Goal: Task Accomplishment & Management: Complete application form

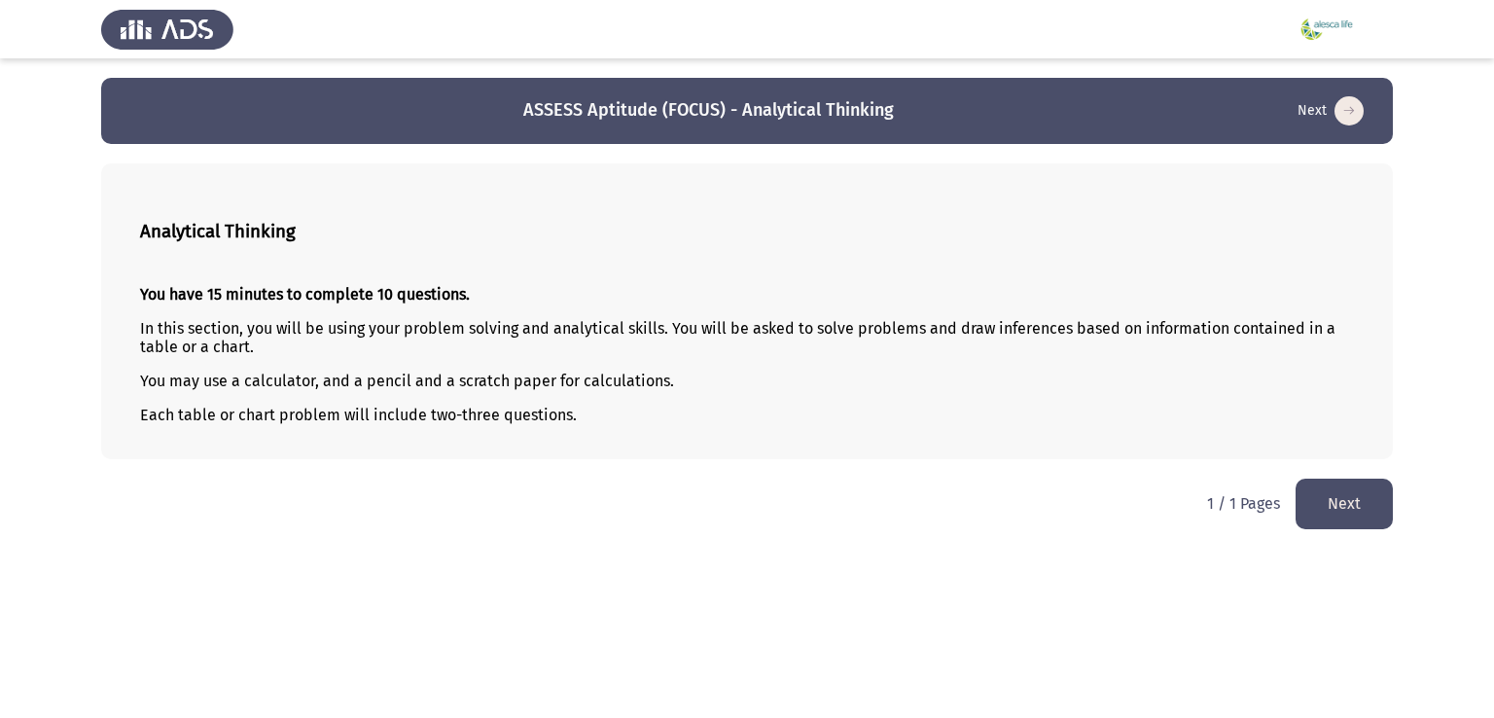
click at [1355, 499] on button "Next" at bounding box center [1344, 504] width 97 height 50
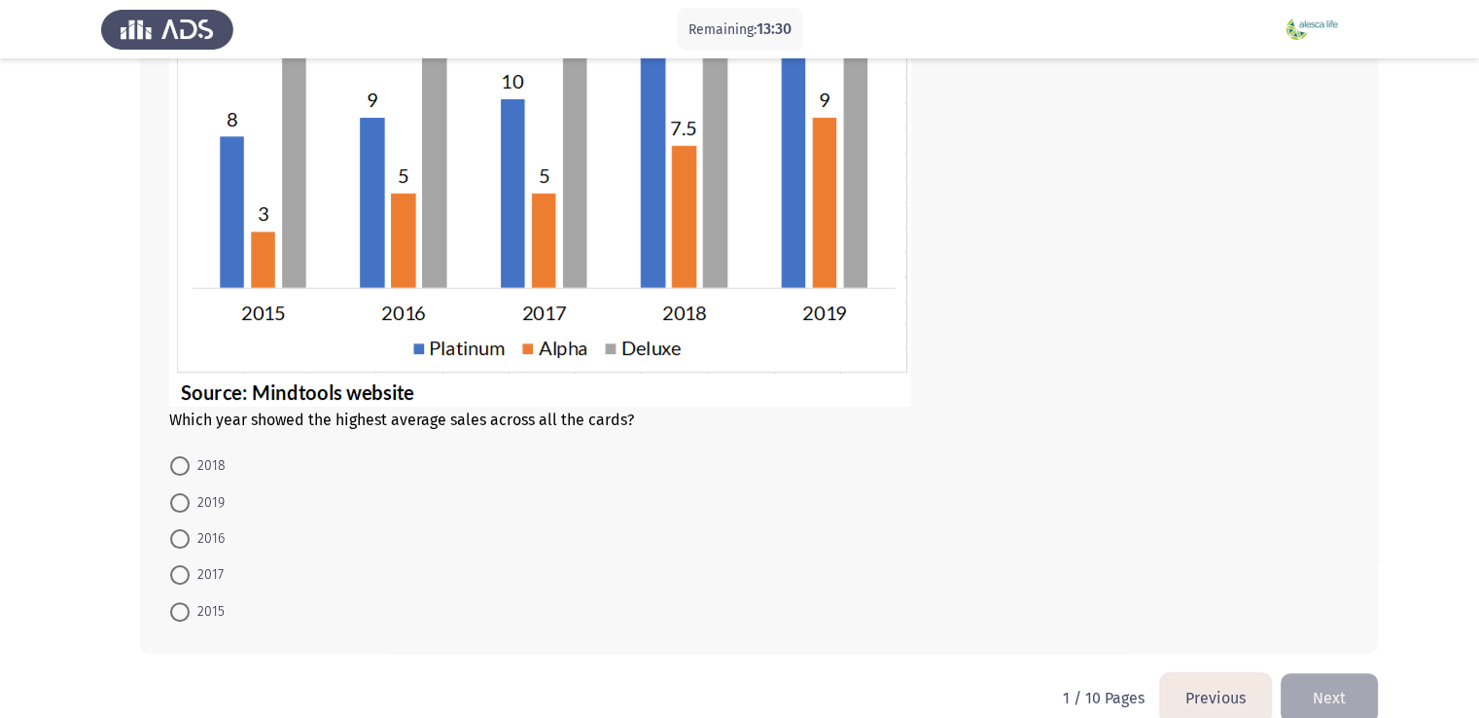
scroll to position [374, 0]
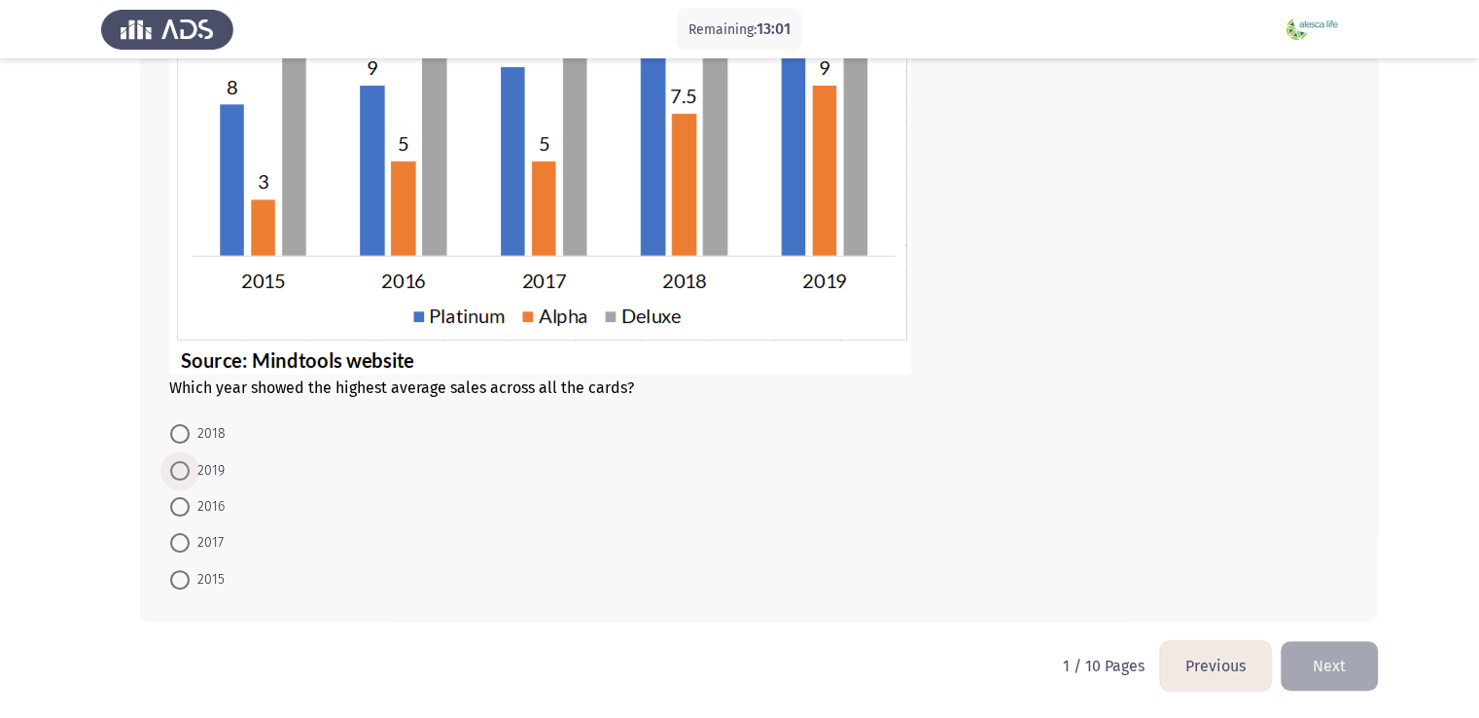
click at [179, 468] on span at bounding box center [179, 470] width 19 height 19
click at [179, 468] on input "2019" at bounding box center [179, 470] width 19 height 19
radio input "true"
click at [1337, 674] on button "Next" at bounding box center [1329, 665] width 97 height 50
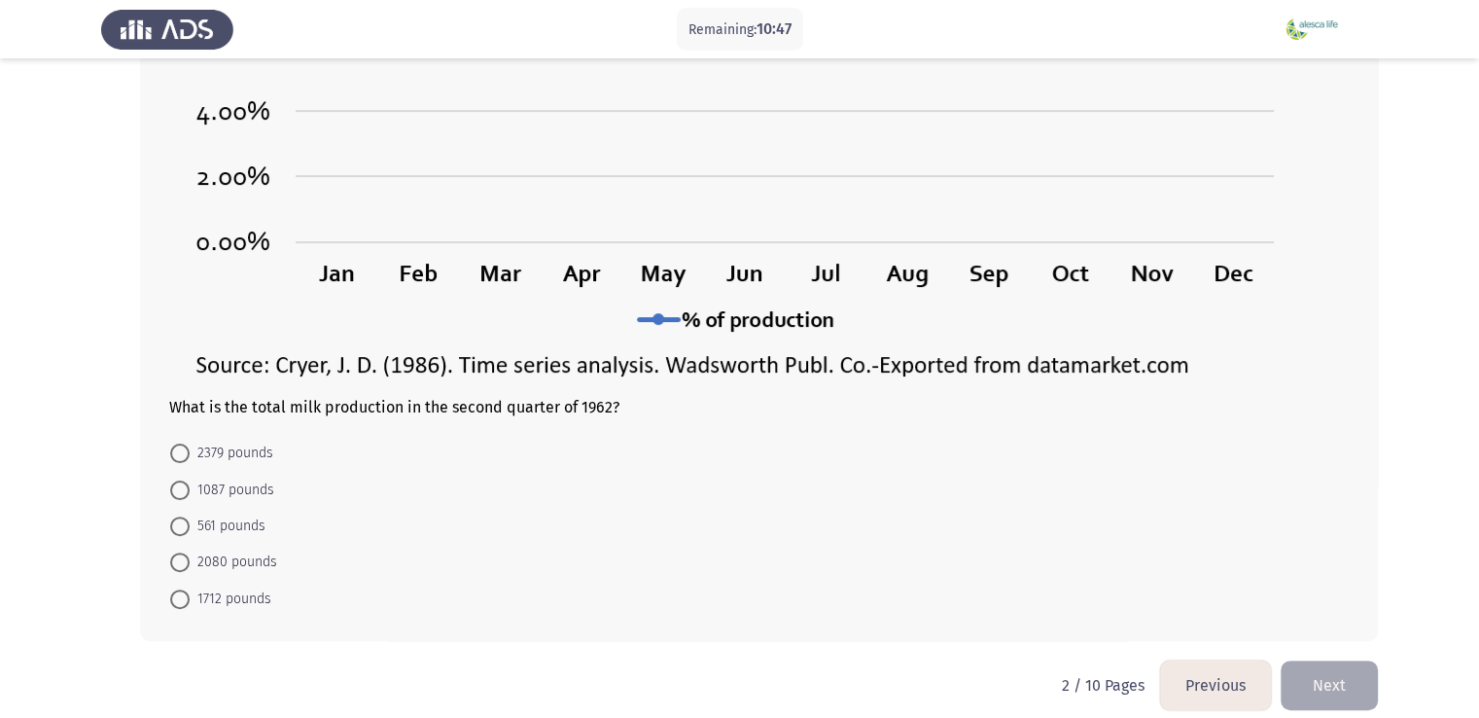
scroll to position [439, 0]
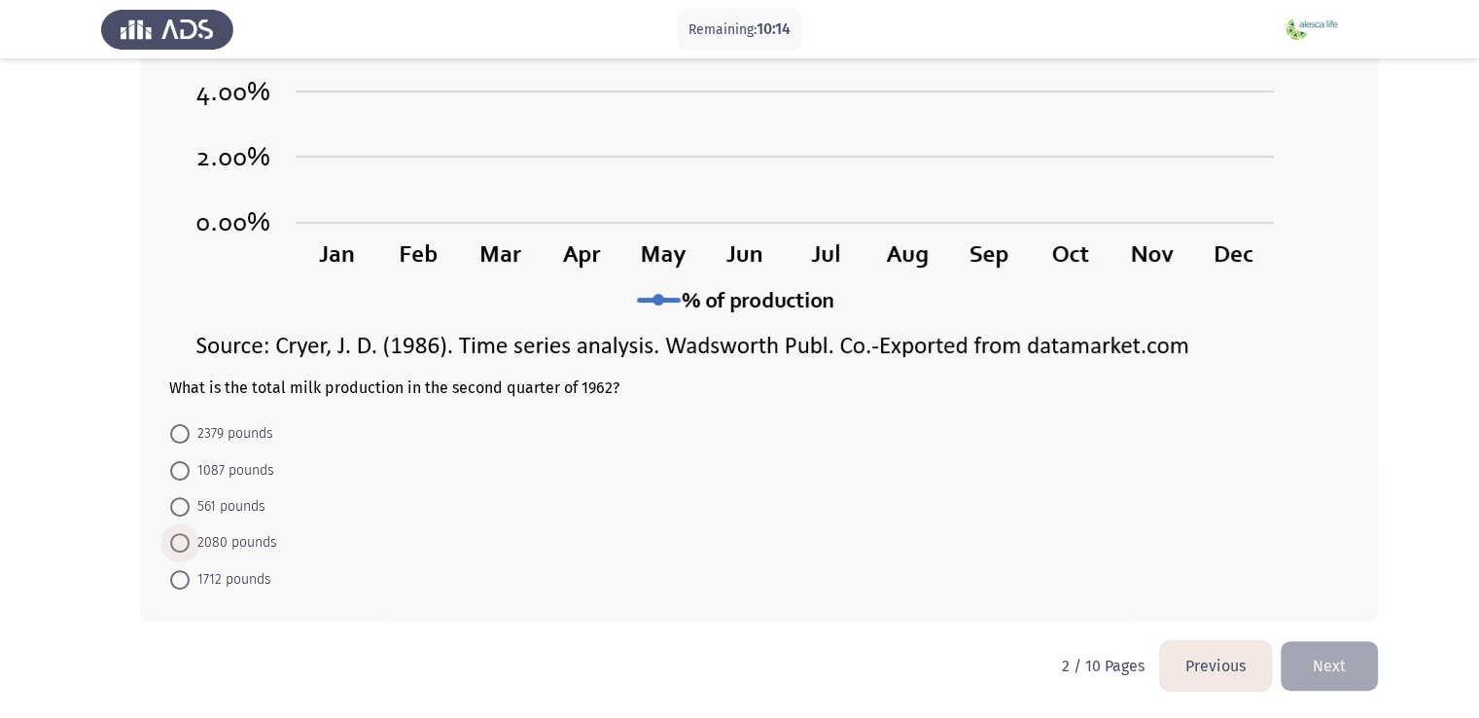
click at [178, 551] on span at bounding box center [179, 542] width 19 height 19
click at [178, 551] on input "2080 pounds" at bounding box center [179, 542] width 19 height 19
radio input "true"
click at [1362, 672] on button "Next" at bounding box center [1329, 665] width 97 height 50
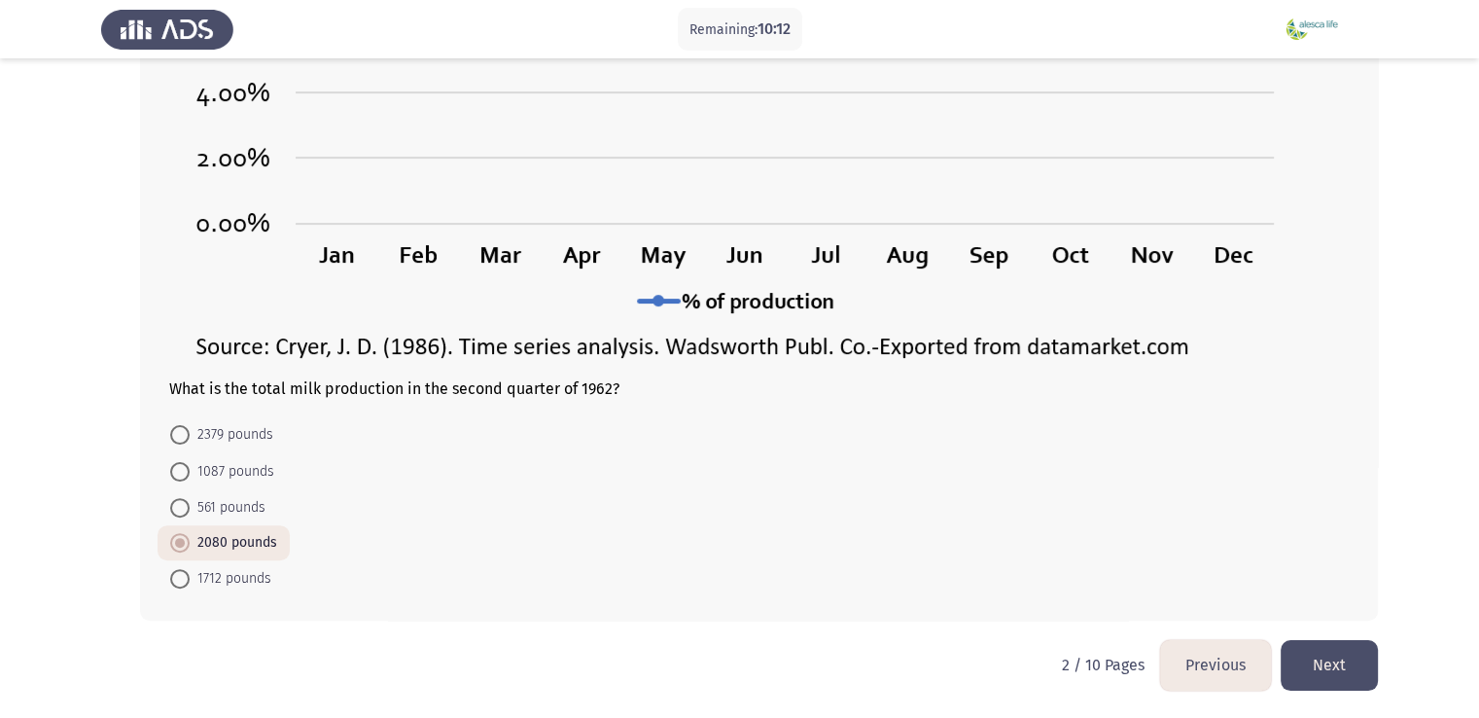
scroll to position [0, 0]
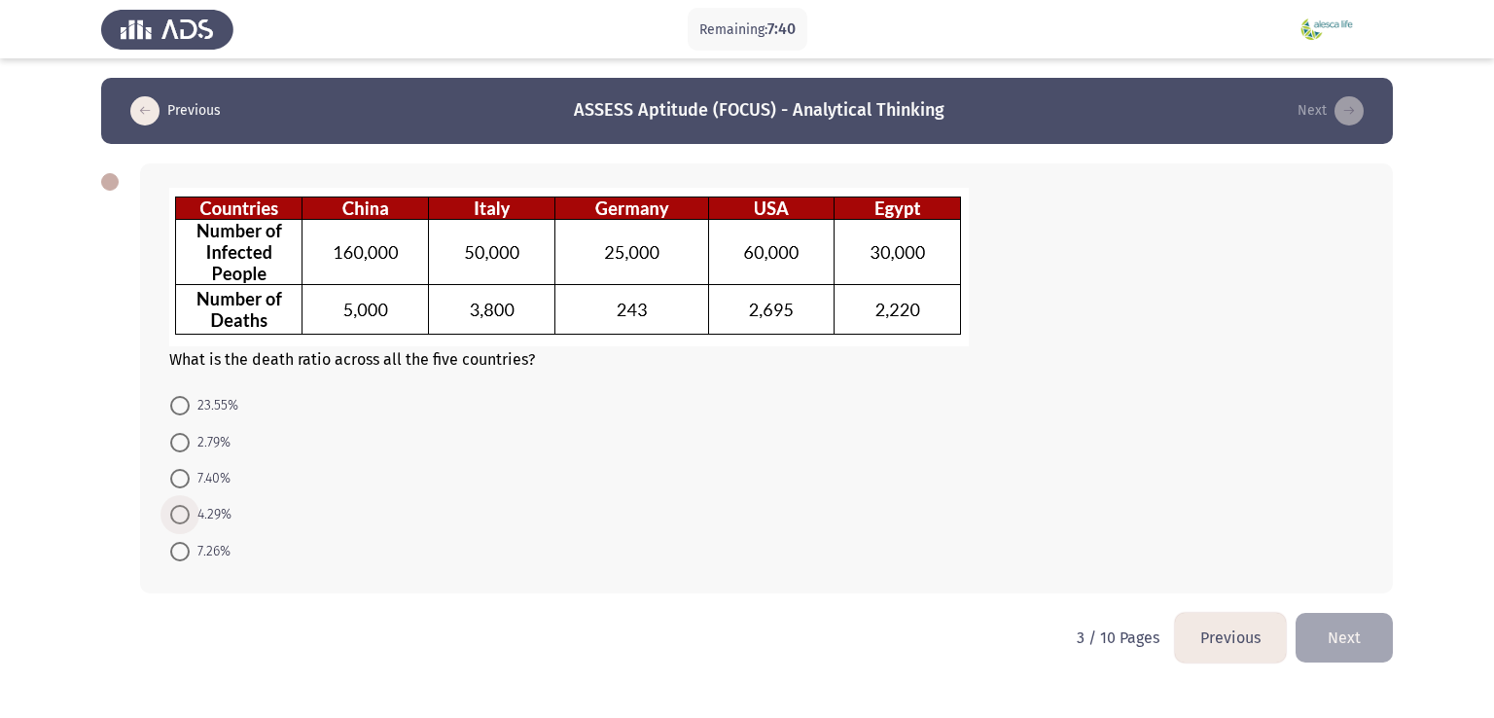
click at [178, 523] on span at bounding box center [179, 514] width 19 height 19
click at [178, 523] on input "4.29%" at bounding box center [179, 514] width 19 height 19
radio input "true"
click at [179, 451] on span at bounding box center [179, 442] width 19 height 19
click at [179, 451] on input "2.79%" at bounding box center [179, 442] width 19 height 19
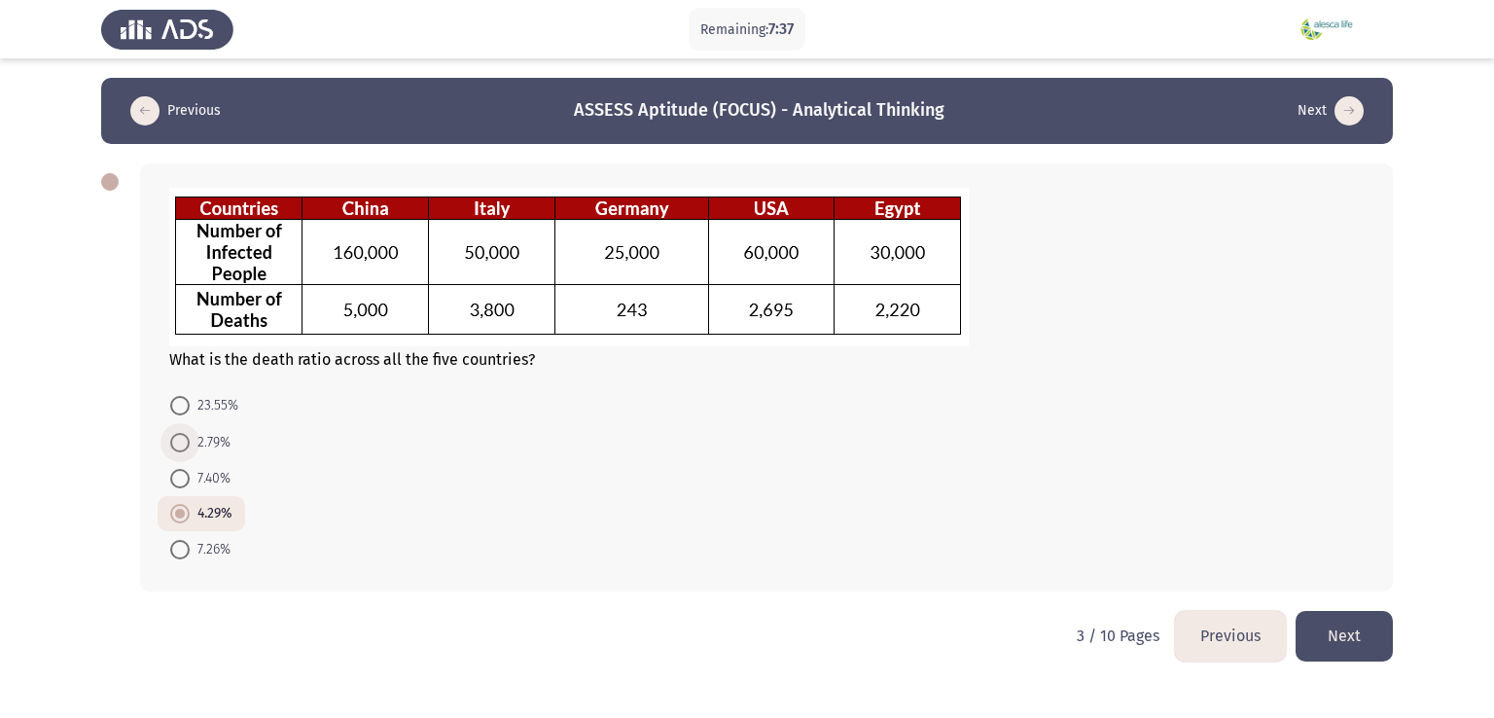
radio input "true"
click at [182, 401] on span at bounding box center [179, 405] width 19 height 19
click at [182, 401] on input "23.55%" at bounding box center [179, 405] width 19 height 19
radio input "true"
click at [178, 518] on span at bounding box center [179, 513] width 19 height 19
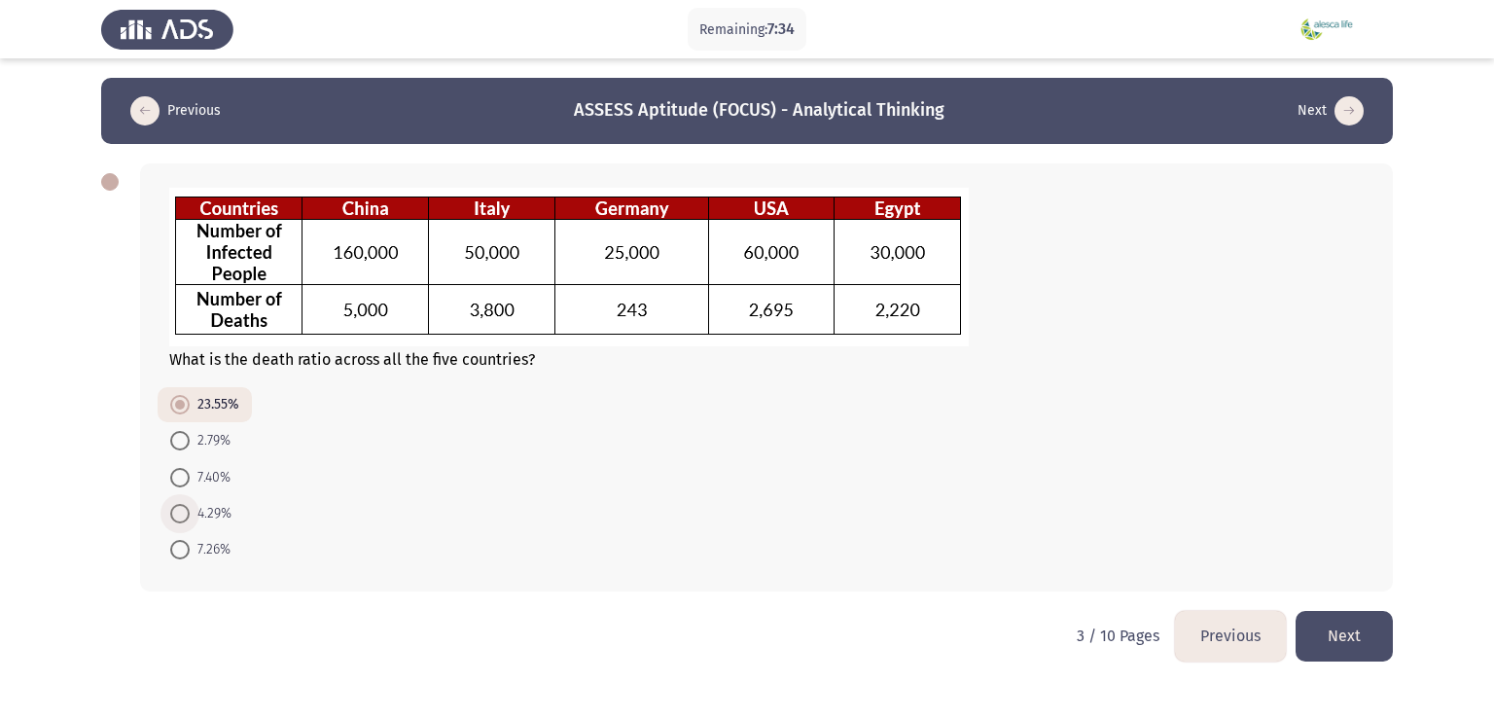
click at [178, 518] on input "4.29%" at bounding box center [179, 513] width 19 height 19
radio input "true"
click at [1335, 643] on button "Next" at bounding box center [1344, 636] width 97 height 50
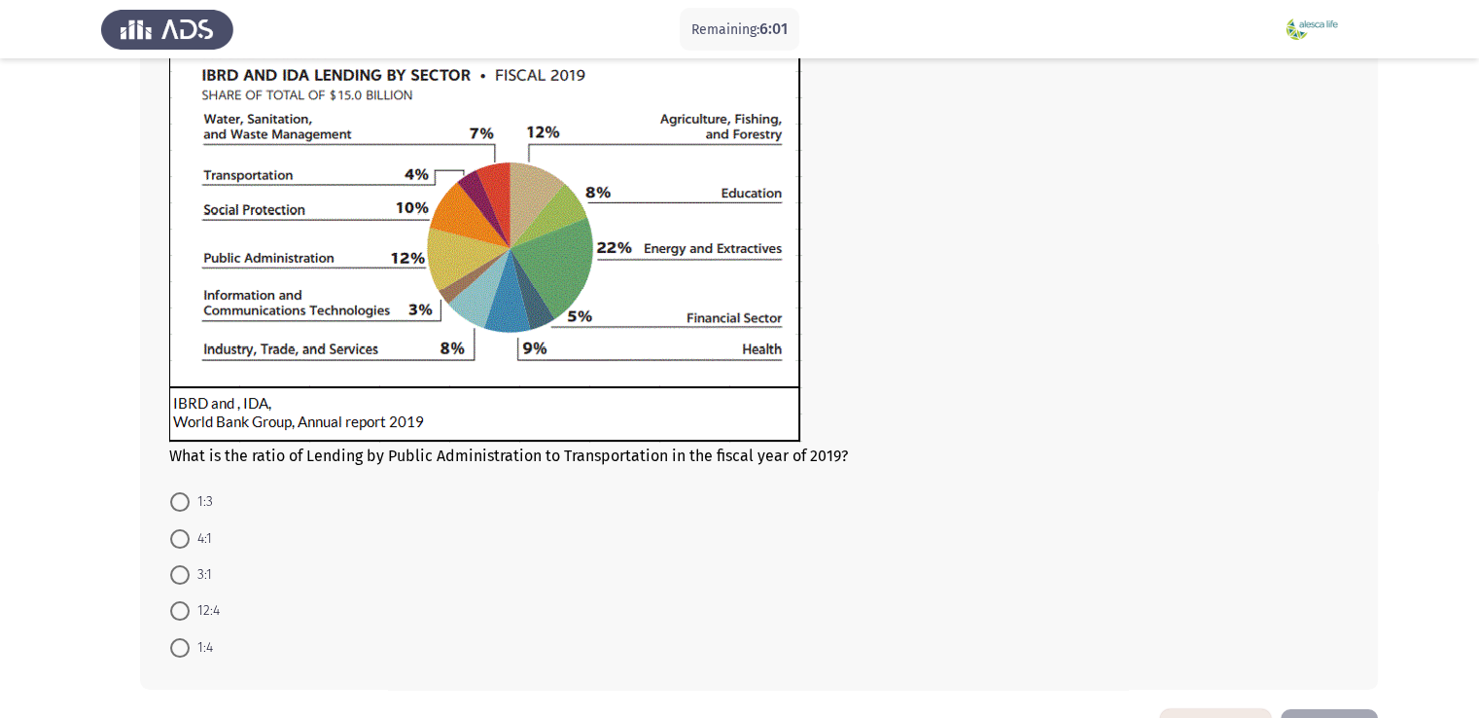
scroll to position [164, 0]
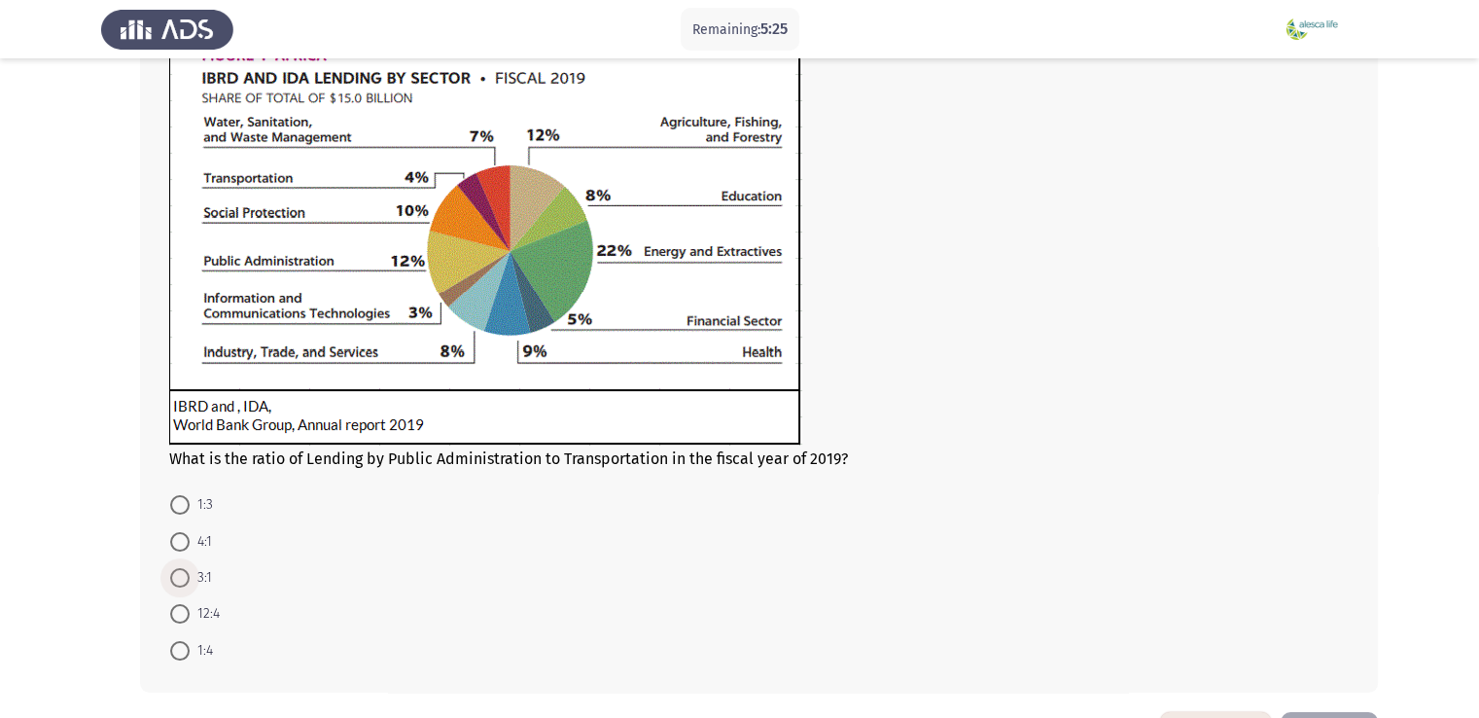
click at [179, 577] on span at bounding box center [179, 577] width 19 height 19
click at [179, 577] on input "3:1" at bounding box center [179, 577] width 19 height 19
radio input "true"
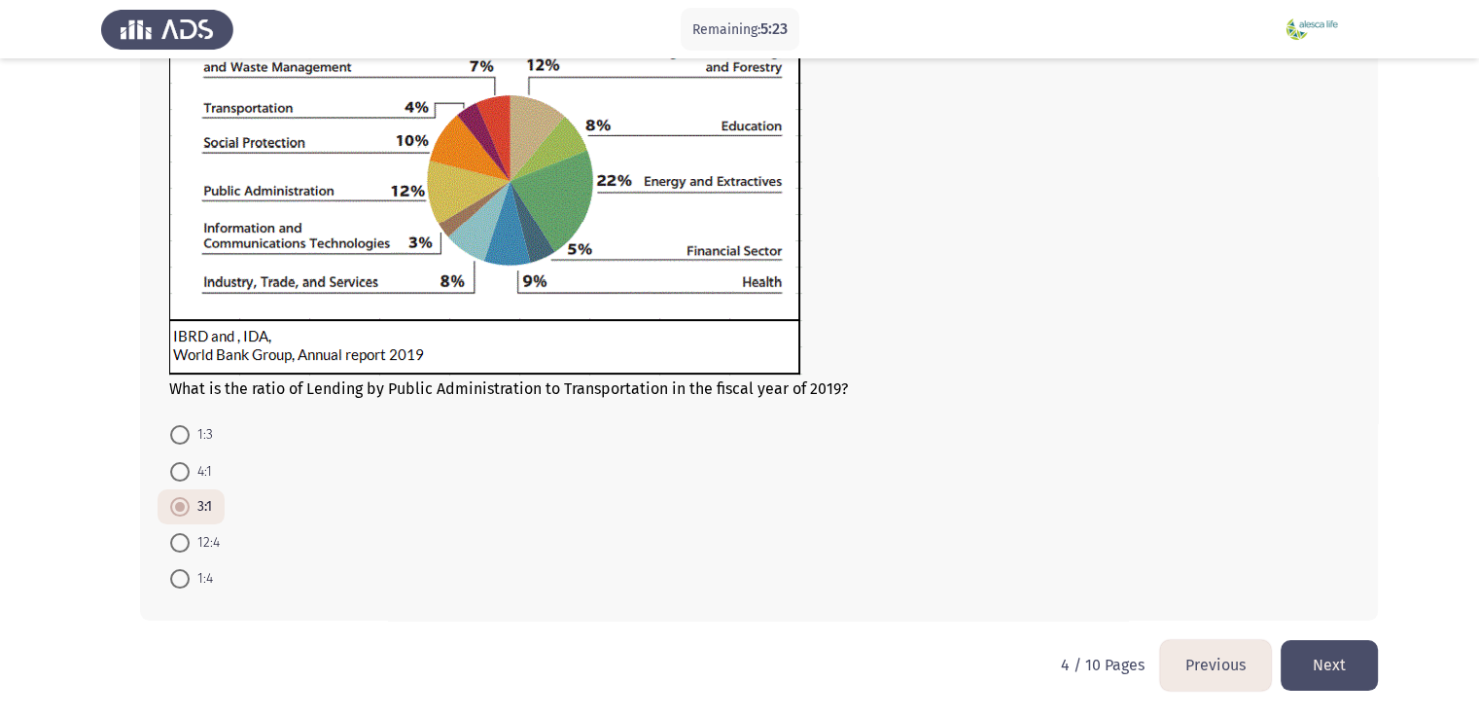
click at [1335, 673] on button "Next" at bounding box center [1329, 665] width 97 height 50
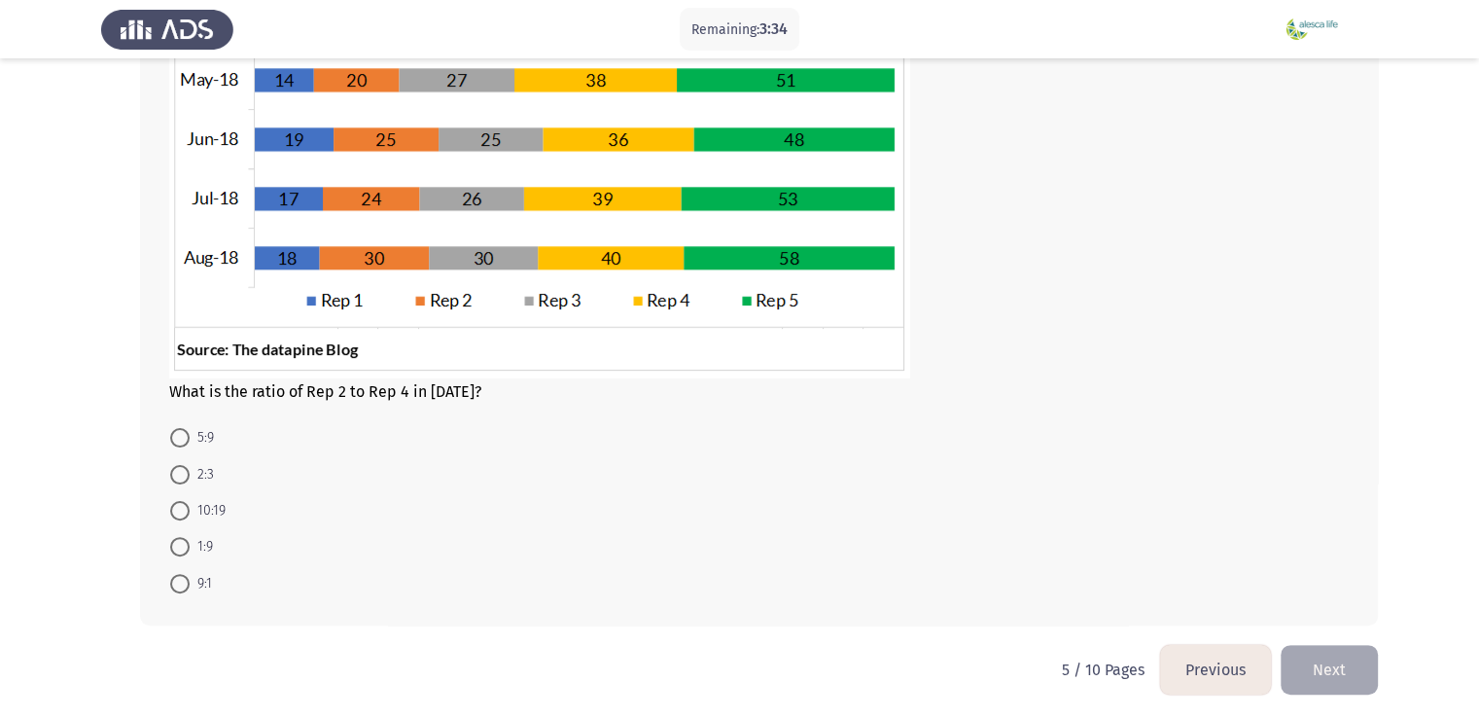
scroll to position [425, 0]
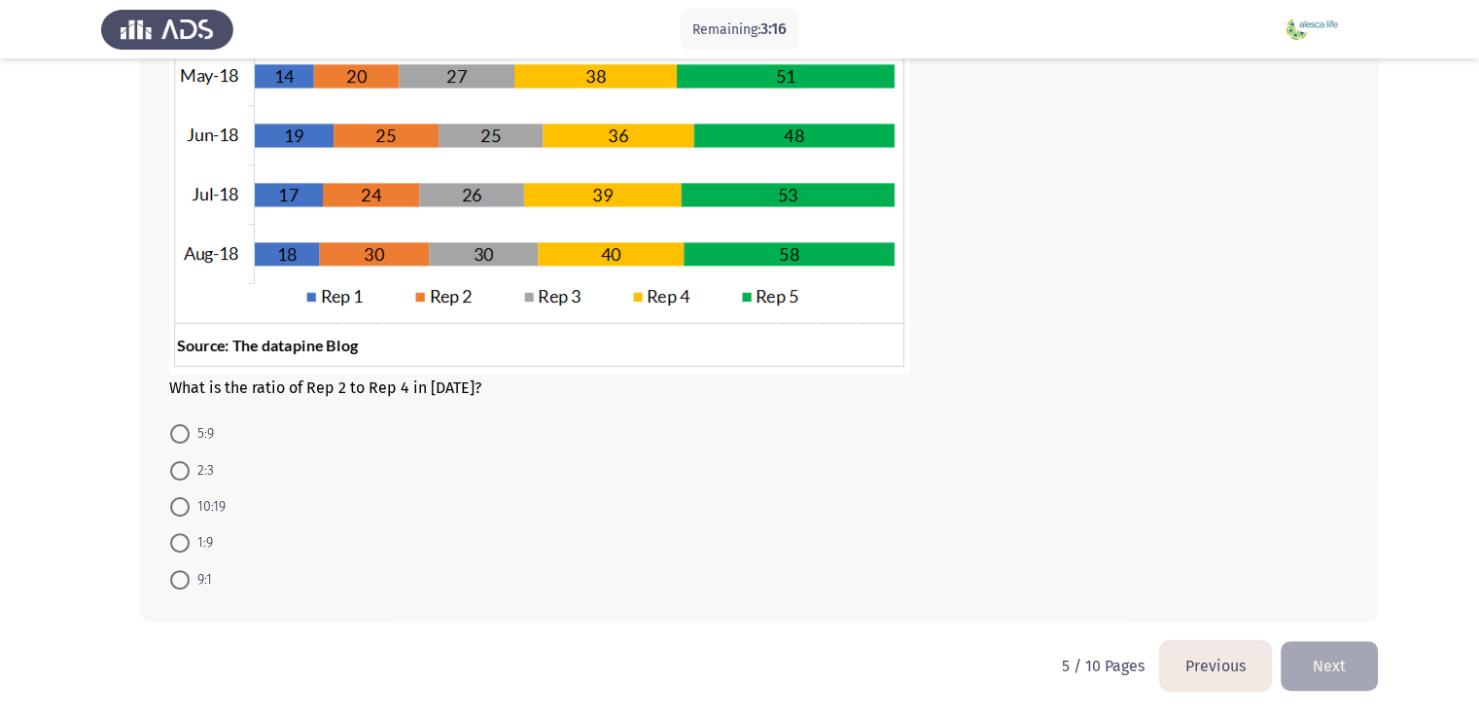
click at [184, 511] on span at bounding box center [179, 506] width 19 height 19
click at [184, 511] on input "10:19" at bounding box center [179, 506] width 19 height 19
radio input "true"
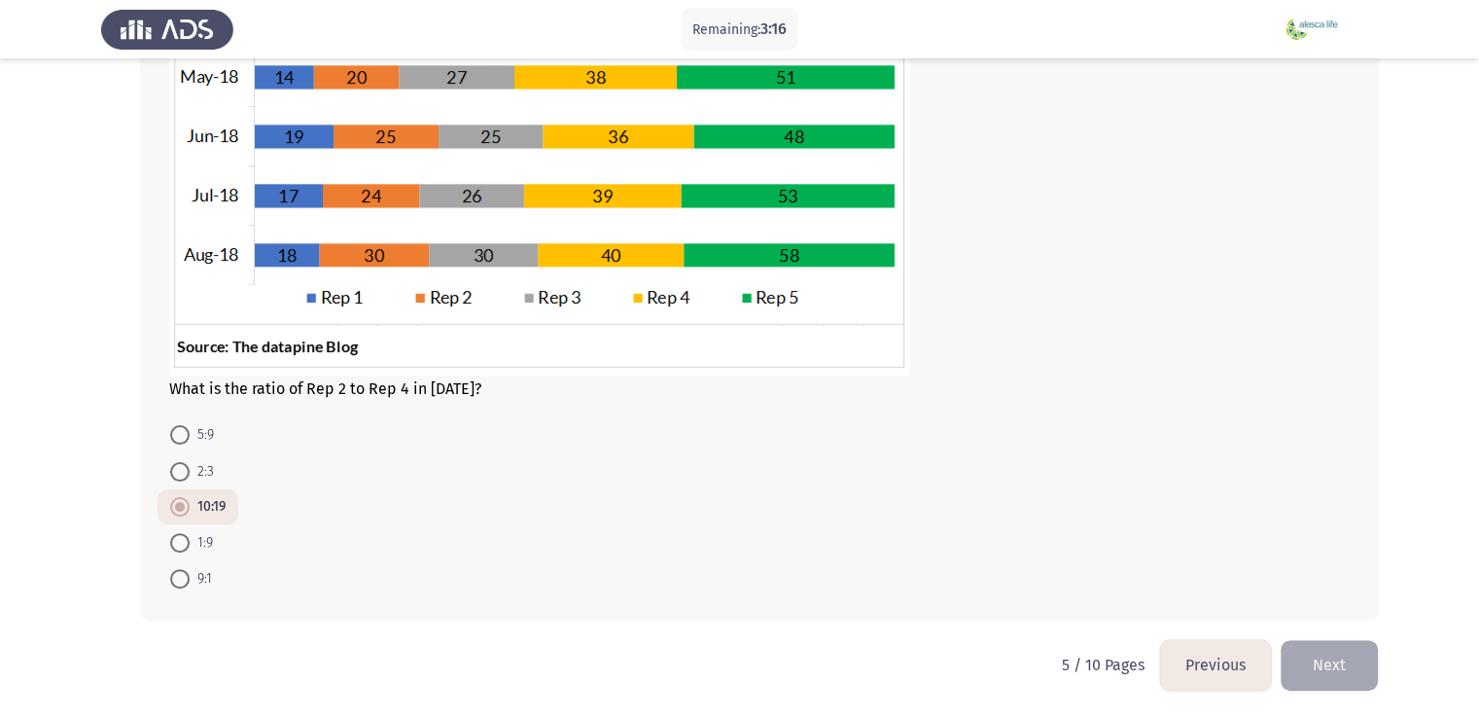
scroll to position [424, 0]
click at [1340, 677] on button "Next" at bounding box center [1329, 665] width 97 height 50
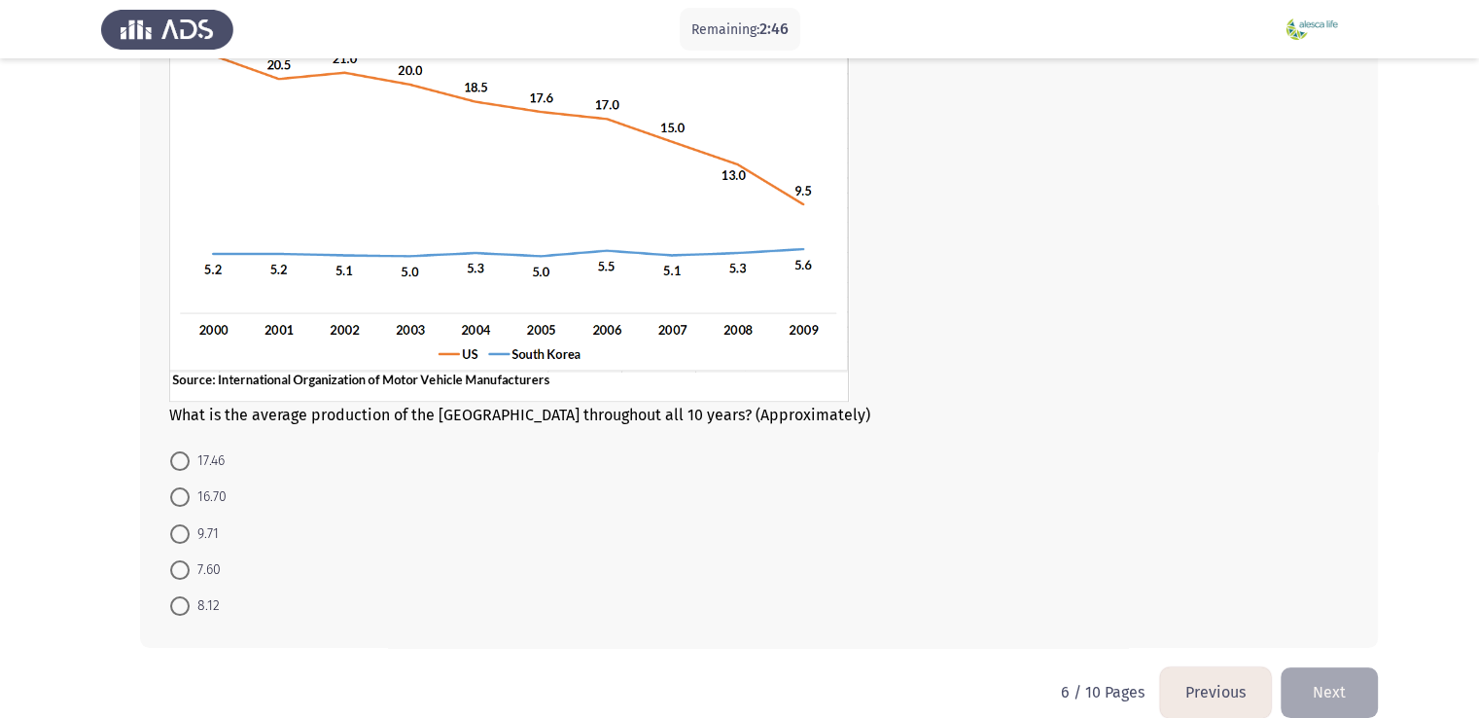
scroll to position [233, 0]
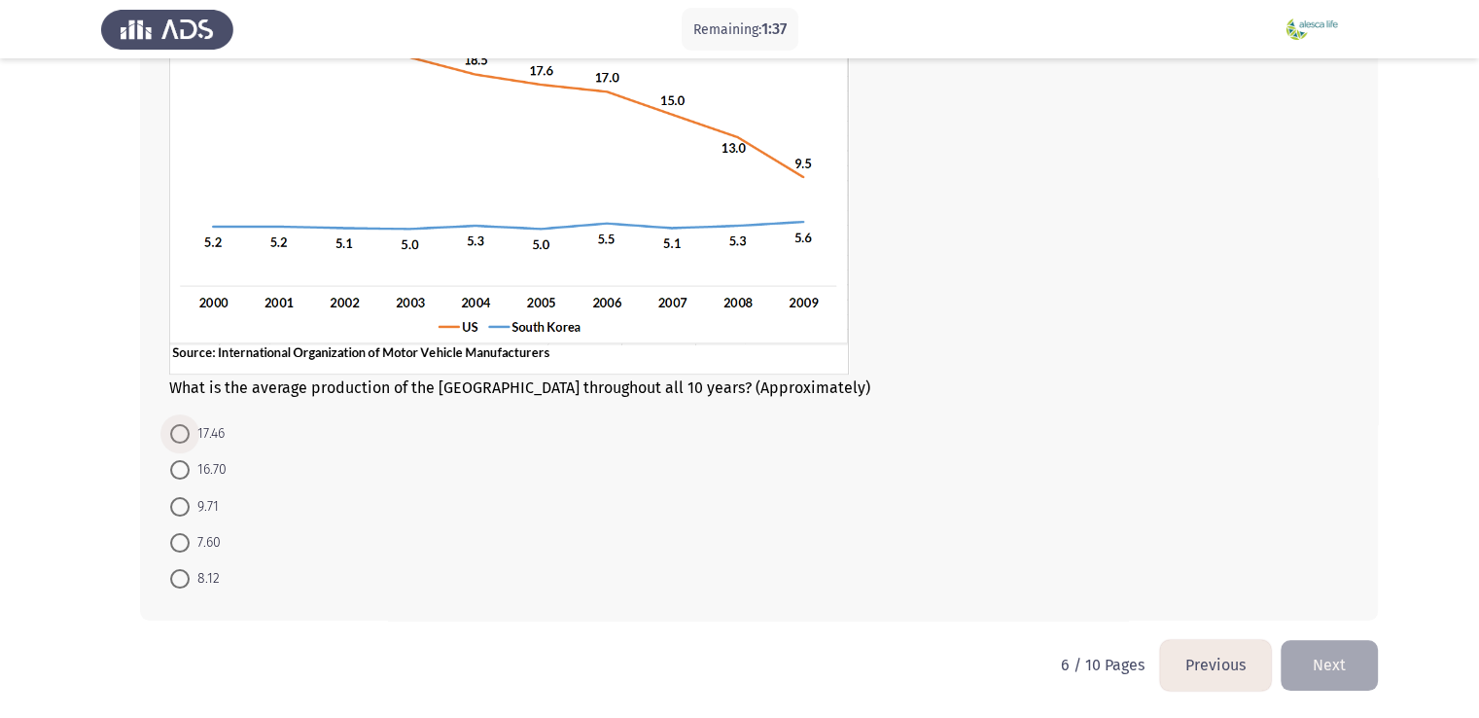
click at [175, 440] on span at bounding box center [179, 433] width 19 height 19
click at [175, 440] on input "17.46" at bounding box center [179, 433] width 19 height 19
radio input "true"
click at [1306, 677] on button "Next" at bounding box center [1329, 665] width 97 height 50
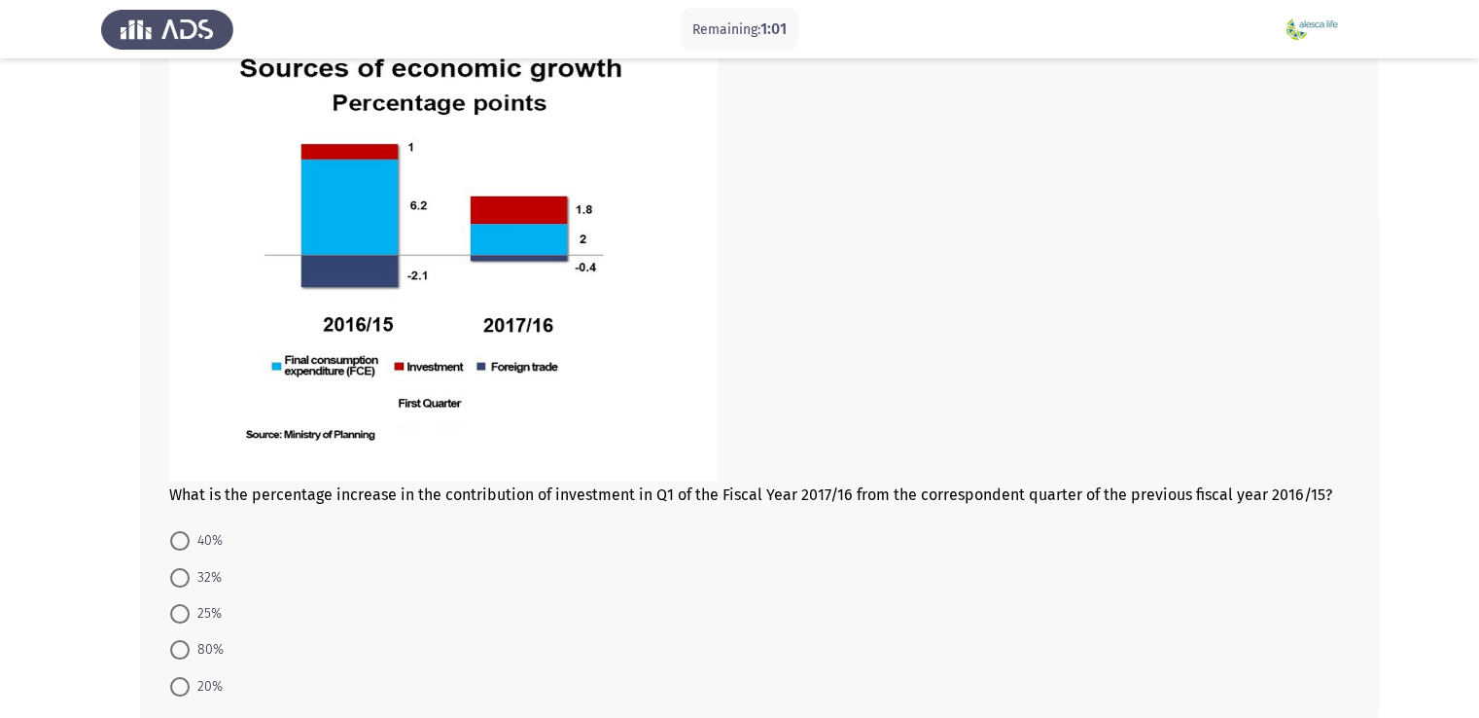
scroll to position [302, 0]
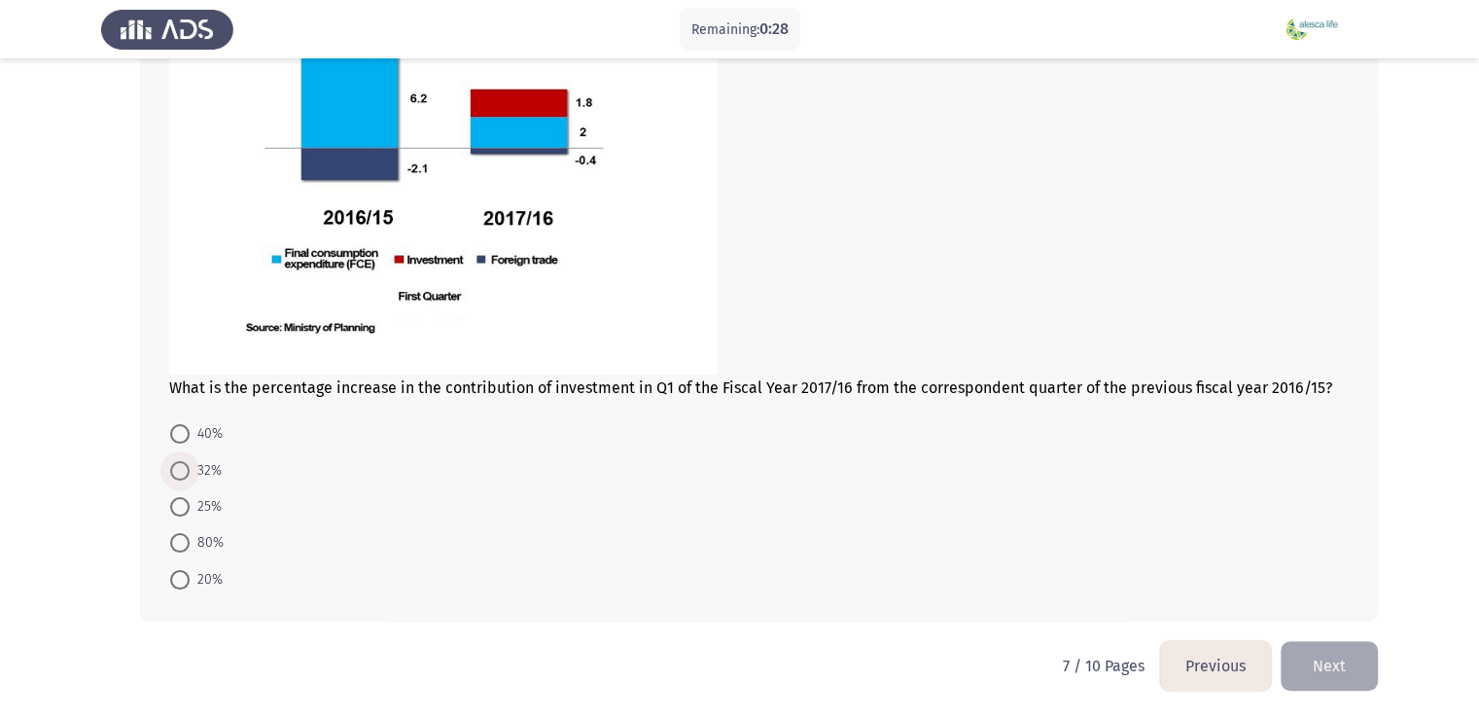
click at [195, 472] on span "32%" at bounding box center [206, 470] width 32 height 23
click at [190, 472] on input "32%" at bounding box center [179, 470] width 19 height 19
radio input "true"
click at [1320, 672] on button "Next" at bounding box center [1329, 665] width 97 height 50
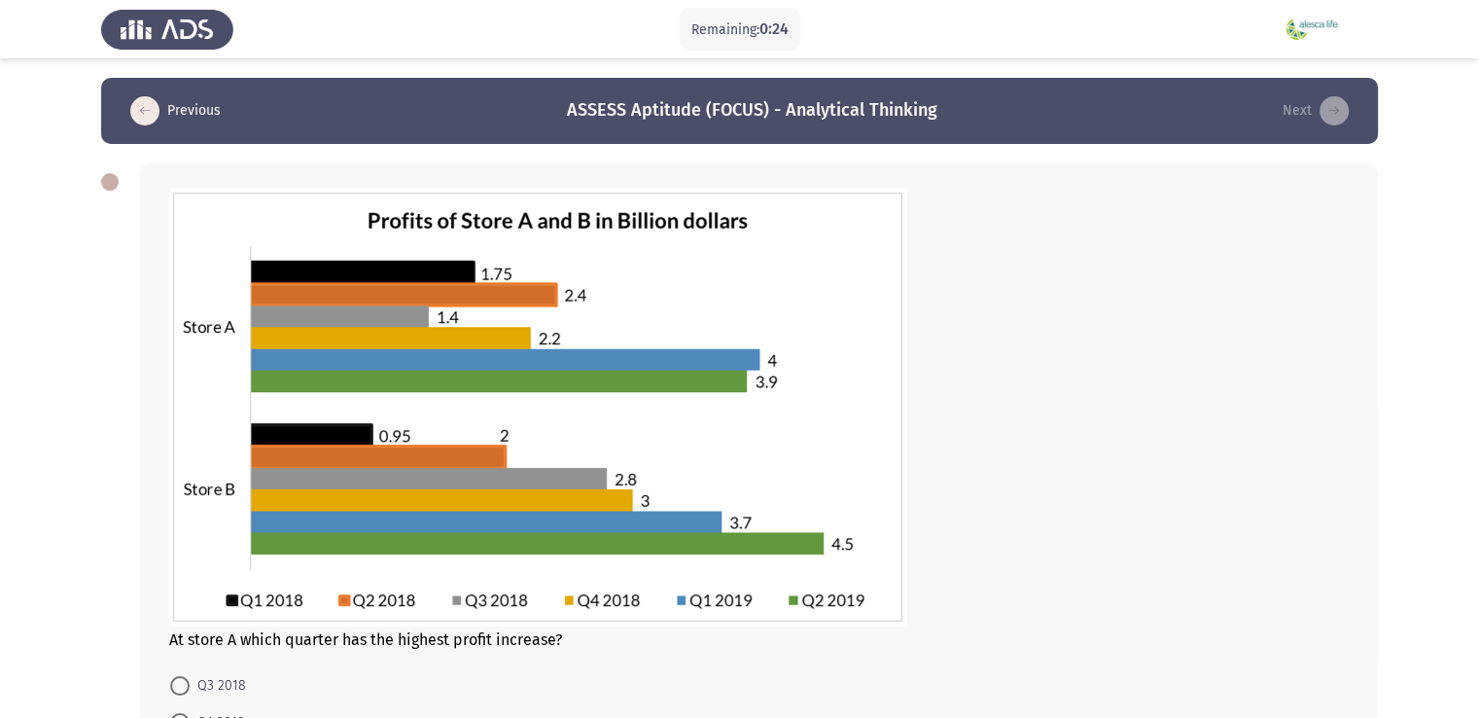
scroll to position [252, 0]
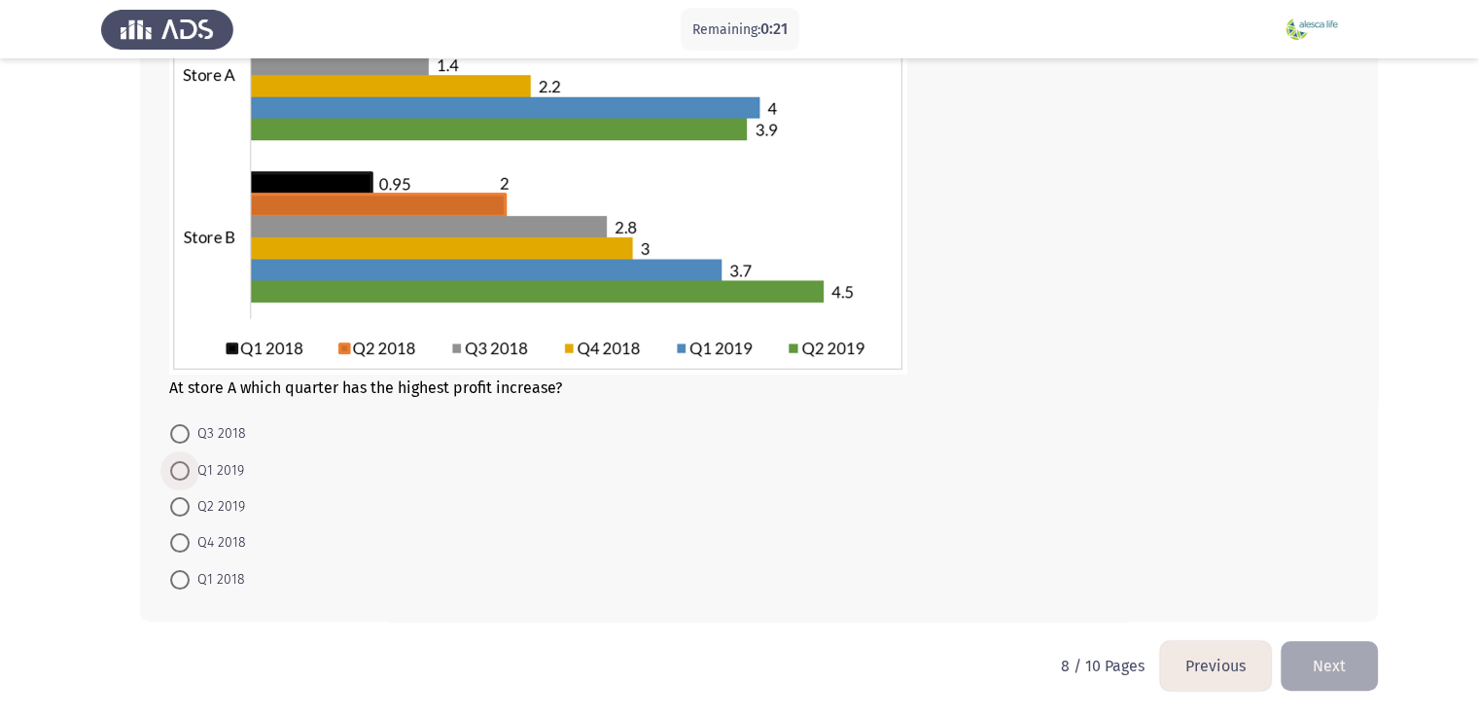
click at [195, 473] on span "Q1 2019" at bounding box center [217, 470] width 54 height 23
click at [190, 473] on input "Q1 2019" at bounding box center [179, 470] width 19 height 19
radio input "true"
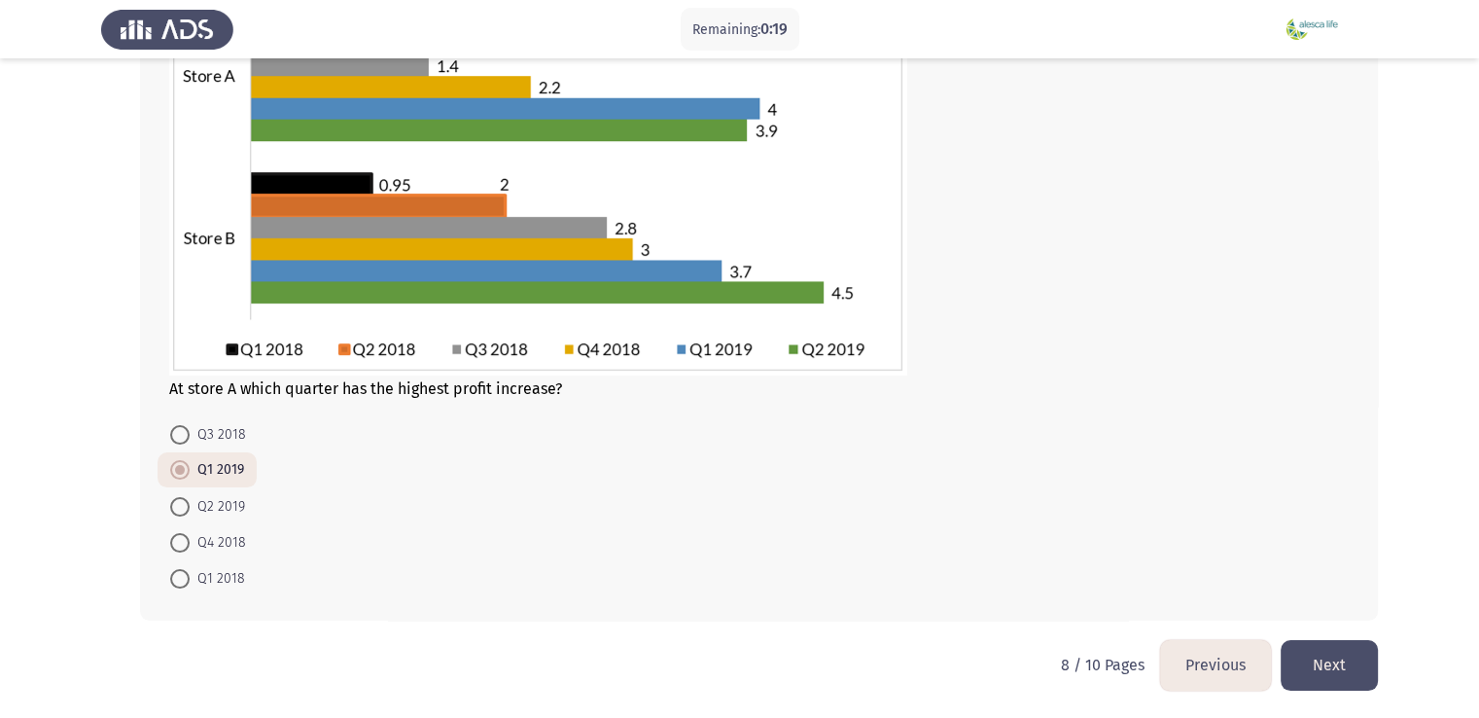
click at [1301, 664] on button "Next" at bounding box center [1329, 665] width 97 height 50
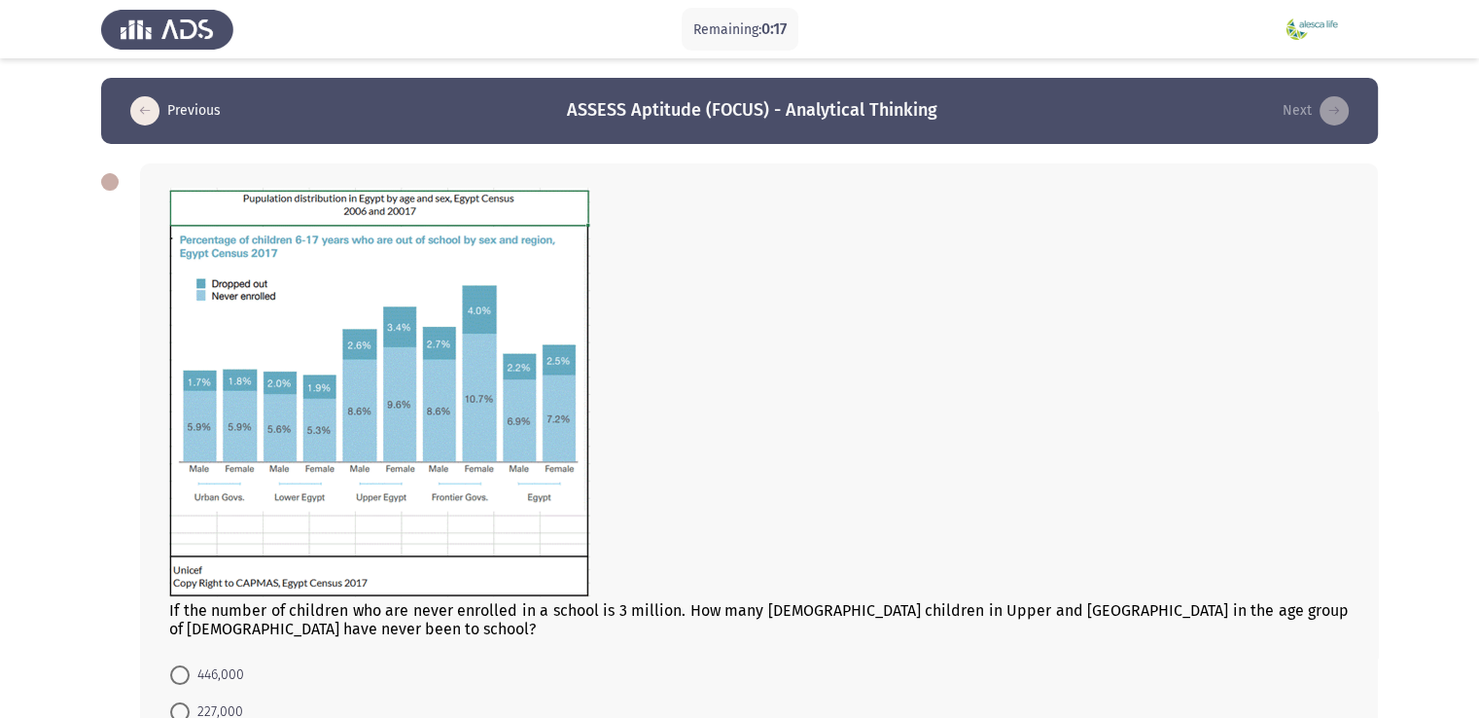
scroll to position [241, 0]
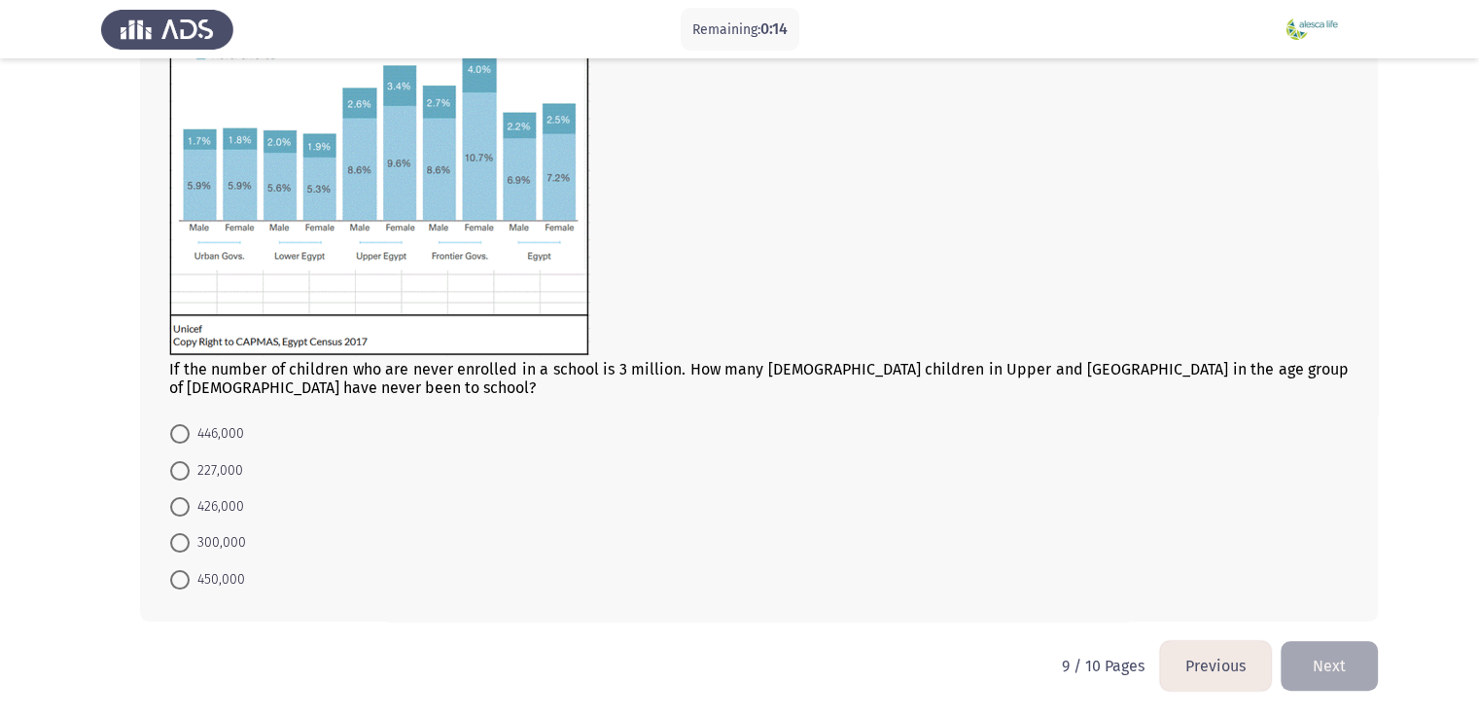
click at [1213, 660] on button "Previous" at bounding box center [1215, 666] width 111 height 50
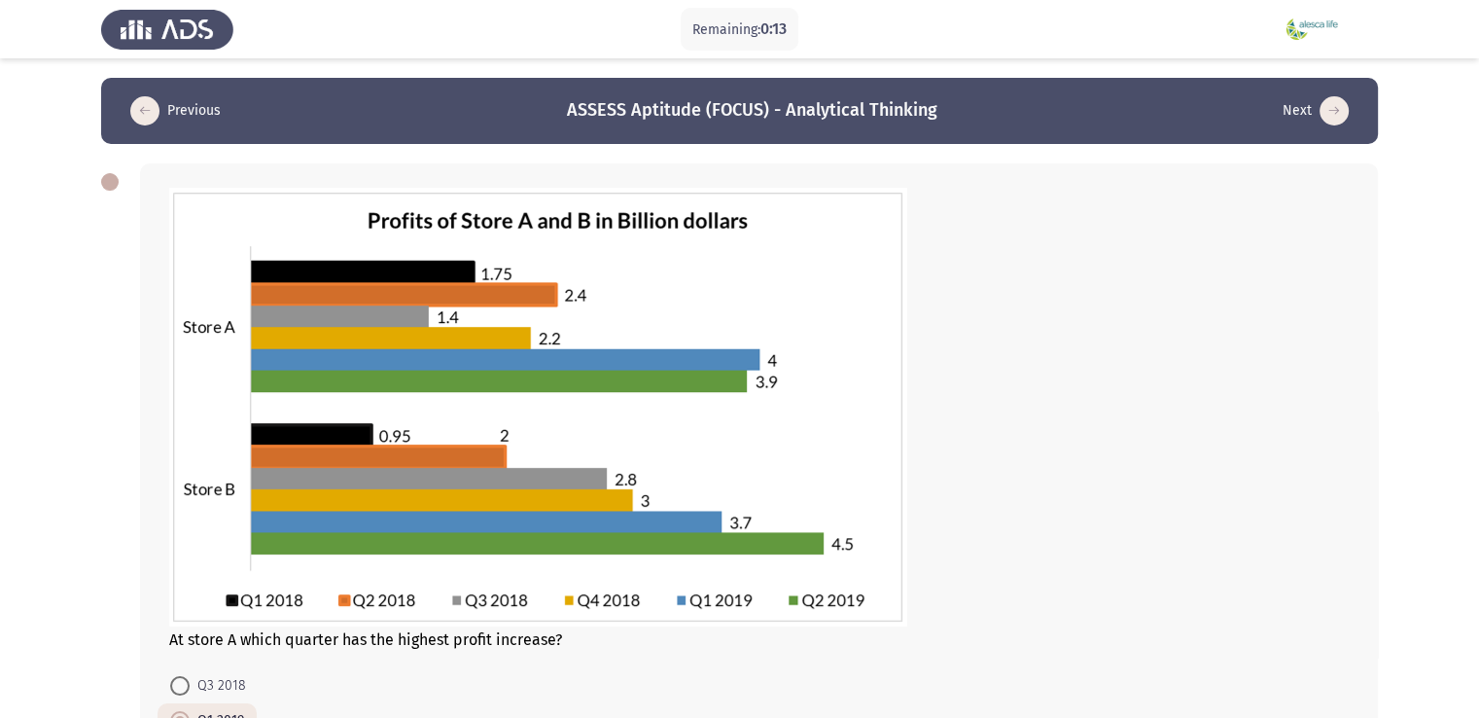
scroll to position [251, 0]
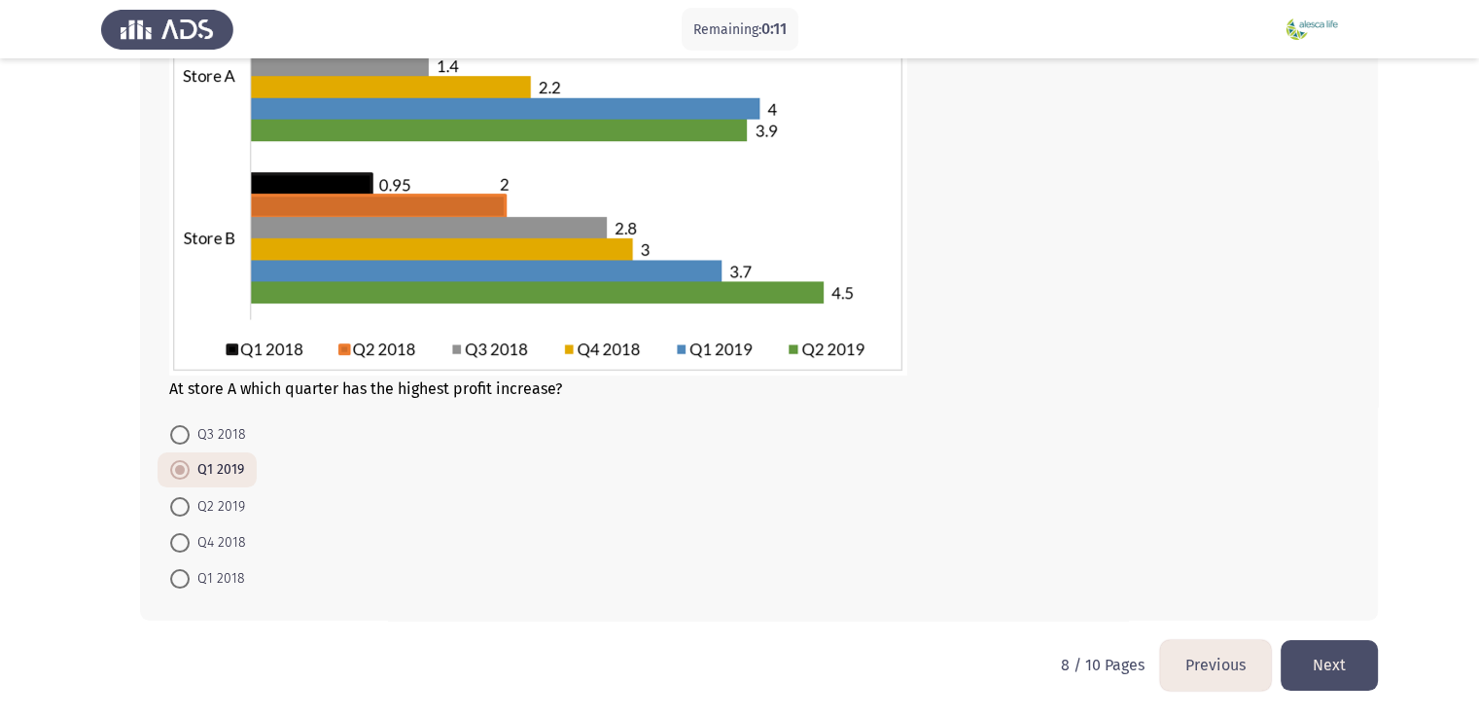
click at [1294, 662] on button "Next" at bounding box center [1329, 665] width 97 height 50
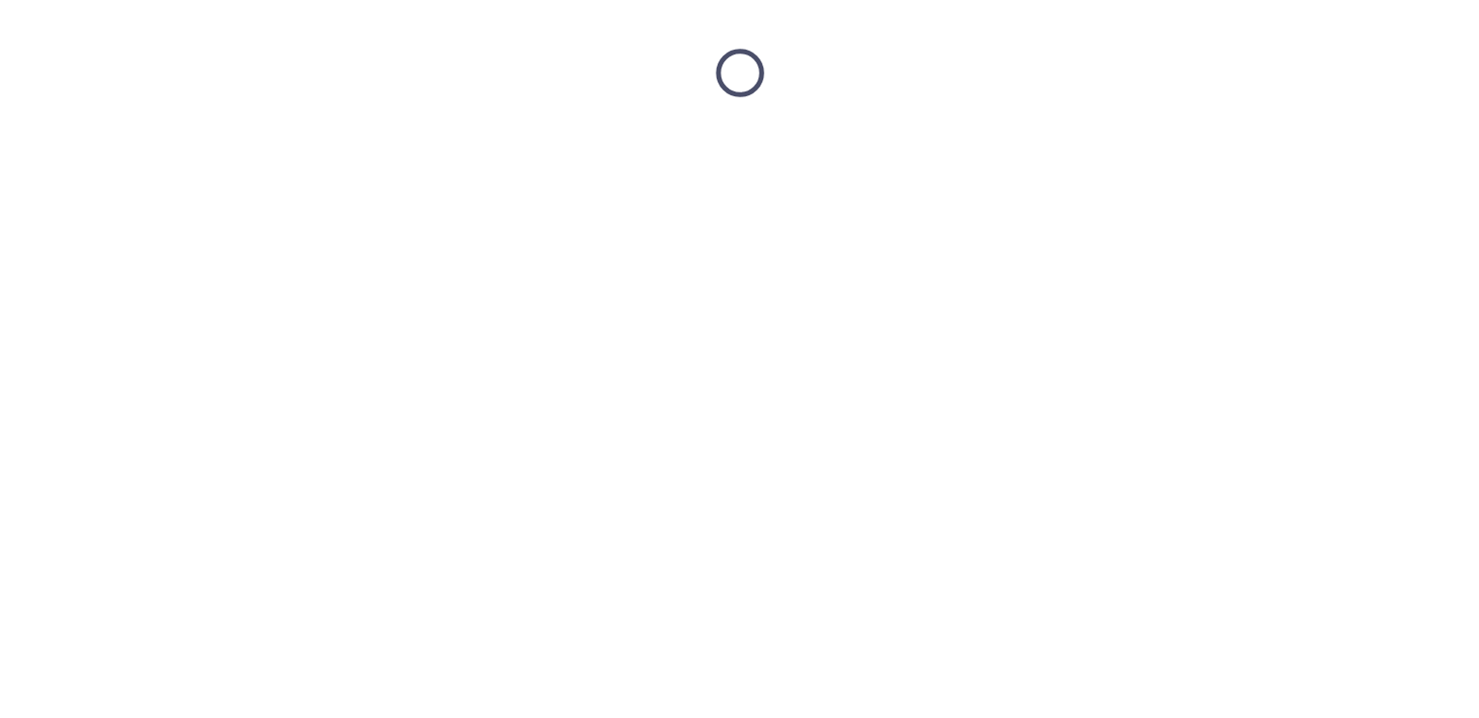
scroll to position [0, 0]
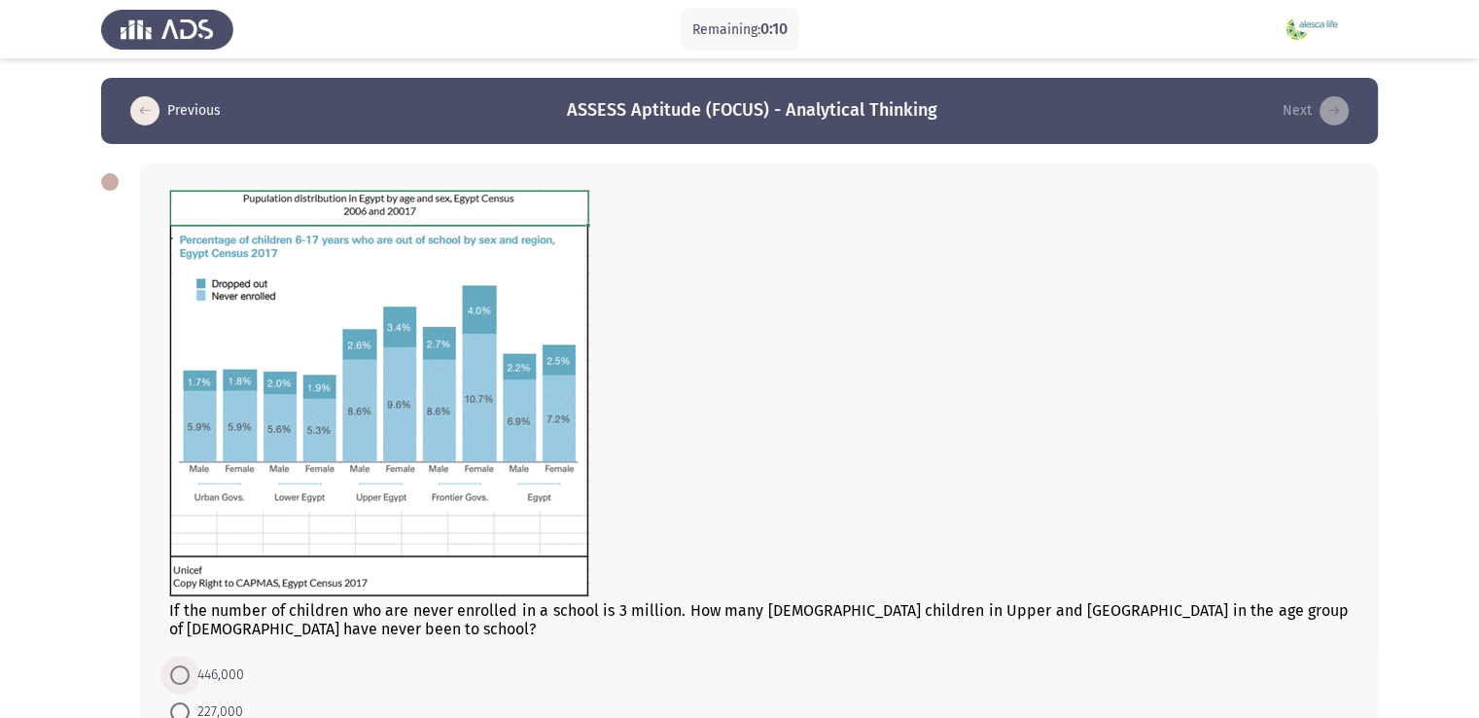
click at [220, 669] on span "446,000" at bounding box center [217, 674] width 54 height 23
click at [190, 669] on input "446,000" at bounding box center [179, 674] width 19 height 19
radio input "true"
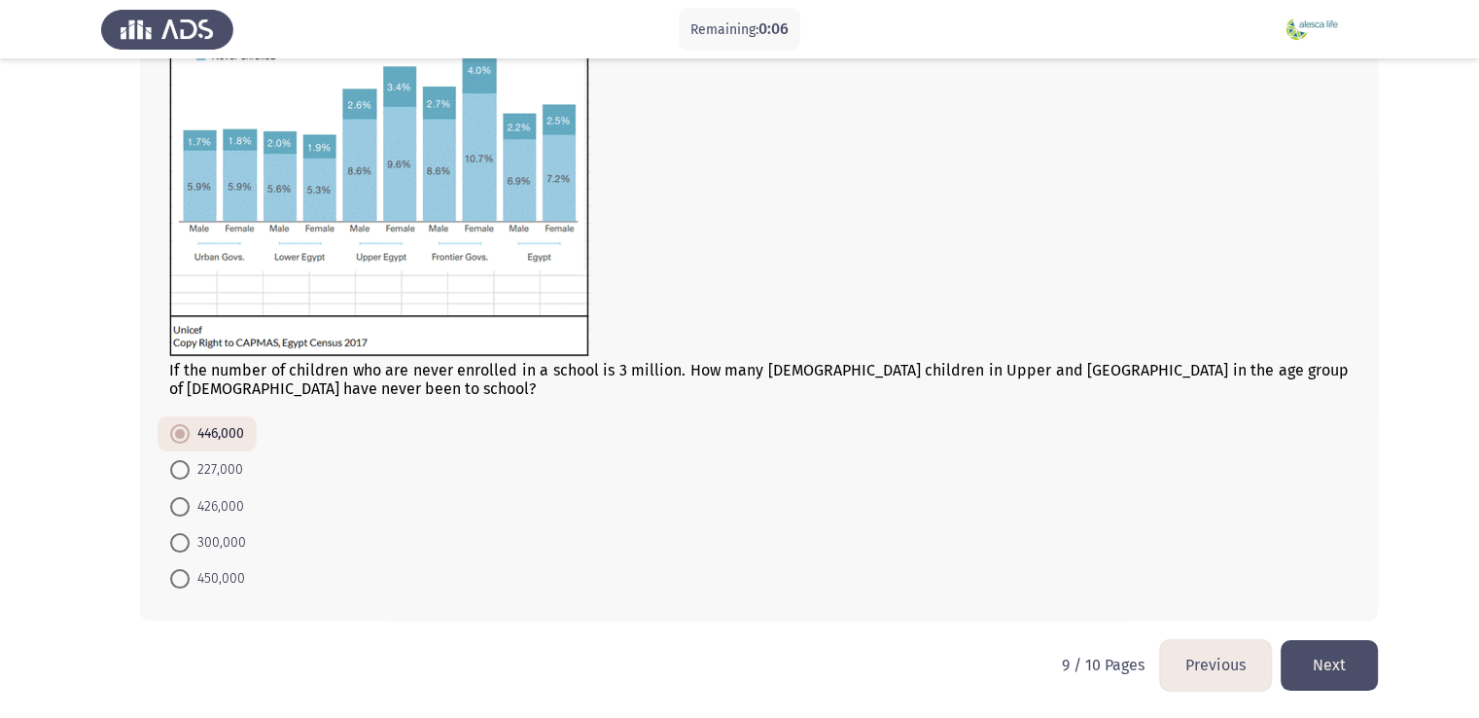
click at [1327, 684] on button "Next" at bounding box center [1329, 665] width 97 height 50
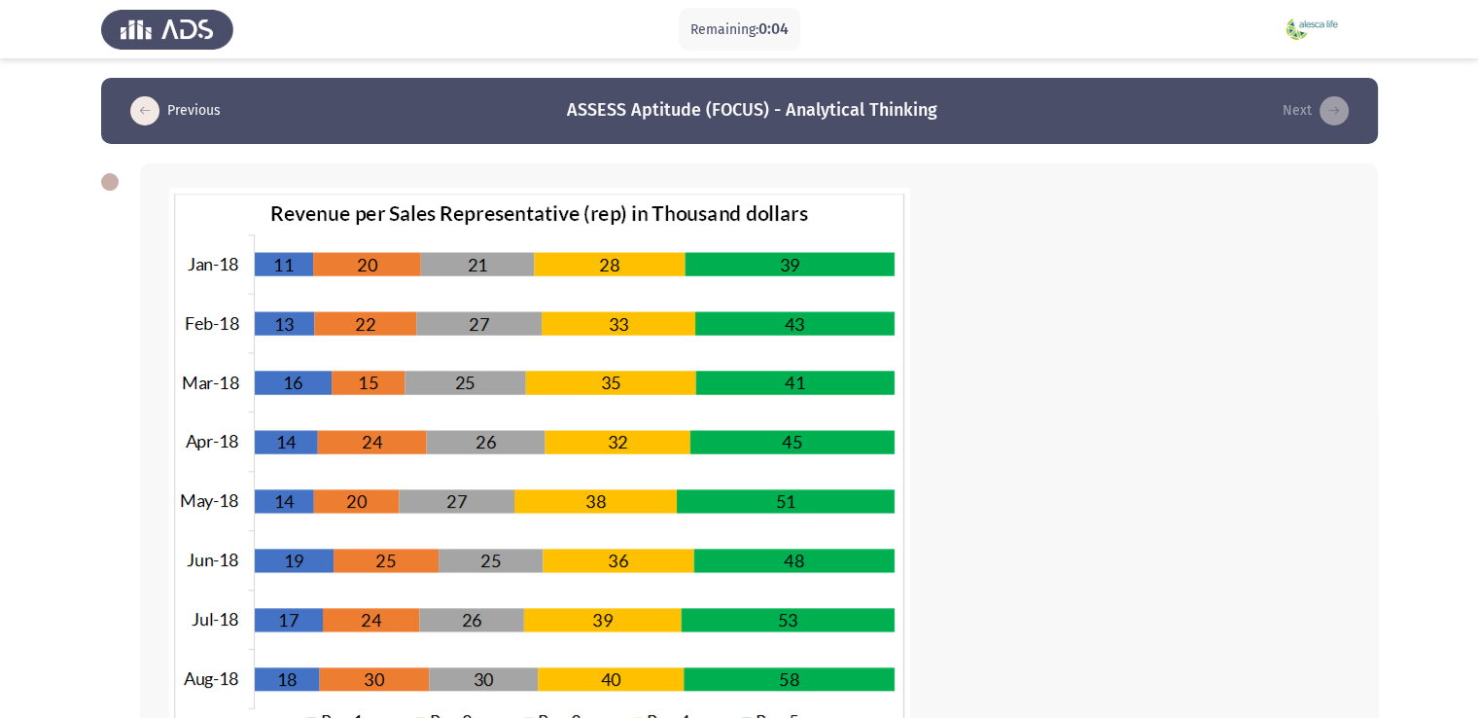
scroll to position [425, 0]
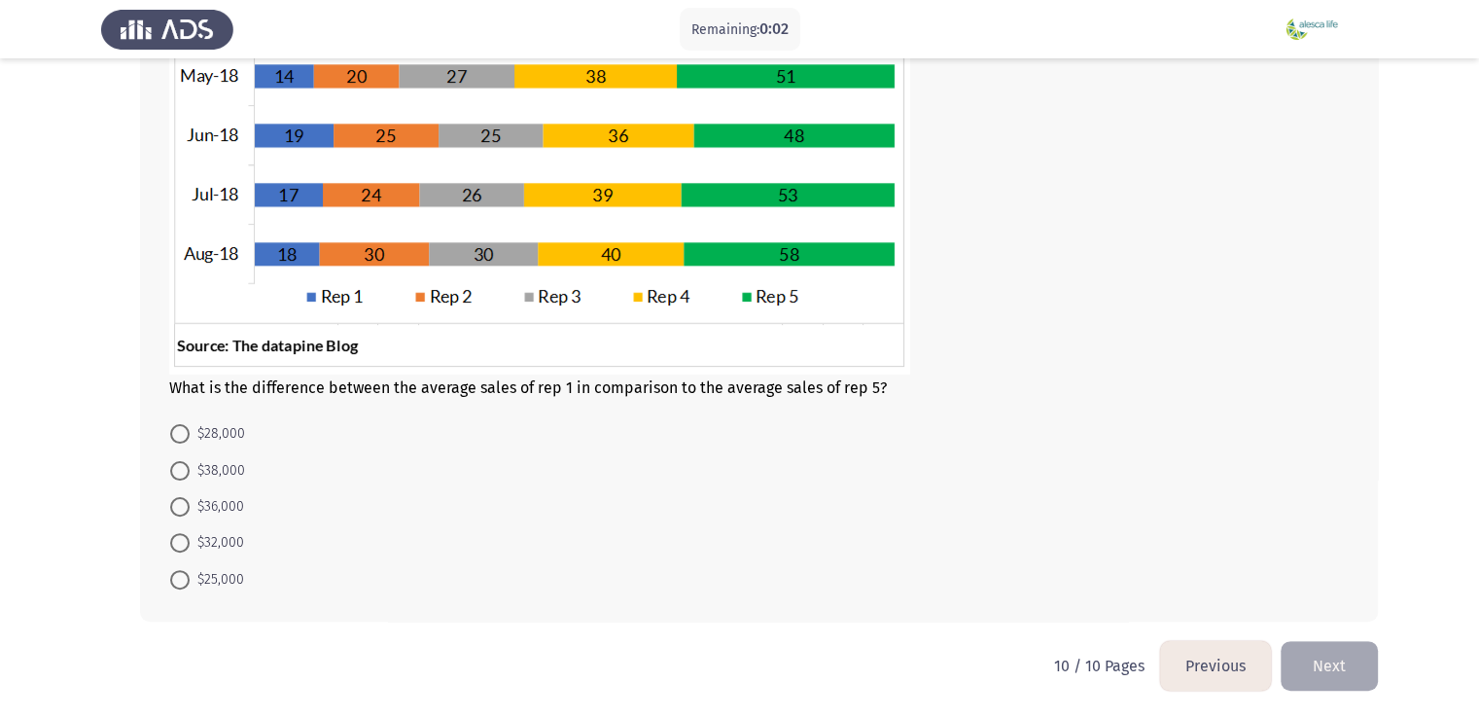
click at [205, 524] on mat-radio-button "$32,000" at bounding box center [207, 542] width 99 height 36
drag, startPoint x: 205, startPoint y: 523, endPoint x: 206, endPoint y: 506, distance: 17.5
click at [206, 415] on mat-radio-group "$28,000 $38,000 $36,000 $32,000 $25,000" at bounding box center [754, 415] width 1192 height 0
click at [206, 506] on span "$36,000" at bounding box center [217, 506] width 54 height 23
click at [190, 506] on input "$36,000" at bounding box center [179, 506] width 19 height 19
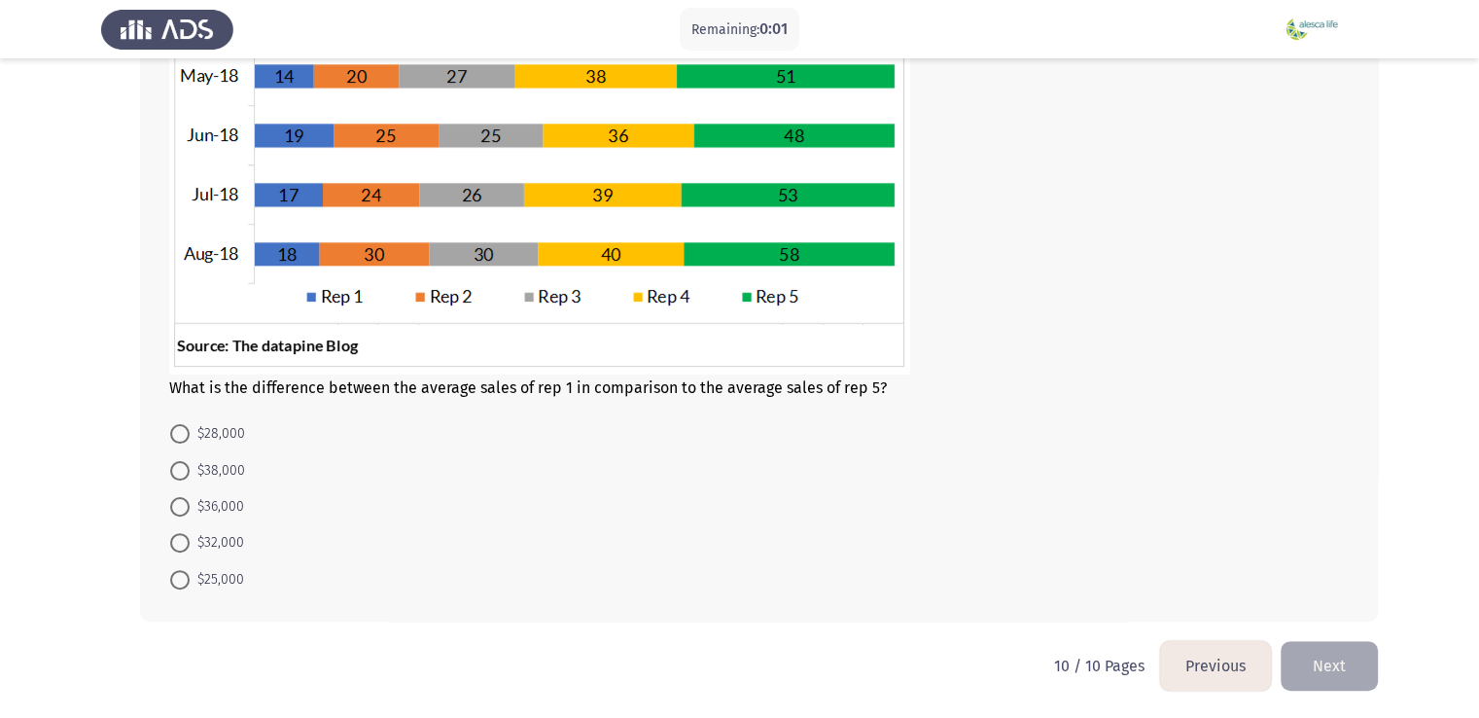
radio input "true"
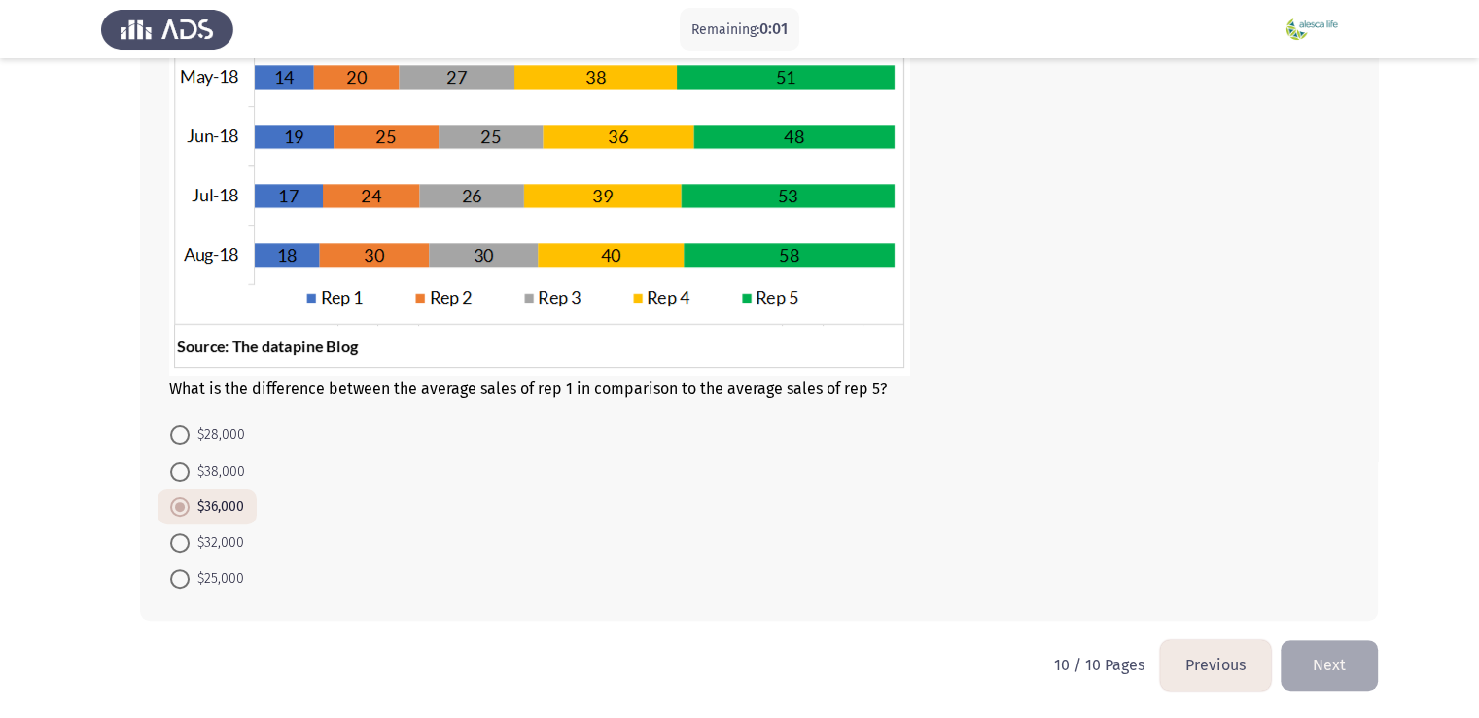
scroll to position [424, 0]
click at [206, 506] on span "$36,000" at bounding box center [217, 506] width 54 height 23
click at [190, 506] on input "$36,000" at bounding box center [179, 506] width 19 height 19
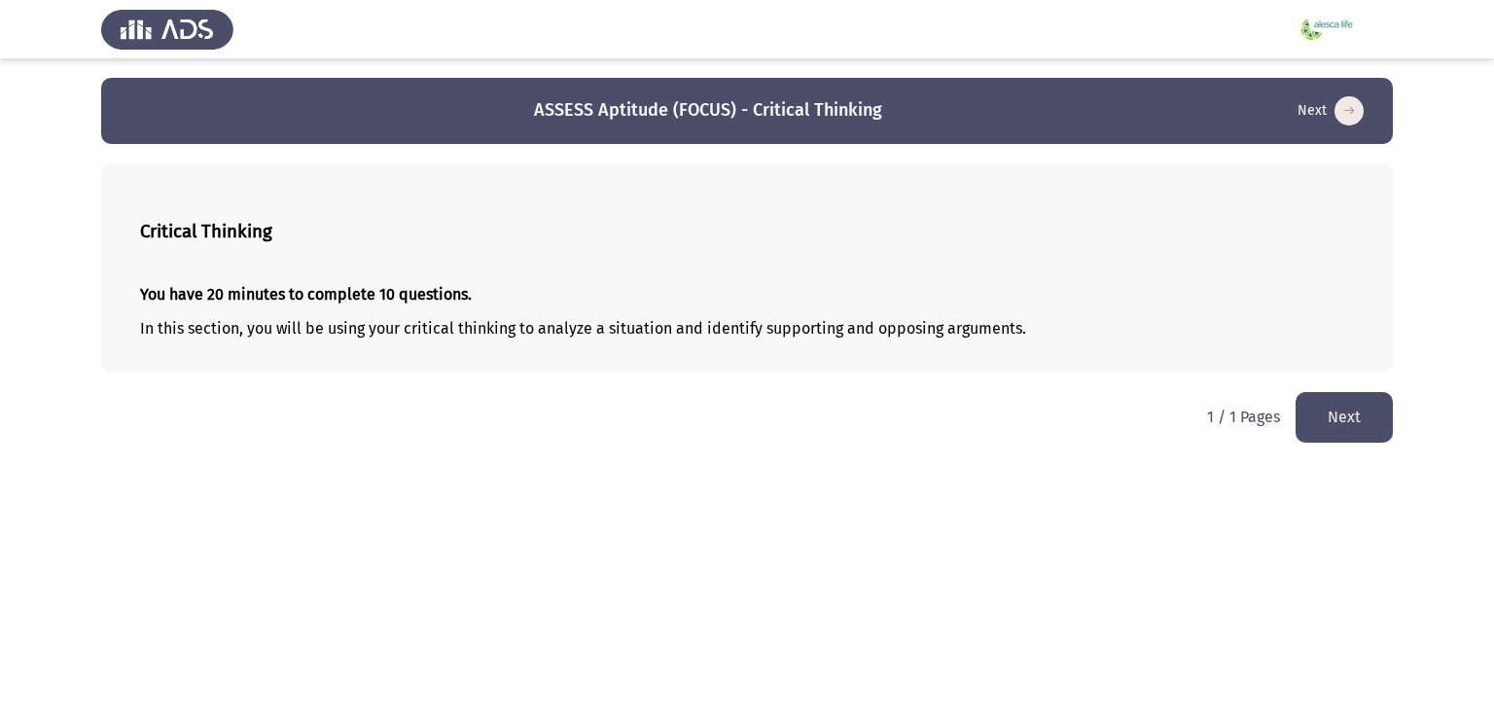
click at [1335, 425] on button "Next" at bounding box center [1344, 417] width 97 height 50
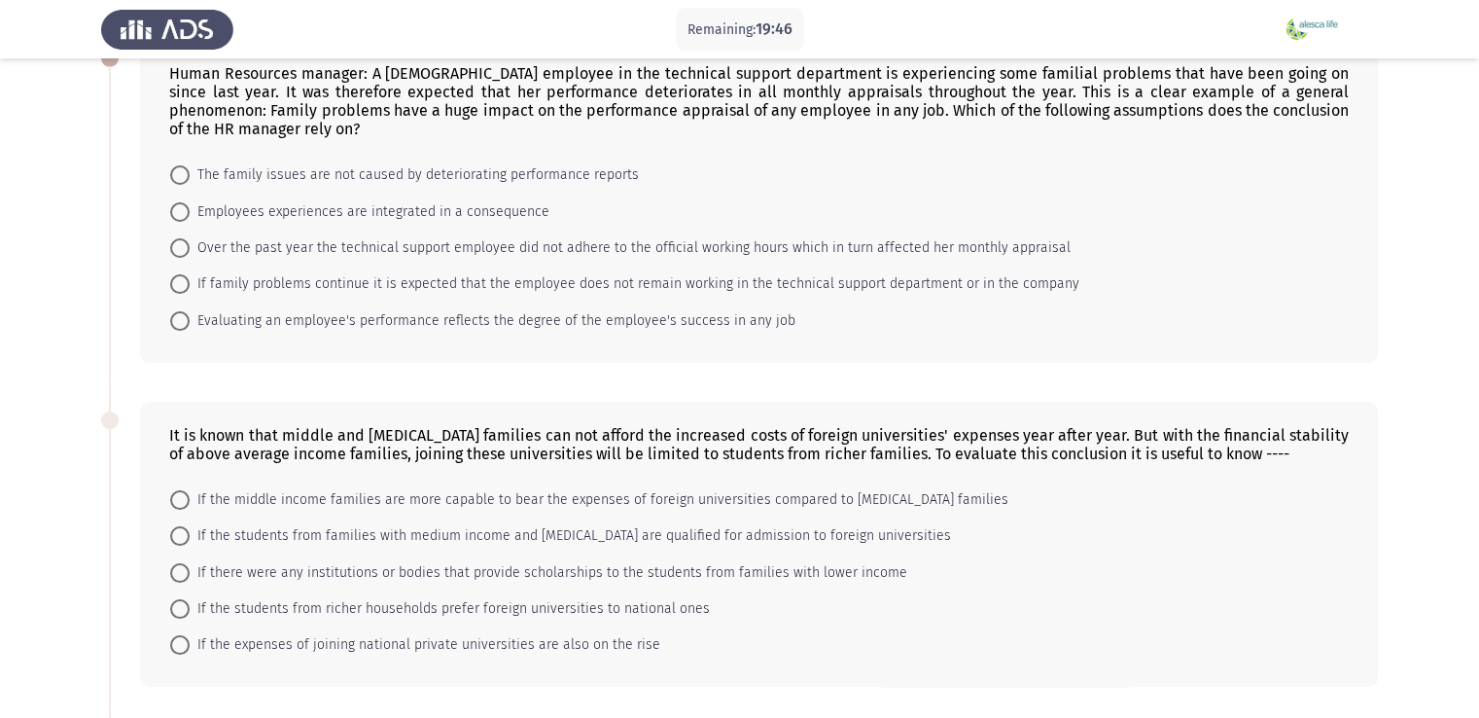
scroll to position [89, 0]
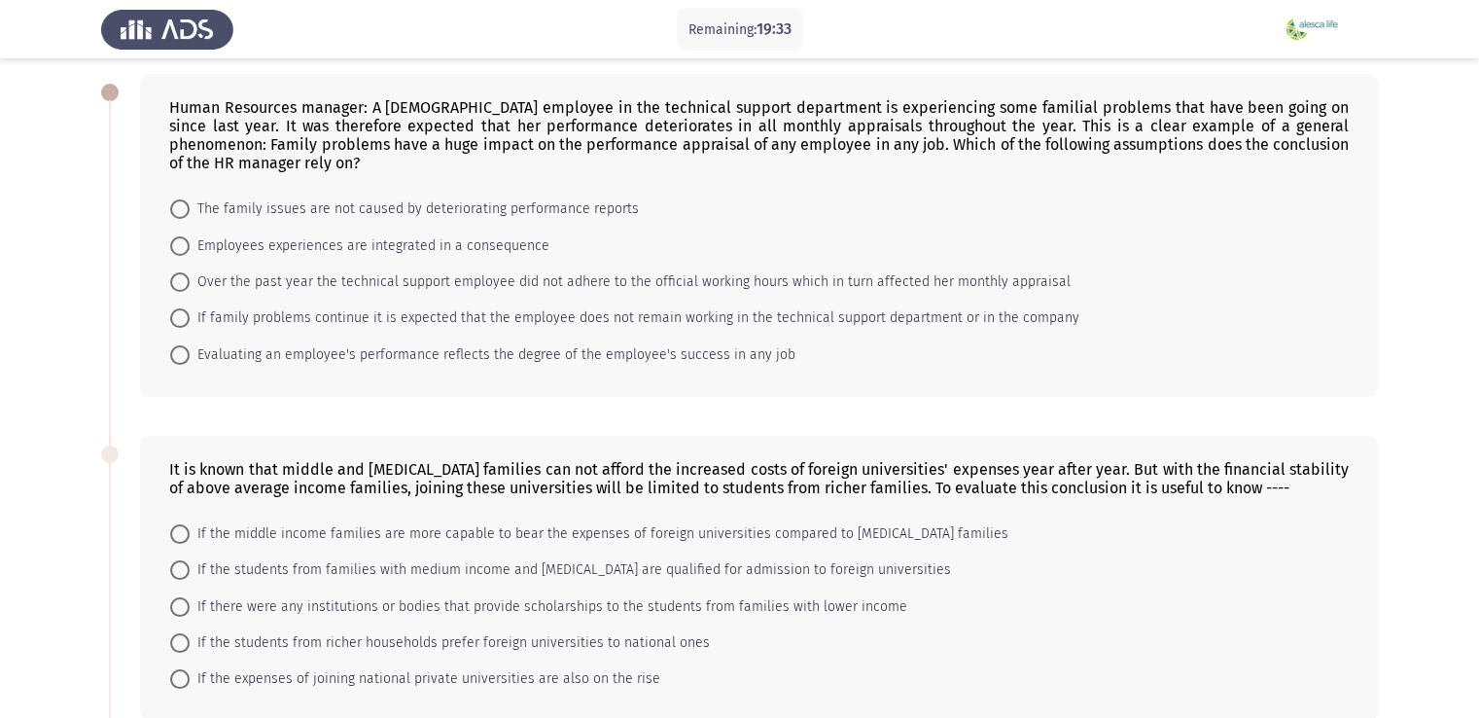
drag, startPoint x: 1477, startPoint y: 122, endPoint x: 1493, endPoint y: 130, distance: 17.9
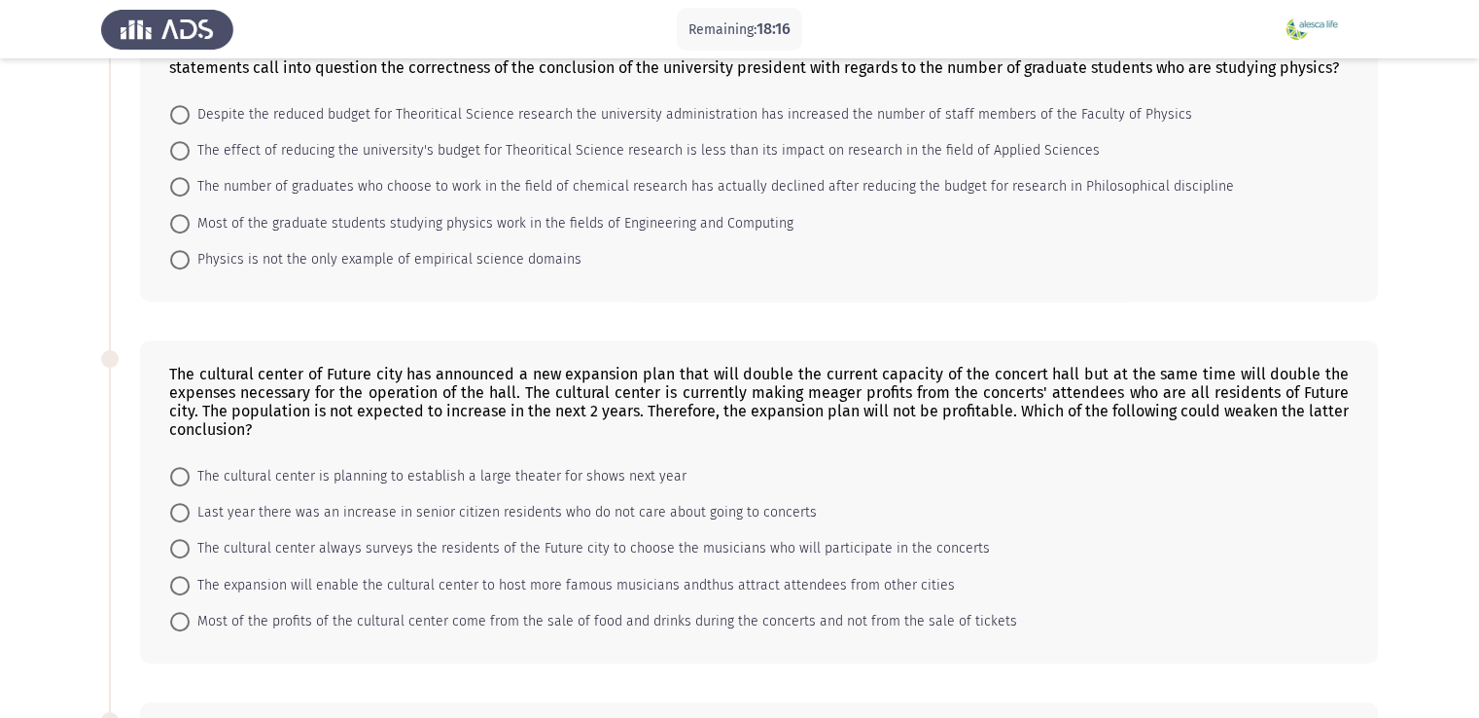
scroll to position [850, 0]
click at [357, 188] on span "The number of graduates who choose to work in the field of chemical research ha…" at bounding box center [712, 188] width 1045 height 23
click at [190, 188] on input "The number of graduates who choose to work in the field of chemical research ha…" at bounding box center [179, 188] width 19 height 19
radio input "true"
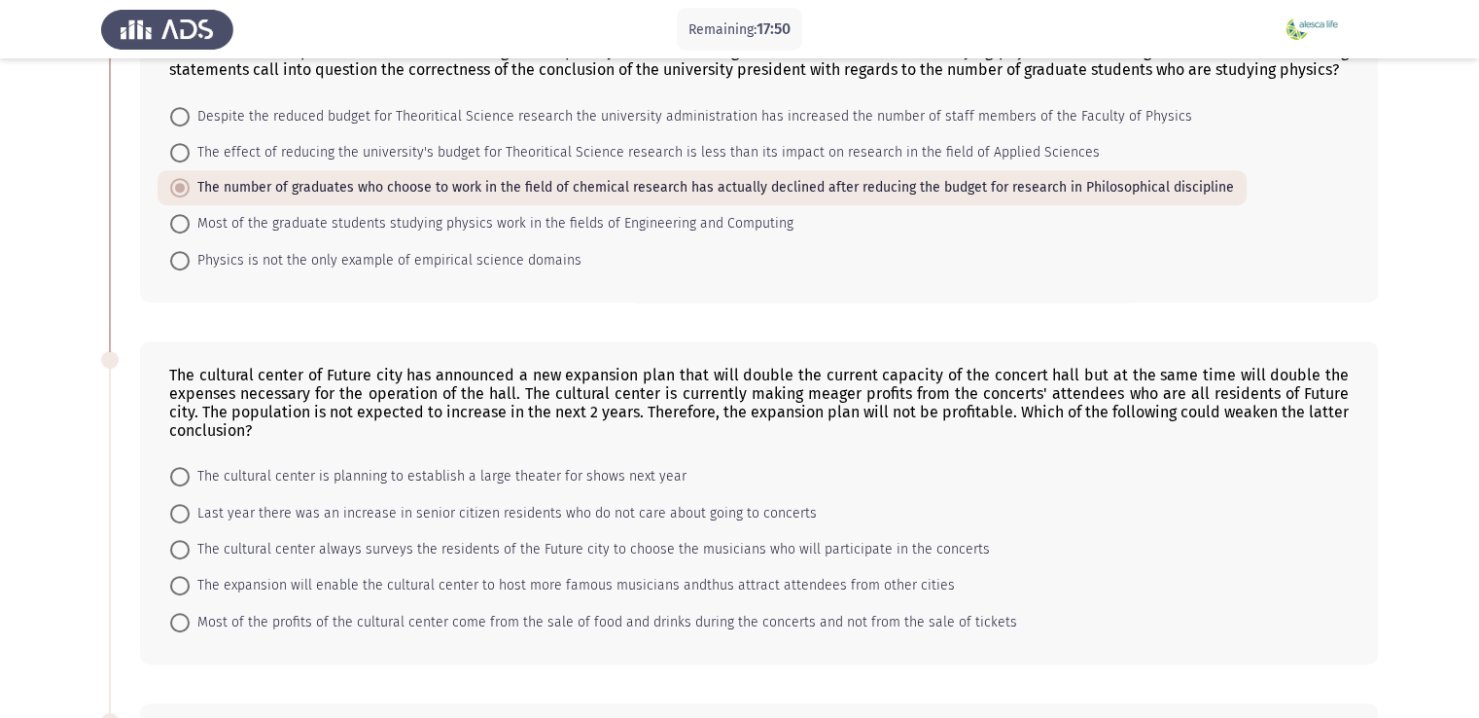
click at [181, 515] on span at bounding box center [179, 513] width 19 height 19
click at [181, 515] on input "Last year there was an increase in senior citizen residents who do not care abo…" at bounding box center [179, 513] width 19 height 19
radio input "true"
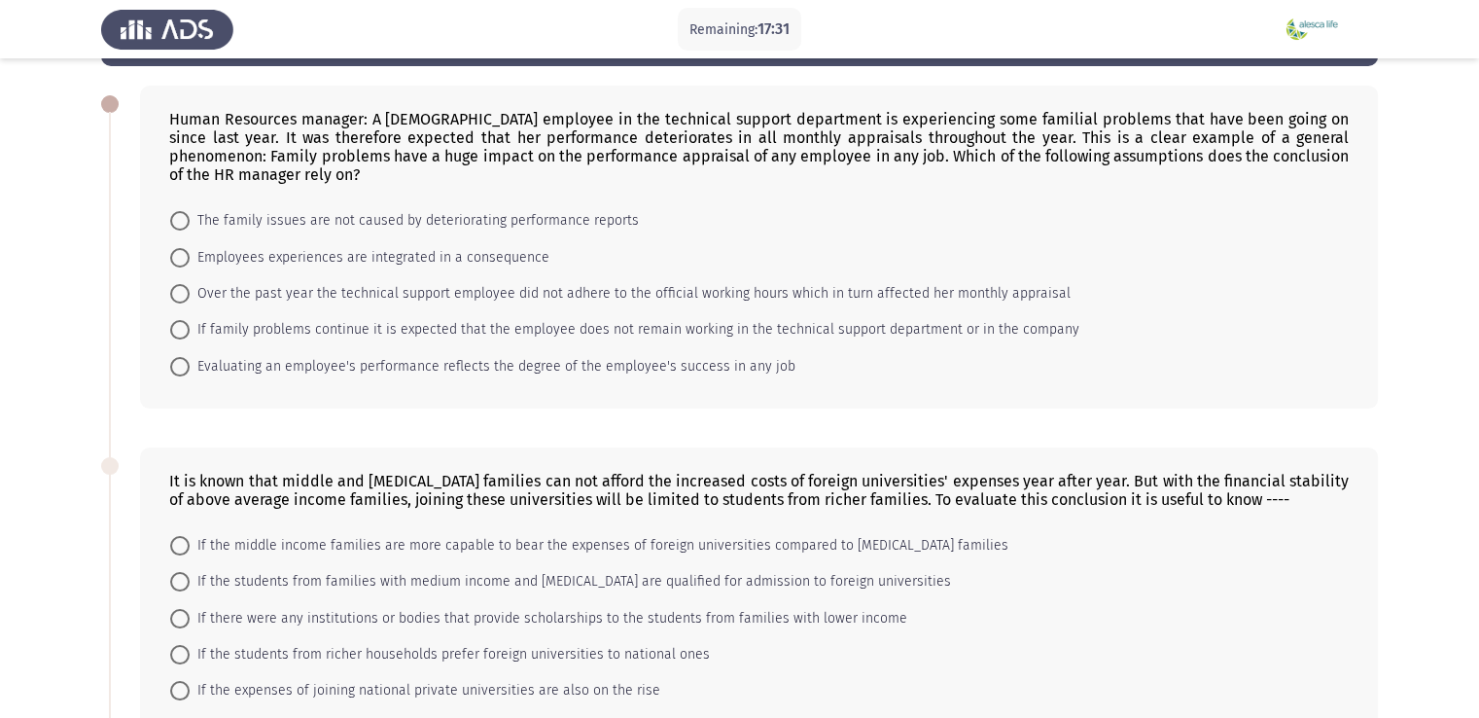
scroll to position [93, 0]
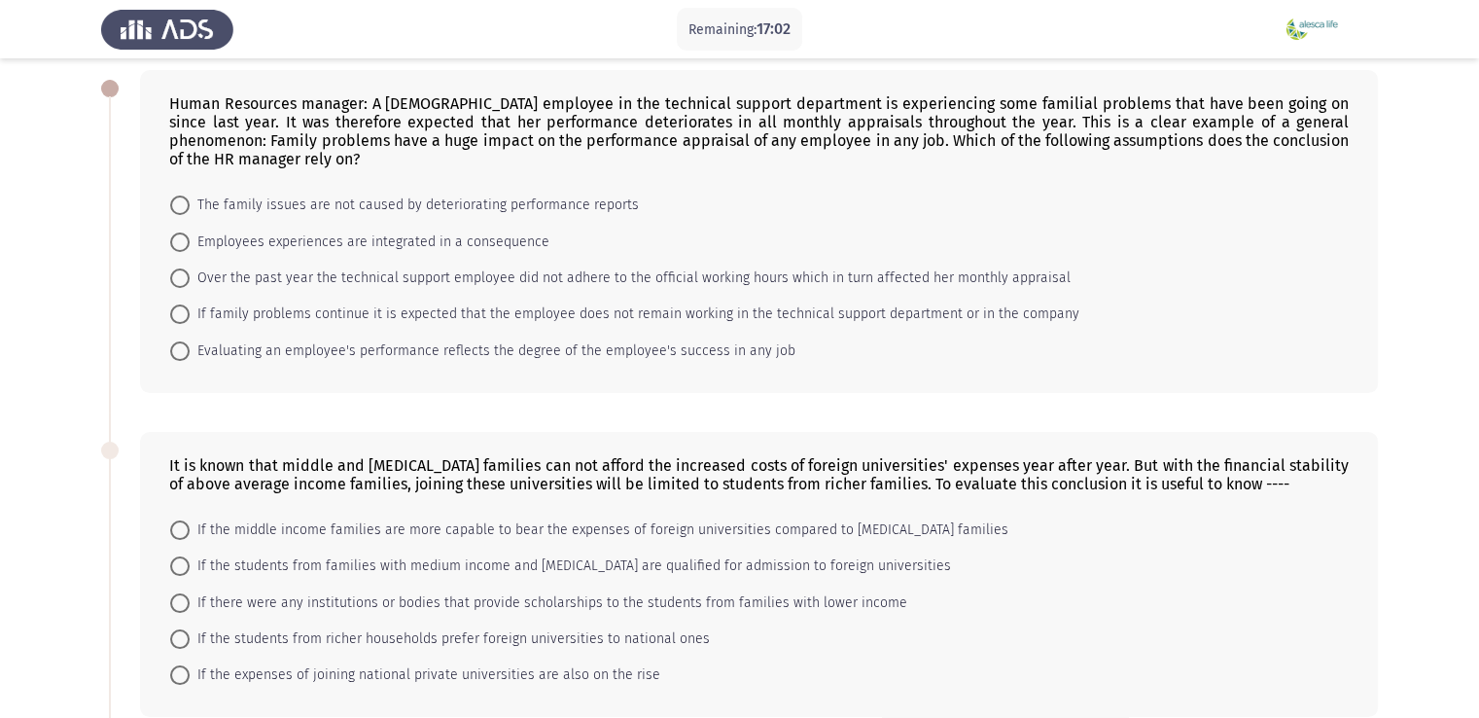
click at [168, 351] on mat-radio-button "Evaluating an employee's performance reflects the degree of the employee's succ…" at bounding box center [483, 350] width 651 height 36
click at [183, 351] on span at bounding box center [179, 350] width 19 height 19
click at [183, 351] on input "Evaluating an employee's performance reflects the degree of the employee's succ…" at bounding box center [179, 350] width 19 height 19
radio input "true"
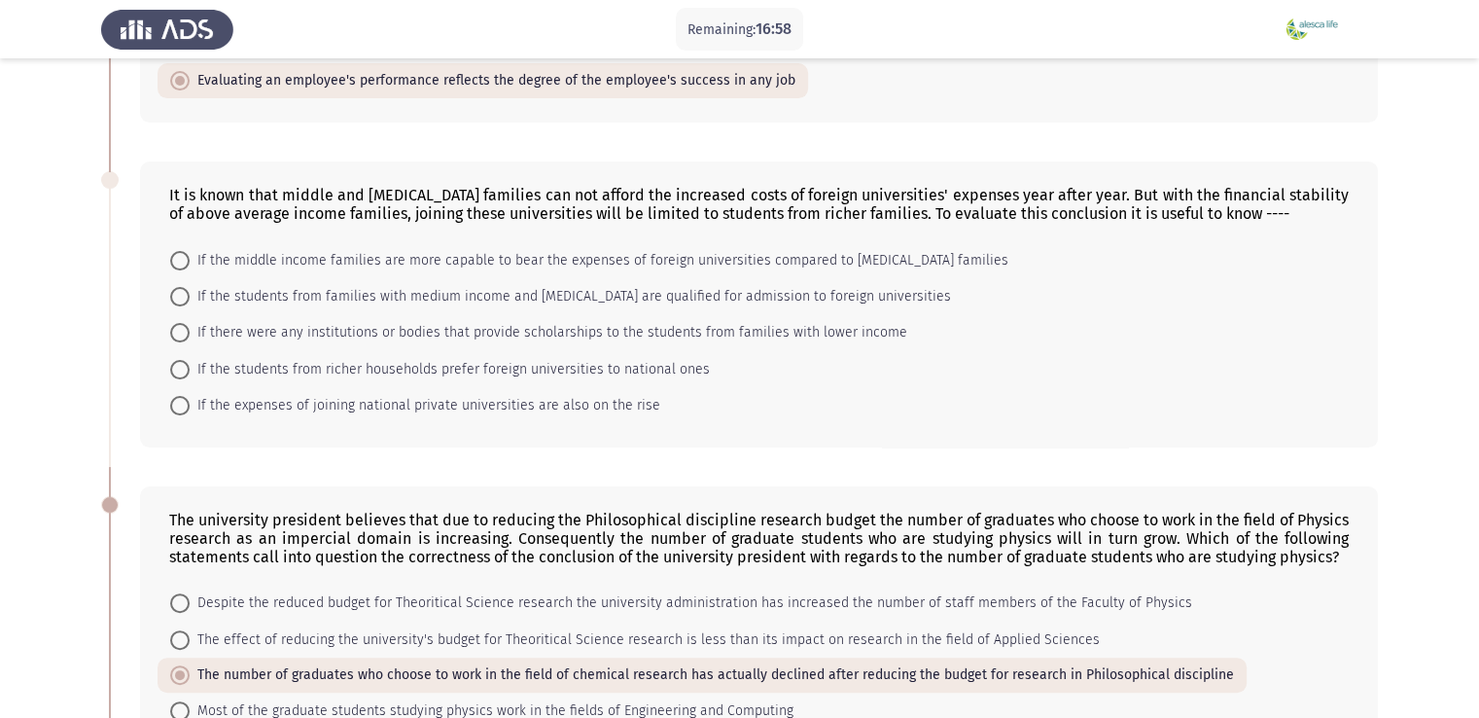
scroll to position [349, 0]
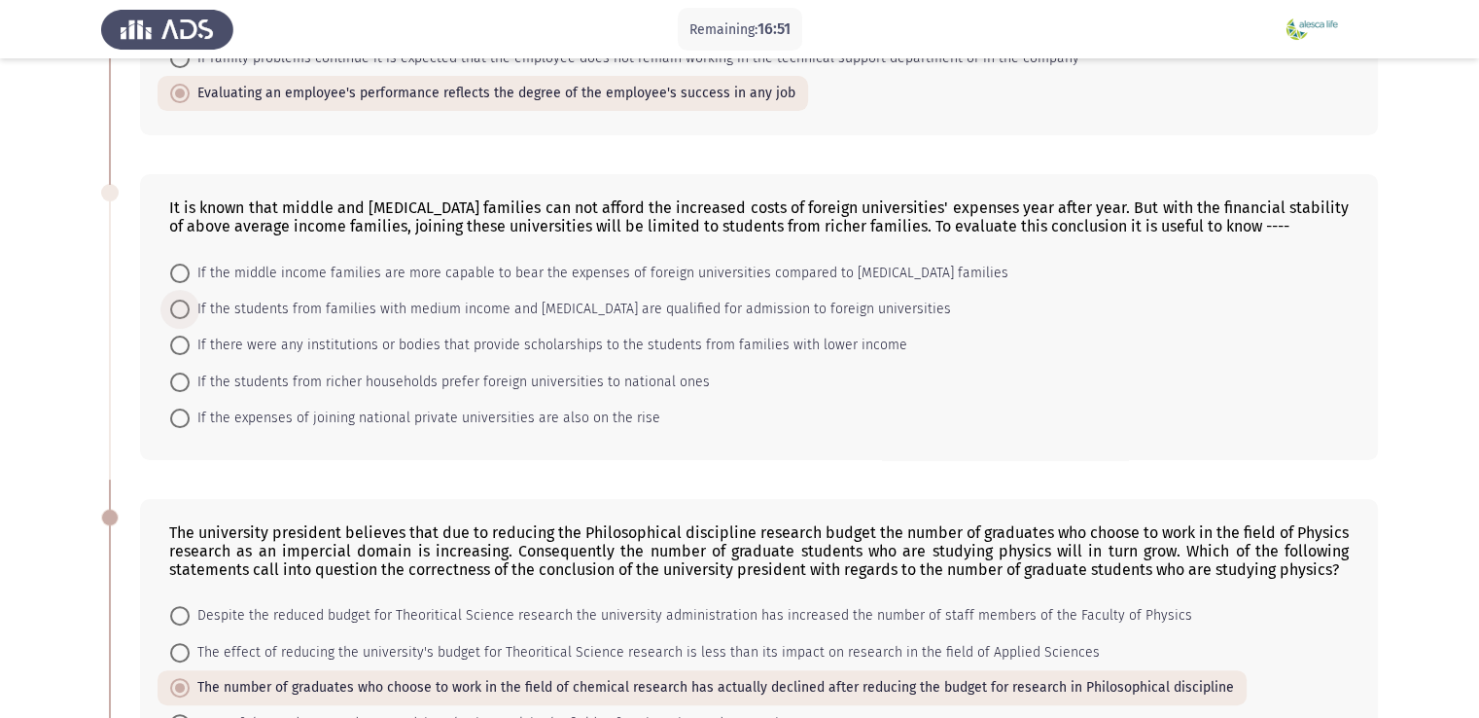
click at [177, 313] on span at bounding box center [179, 309] width 19 height 19
click at [177, 313] on input "If the students from families with medium income and low income are qualified f…" at bounding box center [179, 309] width 19 height 19
radio input "true"
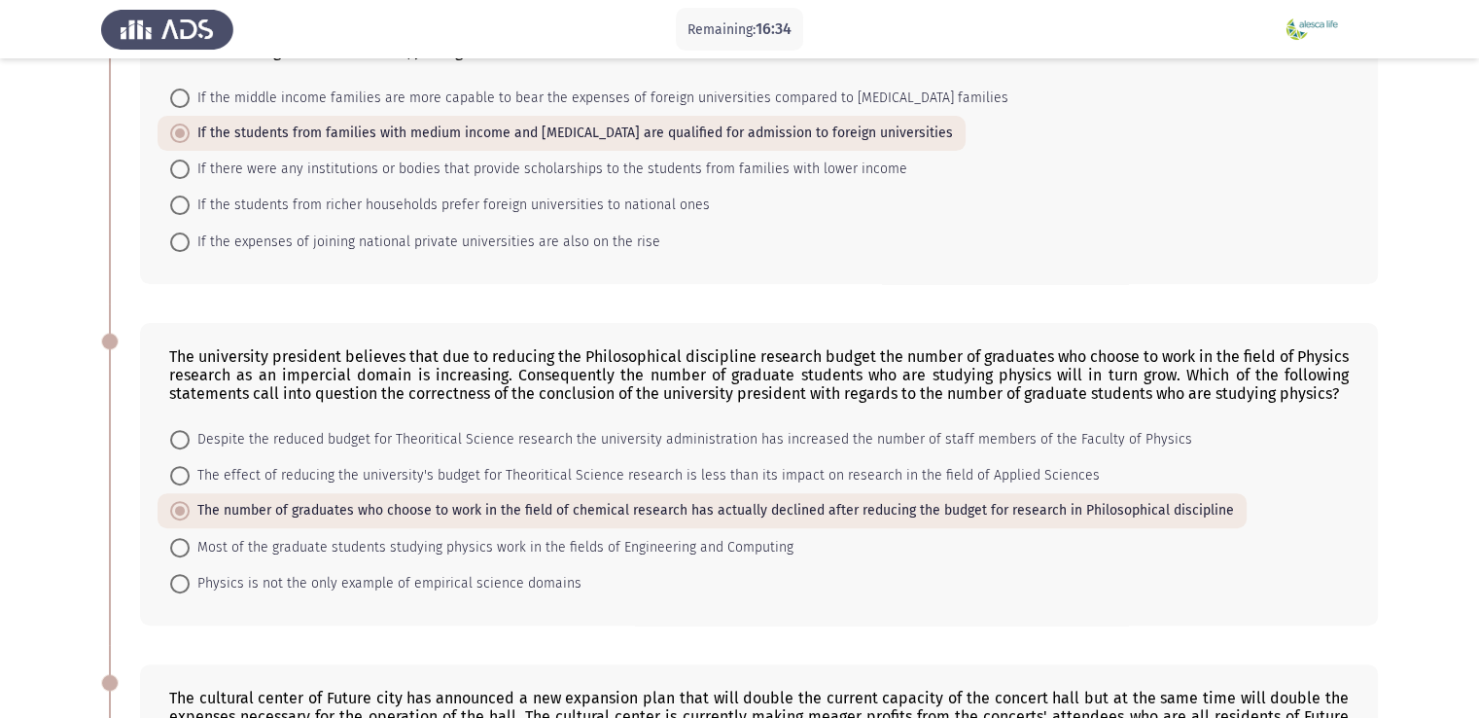
scroll to position [502, 0]
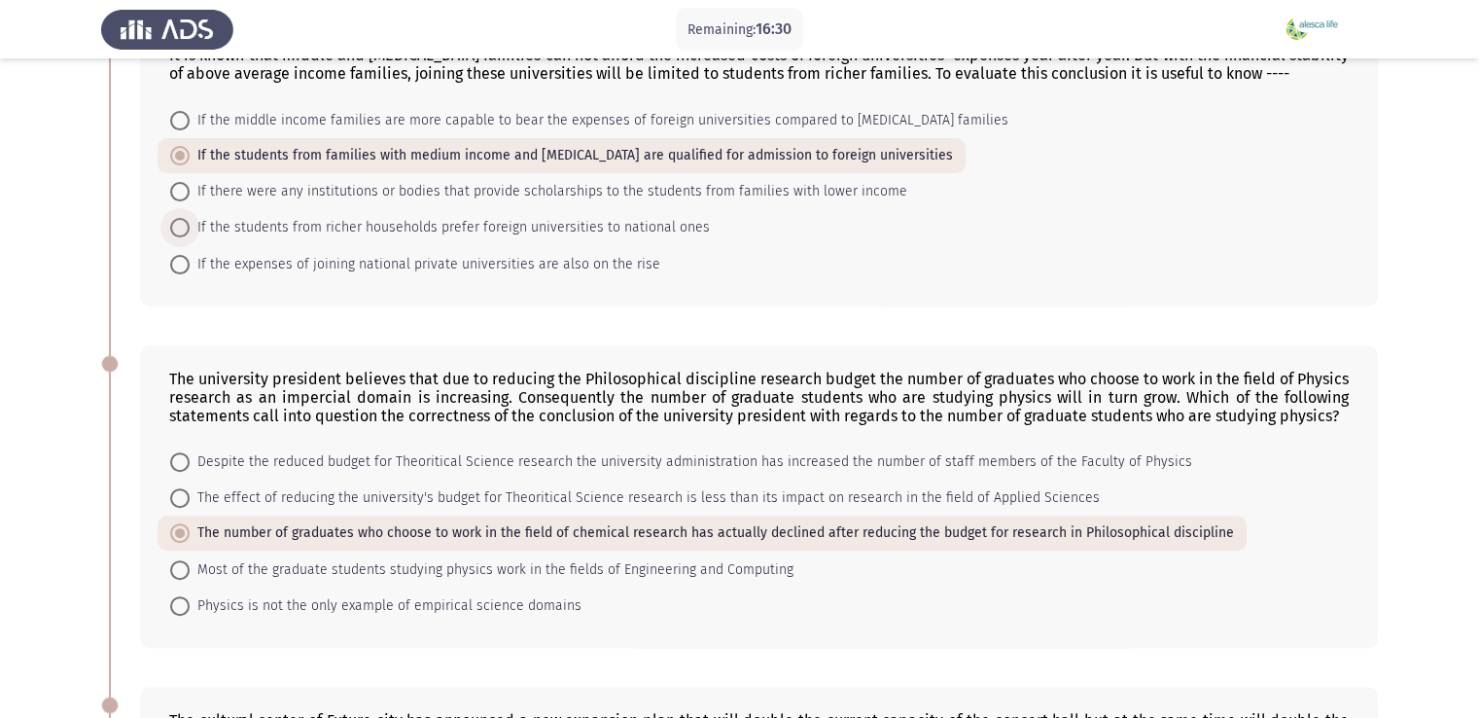
click at [605, 228] on span "If the students from richer households prefer foreign universities to national …" at bounding box center [450, 227] width 520 height 23
click at [190, 228] on input "If the students from richer households prefer foreign universities to national …" at bounding box center [179, 227] width 19 height 19
radio input "true"
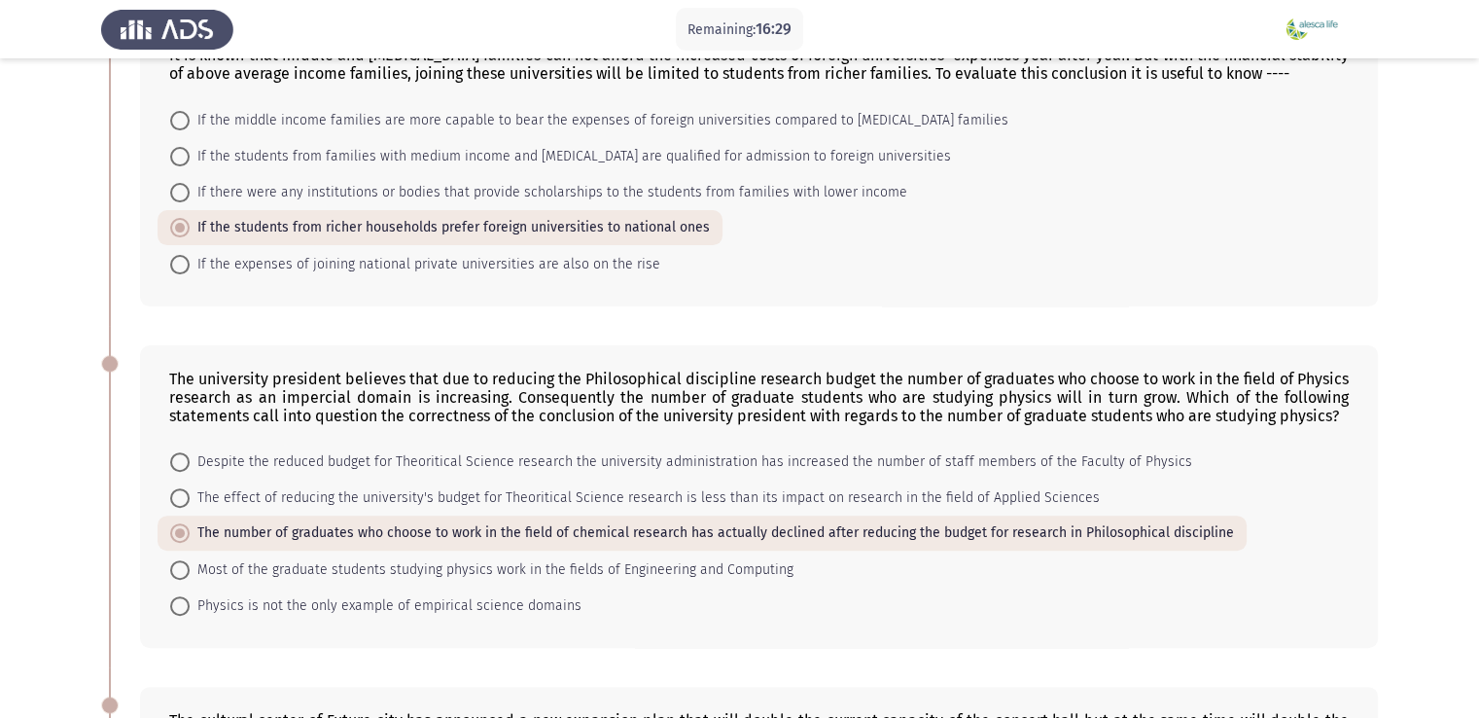
click at [591, 280] on mat-radio-button "If the expenses of joining national private universities are also on the rise" at bounding box center [416, 263] width 516 height 36
click at [591, 270] on span "If the expenses of joining national private universities are also on the rise" at bounding box center [425, 264] width 471 height 23
click at [190, 270] on input "If the expenses of joining national private universities are also on the rise" at bounding box center [179, 264] width 19 height 19
radio input "true"
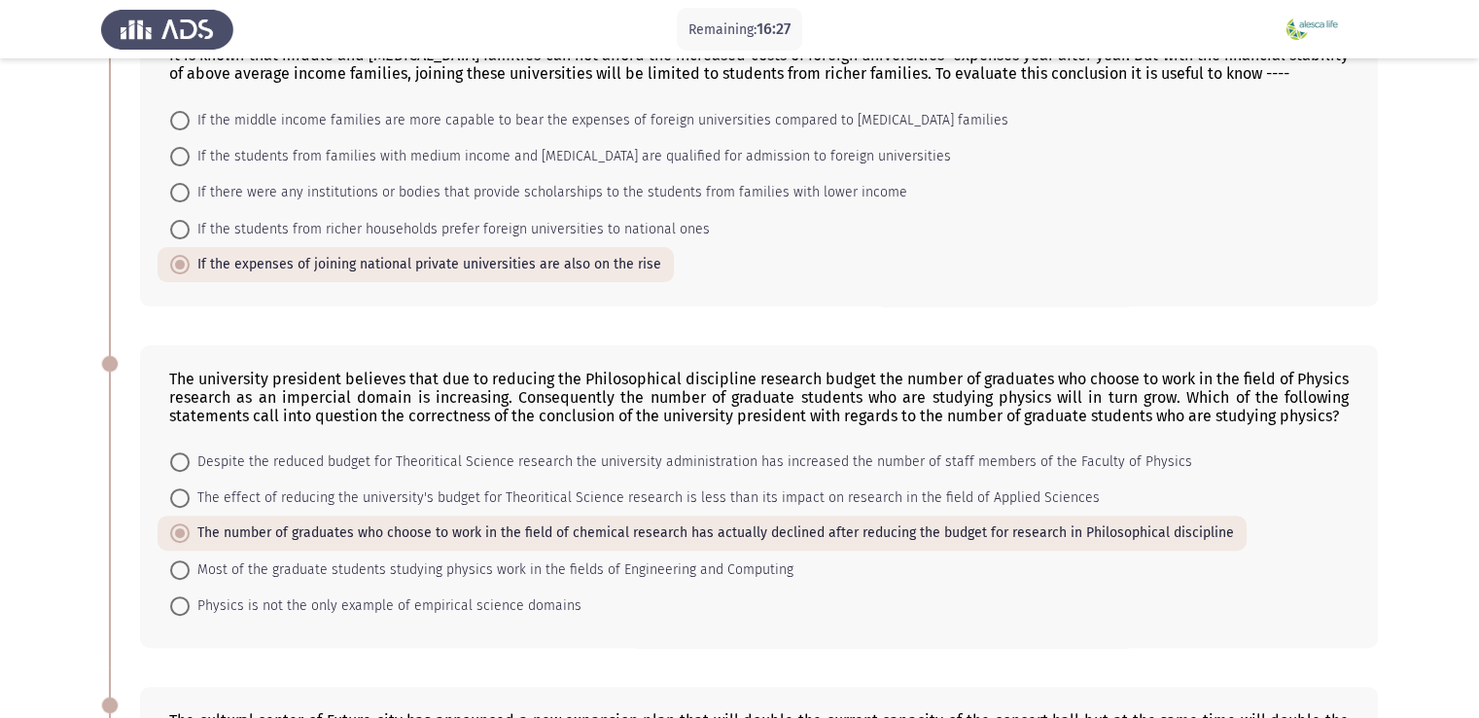
click at [552, 242] on mat-radio-button "If the students from richer households prefer foreign universities to national …" at bounding box center [440, 228] width 565 height 36
click at [521, 227] on span "If the students from richer households prefer foreign universities to national …" at bounding box center [450, 229] width 520 height 23
click at [190, 227] on input "If the students from richer households prefer foreign universities to national …" at bounding box center [179, 229] width 19 height 19
radio input "true"
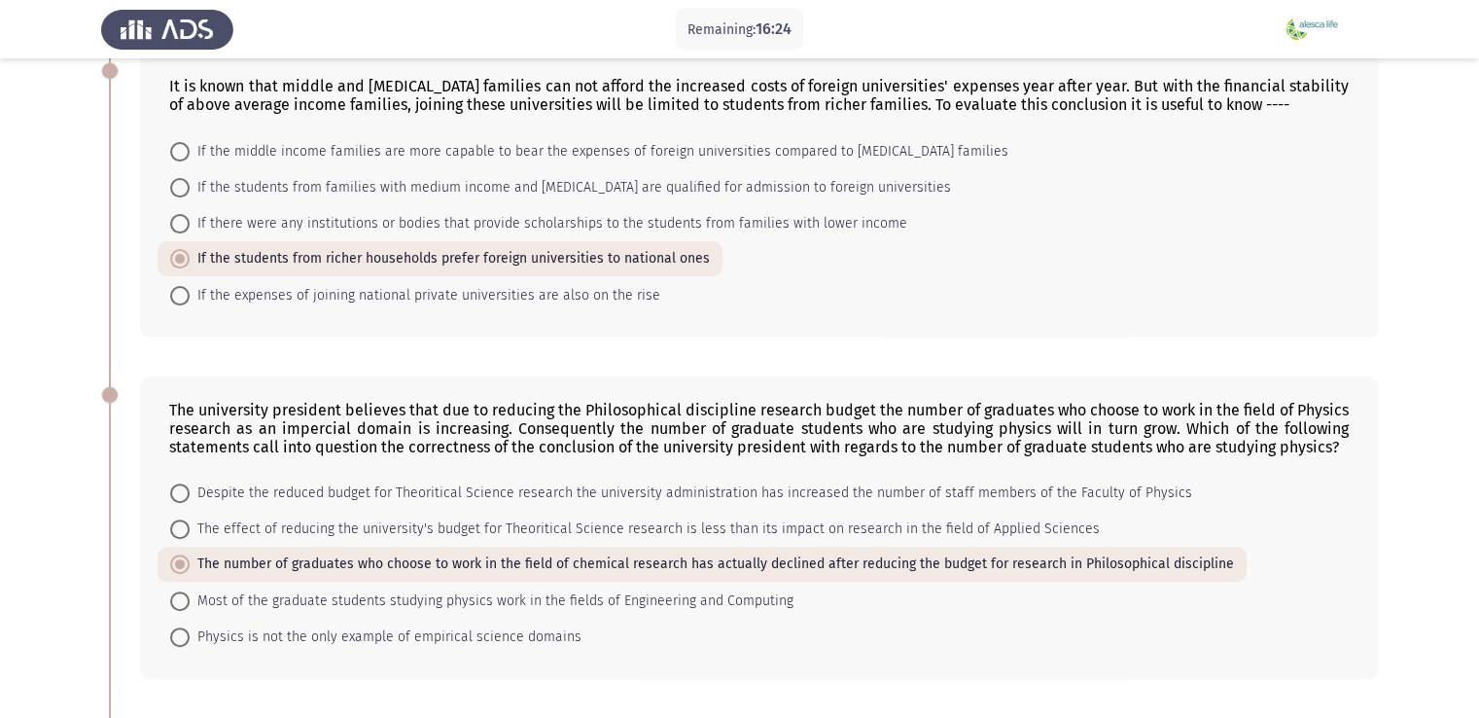
scroll to position [472, 0]
click at [580, 217] on span "If there were any institutions or bodies that provide scholarships to the stude…" at bounding box center [549, 222] width 718 height 23
click at [190, 217] on input "If there were any institutions or bodies that provide scholarships to the stude…" at bounding box center [179, 222] width 19 height 19
radio input "true"
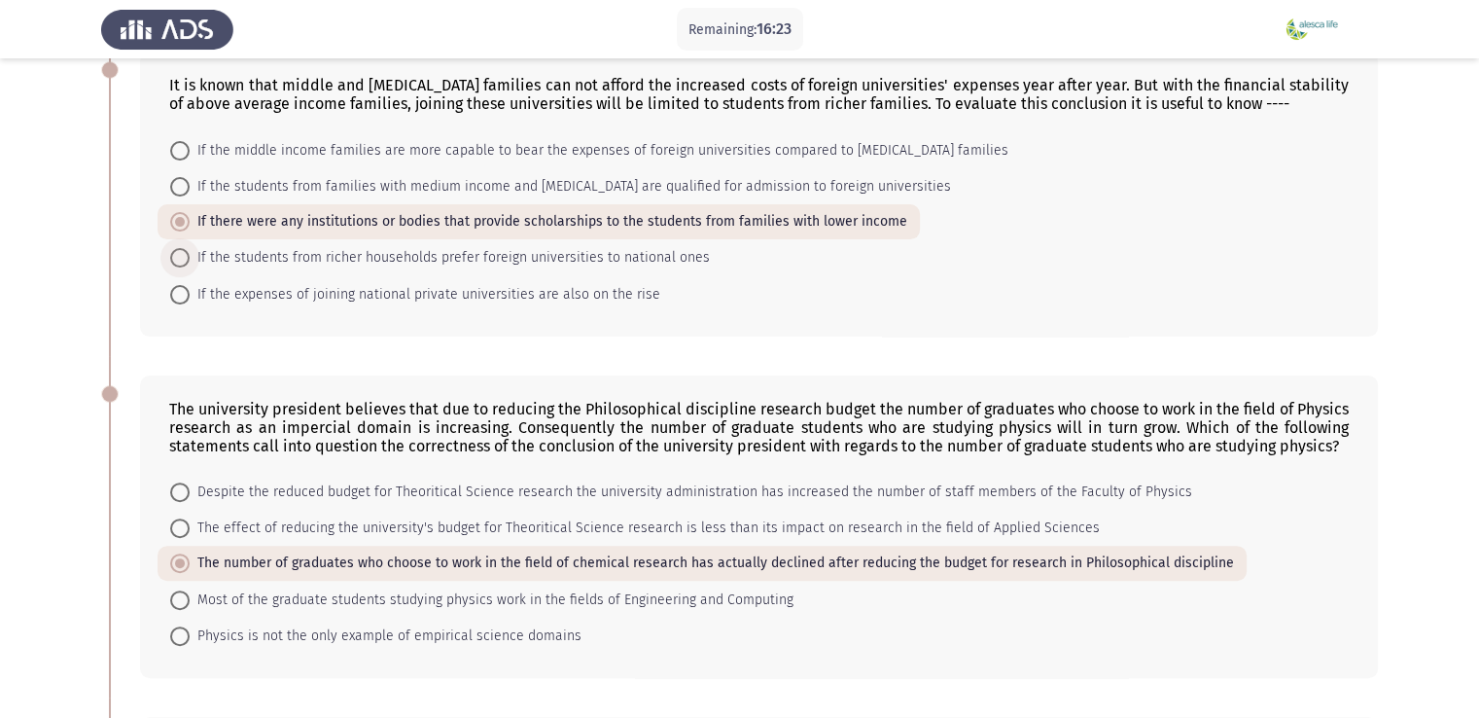
click at [544, 248] on span "If the students from richer households prefer foreign universities to national …" at bounding box center [450, 257] width 520 height 23
click at [190, 248] on input "If the students from richer households prefer foreign universities to national …" at bounding box center [179, 257] width 19 height 19
radio input "true"
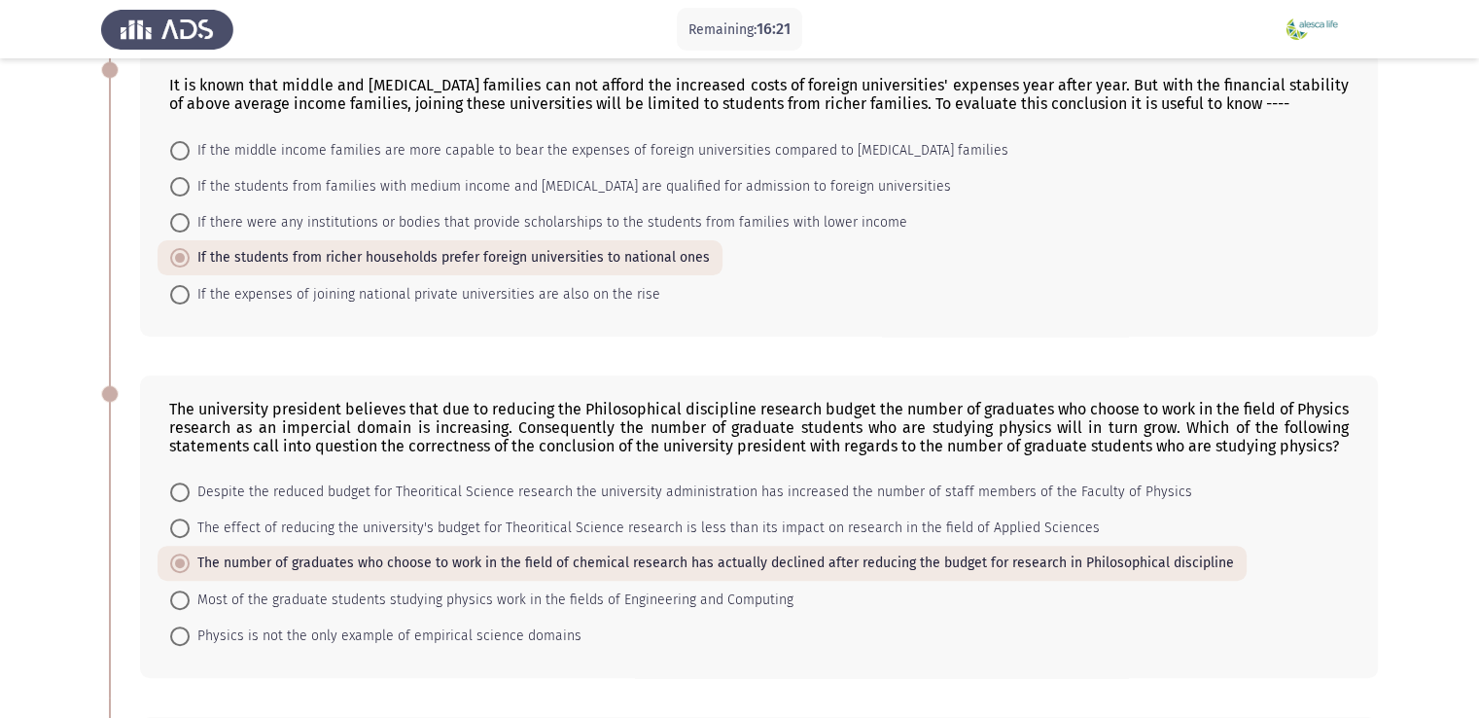
scroll to position [1232, 0]
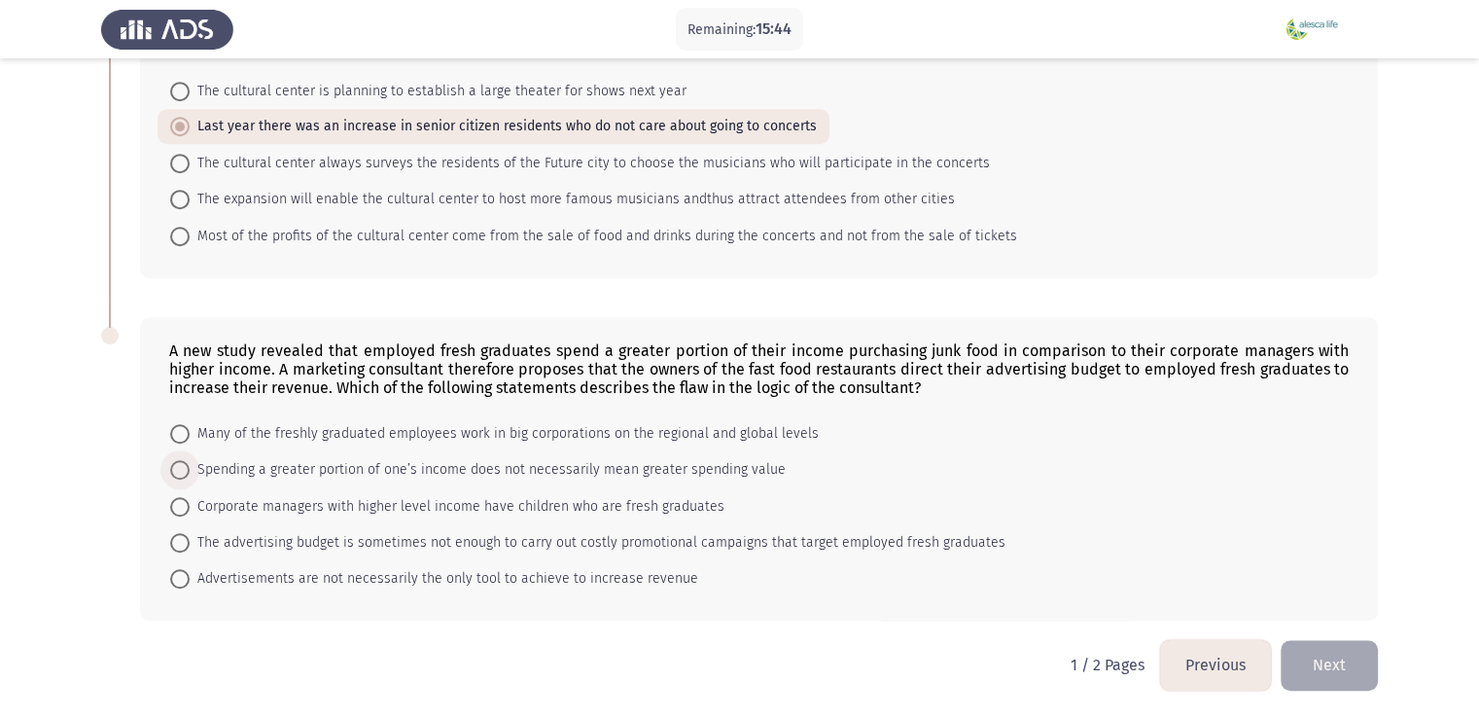
click at [184, 476] on span at bounding box center [179, 469] width 19 height 19
click at [184, 476] on input "Spending a greater portion of one’s income does not necessarily mean greater sp…" at bounding box center [179, 469] width 19 height 19
radio input "true"
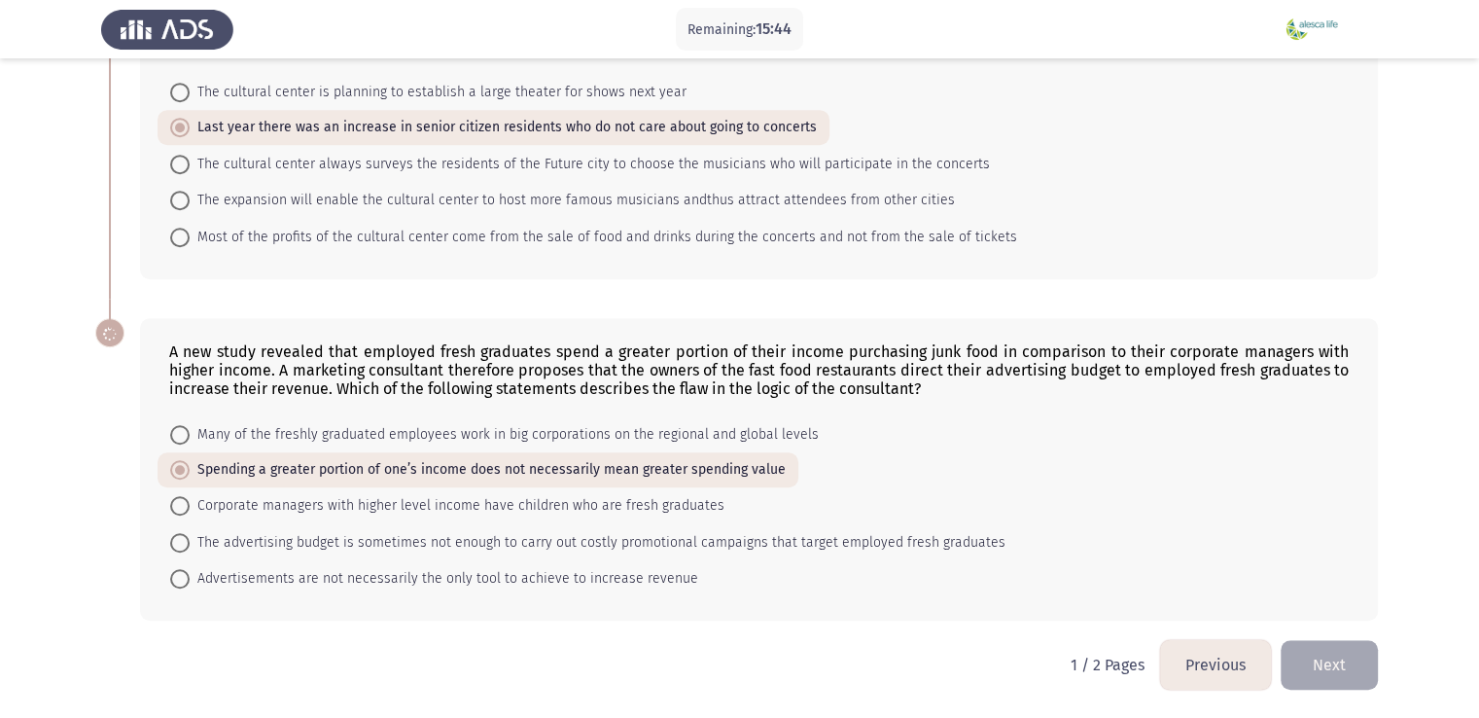
scroll to position [1231, 0]
click at [1328, 653] on button "Next" at bounding box center [1329, 665] width 97 height 50
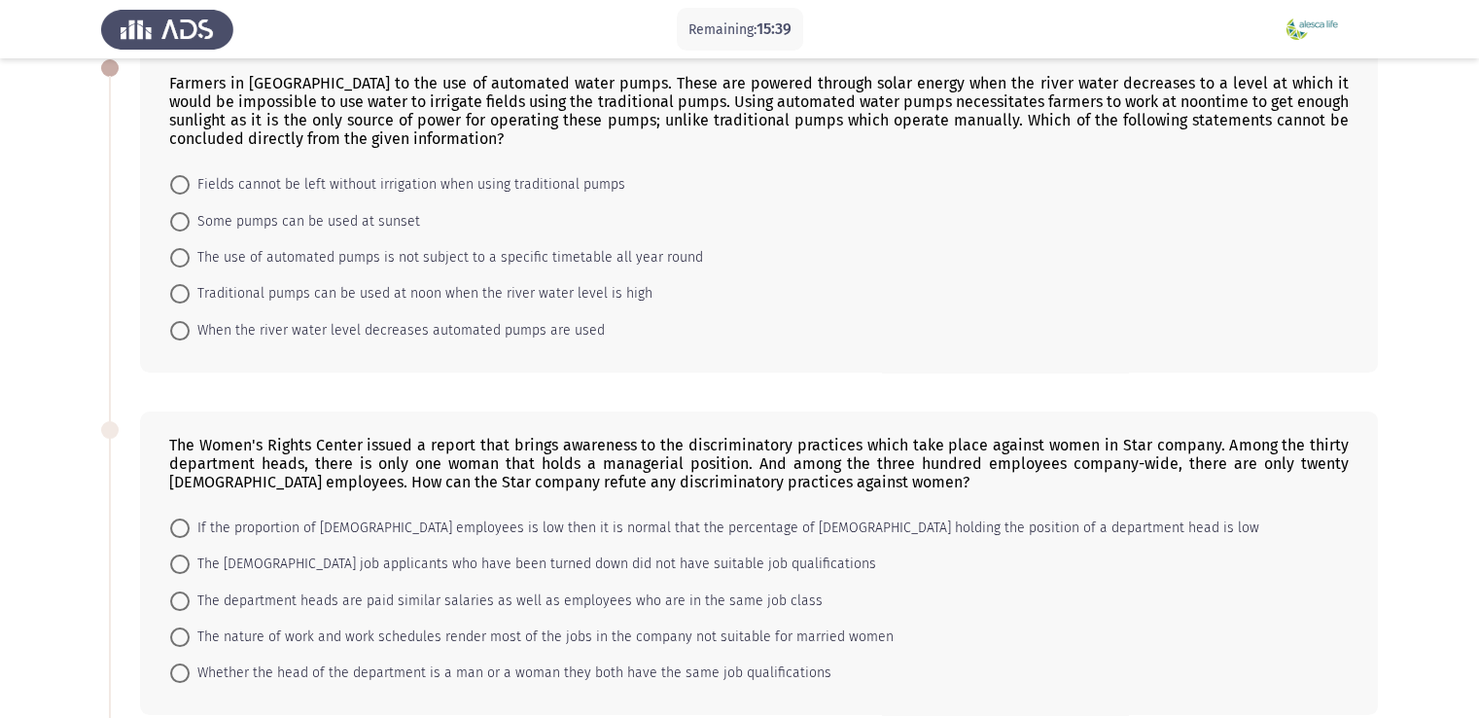
scroll to position [102, 0]
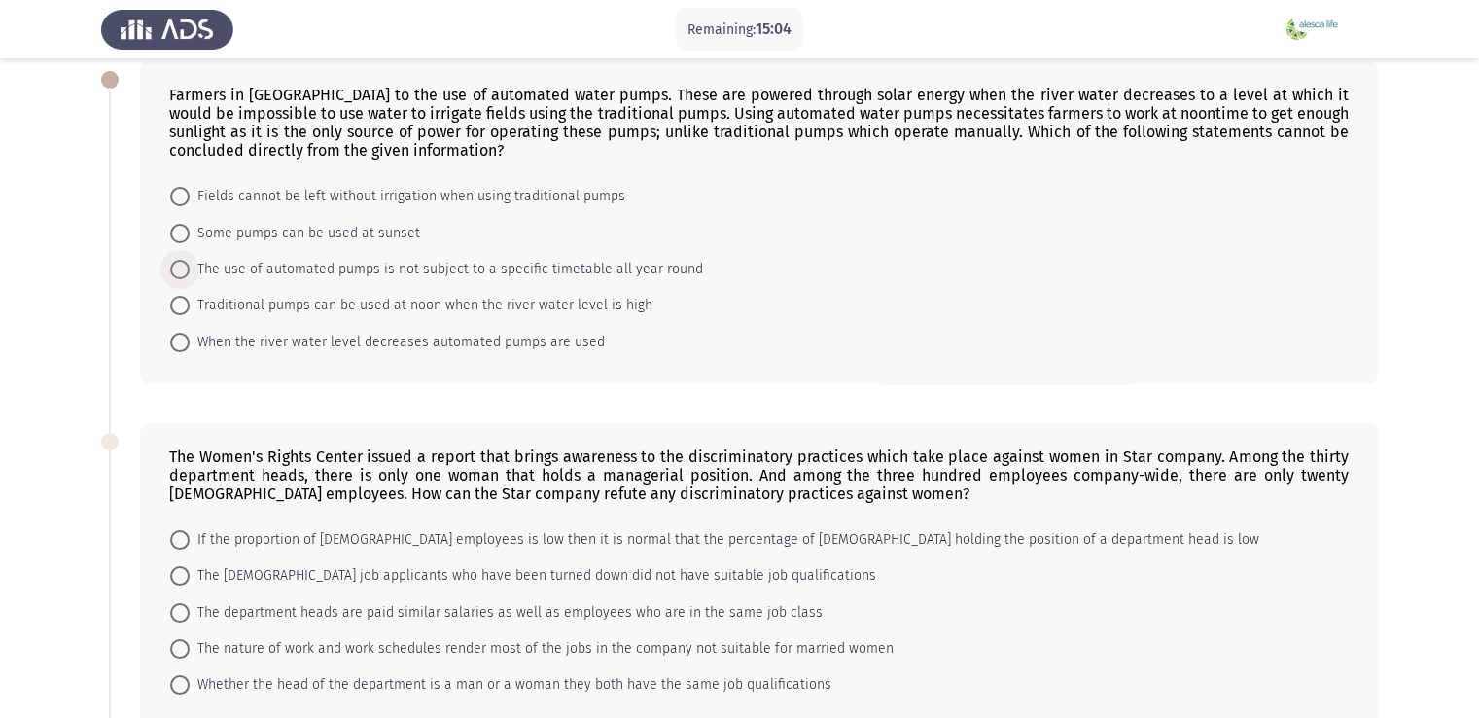
click at [182, 271] on span at bounding box center [179, 269] width 19 height 19
click at [182, 271] on input "The use of automated pumps is not subject to a specific timetable all year round" at bounding box center [179, 269] width 19 height 19
radio input "true"
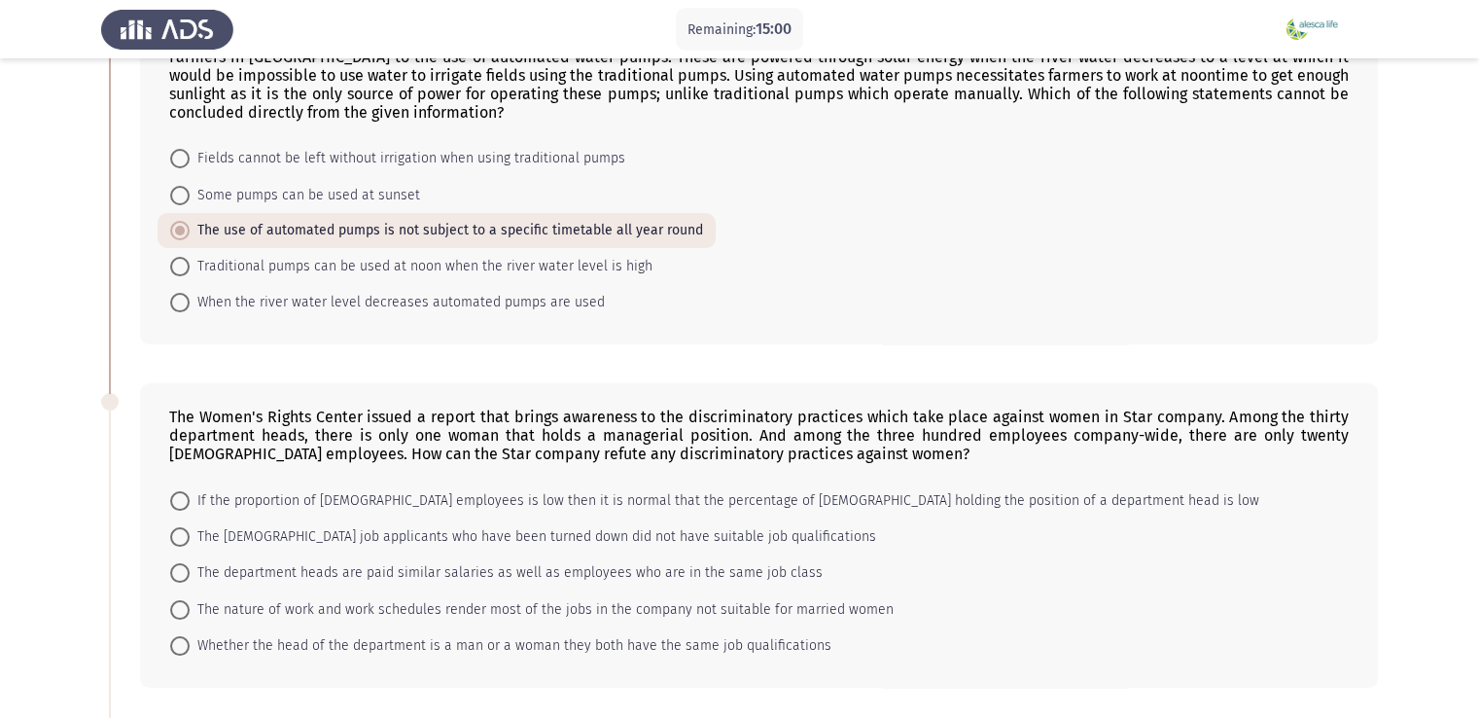
scroll to position [143, 0]
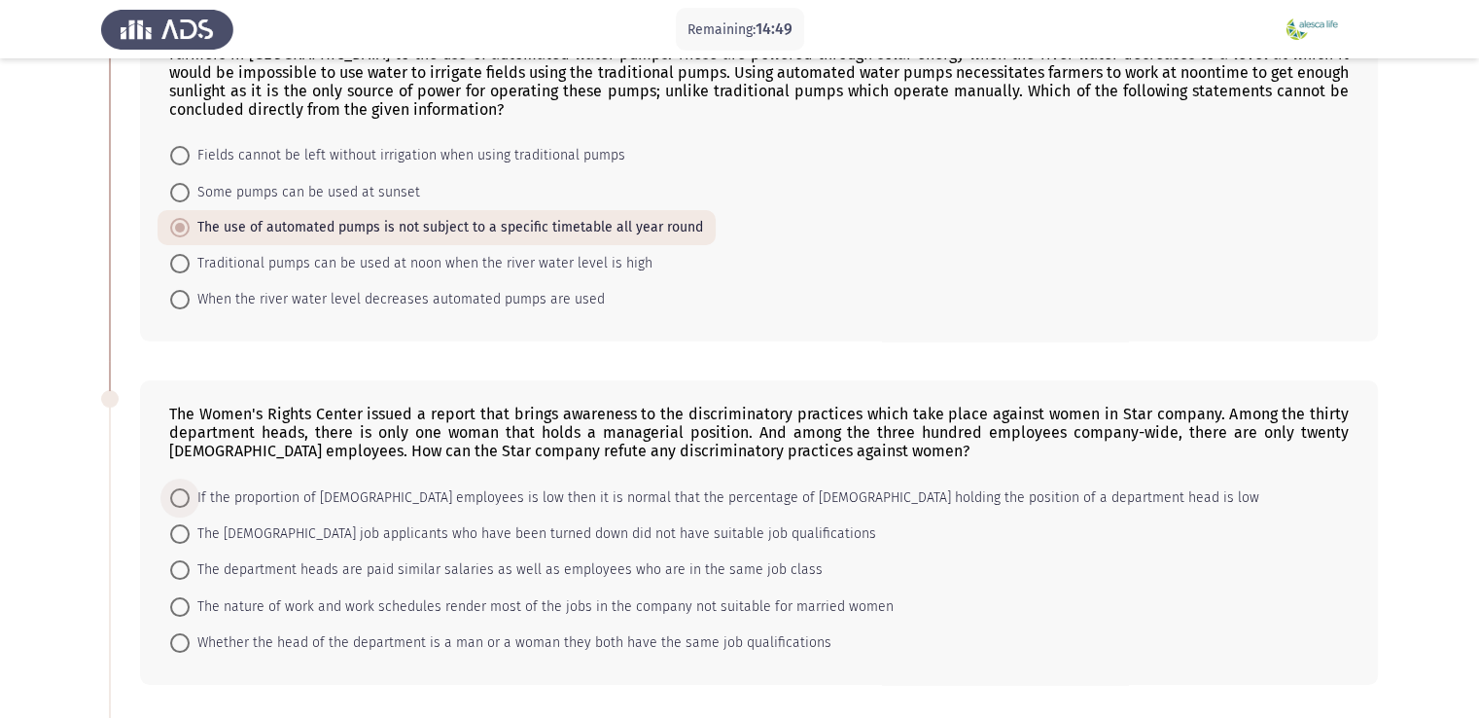
click at [172, 503] on span at bounding box center [179, 497] width 19 height 19
click at [172, 503] on input "If the proportion of female employees is low then it is normal that the percent…" at bounding box center [179, 497] width 19 height 19
radio input "true"
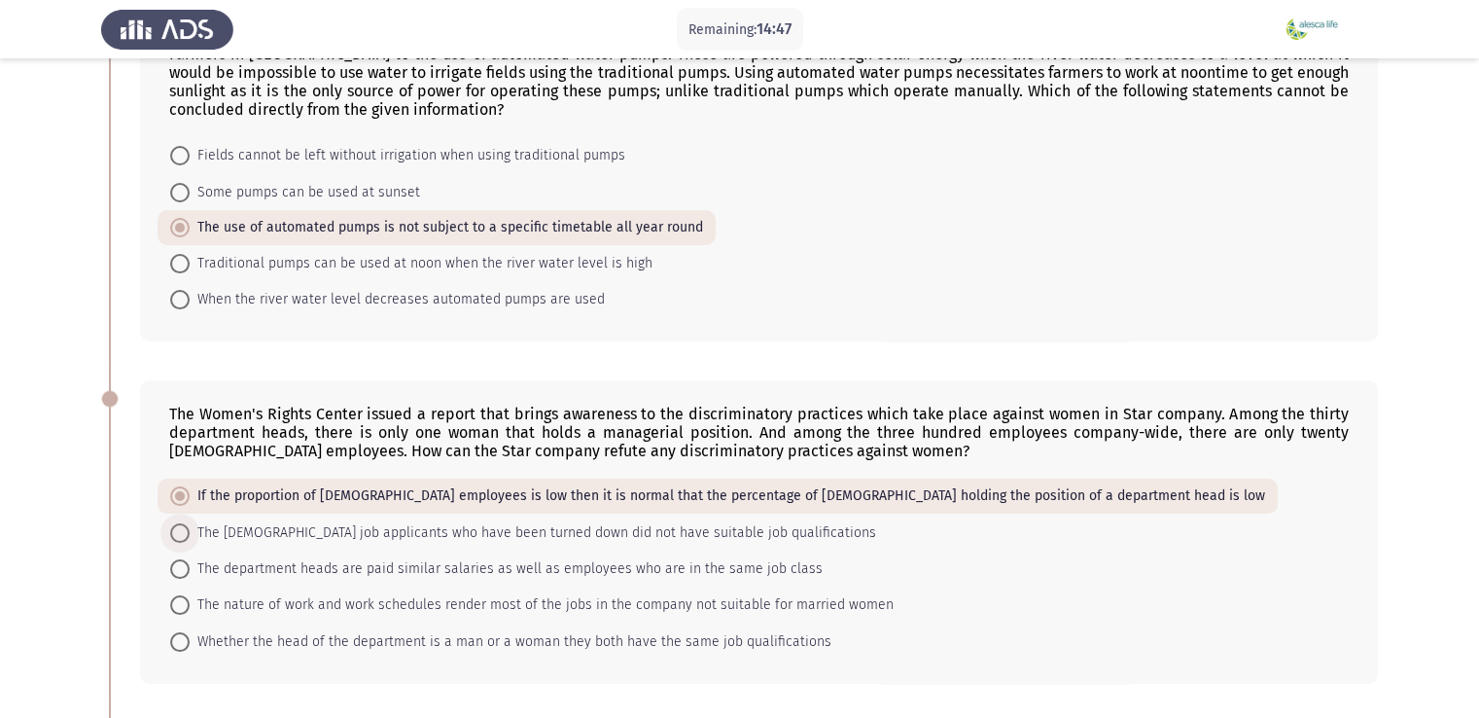
click at [678, 532] on span "The female job applicants who have been turned down did not have suitable job q…" at bounding box center [533, 532] width 687 height 23
click at [190, 532] on input "The female job applicants who have been turned down did not have suitable job q…" at bounding box center [179, 532] width 19 height 19
radio input "true"
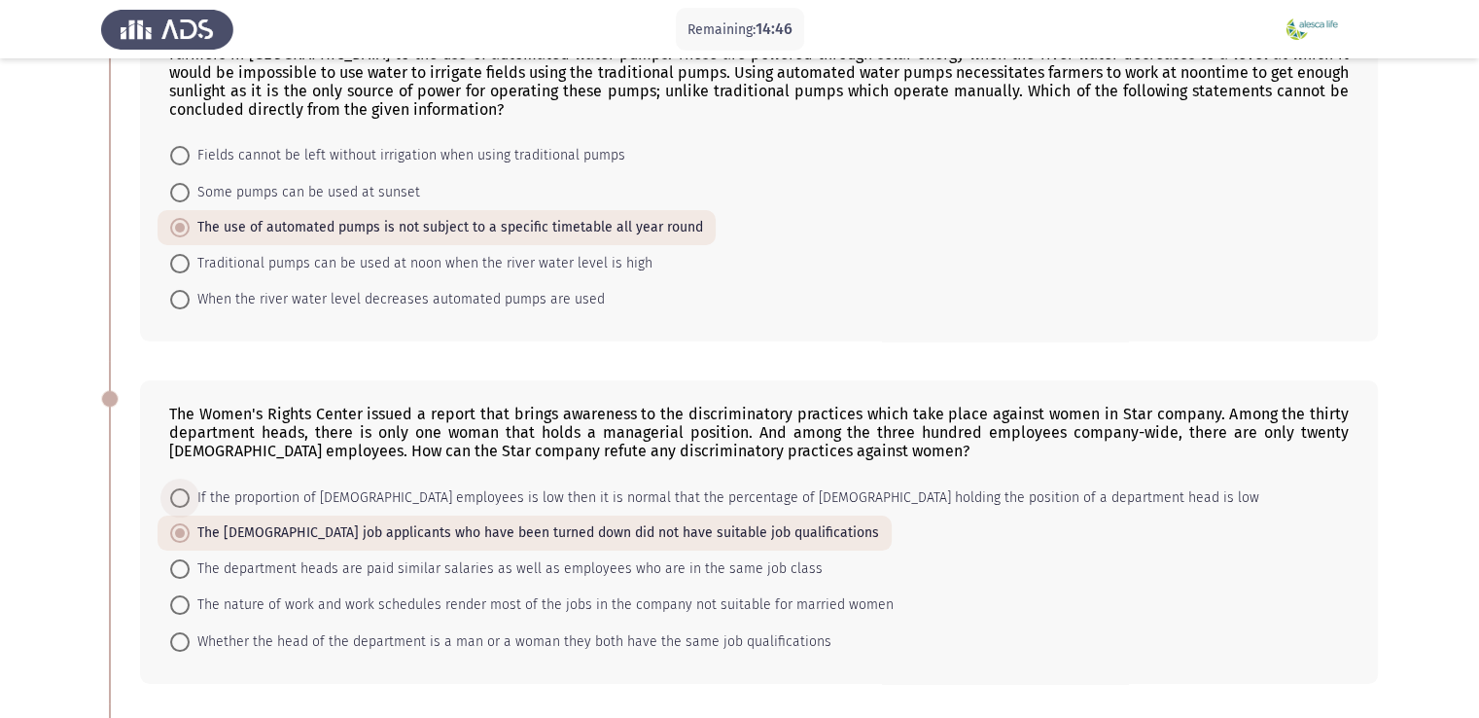
click at [623, 506] on span "If the proportion of female employees is low then it is normal that the percent…" at bounding box center [725, 497] width 1070 height 23
click at [190, 506] on input "If the proportion of female employees is low then it is normal that the percent…" at bounding box center [179, 497] width 19 height 19
radio input "true"
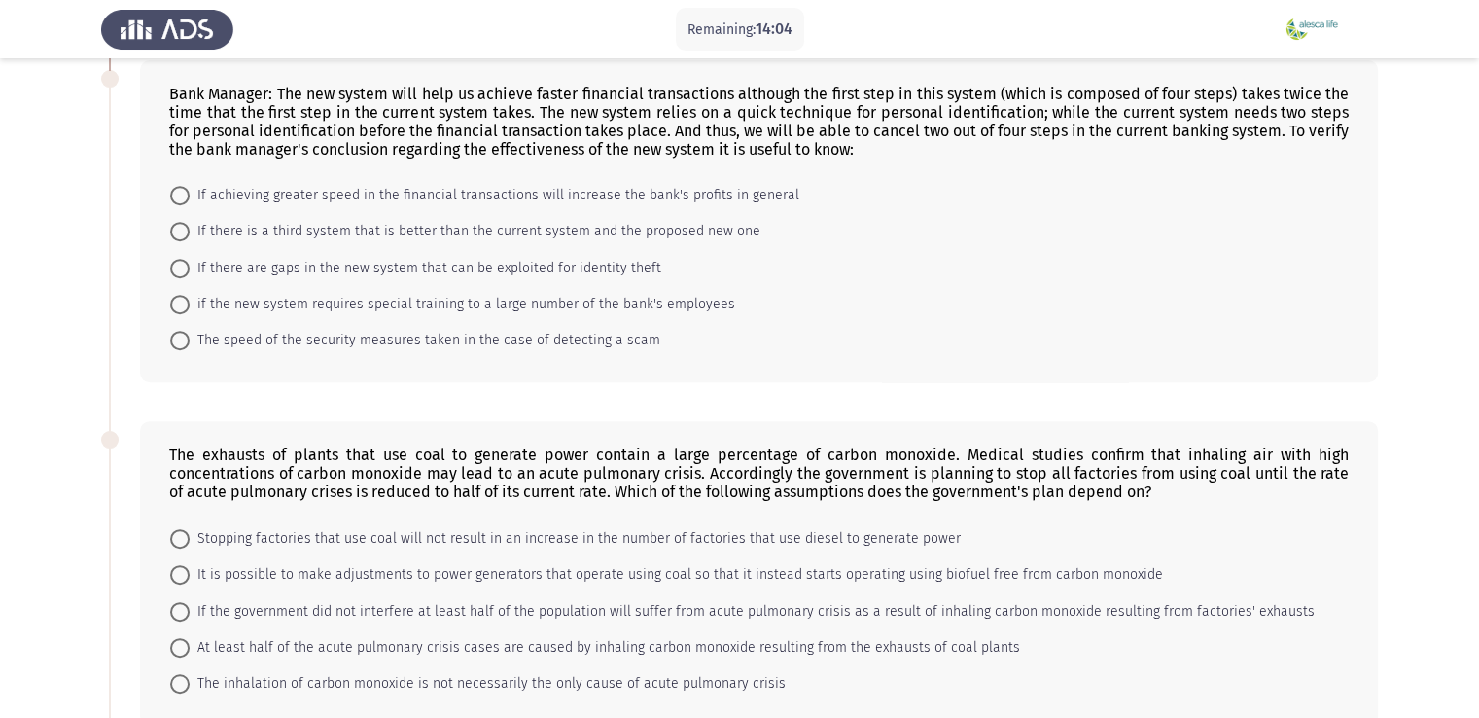
scroll to position [801, 0]
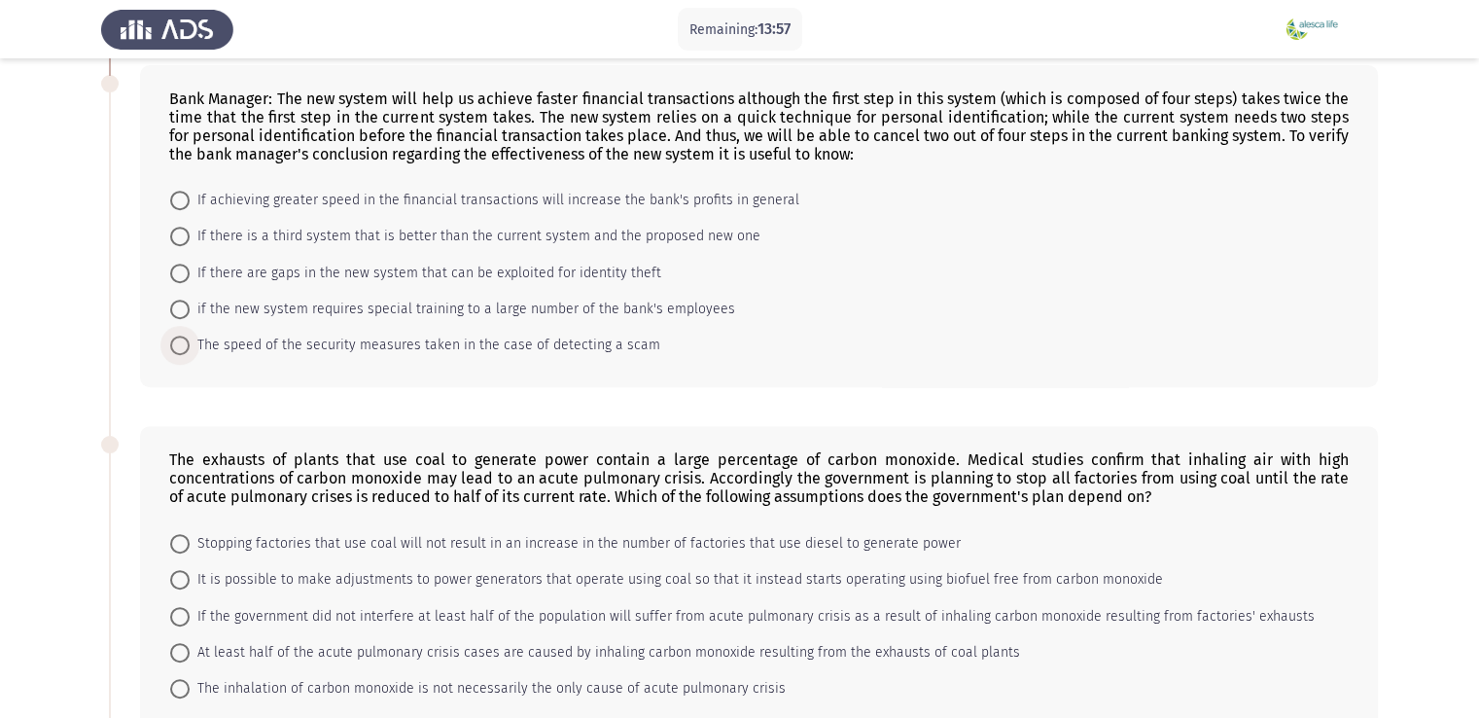
click at [245, 339] on span "The speed of the security measures taken in the case of detecting a scam" at bounding box center [425, 345] width 471 height 23
click at [190, 339] on input "The speed of the security measures taken in the case of detecting a scam" at bounding box center [179, 345] width 19 height 19
radio input "true"
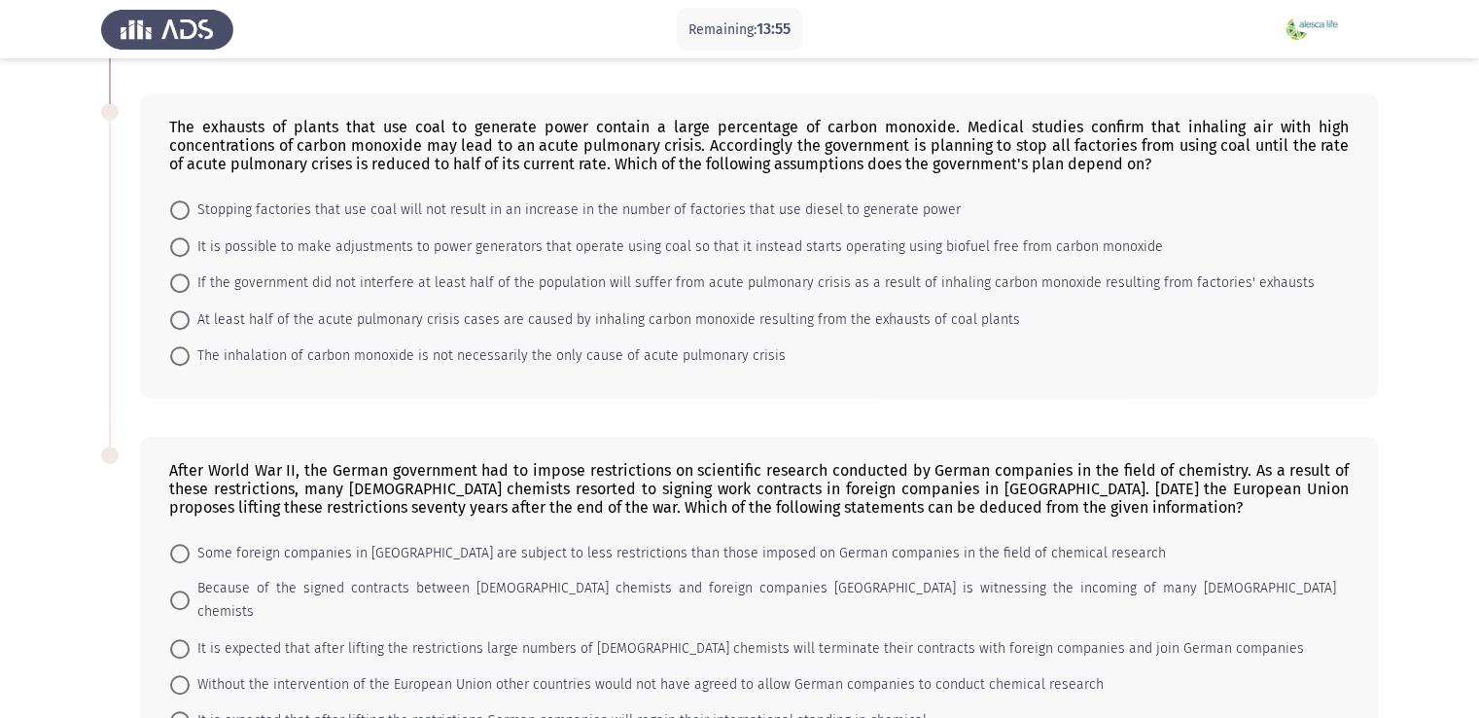
scroll to position [1153, 0]
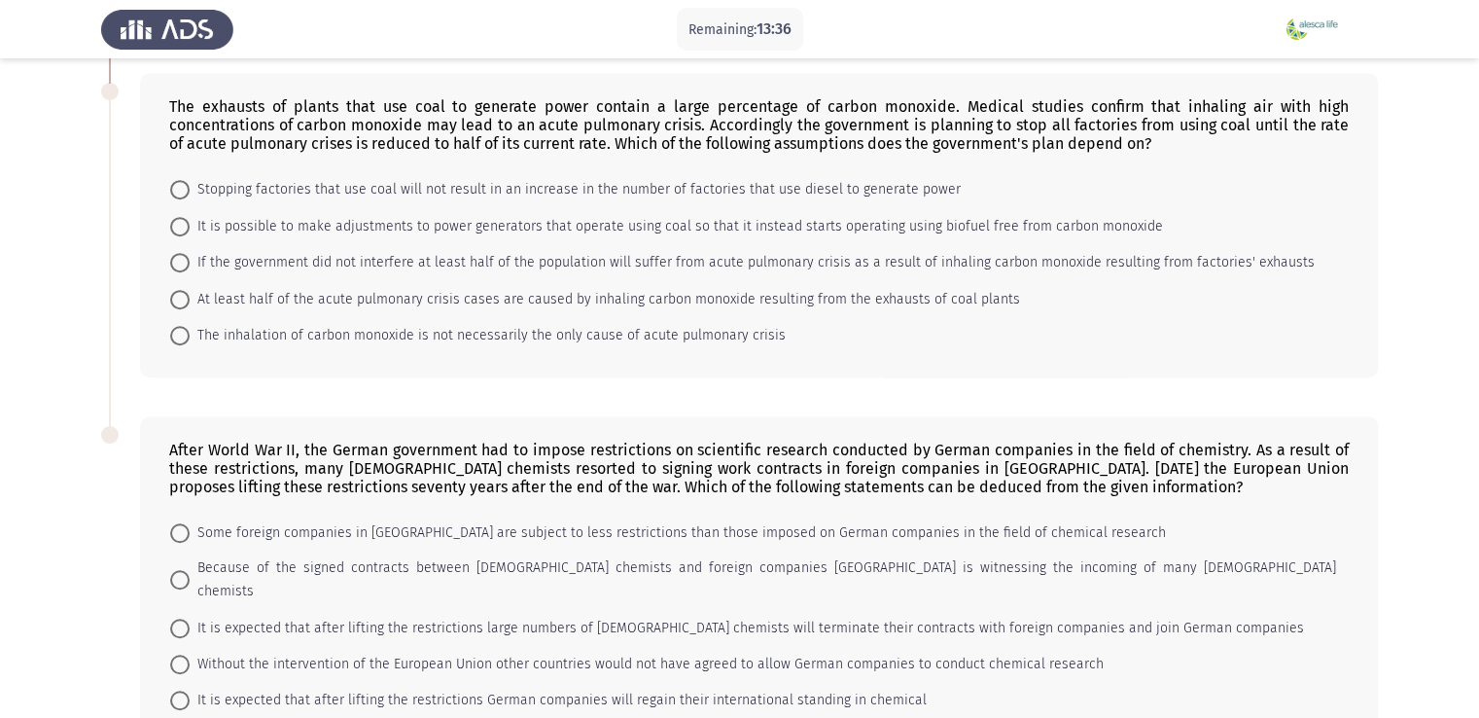
click at [320, 328] on span "The inhalation of carbon monoxide is not necessarily the only cause of acute pu…" at bounding box center [488, 335] width 596 height 23
click at [190, 328] on input "The inhalation of carbon monoxide is not necessarily the only cause of acute pu…" at bounding box center [179, 335] width 19 height 19
radio input "true"
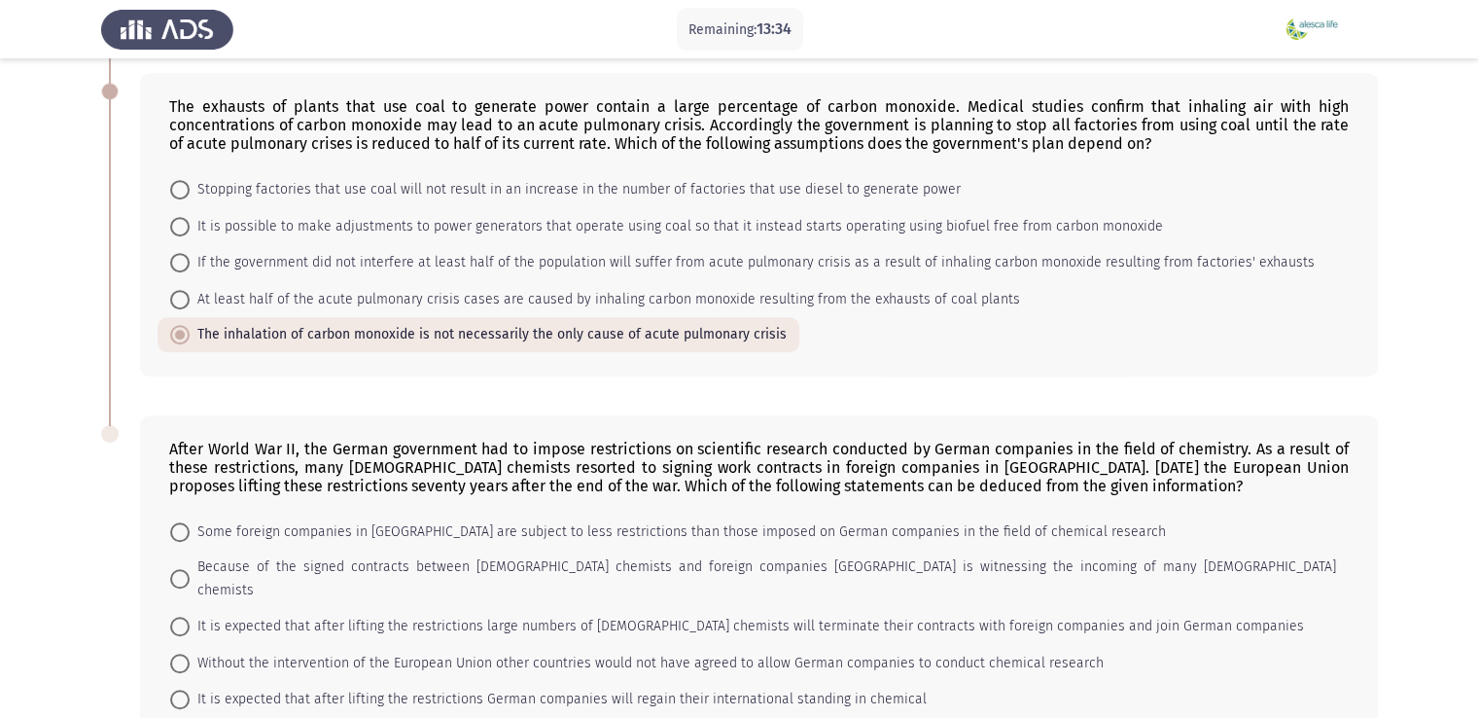
scroll to position [1251, 0]
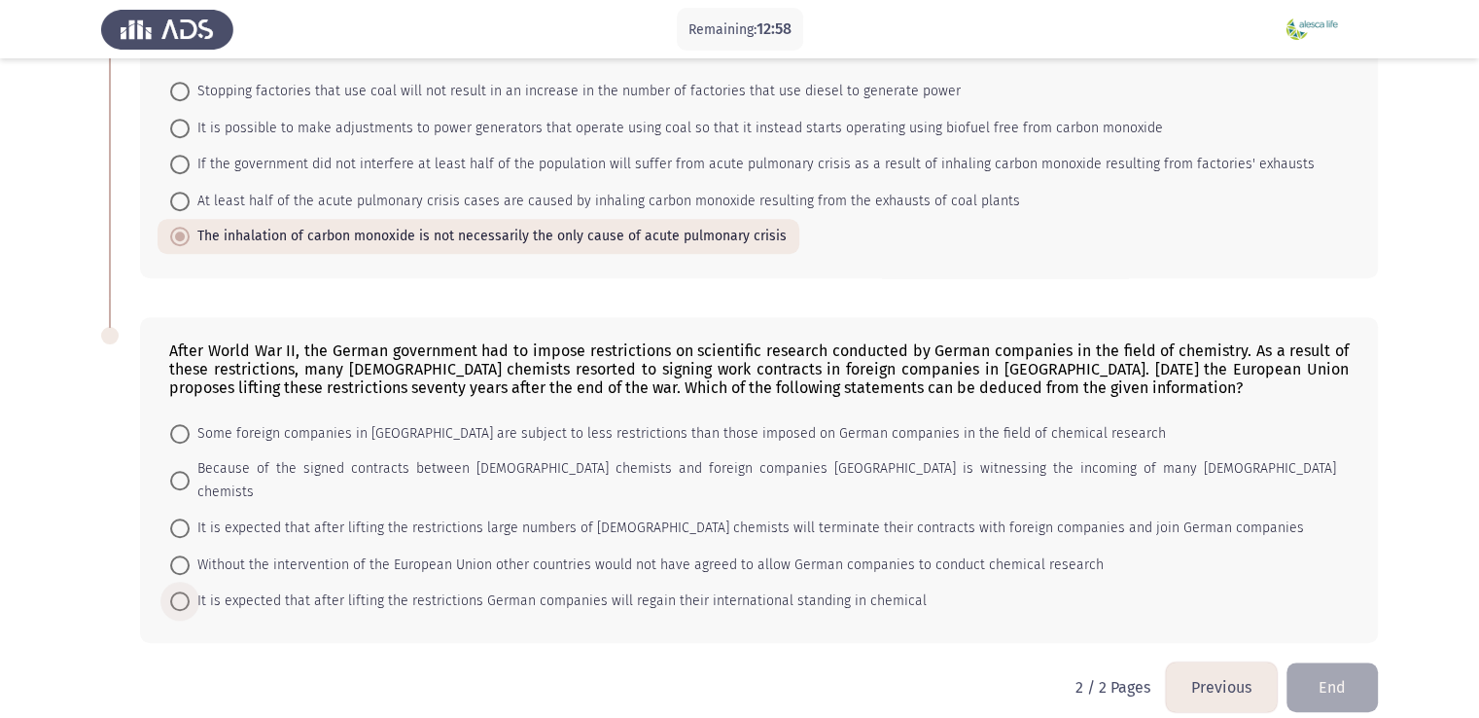
click at [308, 589] on span "It is expected that after lifting the restrictions German companies will regain…" at bounding box center [558, 600] width 737 height 23
click at [190, 591] on input "It is expected that after lifting the restrictions German companies will regain…" at bounding box center [179, 600] width 19 height 19
radio input "true"
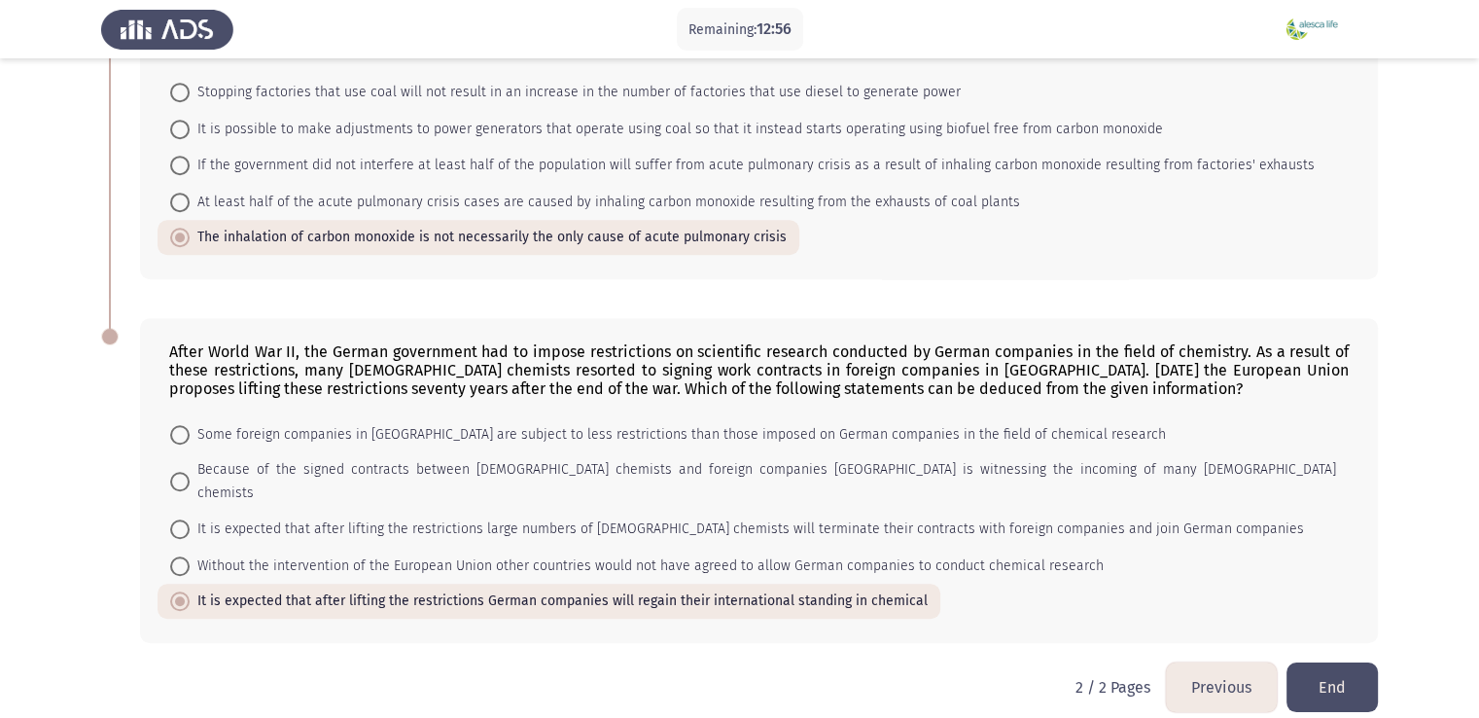
click at [1331, 662] on button "End" at bounding box center [1332, 687] width 91 height 50
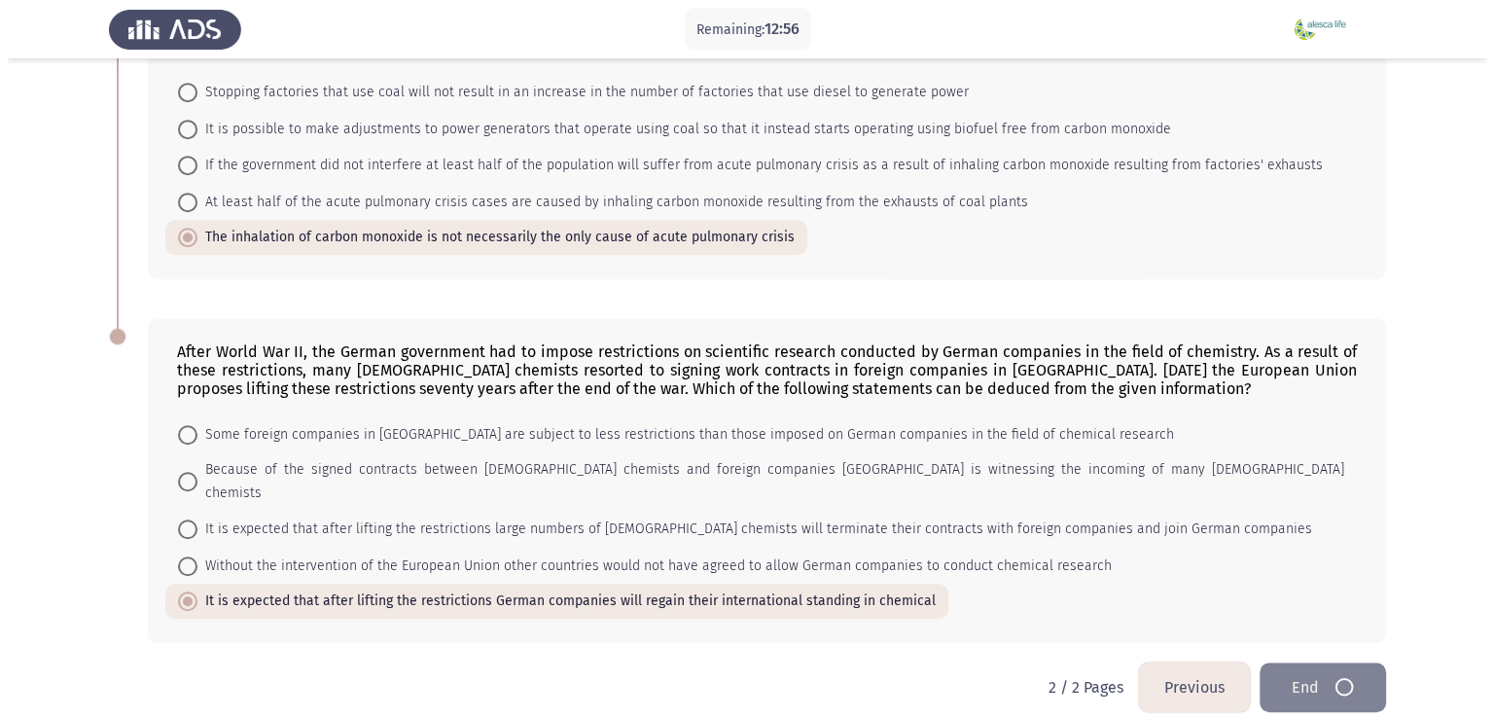
scroll to position [0, 0]
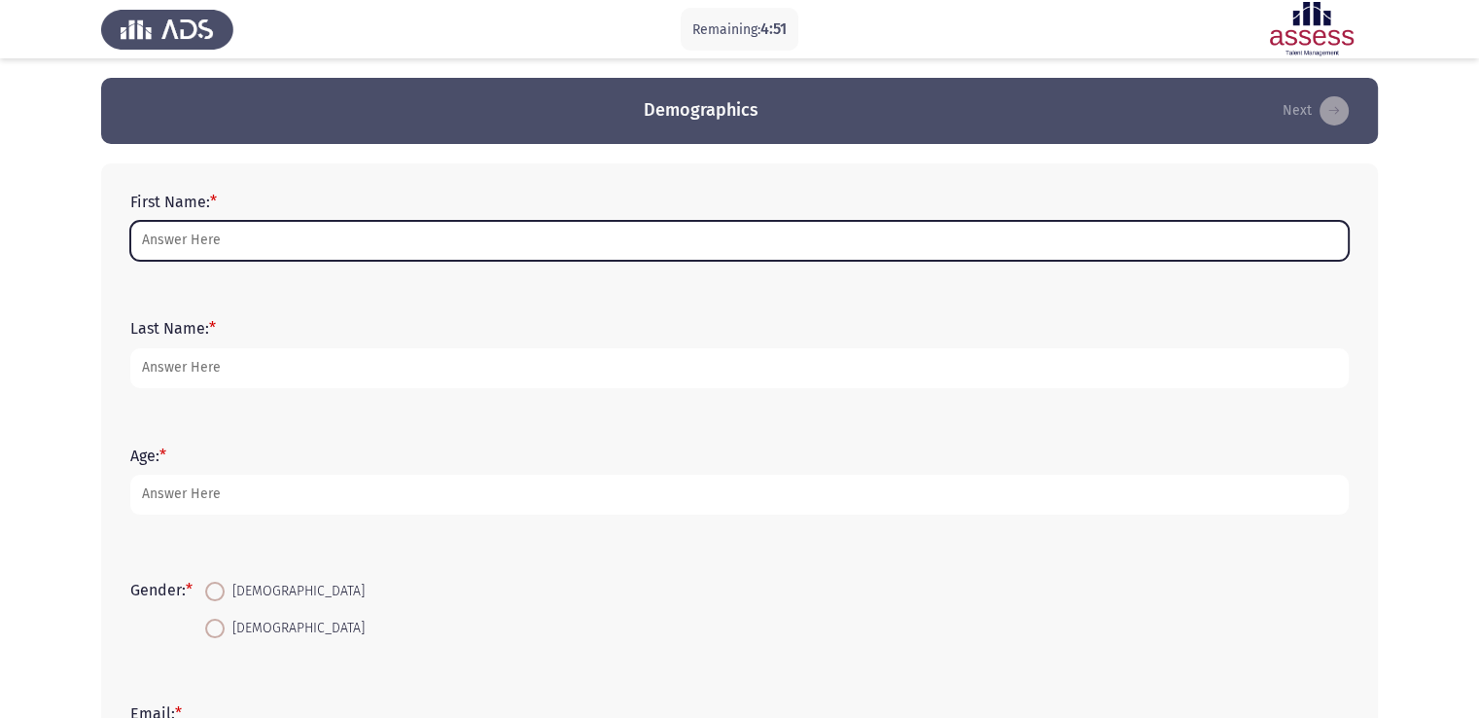
click at [247, 245] on input "First Name: *" at bounding box center [739, 241] width 1219 height 40
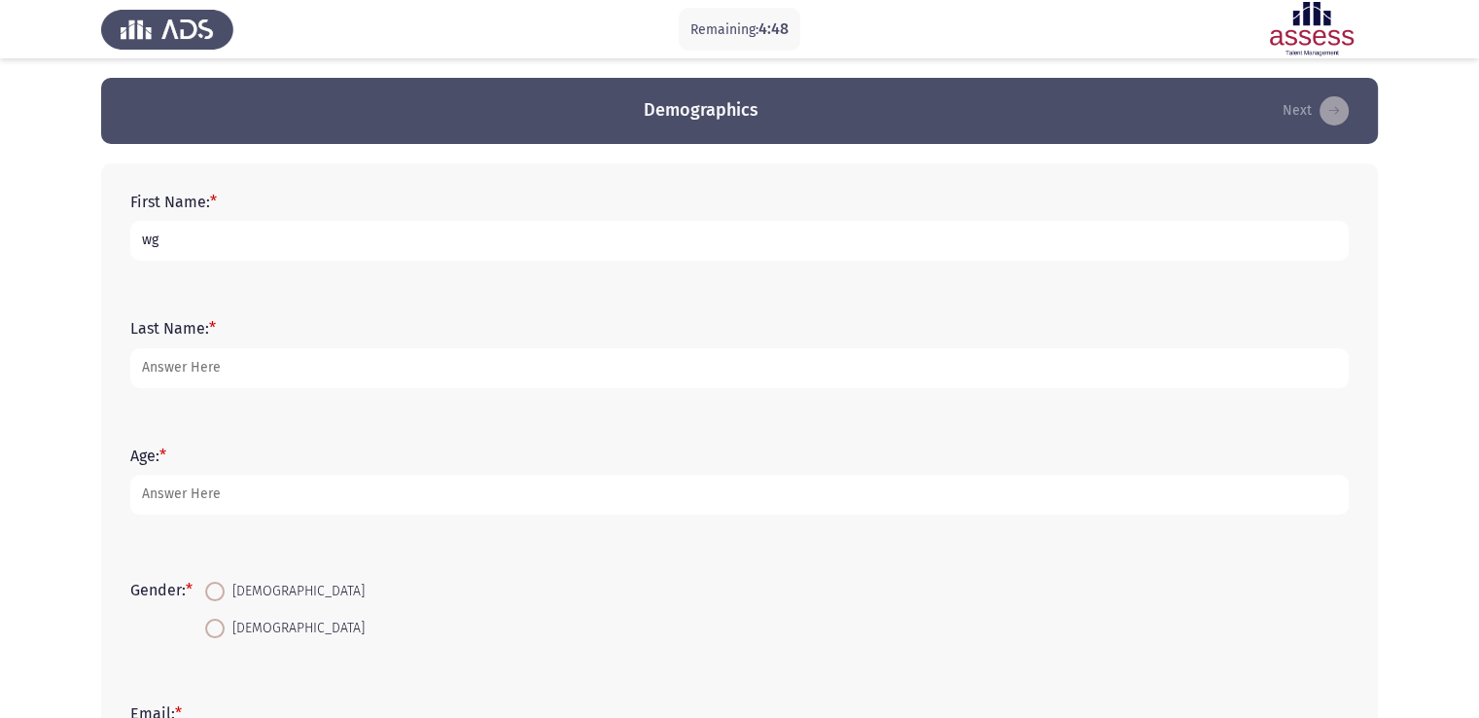
type input "w"
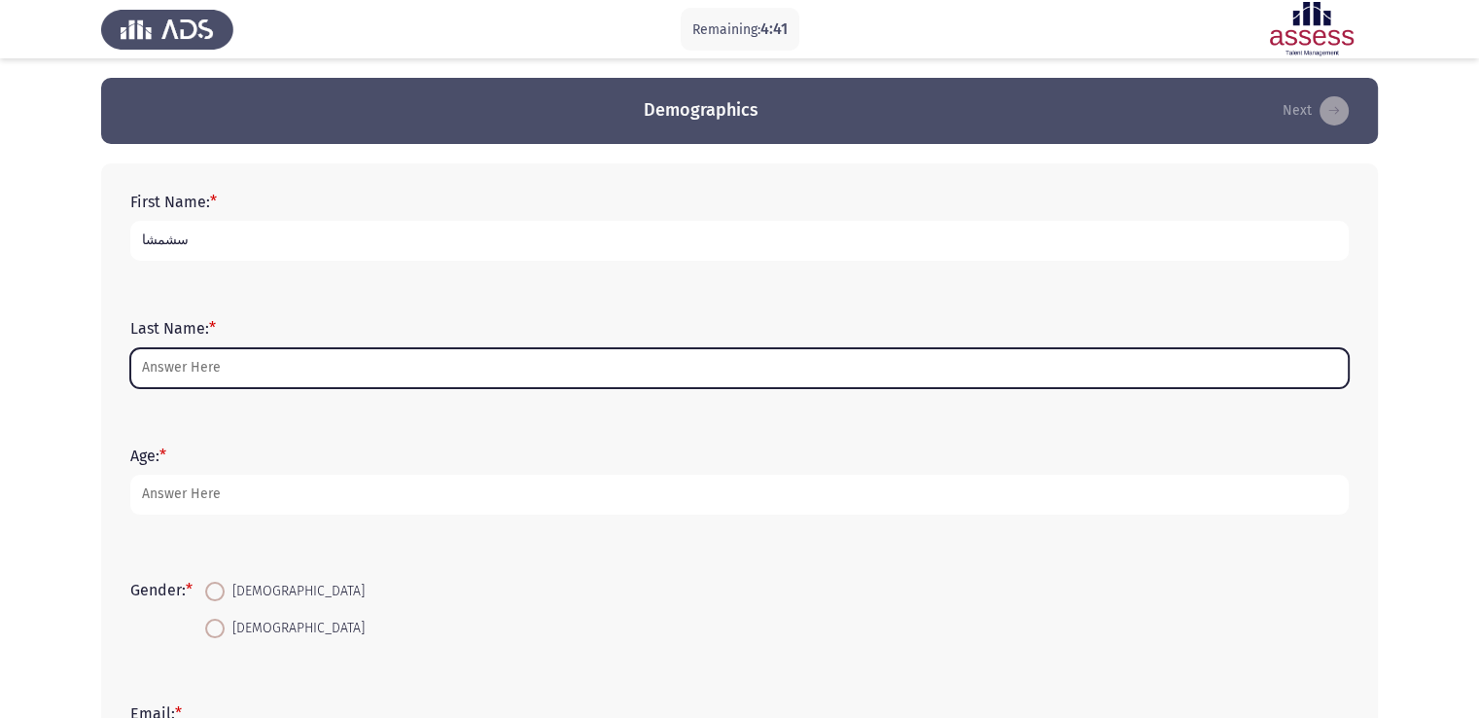
click at [253, 378] on input "Last Name: *" at bounding box center [739, 368] width 1219 height 40
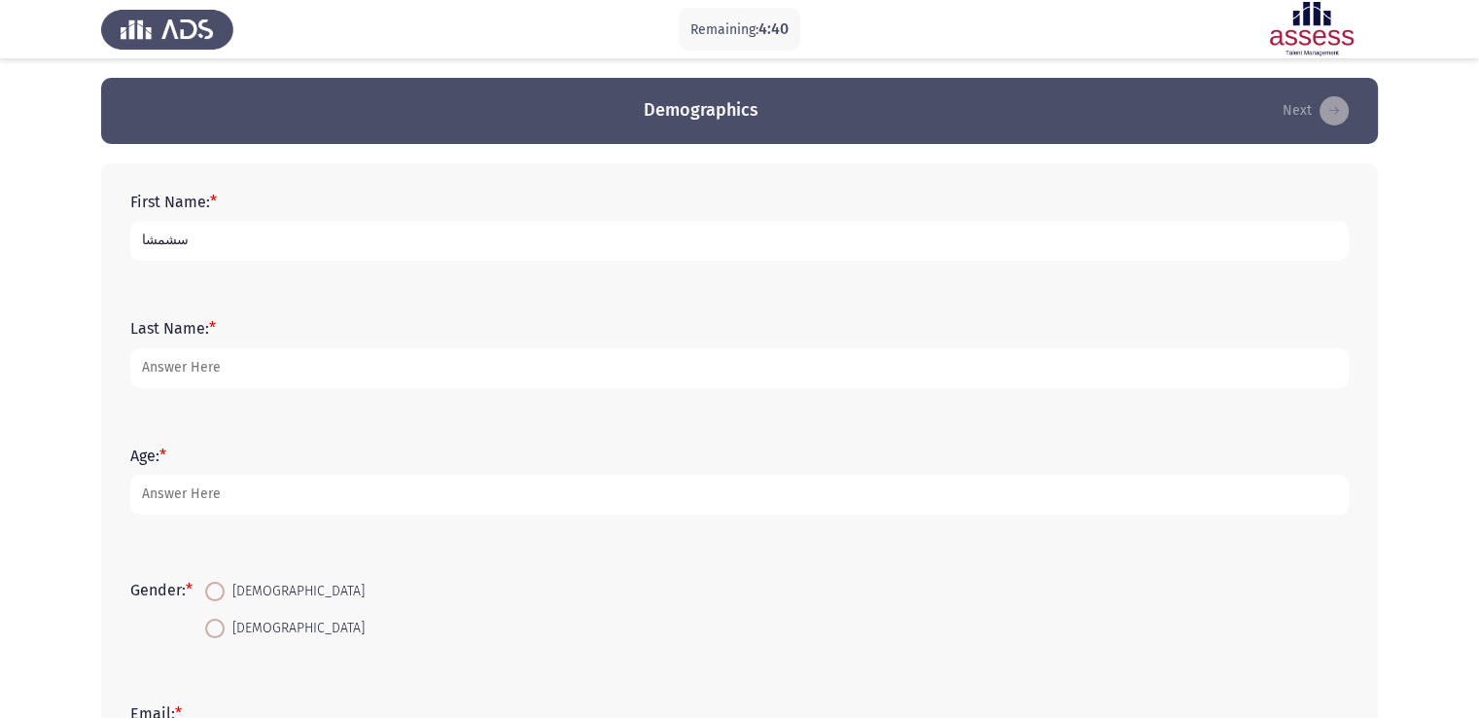
click at [277, 246] on input "سشمشا" at bounding box center [739, 241] width 1219 height 40
type input "س"
type input "salah"
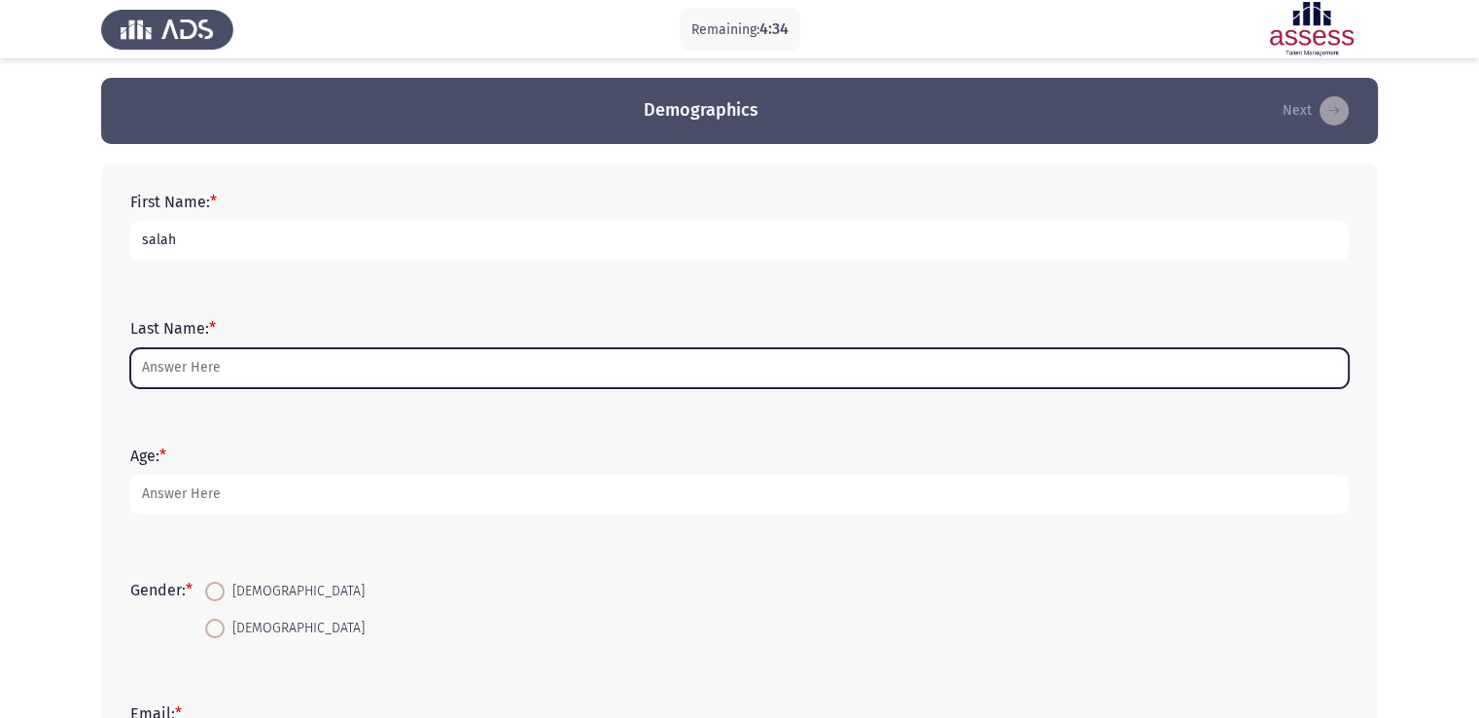
click at [241, 368] on input "Last Name: *" at bounding box center [739, 368] width 1219 height 40
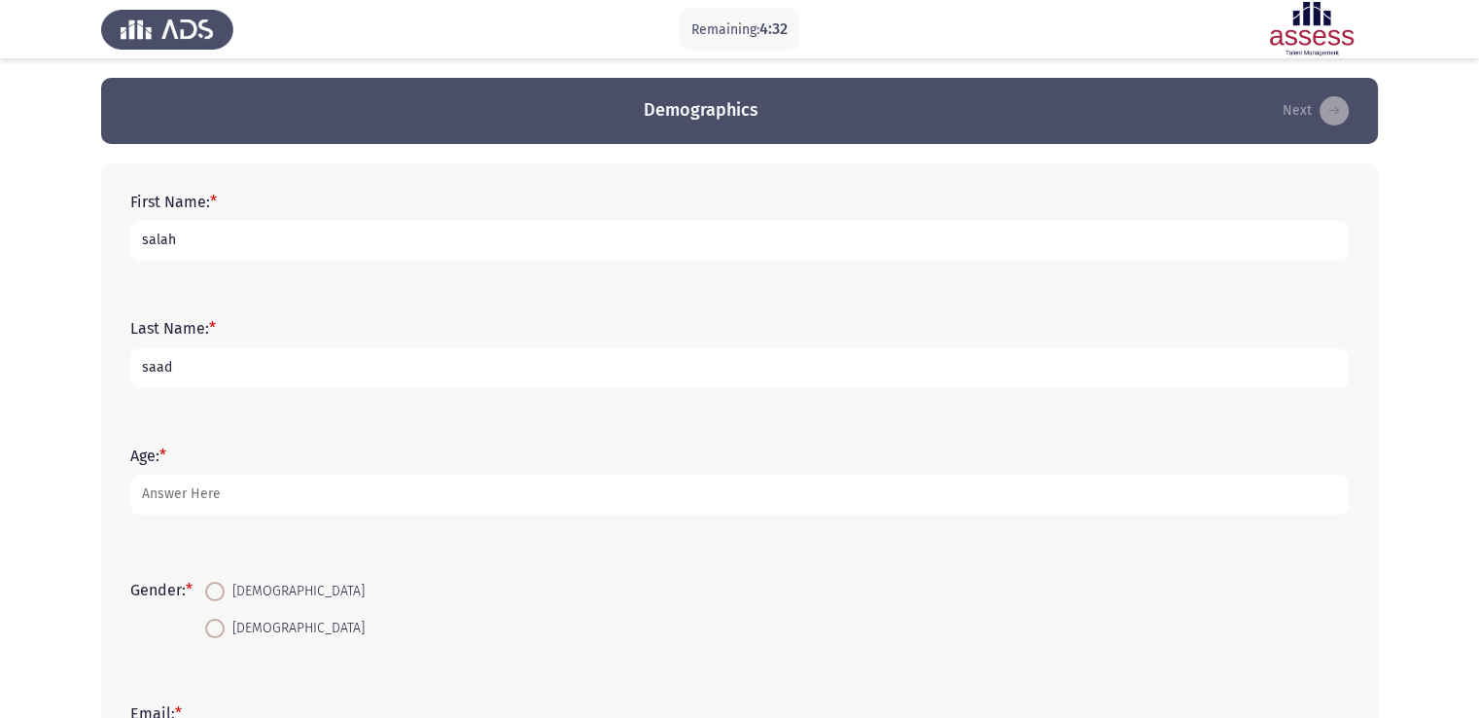
type input "saad"
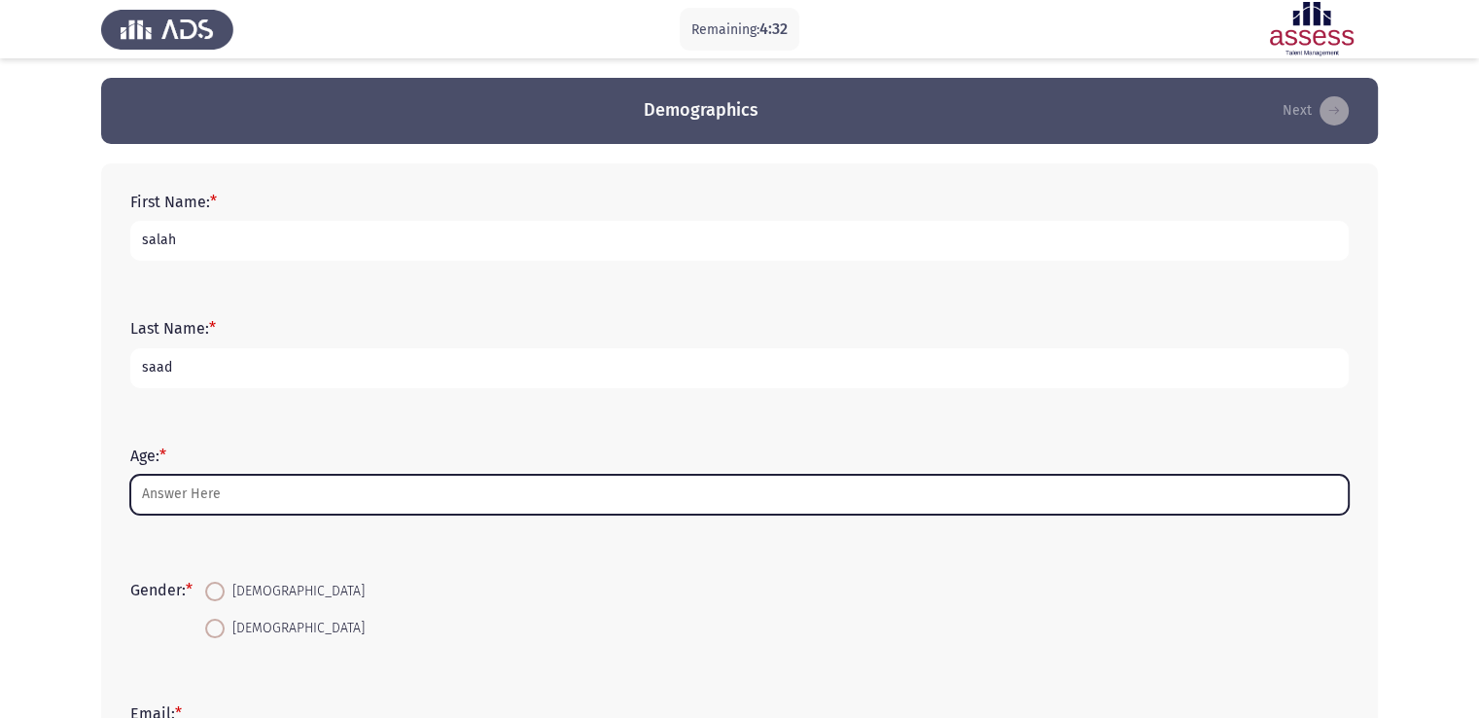
click at [215, 501] on input "Age: *" at bounding box center [739, 495] width 1219 height 40
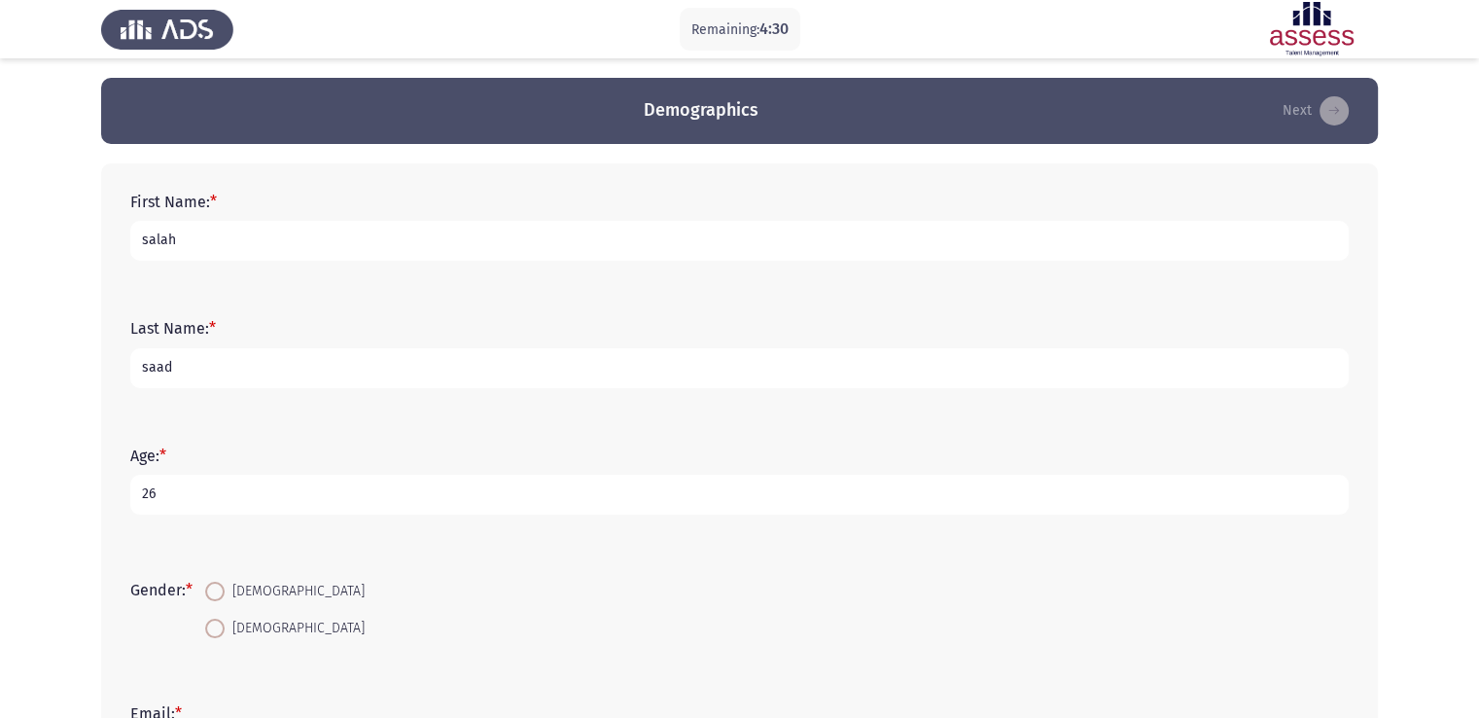
type input "26"
click at [236, 636] on span "Male" at bounding box center [295, 628] width 140 height 23
click at [225, 636] on input "Male" at bounding box center [214, 628] width 19 height 19
radio input "true"
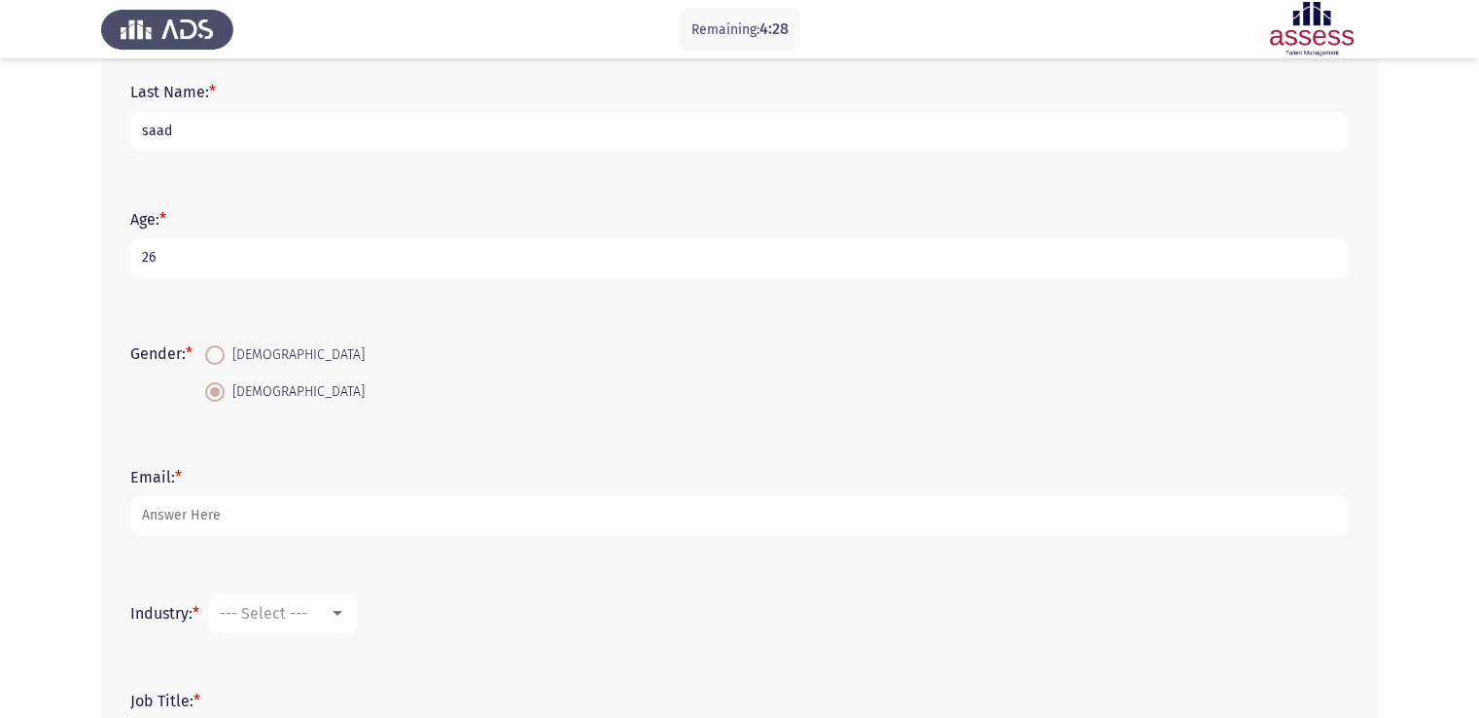
scroll to position [296, 0]
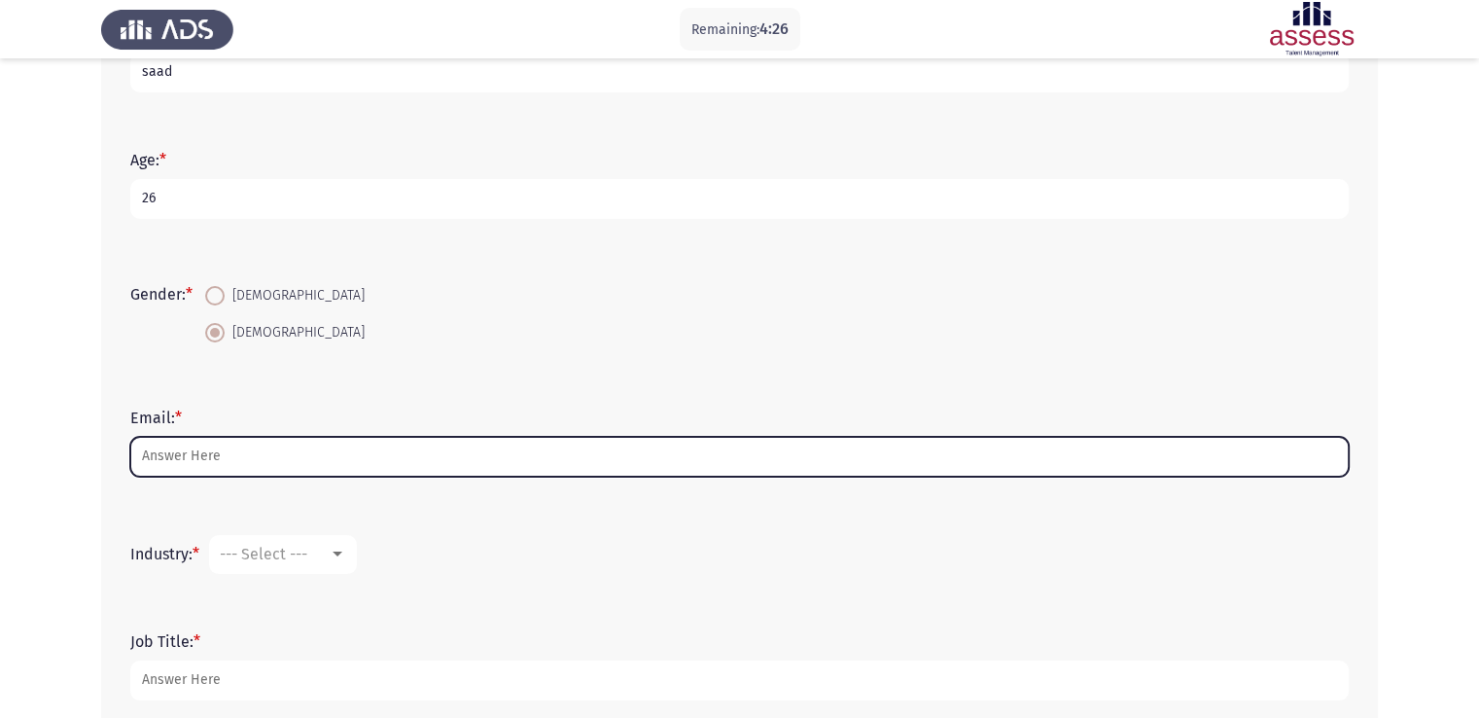
click at [348, 462] on input "Email: *" at bounding box center [739, 457] width 1219 height 40
type input "salahaymansaad789"
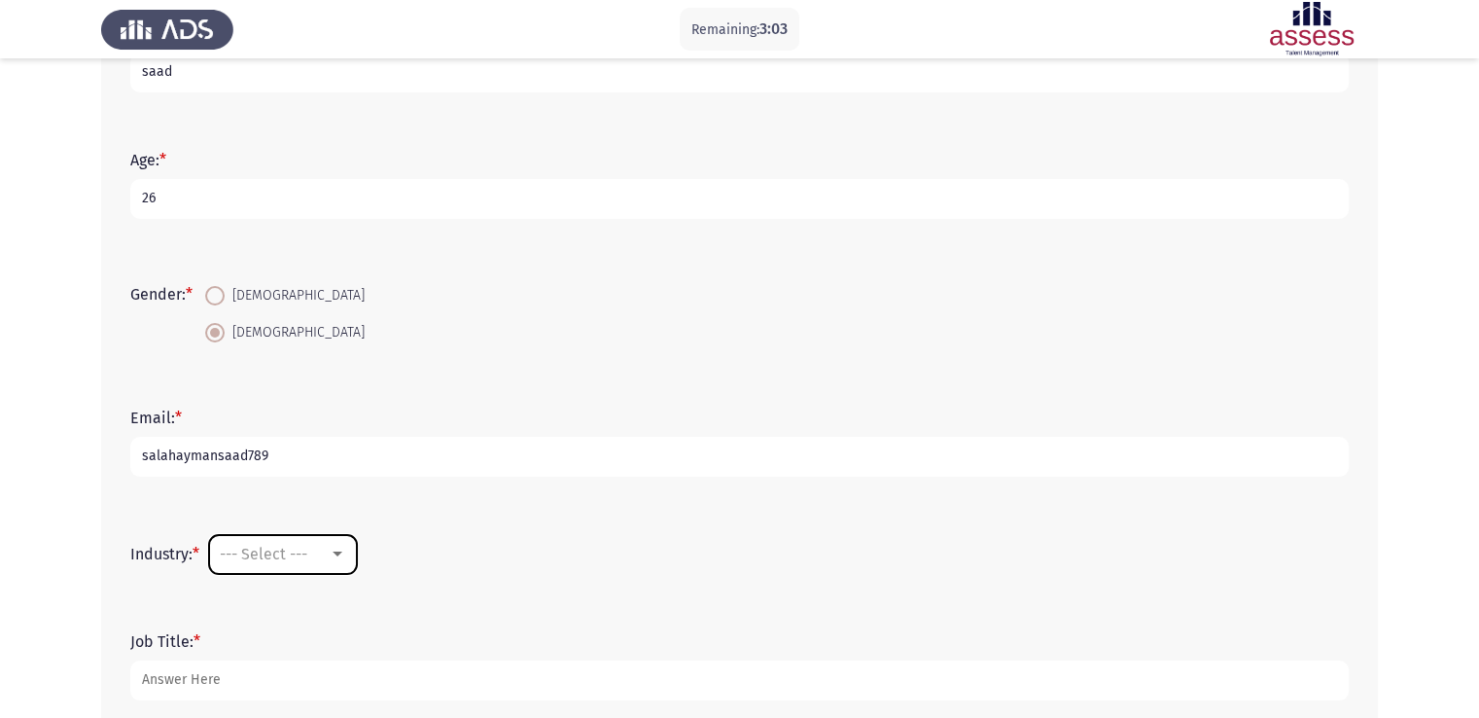
click at [261, 565] on mat-select "--- Select ---" at bounding box center [283, 554] width 148 height 39
click at [342, 550] on div at bounding box center [338, 555] width 18 height 16
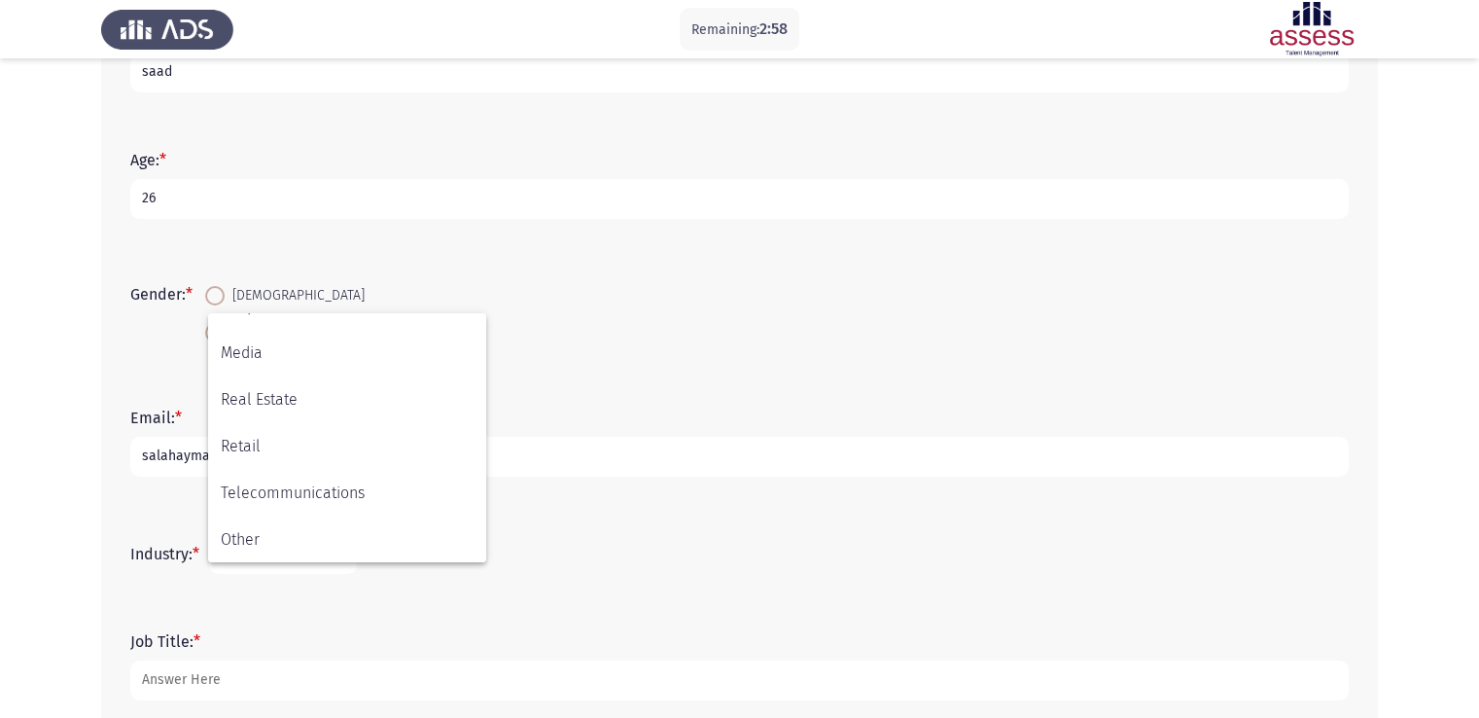
scroll to position [638, 0]
click at [338, 504] on span "Telecommunications" at bounding box center [347, 492] width 253 height 47
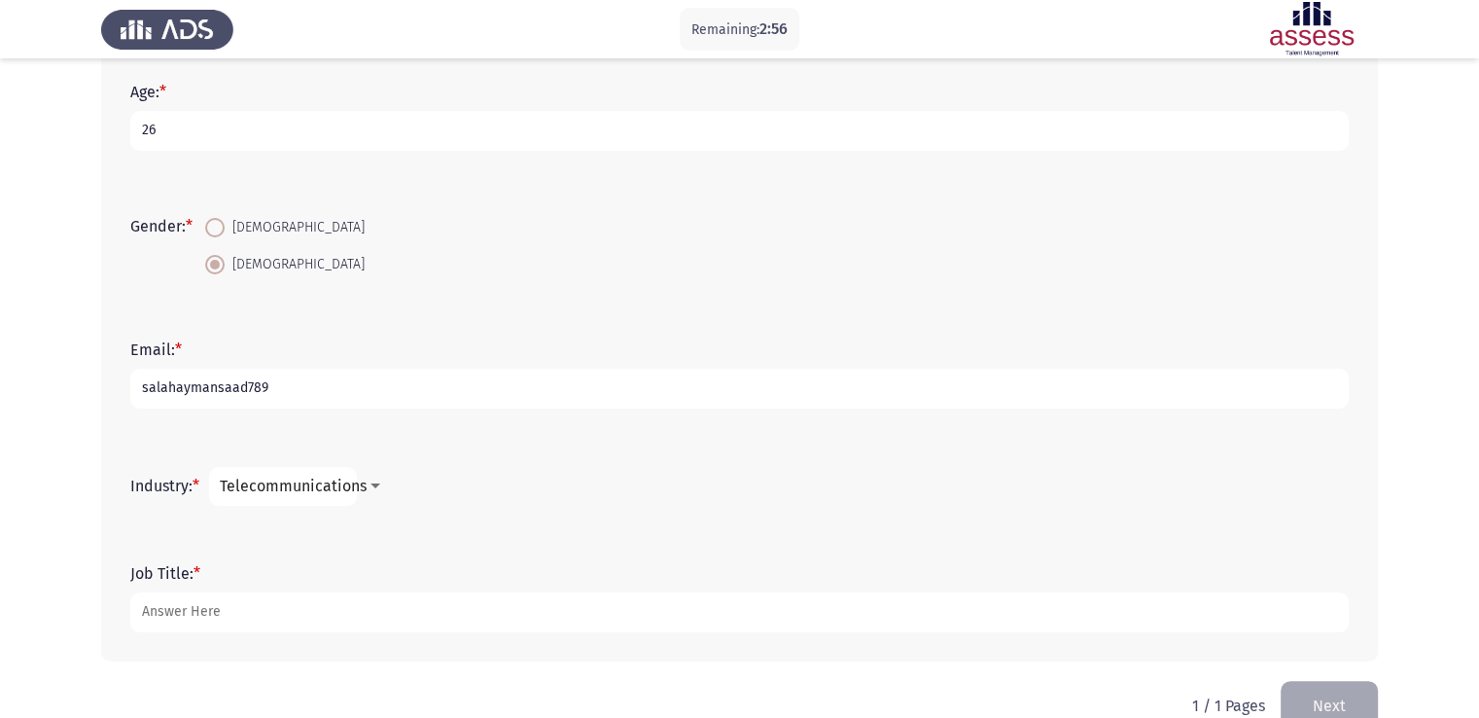
scroll to position [405, 0]
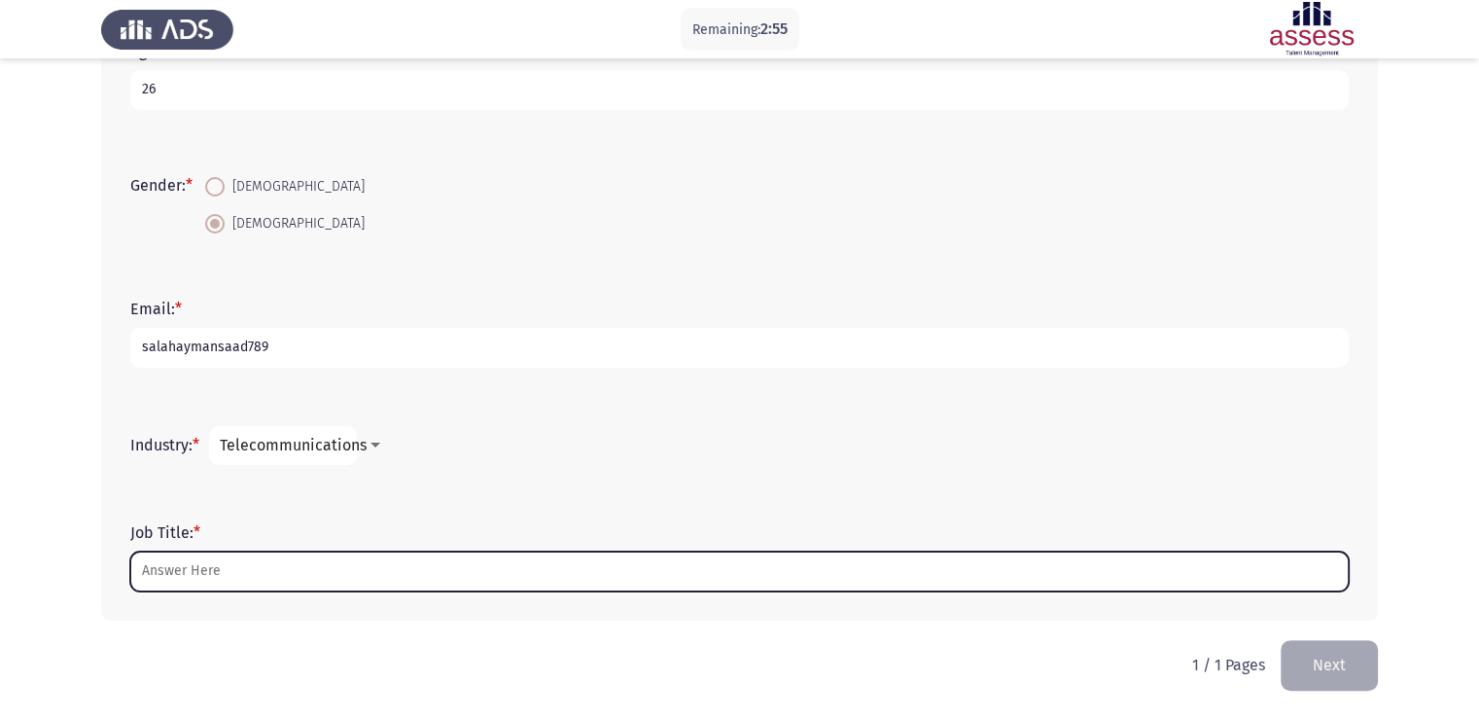
click at [376, 580] on input "Job Title: *" at bounding box center [739, 572] width 1219 height 40
paste input "Planning and implementation"
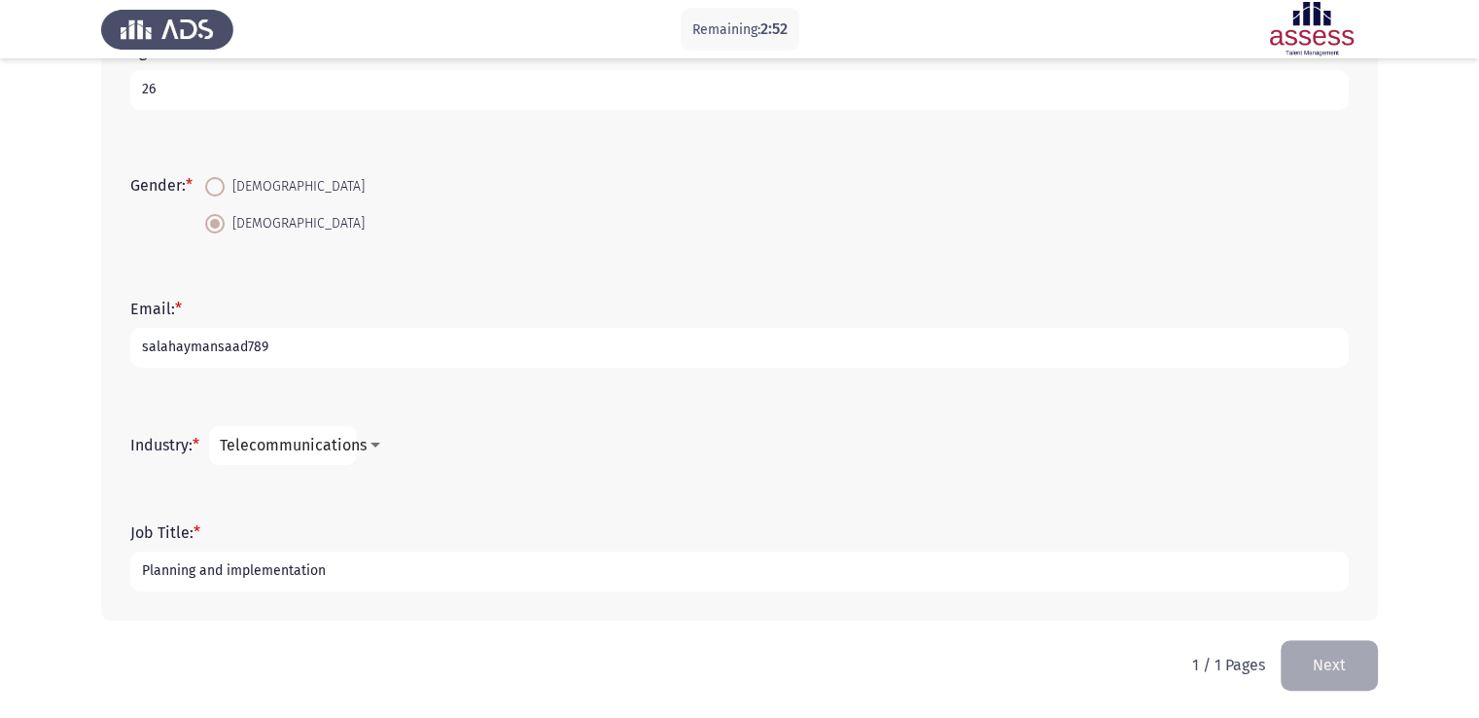
type input "Planning and implementation"
click at [675, 575] on form "Job Title: * Planning and implementation" at bounding box center [739, 557] width 1219 height 68
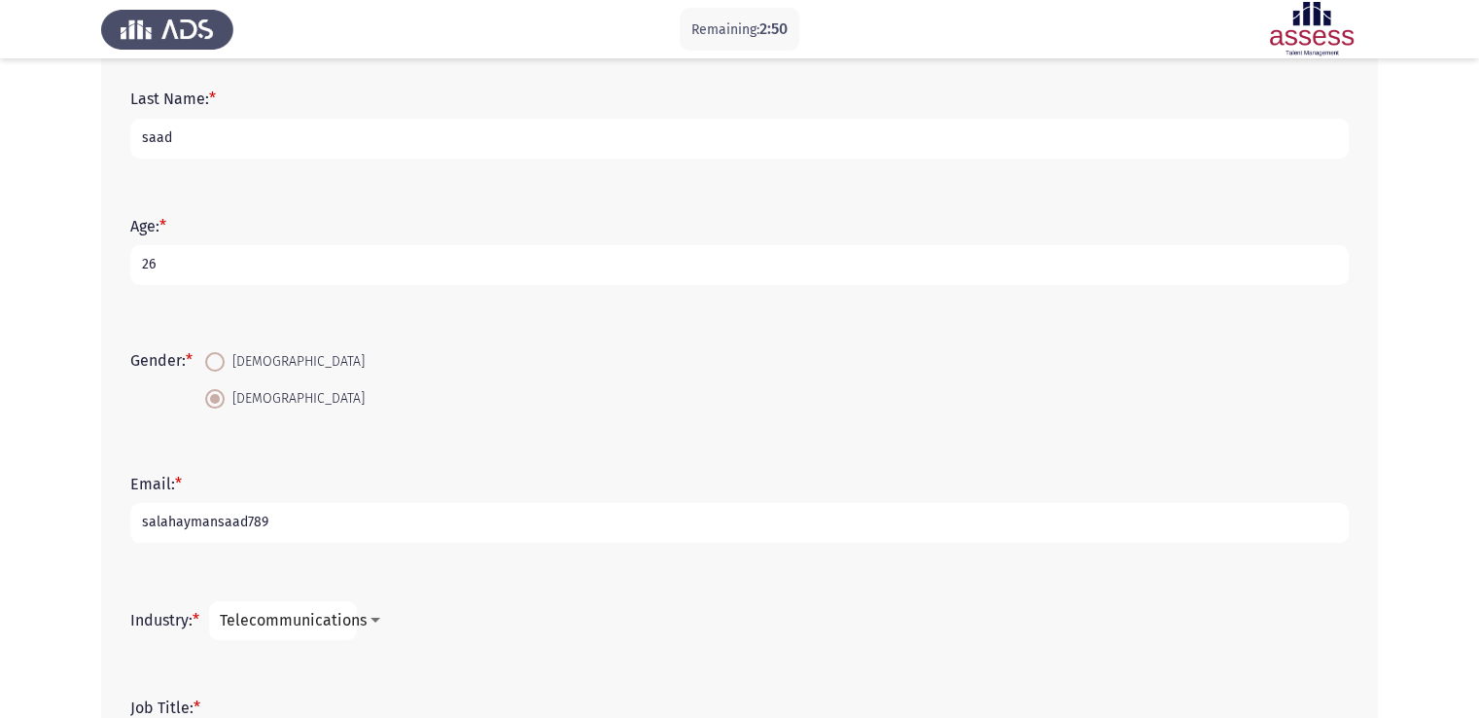
scroll to position [164, 0]
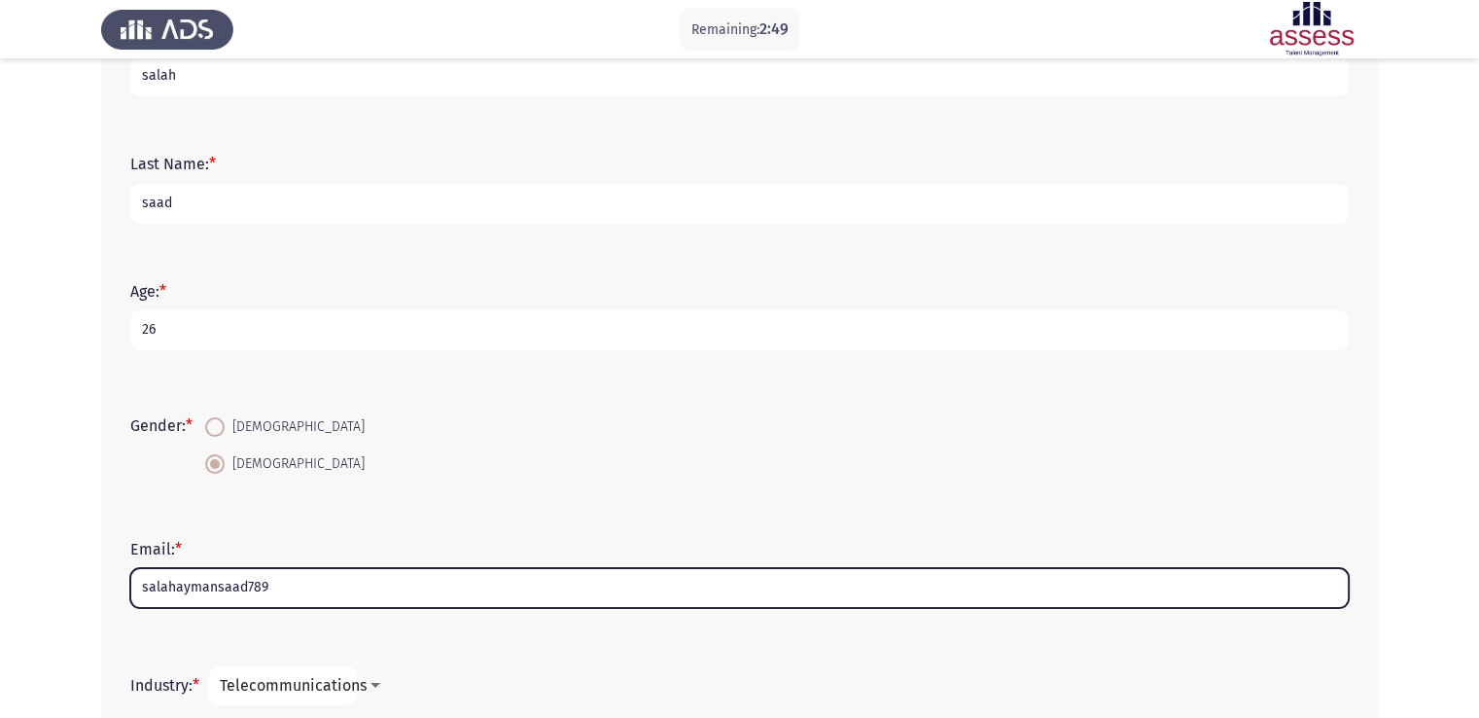
click at [318, 591] on input "salahaymansaad789" at bounding box center [739, 588] width 1219 height 40
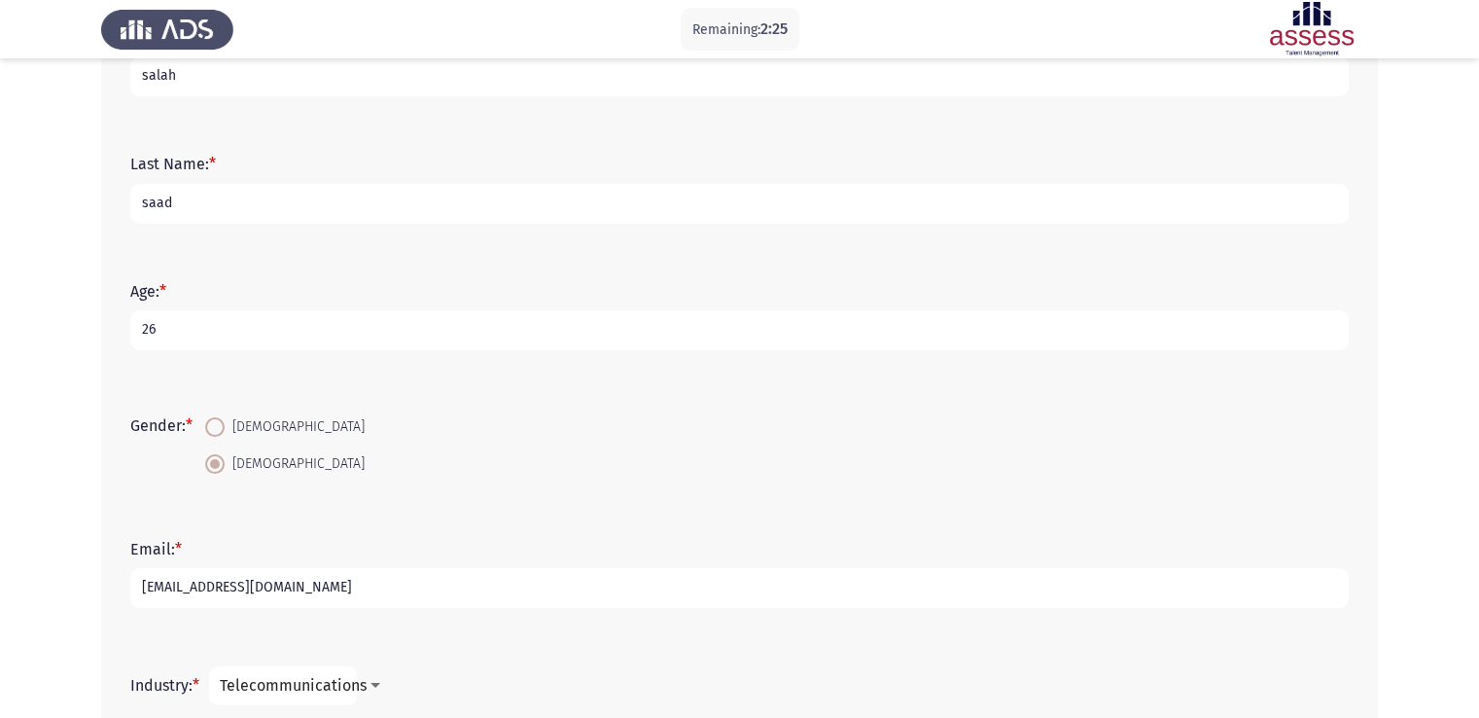
scroll to position [405, 0]
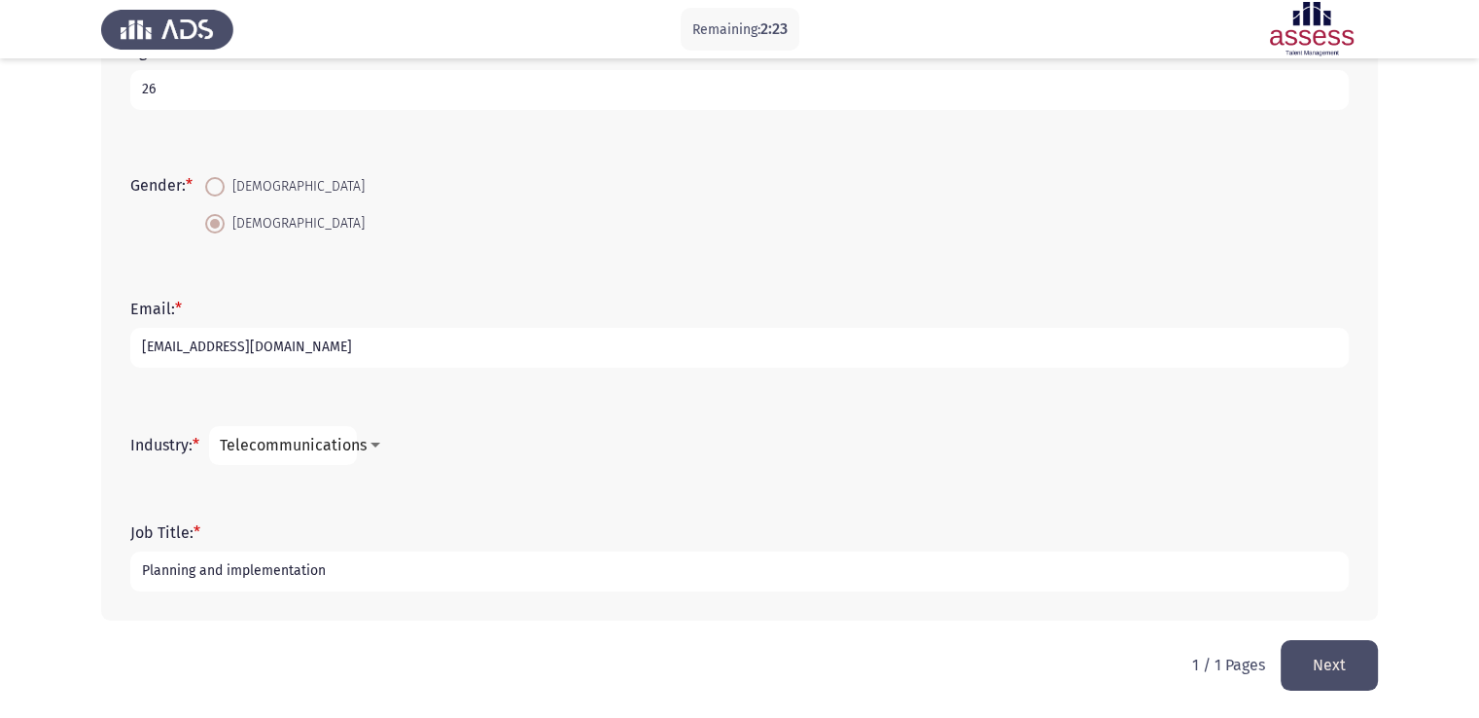
type input "salahaymansaad789@gmail.com"
click at [1323, 682] on button "Next" at bounding box center [1329, 665] width 97 height 50
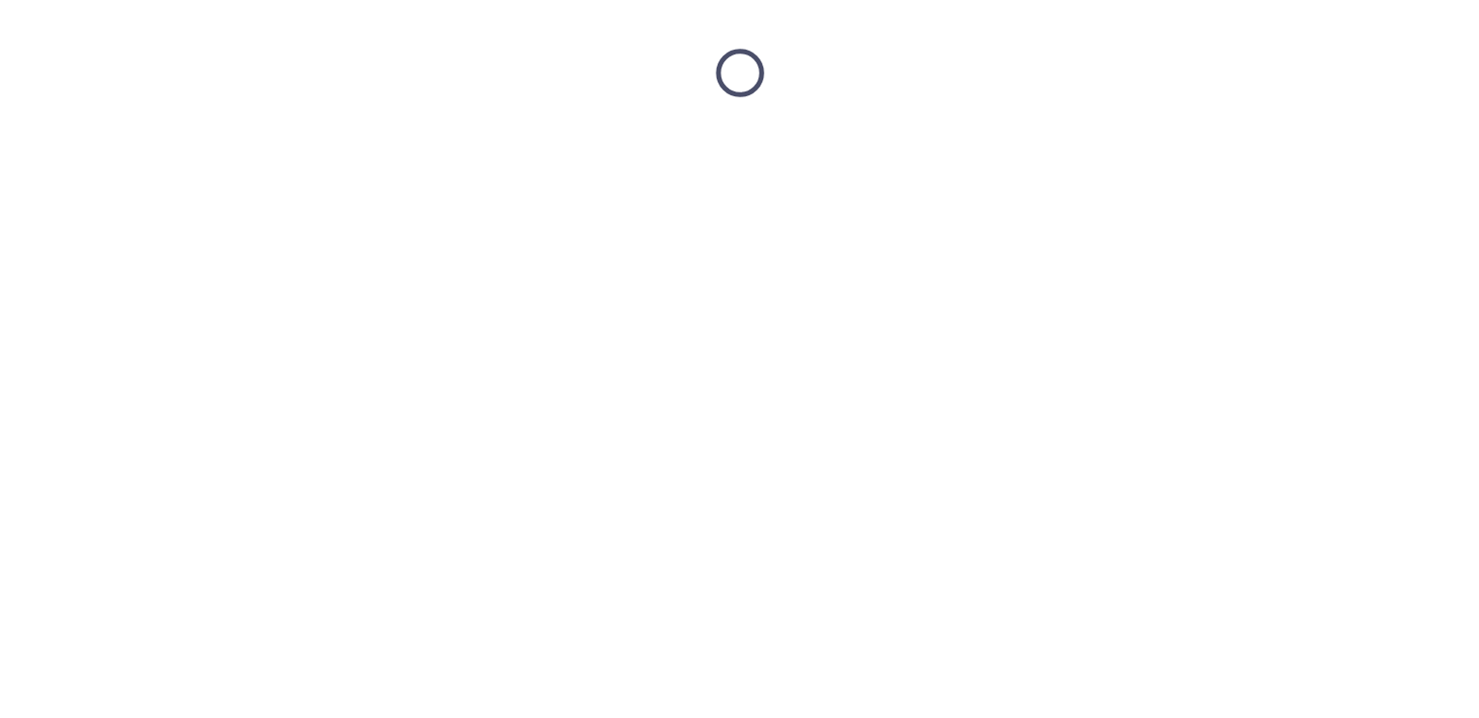
scroll to position [0, 0]
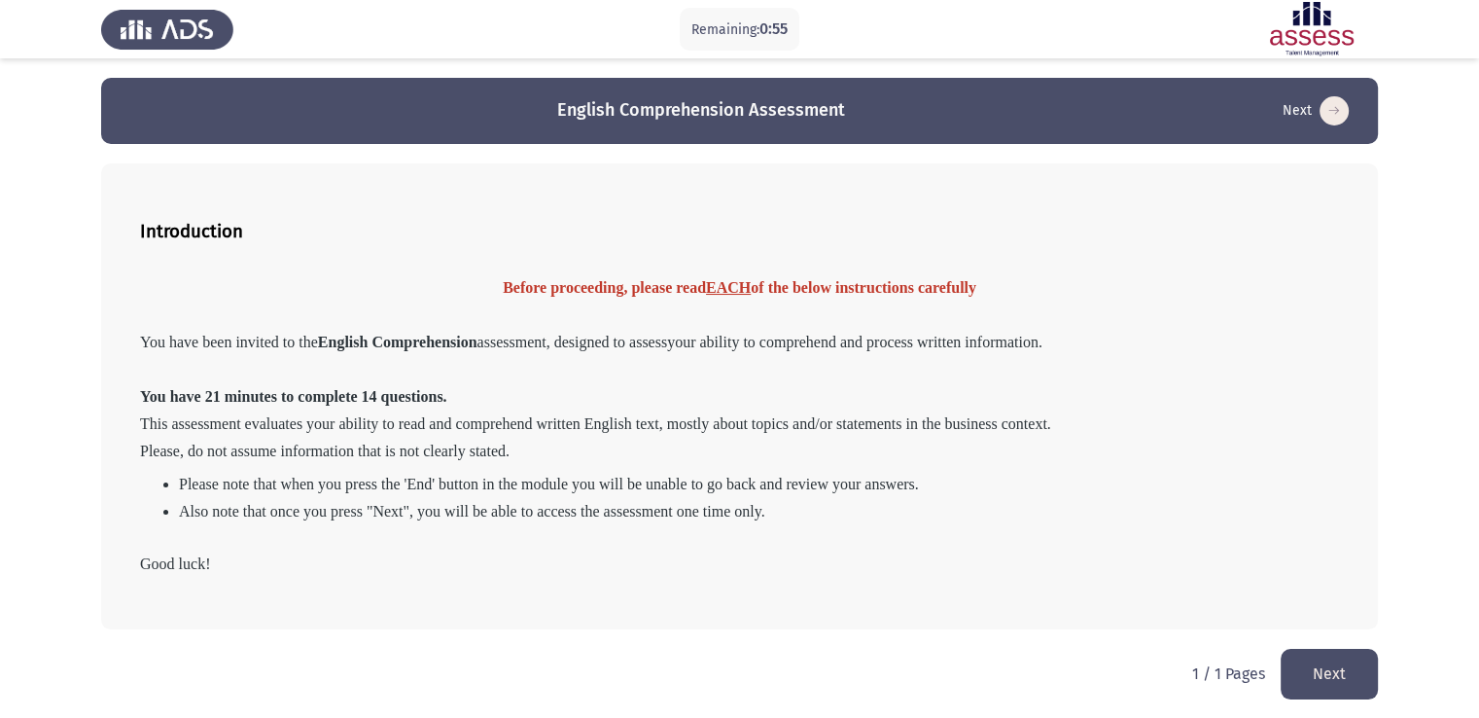
click at [1312, 683] on button "Next" at bounding box center [1329, 674] width 97 height 50
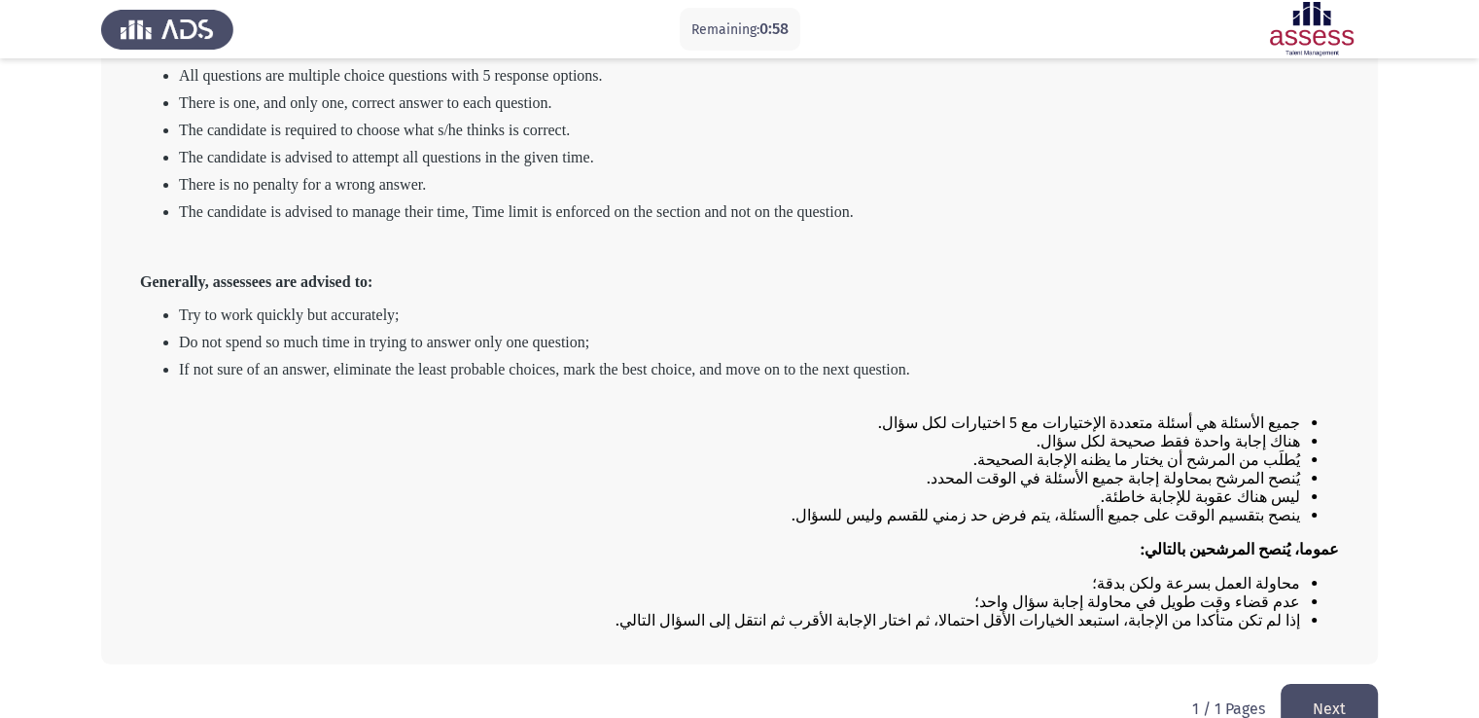
scroll to position [261, 0]
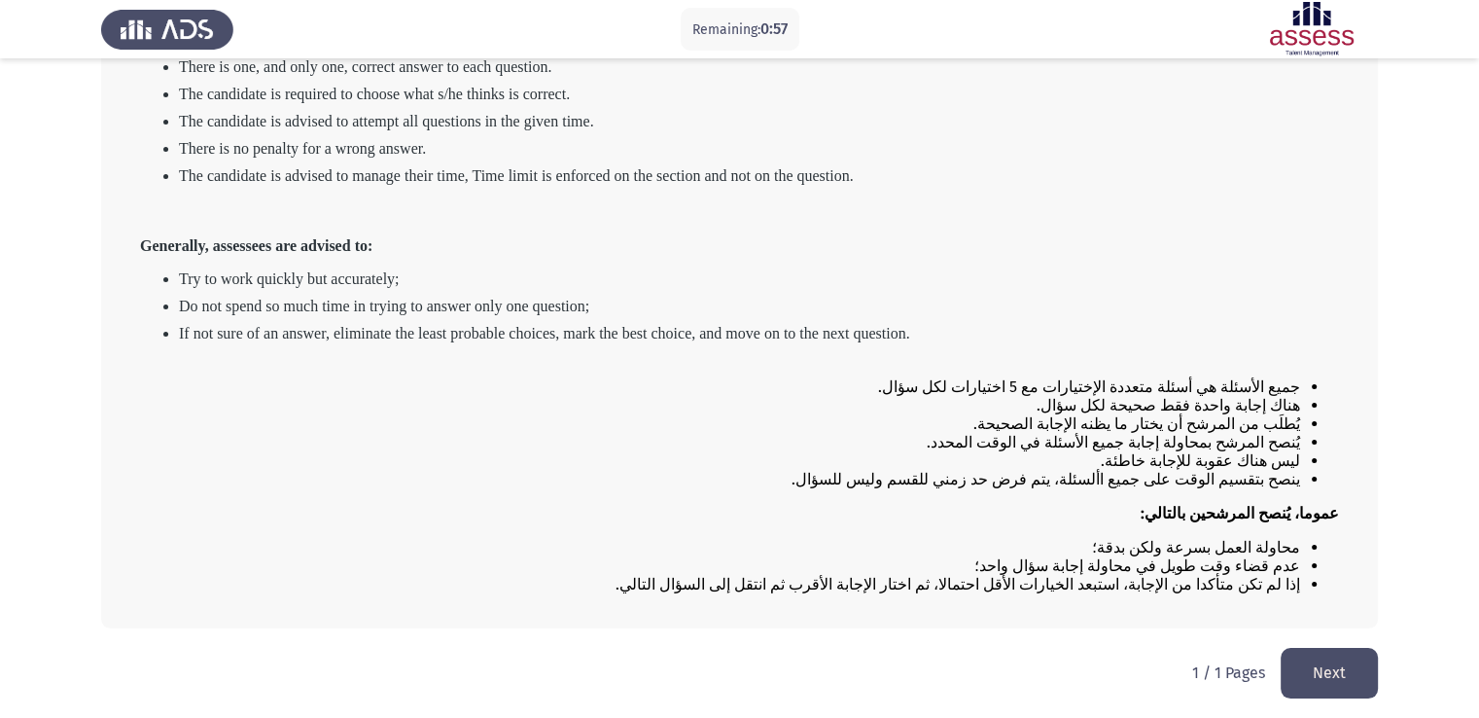
click at [1314, 665] on button "Next" at bounding box center [1329, 673] width 97 height 50
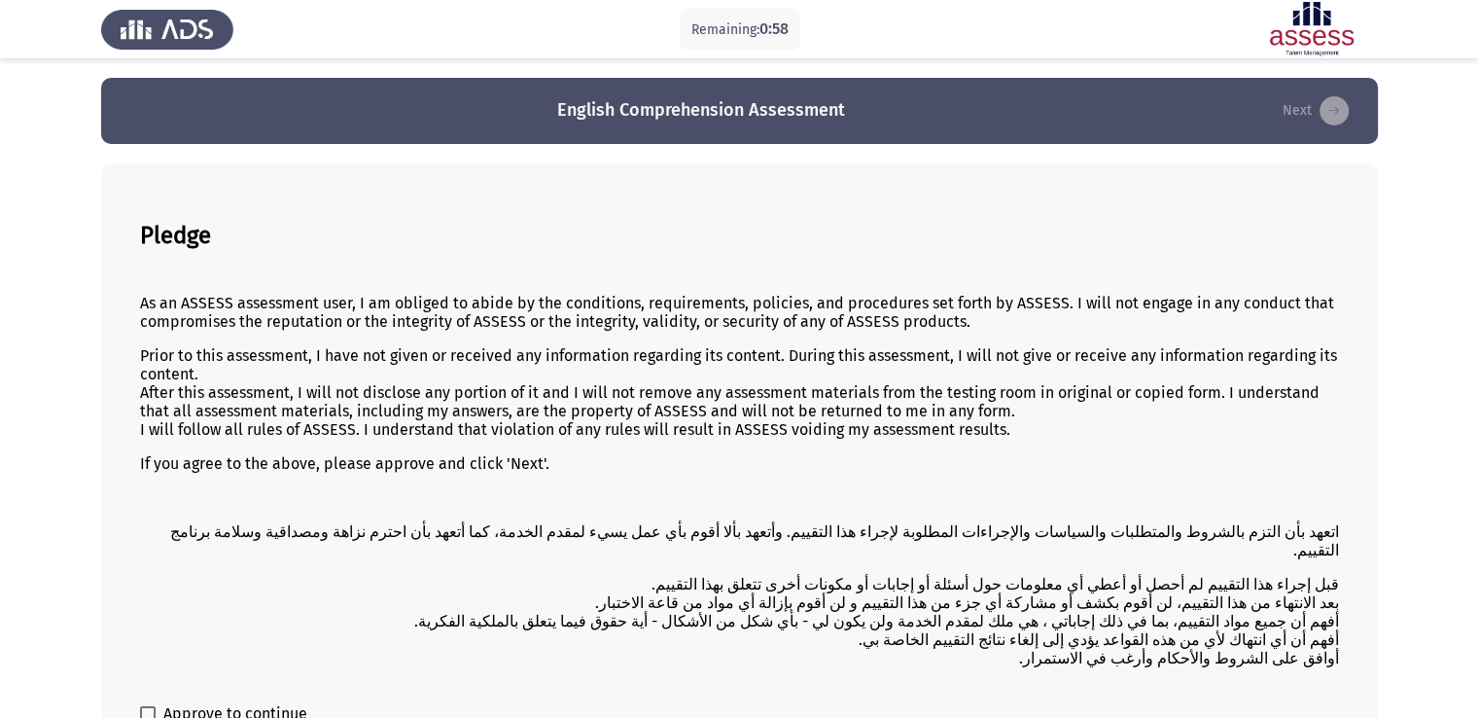
scroll to position [101, 0]
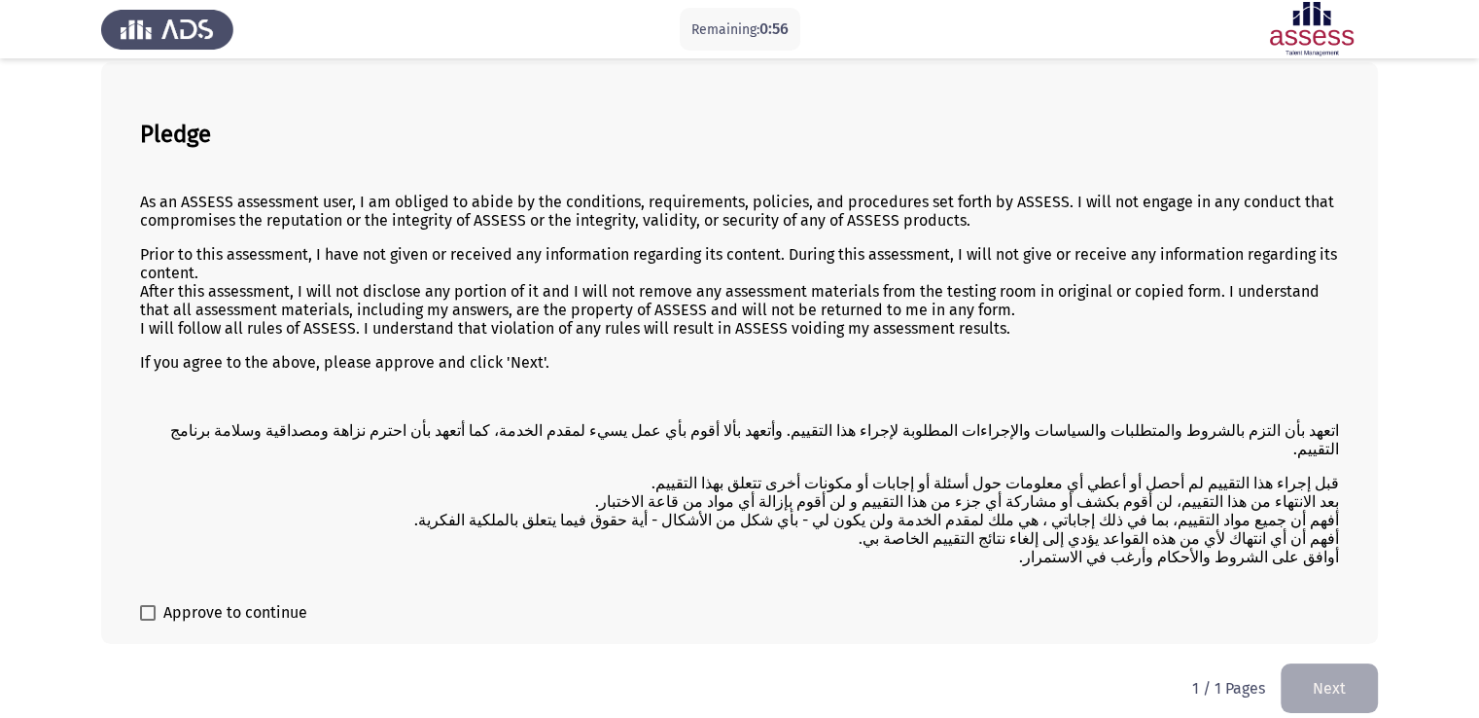
click at [171, 601] on span "Approve to continue" at bounding box center [235, 612] width 144 height 23
click at [148, 621] on input "Approve to continue" at bounding box center [147, 621] width 1 height 1
checkbox input "true"
click at [1315, 663] on button "Next" at bounding box center [1329, 688] width 97 height 50
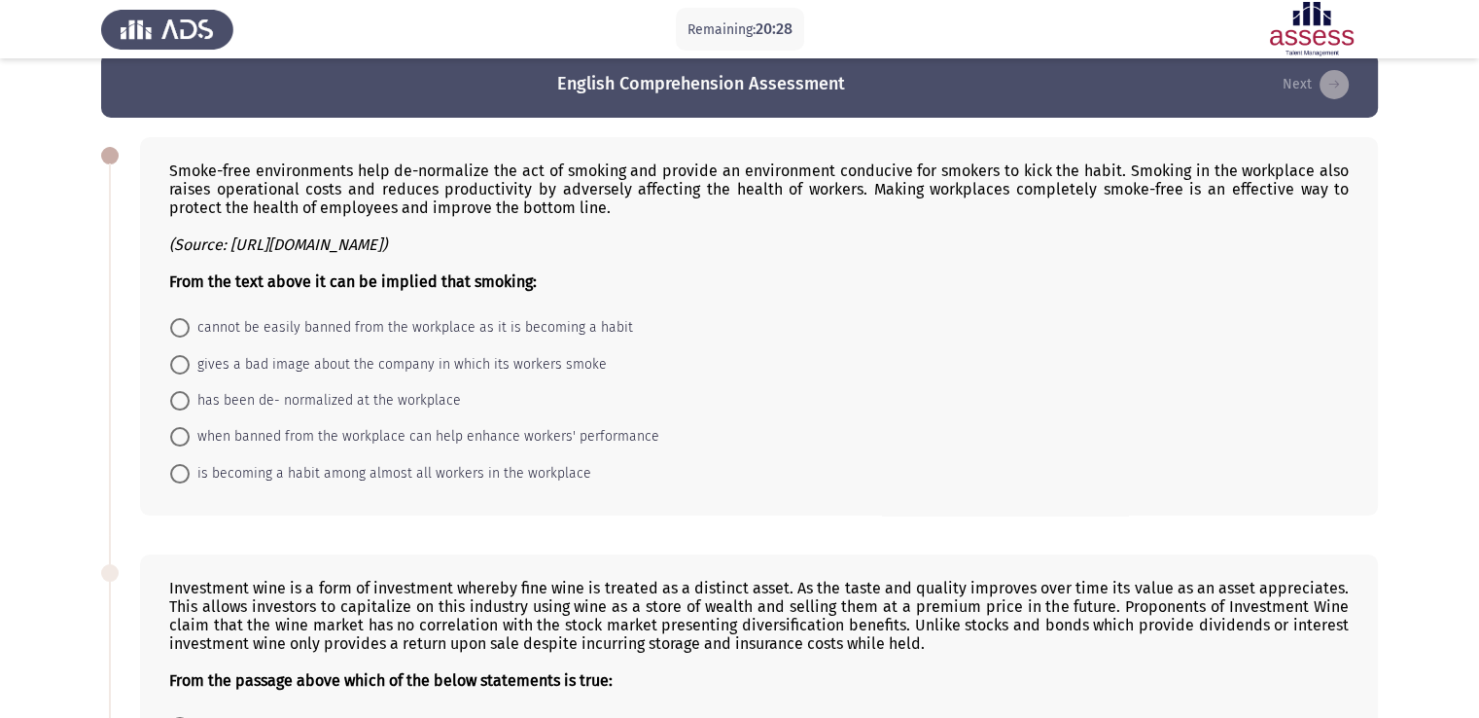
scroll to position [0, 0]
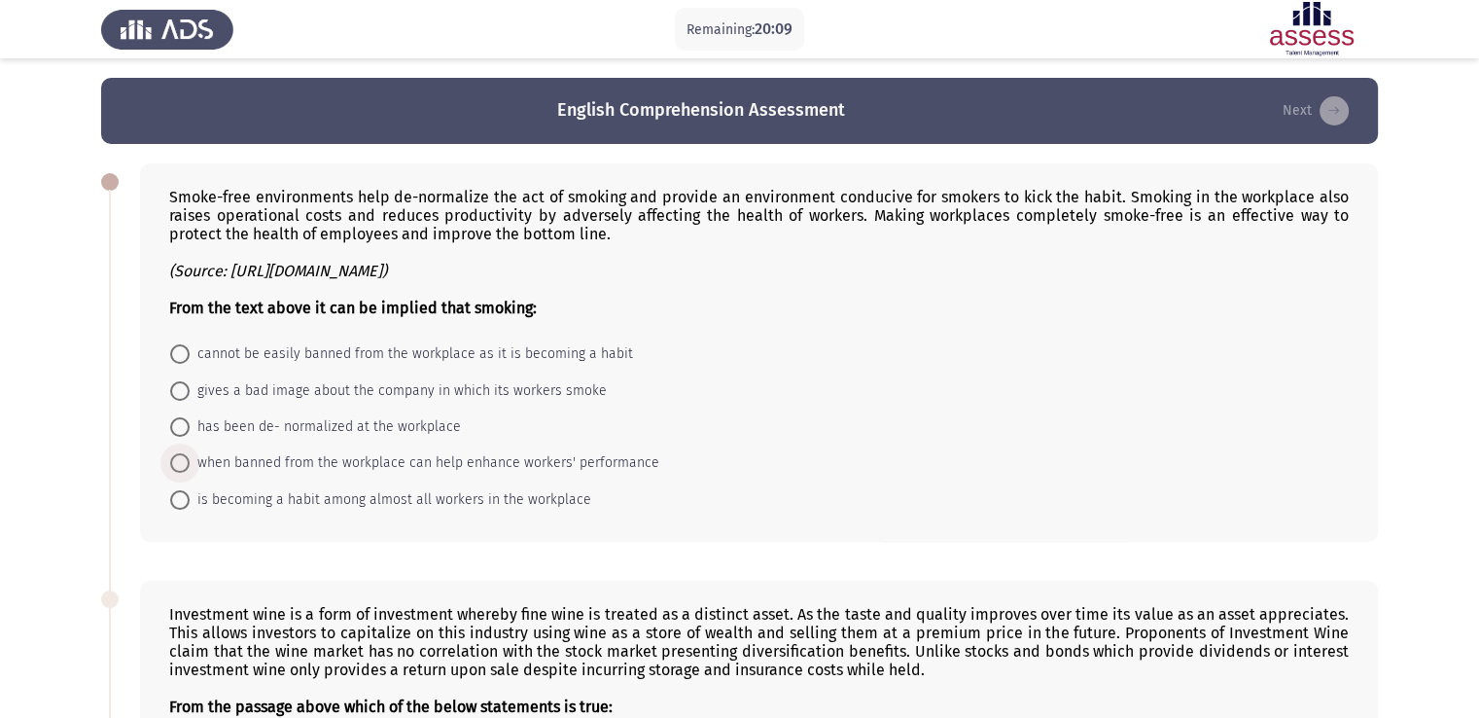
click at [174, 460] on span at bounding box center [179, 462] width 19 height 19
click at [174, 460] on input "when banned from the workplace can help enhance workers' performance" at bounding box center [179, 462] width 19 height 19
radio input "true"
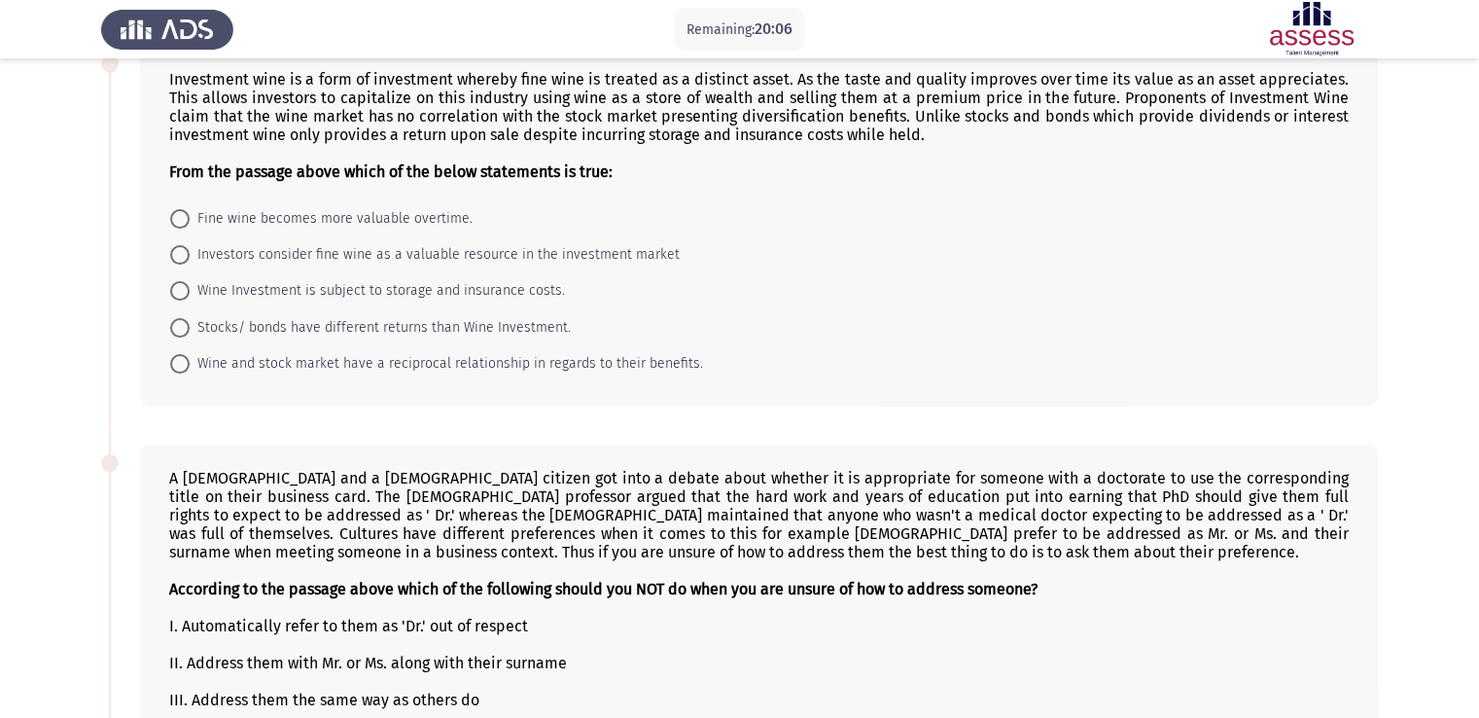
scroll to position [521, 0]
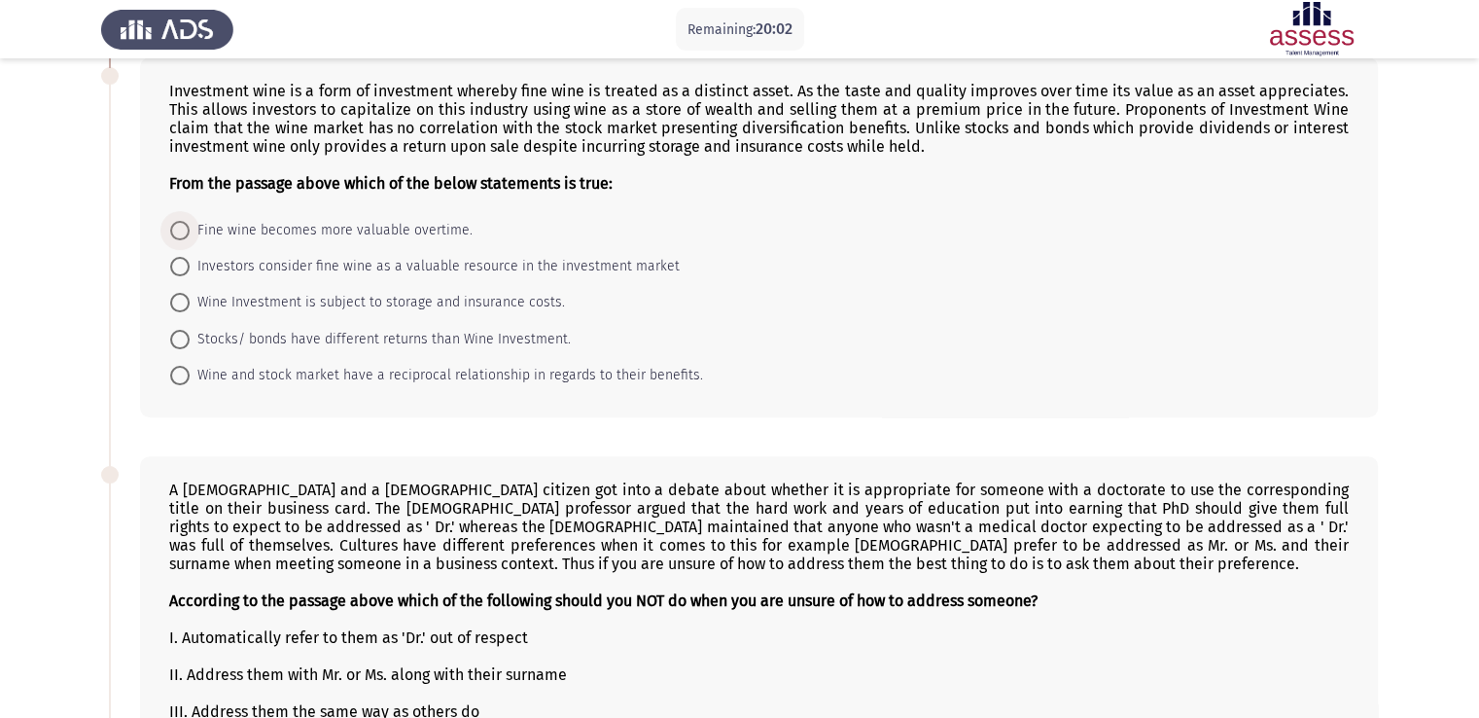
click at [182, 231] on span at bounding box center [179, 230] width 19 height 19
click at [182, 231] on input "Fine wine becomes more valuable overtime." at bounding box center [179, 230] width 19 height 19
radio input "true"
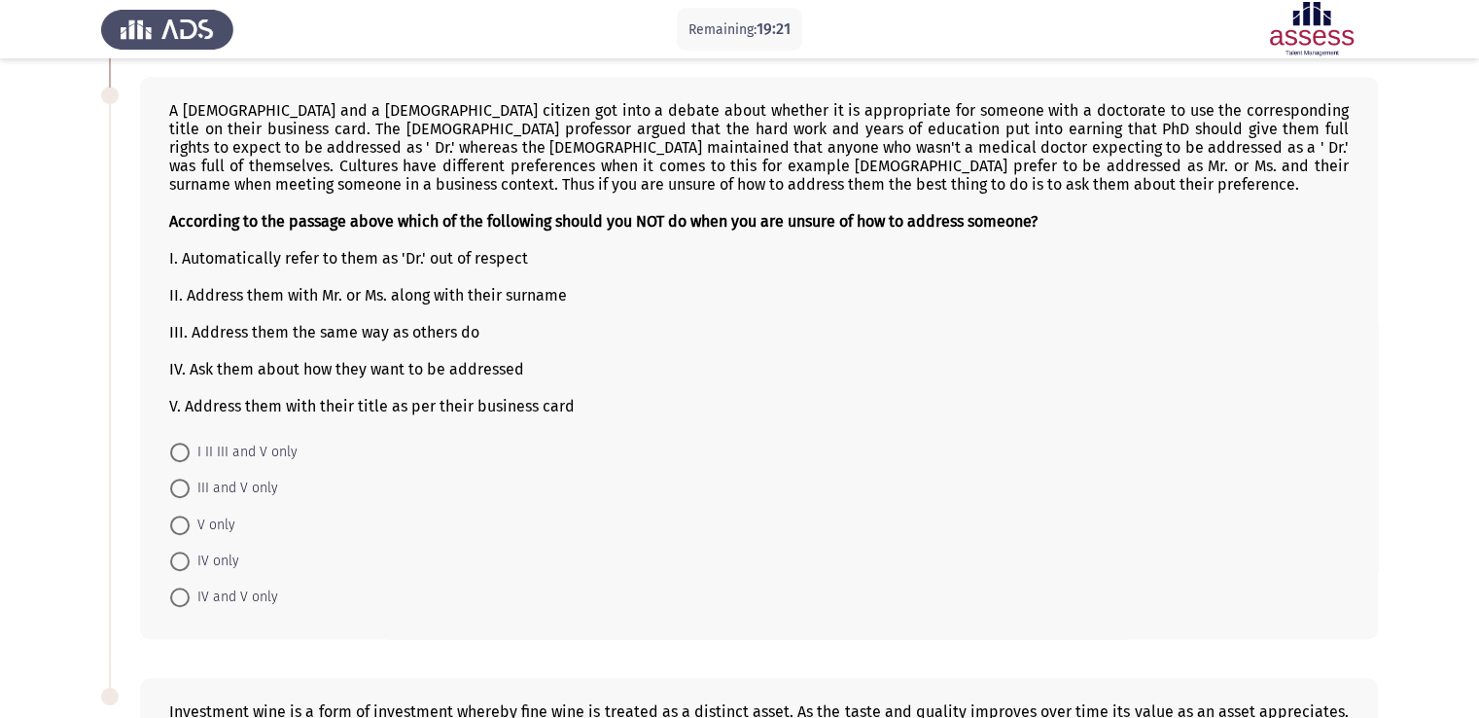
scroll to position [893, 0]
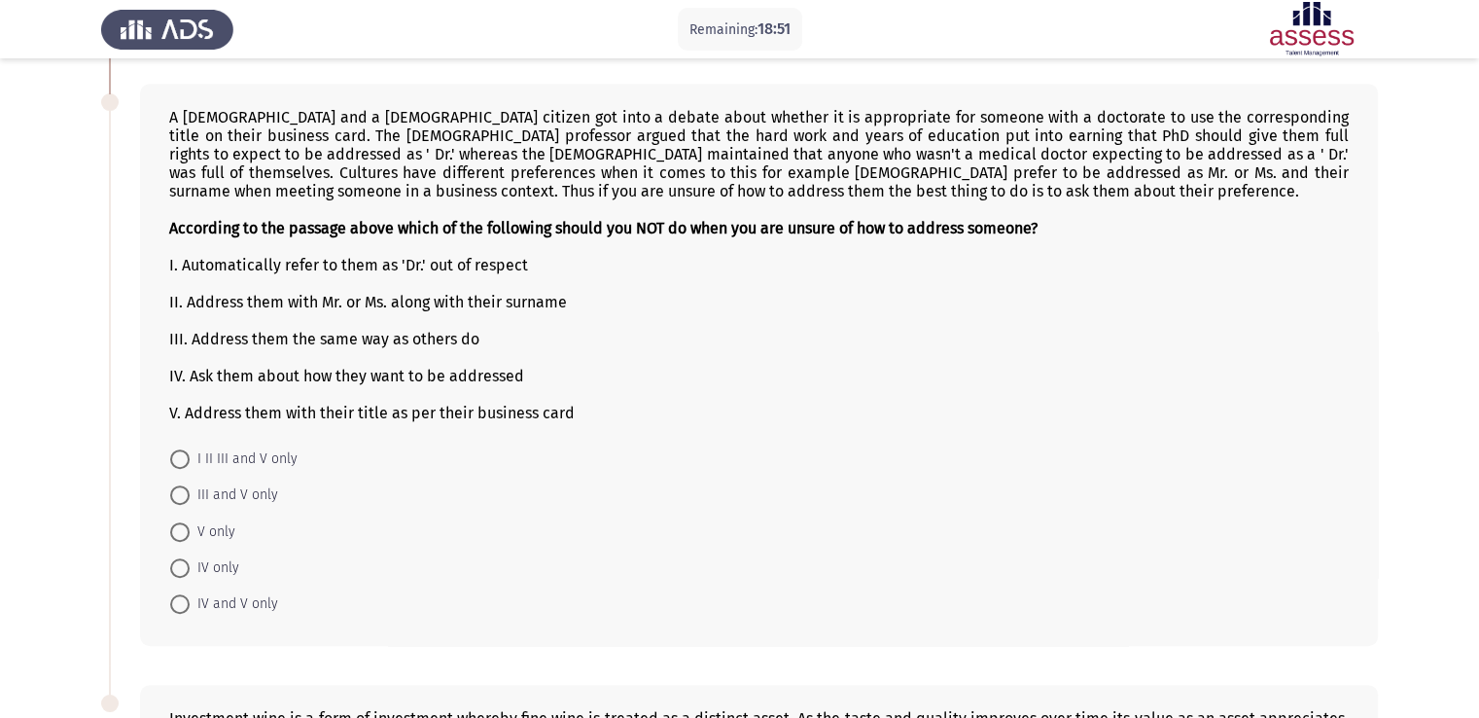
click at [233, 535] on span "V only" at bounding box center [213, 531] width 46 height 23
click at [190, 535] on input "V only" at bounding box center [179, 531] width 19 height 19
radio input "true"
click at [175, 569] on span at bounding box center [179, 566] width 19 height 19
click at [175, 569] on input "IV only" at bounding box center [179, 566] width 19 height 19
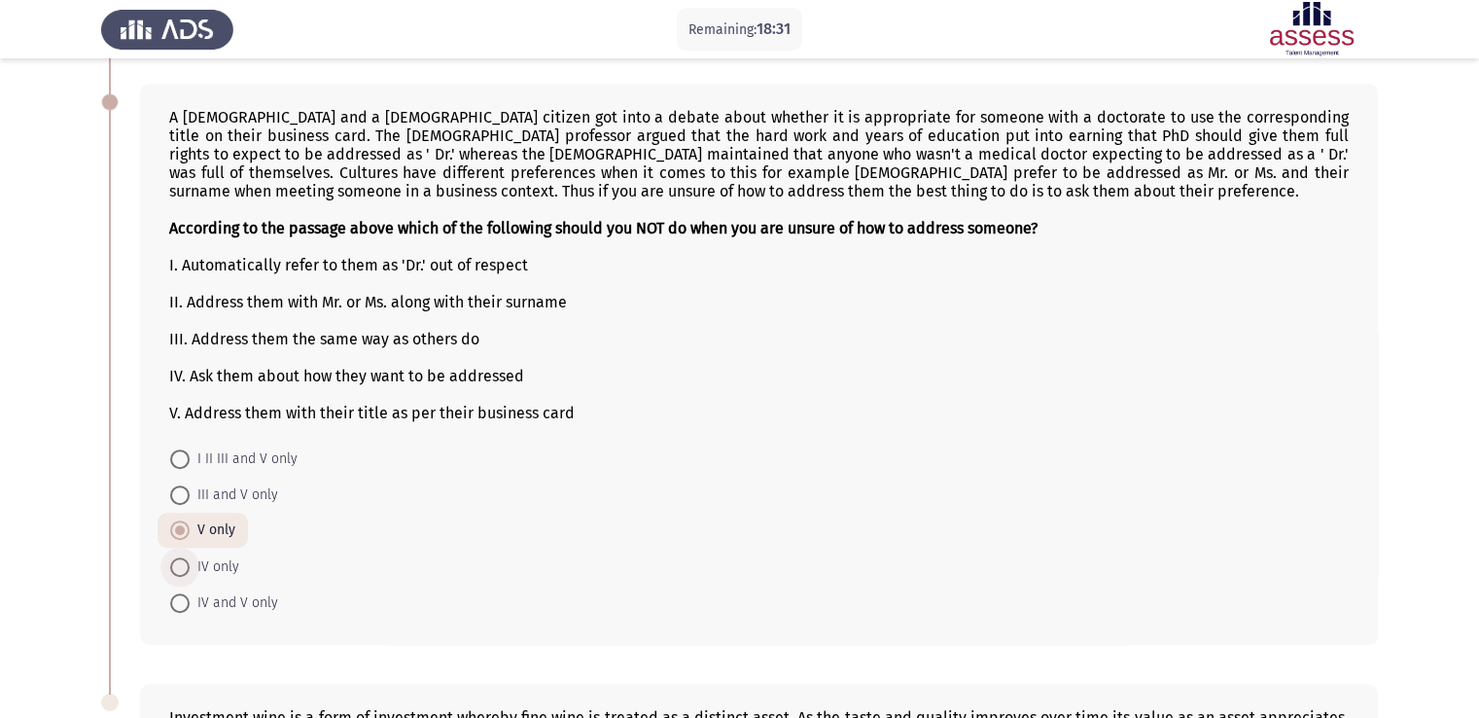
radio input "true"
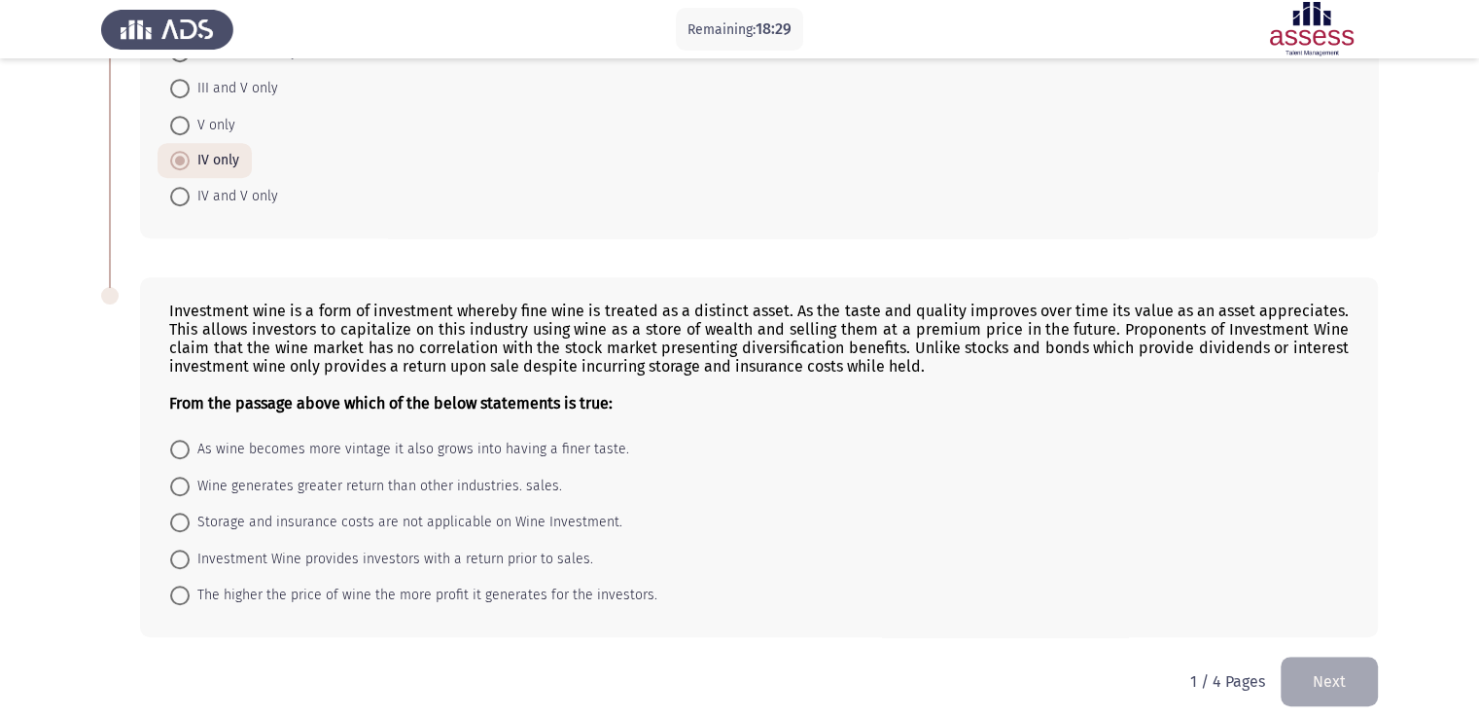
scroll to position [1320, 0]
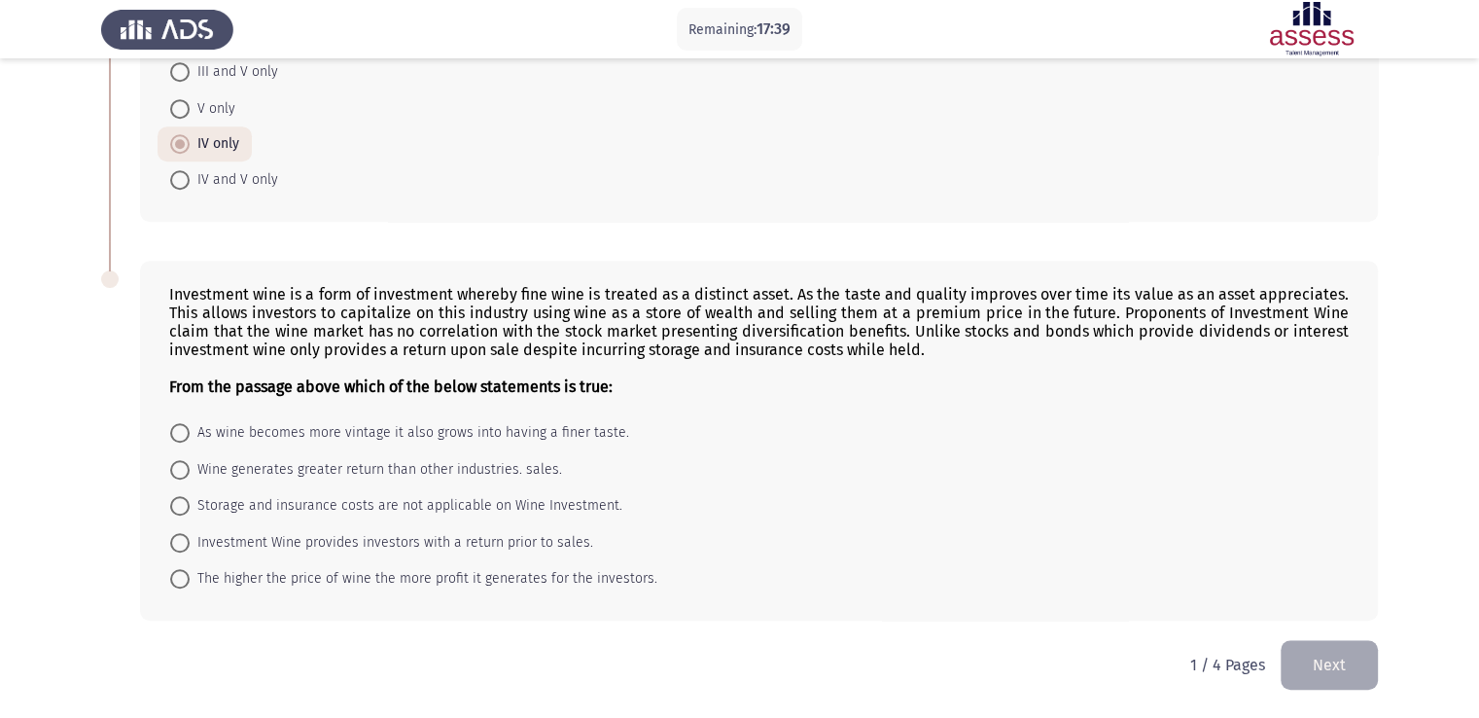
click at [272, 428] on span "As wine becomes more vintage it also grows into having a finer taste." at bounding box center [410, 432] width 440 height 23
click at [190, 428] on input "As wine becomes more vintage it also grows into having a finer taste." at bounding box center [179, 432] width 19 height 19
radio input "true"
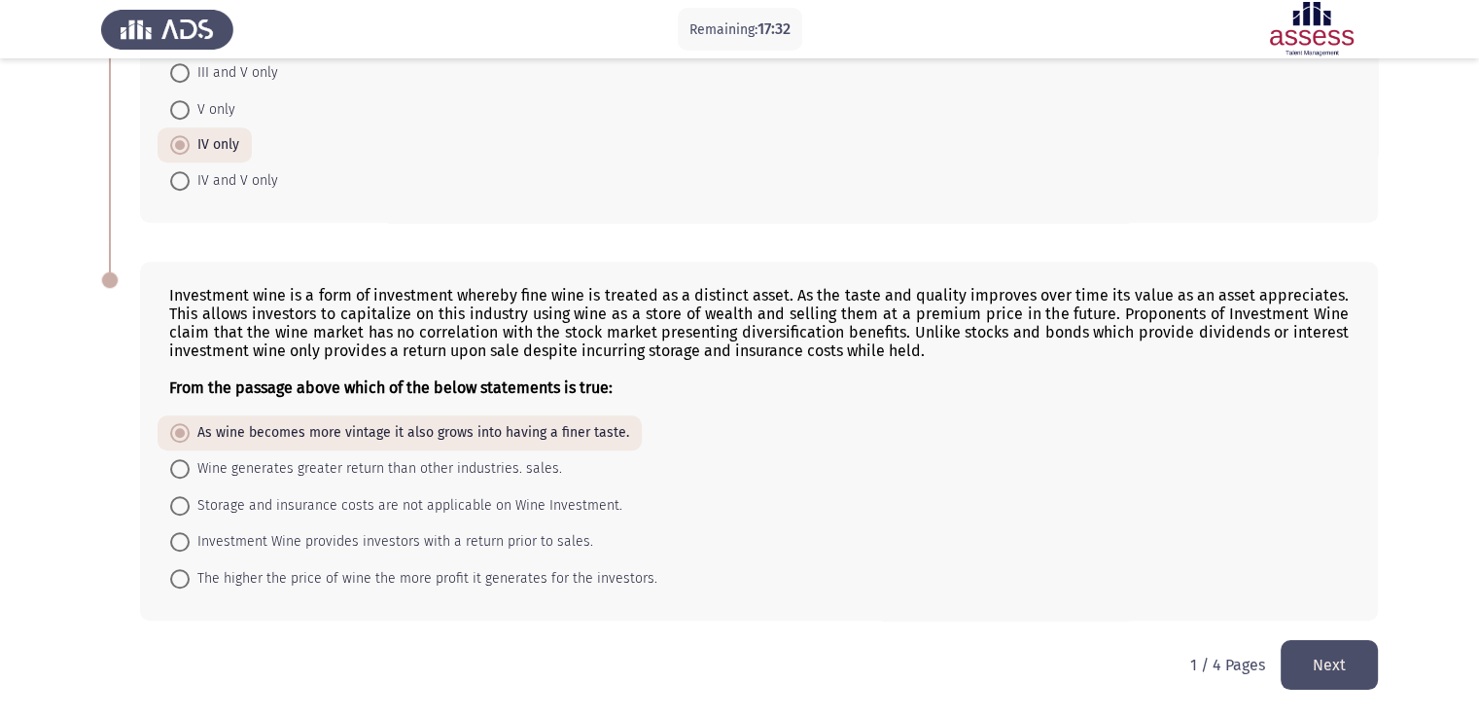
click at [1328, 666] on button "Next" at bounding box center [1329, 665] width 97 height 50
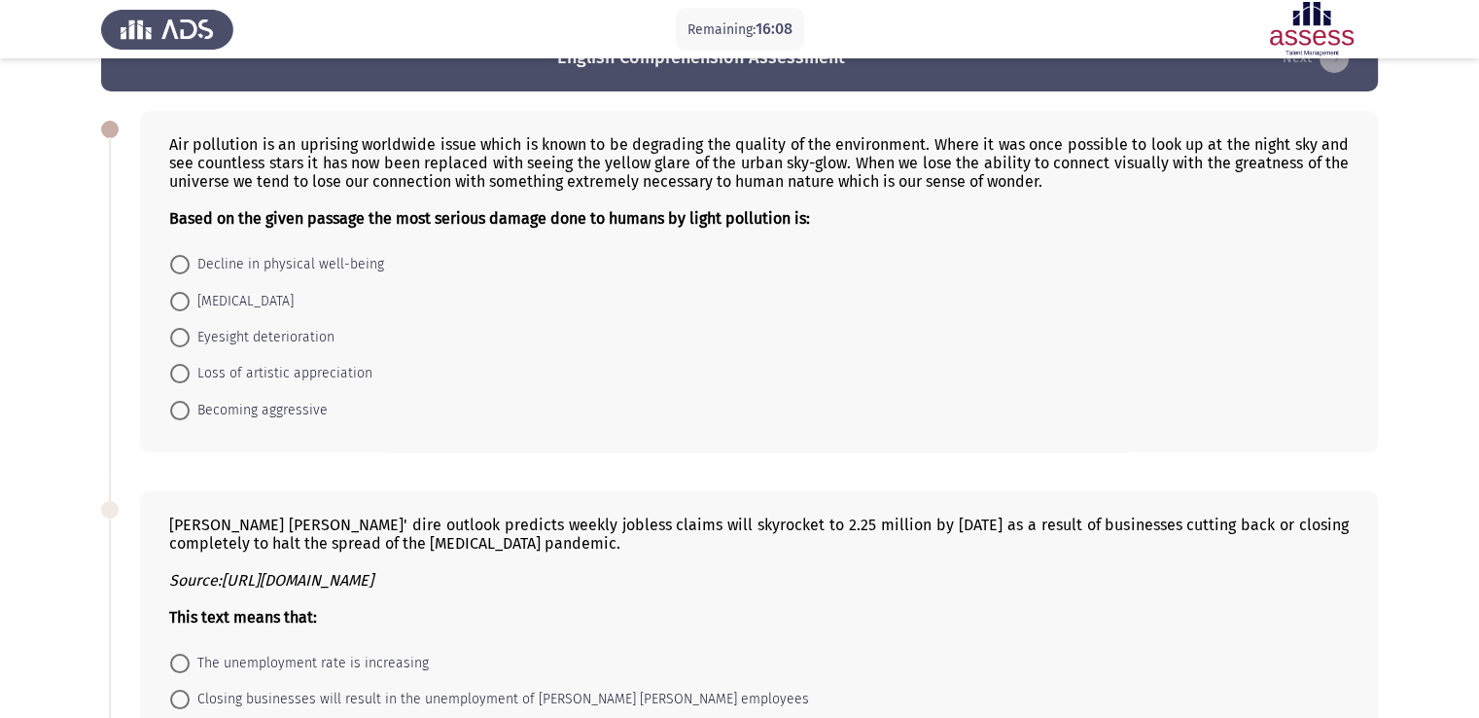
scroll to position [58, 0]
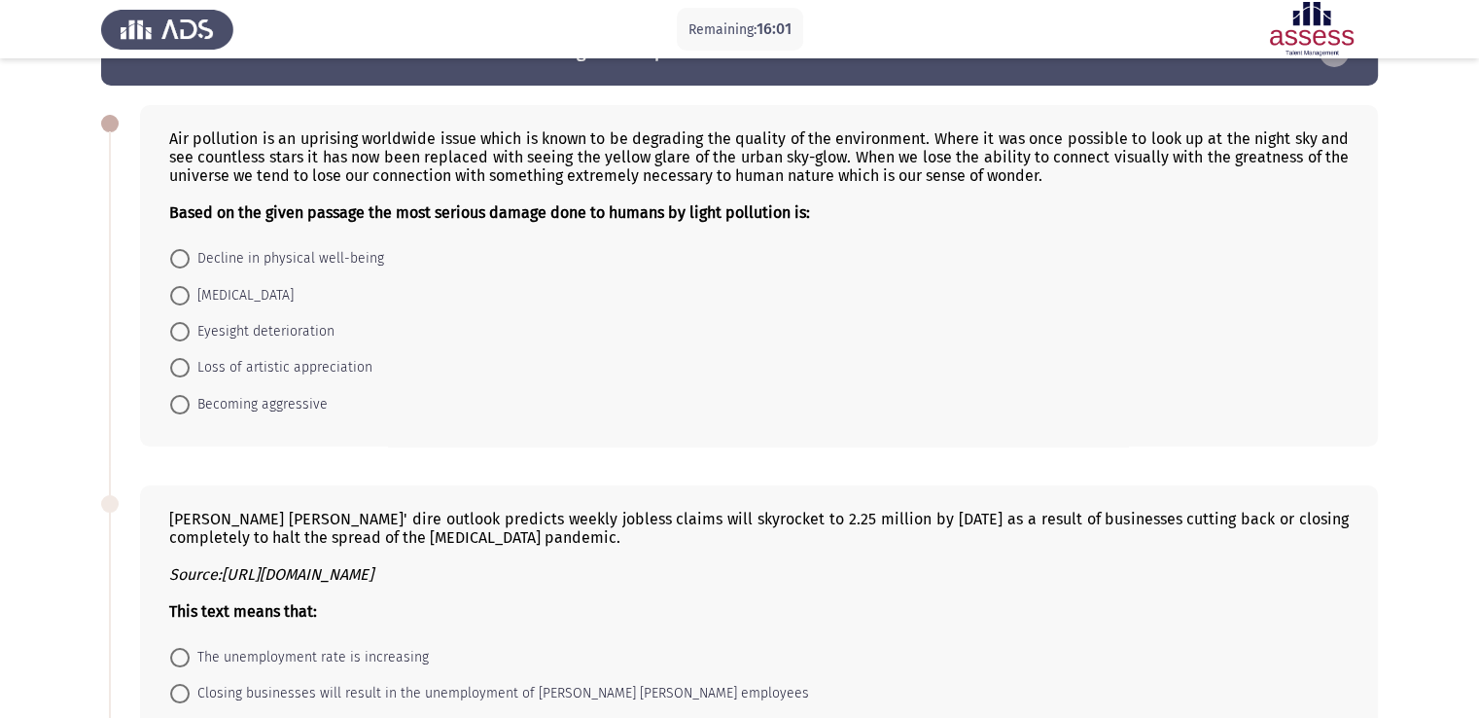
click at [185, 332] on span at bounding box center [179, 331] width 19 height 19
click at [185, 332] on input "Eyesight deterioration" at bounding box center [179, 331] width 19 height 19
radio input "true"
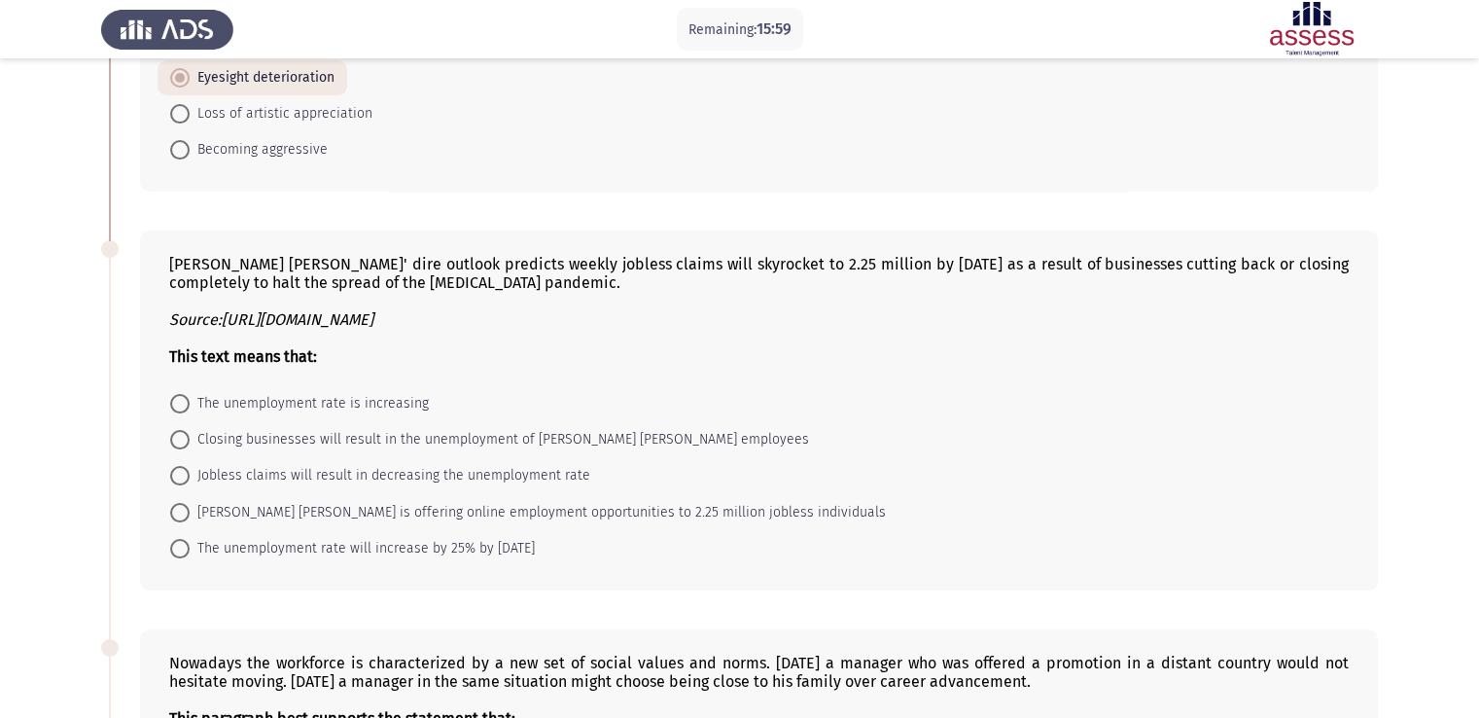
scroll to position [338, 0]
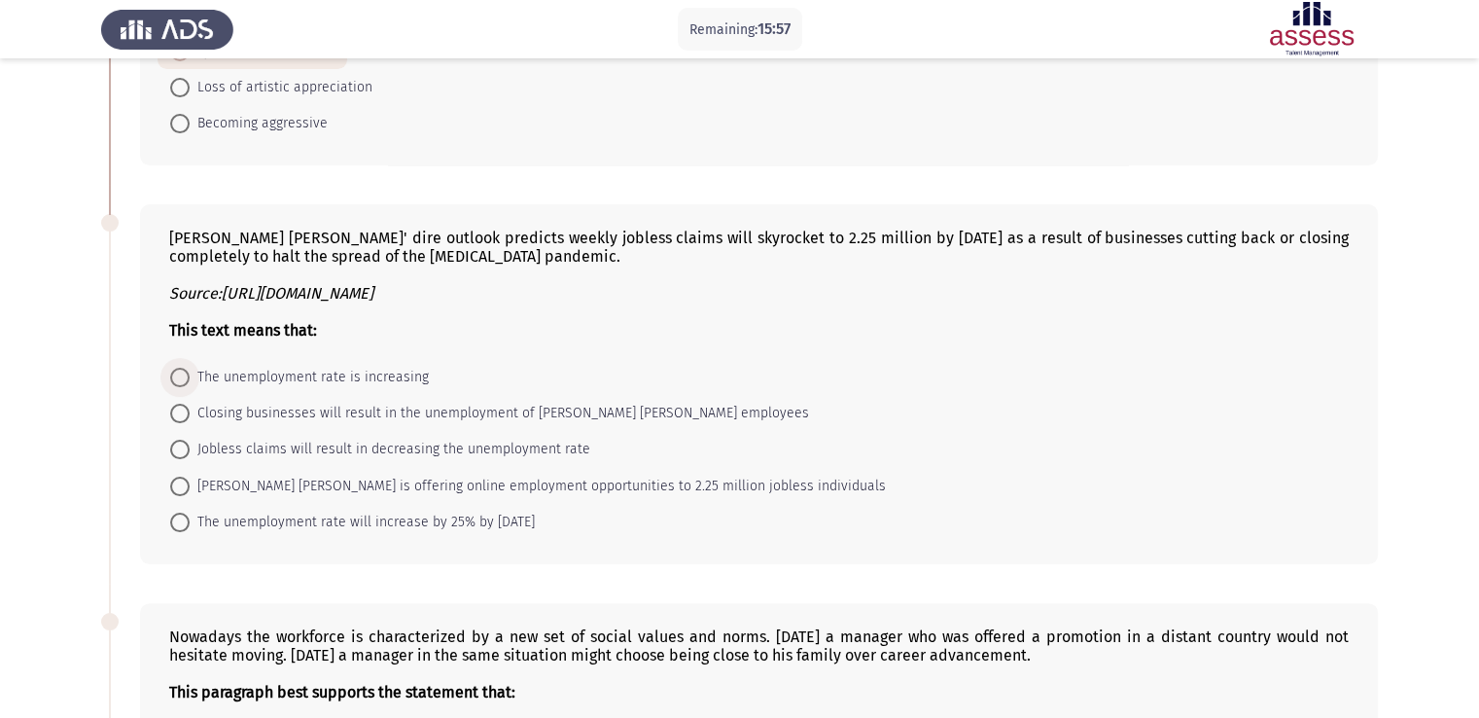
click at [177, 385] on span at bounding box center [179, 377] width 19 height 19
click at [177, 385] on input "The unemployment rate is increasing" at bounding box center [179, 377] width 19 height 19
radio input "true"
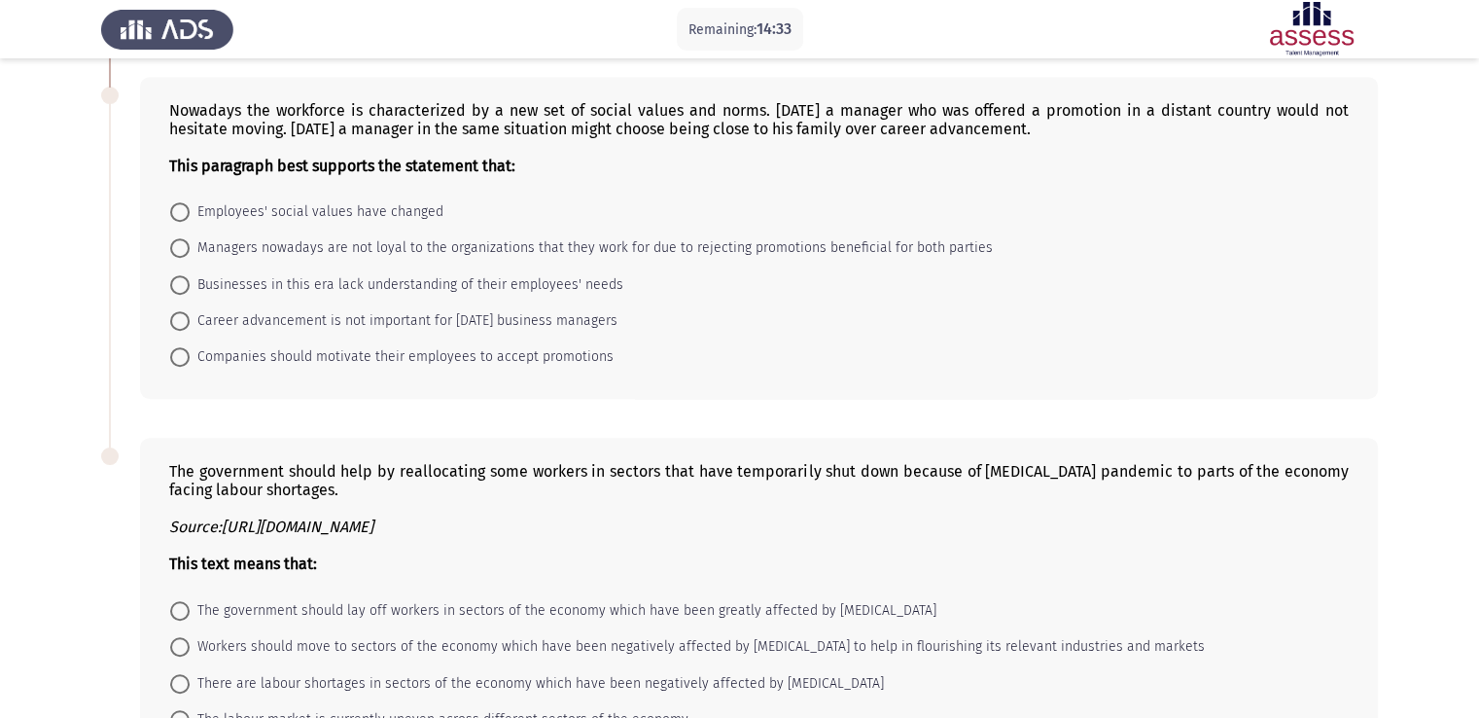
scroll to position [861, 0]
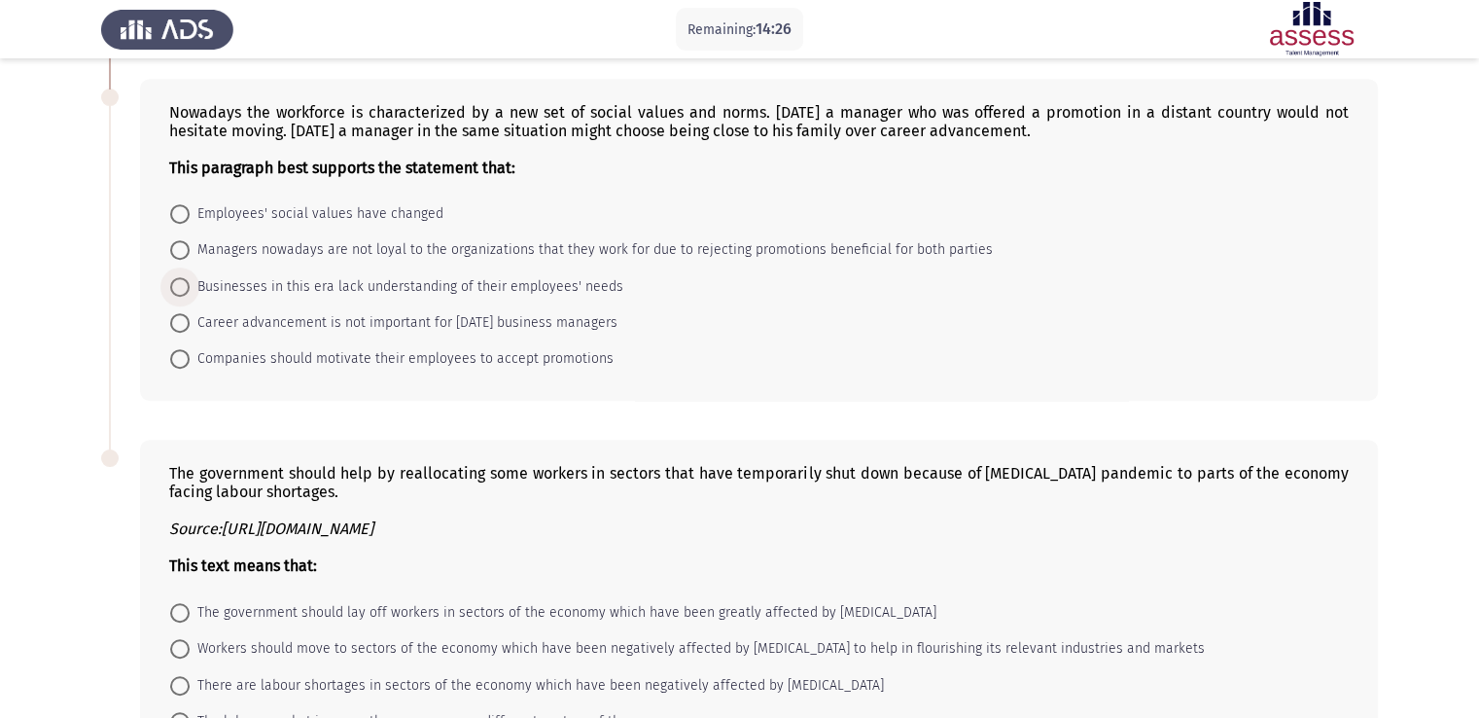
click at [176, 285] on span at bounding box center [179, 286] width 19 height 19
click at [176, 285] on input "Businesses in this era lack understanding of their employees' needs" at bounding box center [179, 286] width 19 height 19
radio input "true"
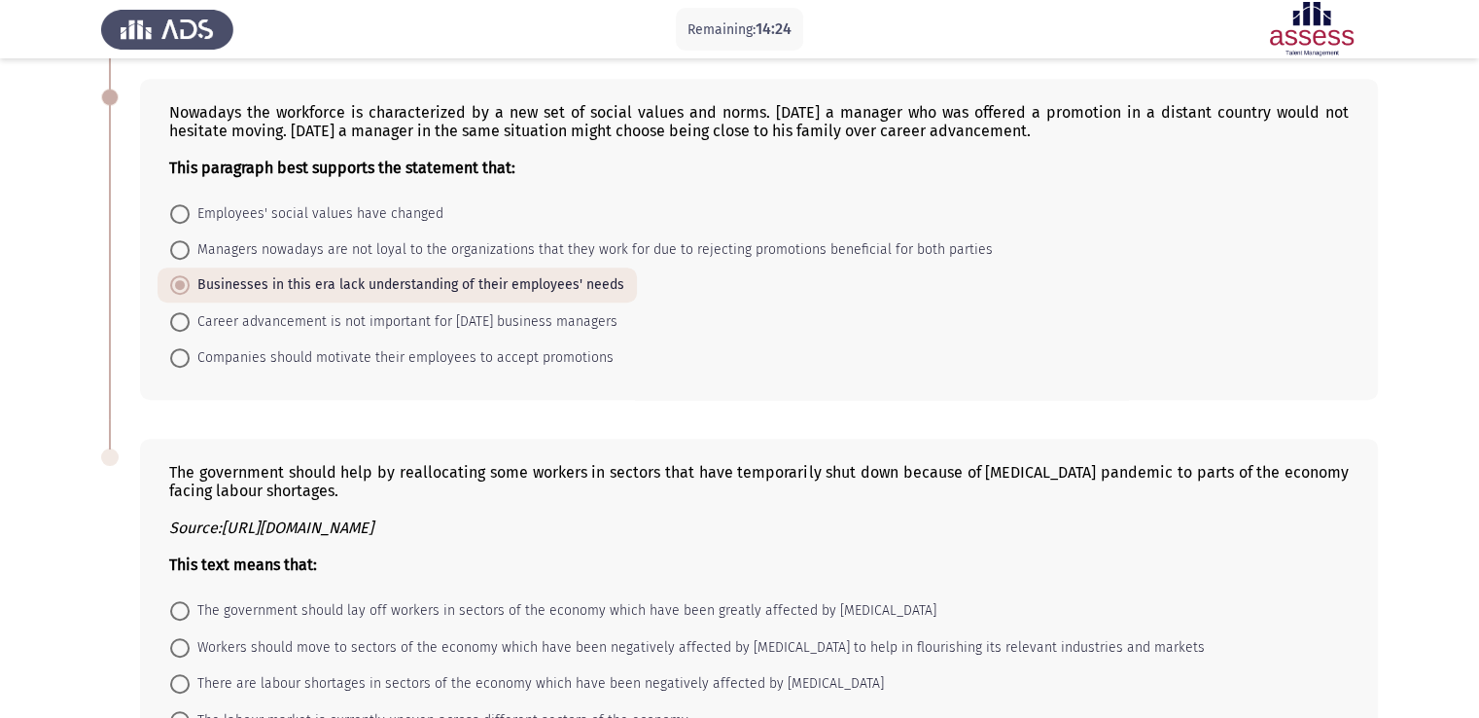
scroll to position [1040, 0]
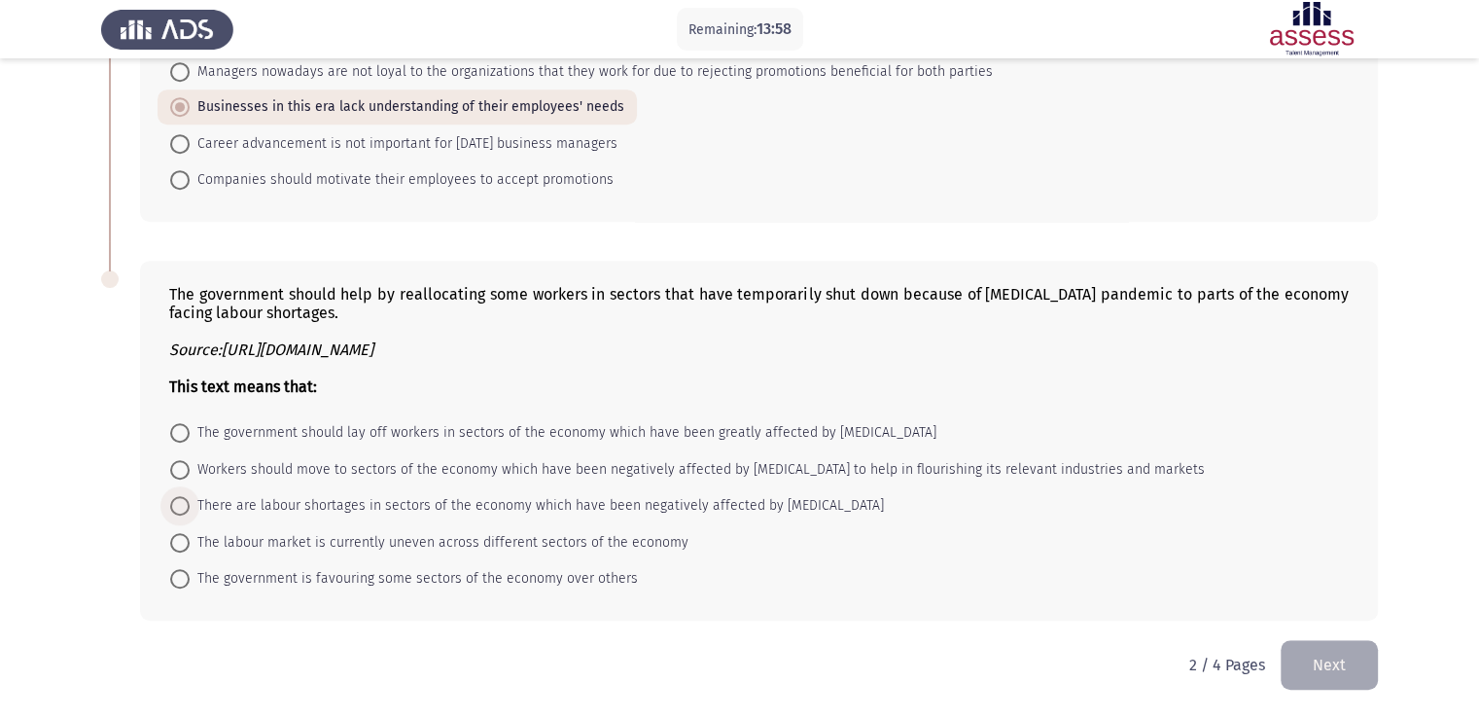
click at [186, 508] on span at bounding box center [179, 505] width 19 height 19
click at [186, 508] on input "There are labour shortages in sectors of the economy which have been negatively…" at bounding box center [179, 505] width 19 height 19
radio input "true"
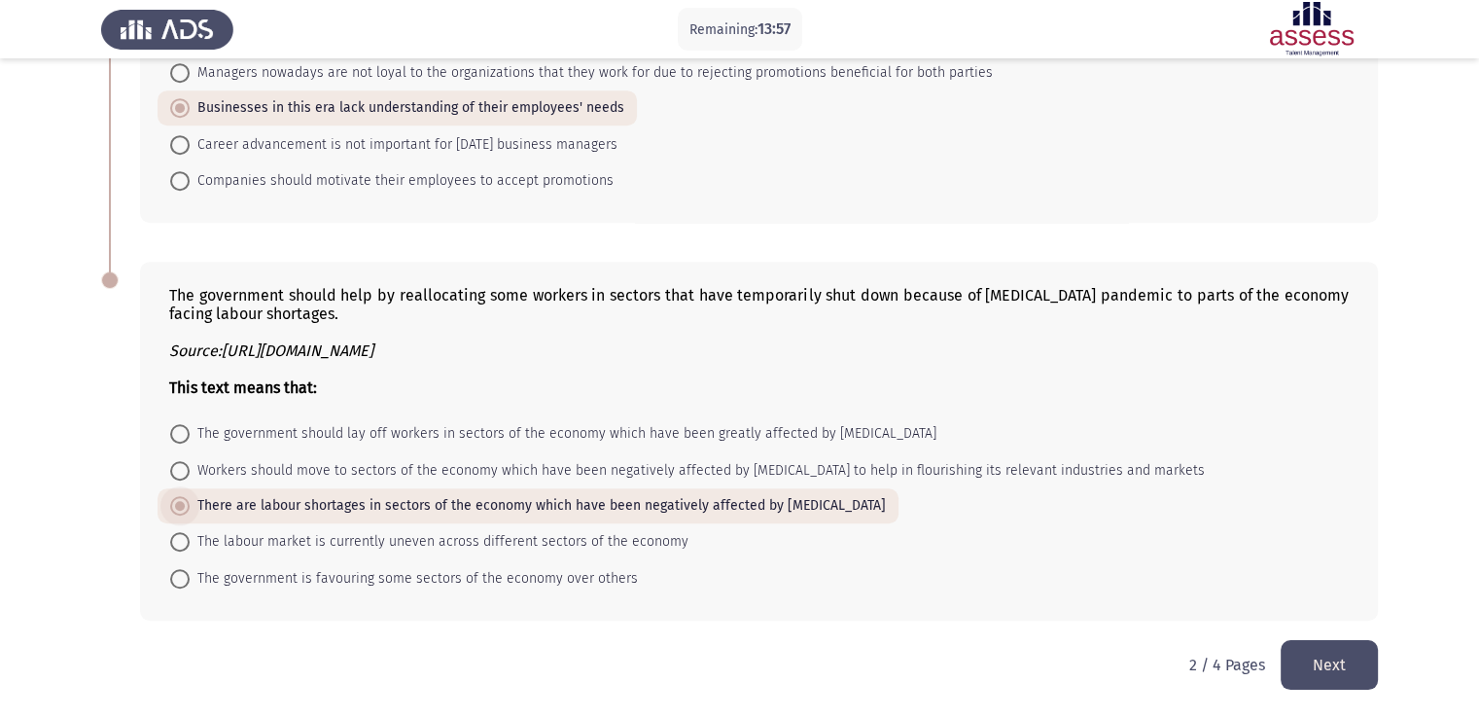
click at [187, 509] on span at bounding box center [179, 505] width 19 height 19
click at [187, 509] on input "There are labour shortages in sectors of the economy which have been negatively…" at bounding box center [179, 505] width 19 height 19
click at [1335, 669] on button "Next" at bounding box center [1329, 665] width 97 height 50
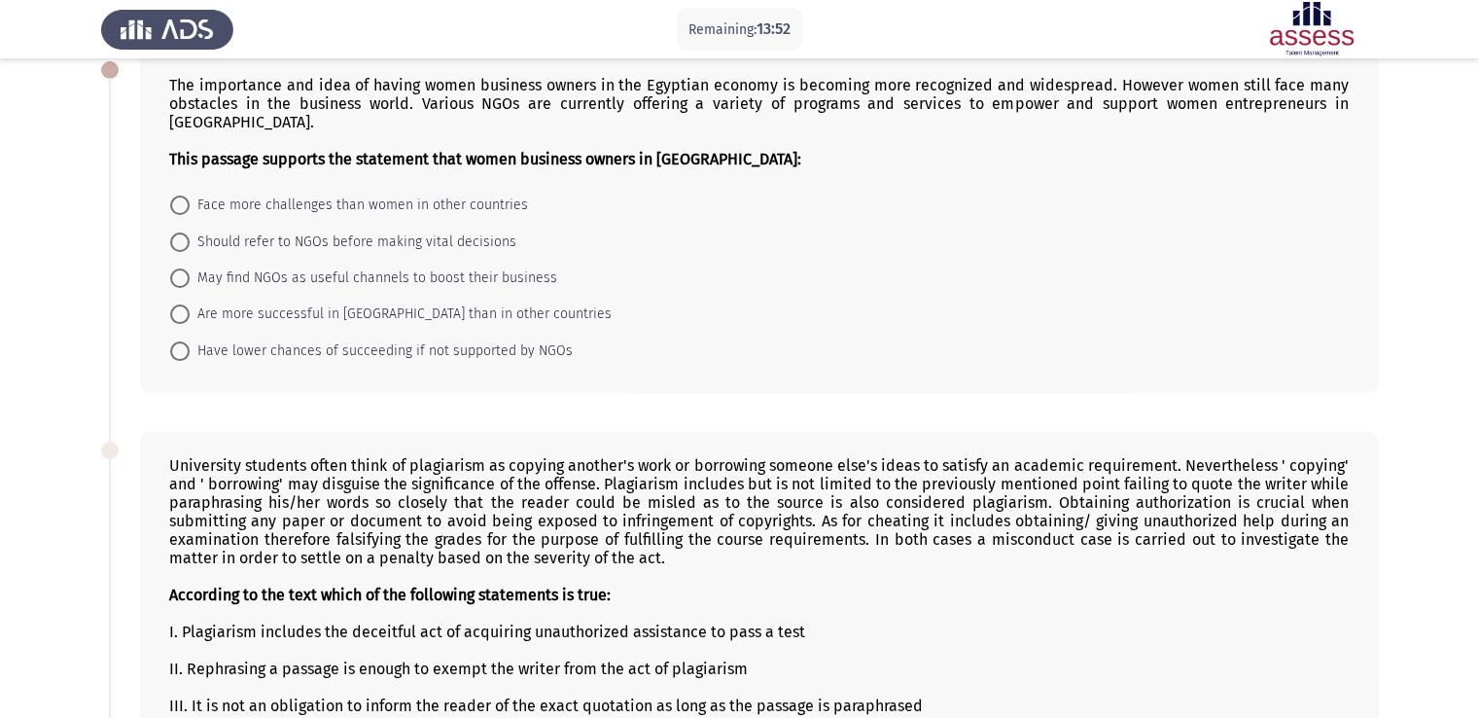
scroll to position [105, 0]
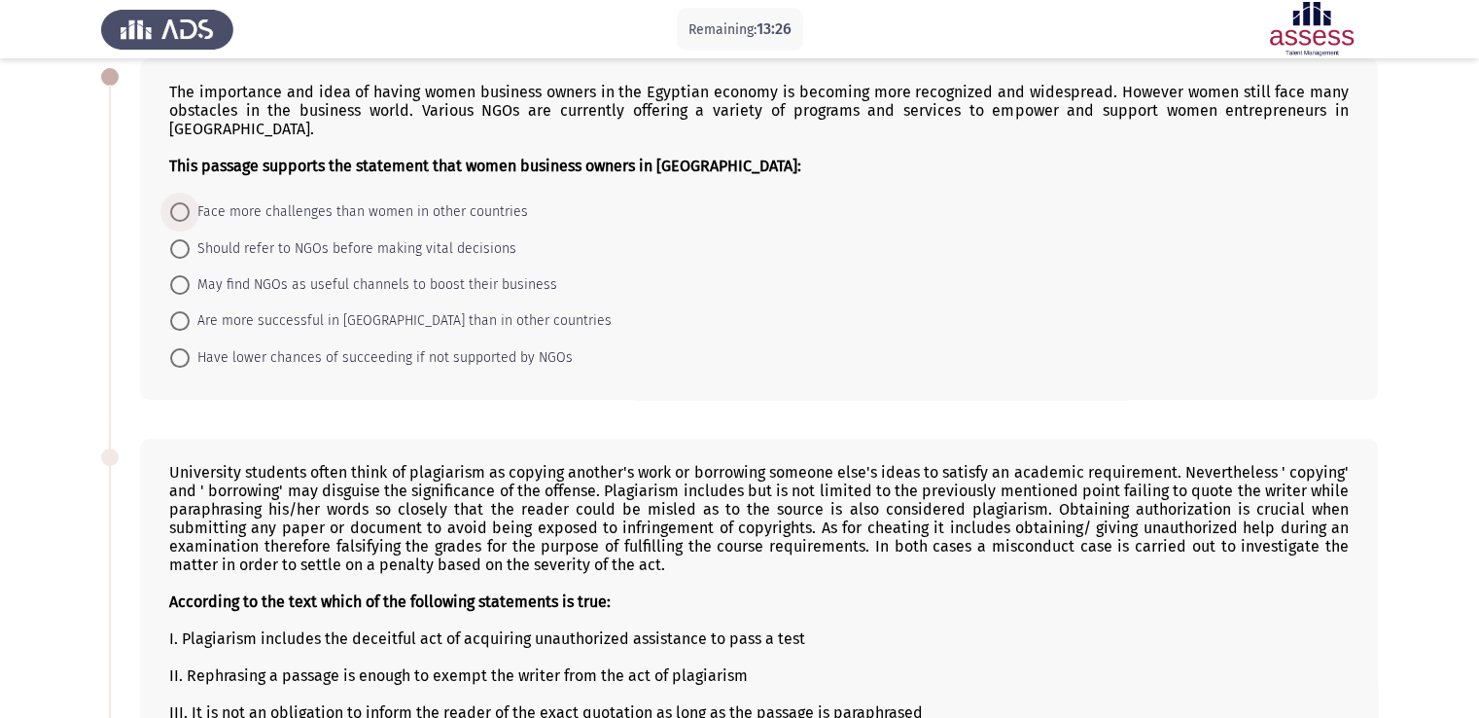
click at [177, 202] on span at bounding box center [179, 211] width 19 height 19
click at [177, 202] on input "Face more challenges than women in other countries" at bounding box center [179, 211] width 19 height 19
radio input "true"
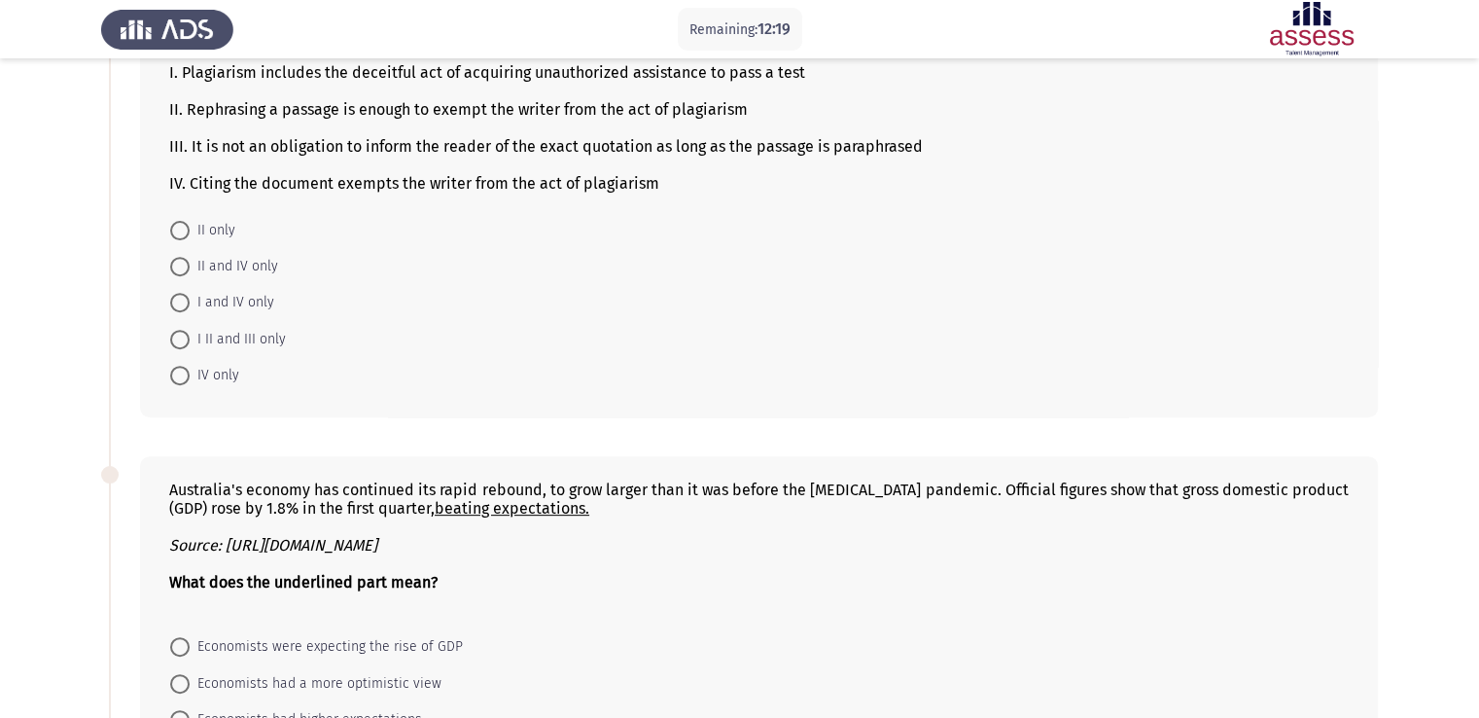
scroll to position [665, 0]
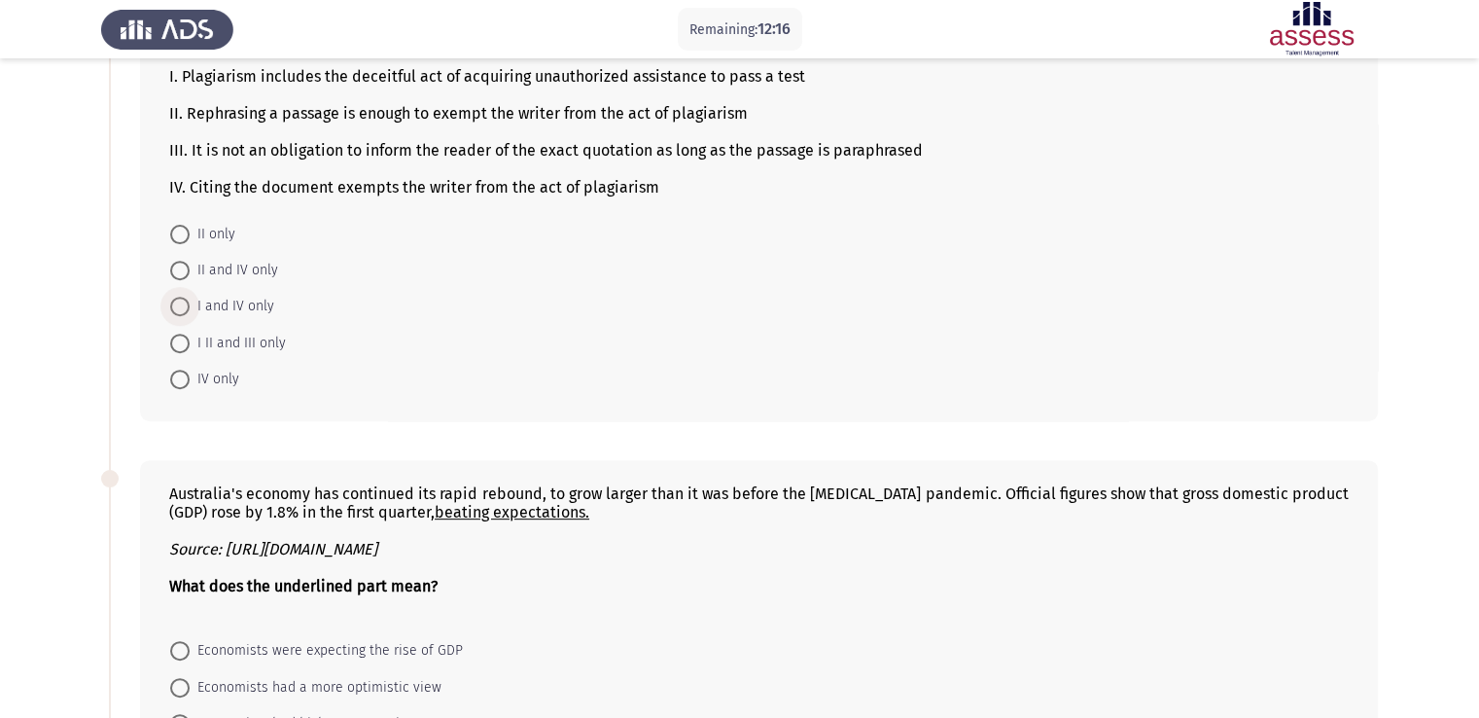
click at [246, 295] on span "I and IV only" at bounding box center [232, 306] width 85 height 23
click at [190, 297] on input "I and IV only" at bounding box center [179, 306] width 19 height 19
radio input "true"
click at [260, 330] on span "I II and III only" at bounding box center [238, 341] width 96 height 23
click at [190, 332] on input "I II and III only" at bounding box center [179, 341] width 19 height 19
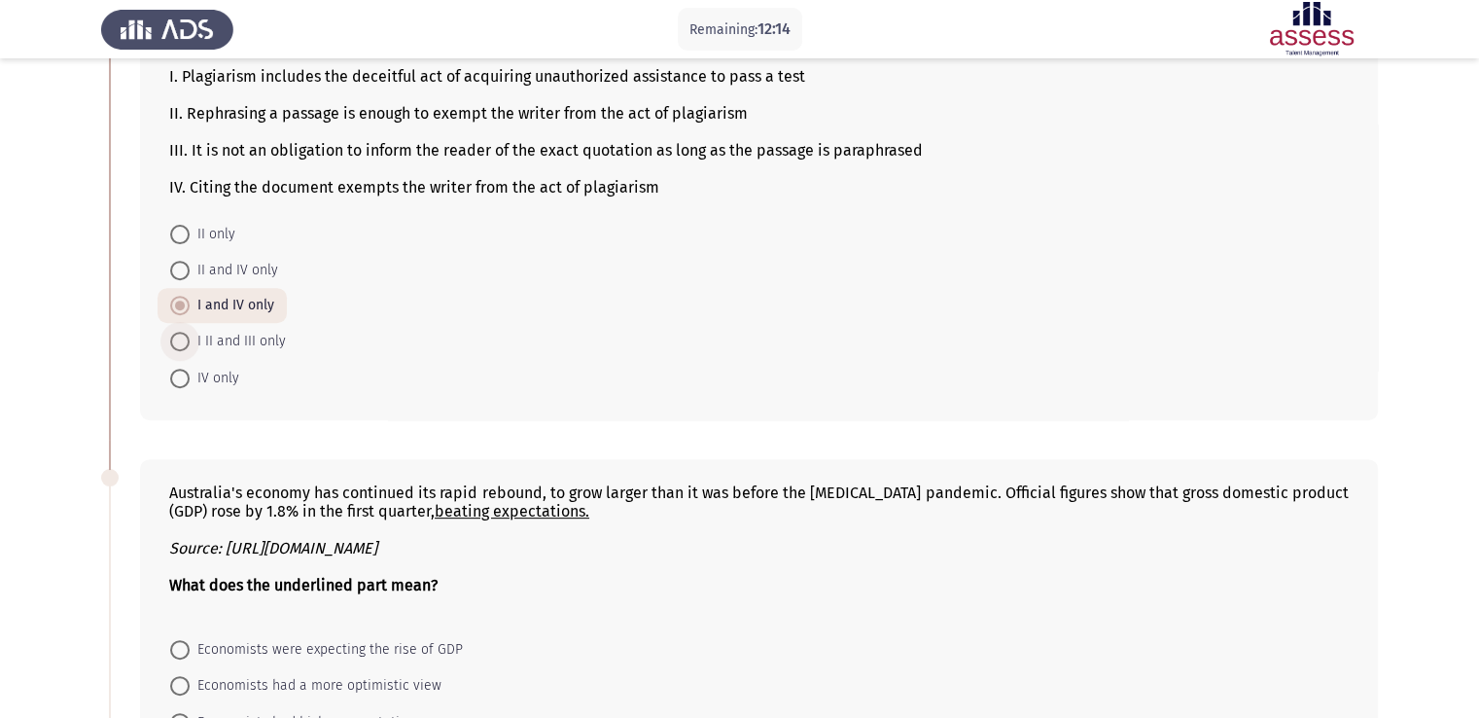
radio input "true"
click at [205, 295] on span "I and IV only" at bounding box center [232, 306] width 85 height 23
click at [190, 297] on input "I and IV only" at bounding box center [179, 306] width 19 height 19
radio input "true"
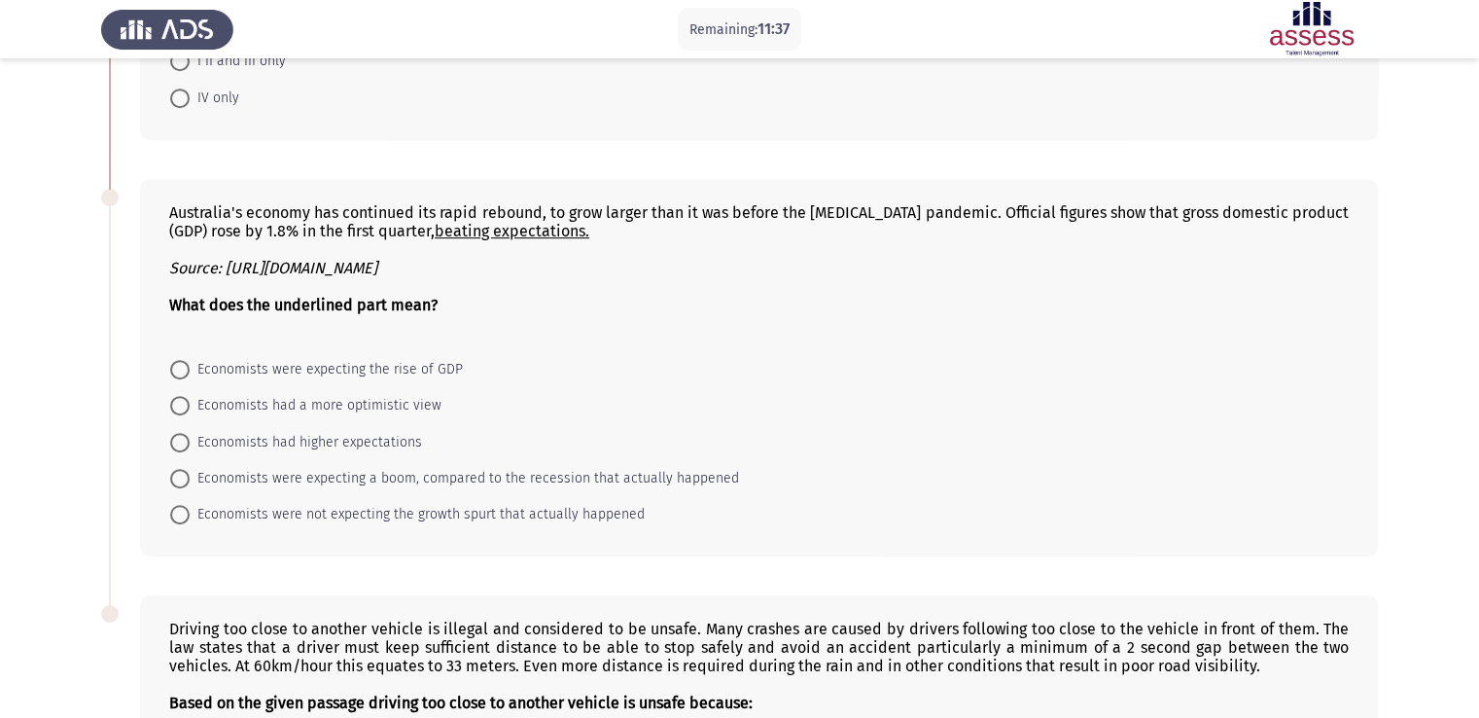
scroll to position [950, 0]
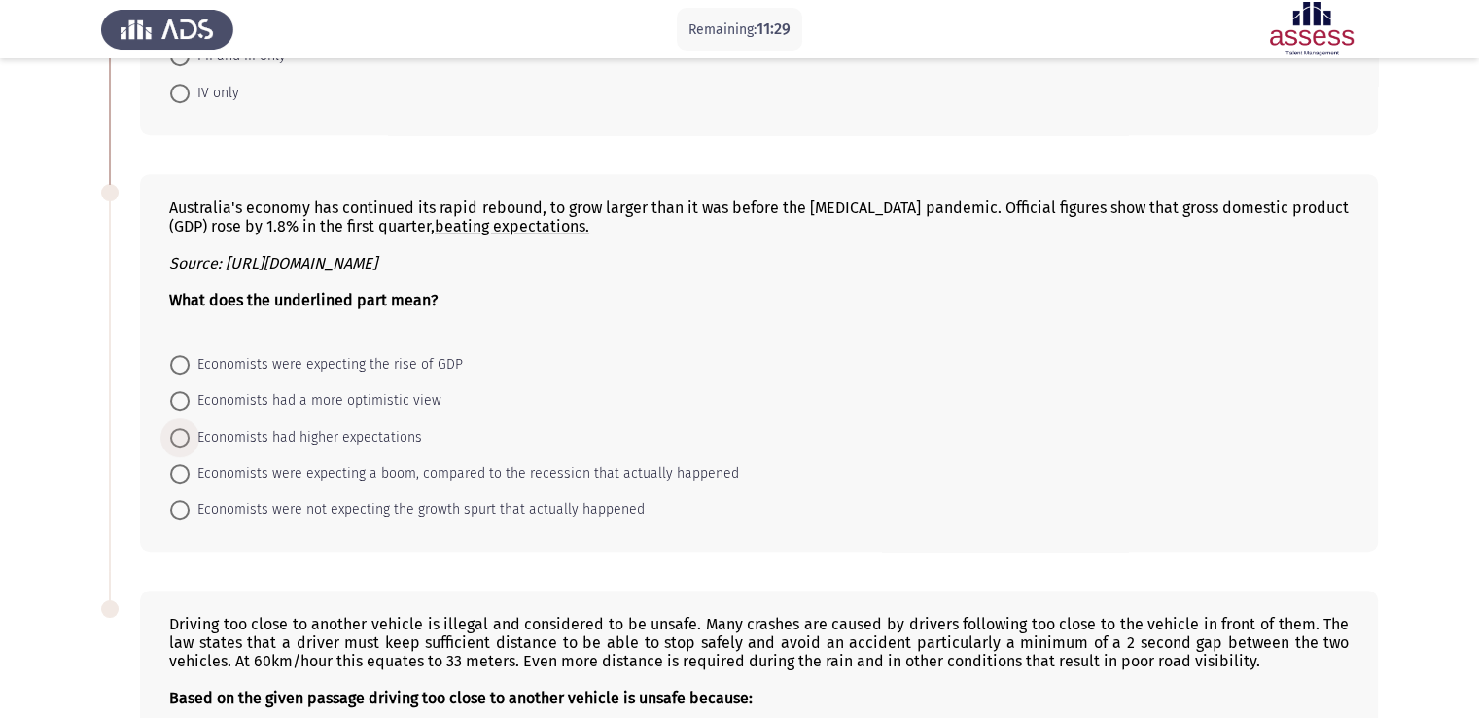
click at [303, 426] on span "Economists had higher expectations" at bounding box center [306, 437] width 232 height 23
click at [190, 428] on input "Economists had higher expectations" at bounding box center [179, 437] width 19 height 19
radio input "true"
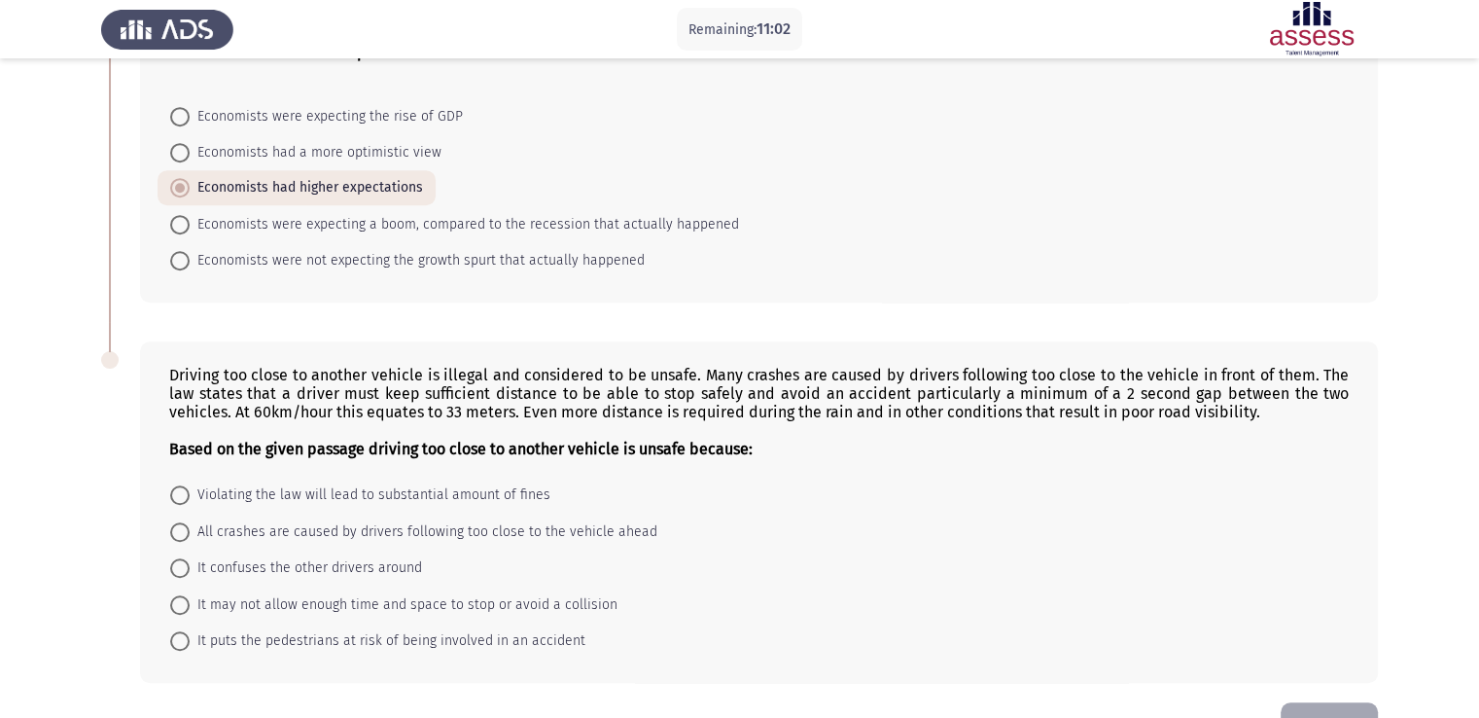
scroll to position [1245, 0]
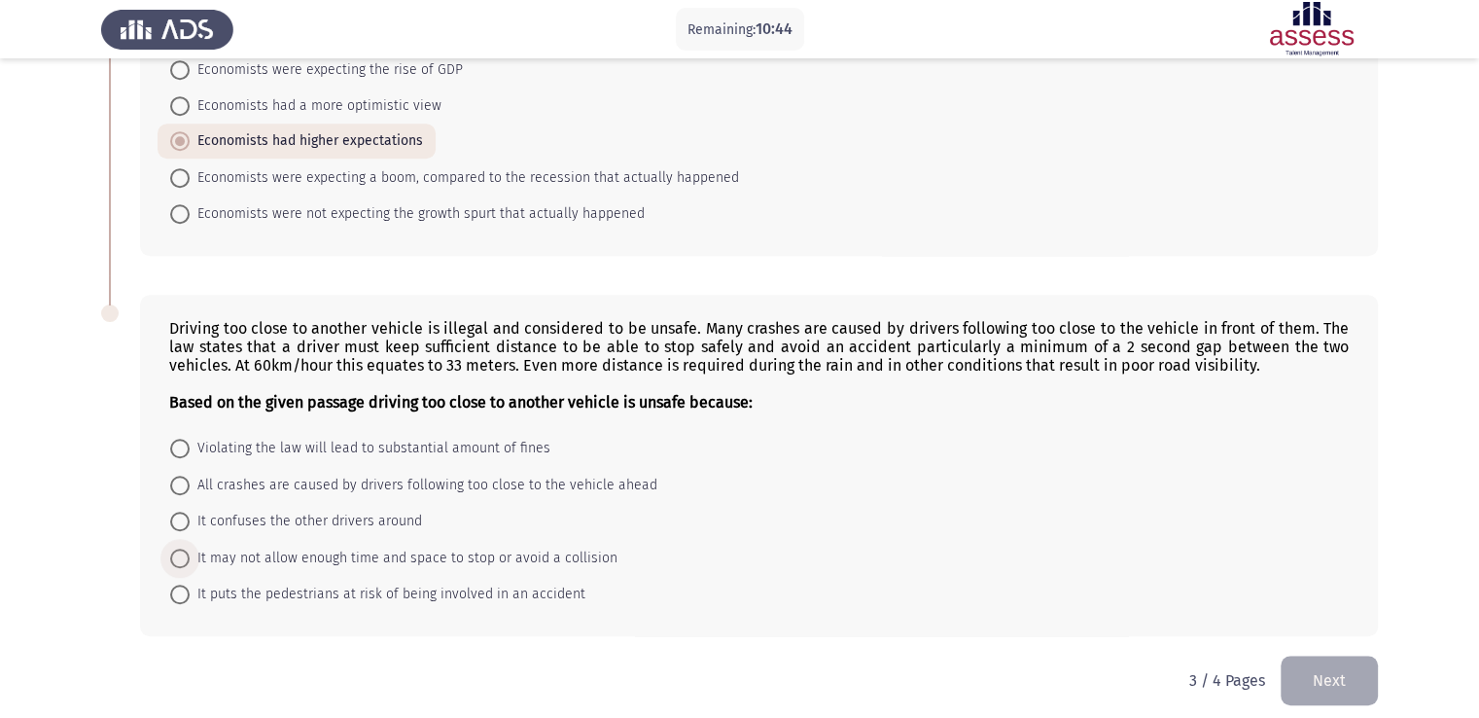
click at [435, 547] on span "It may not allow enough time and space to stop or avoid a collision" at bounding box center [404, 558] width 428 height 23
click at [190, 549] on input "It may not allow enough time and space to stop or avoid a collision" at bounding box center [179, 558] width 19 height 19
radio input "true"
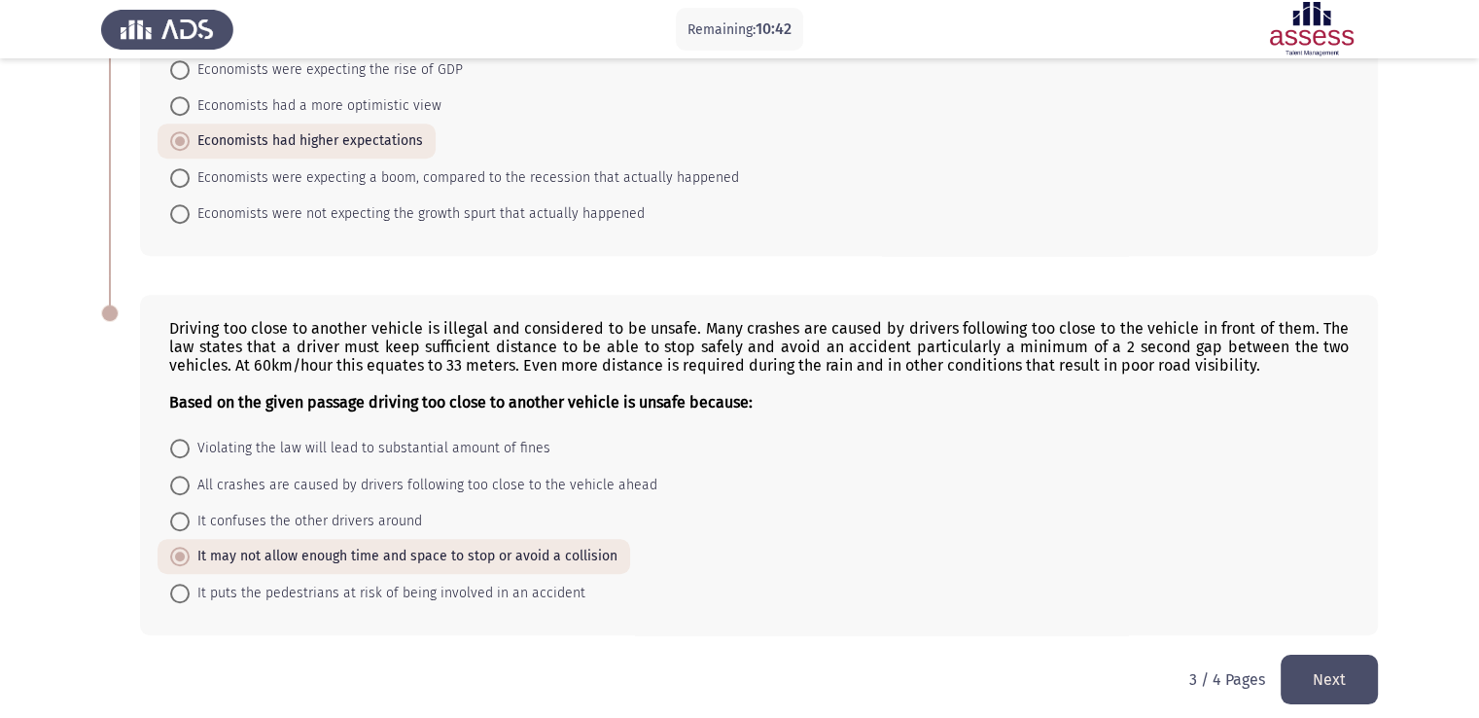
click at [1305, 671] on button "Next" at bounding box center [1329, 680] width 97 height 50
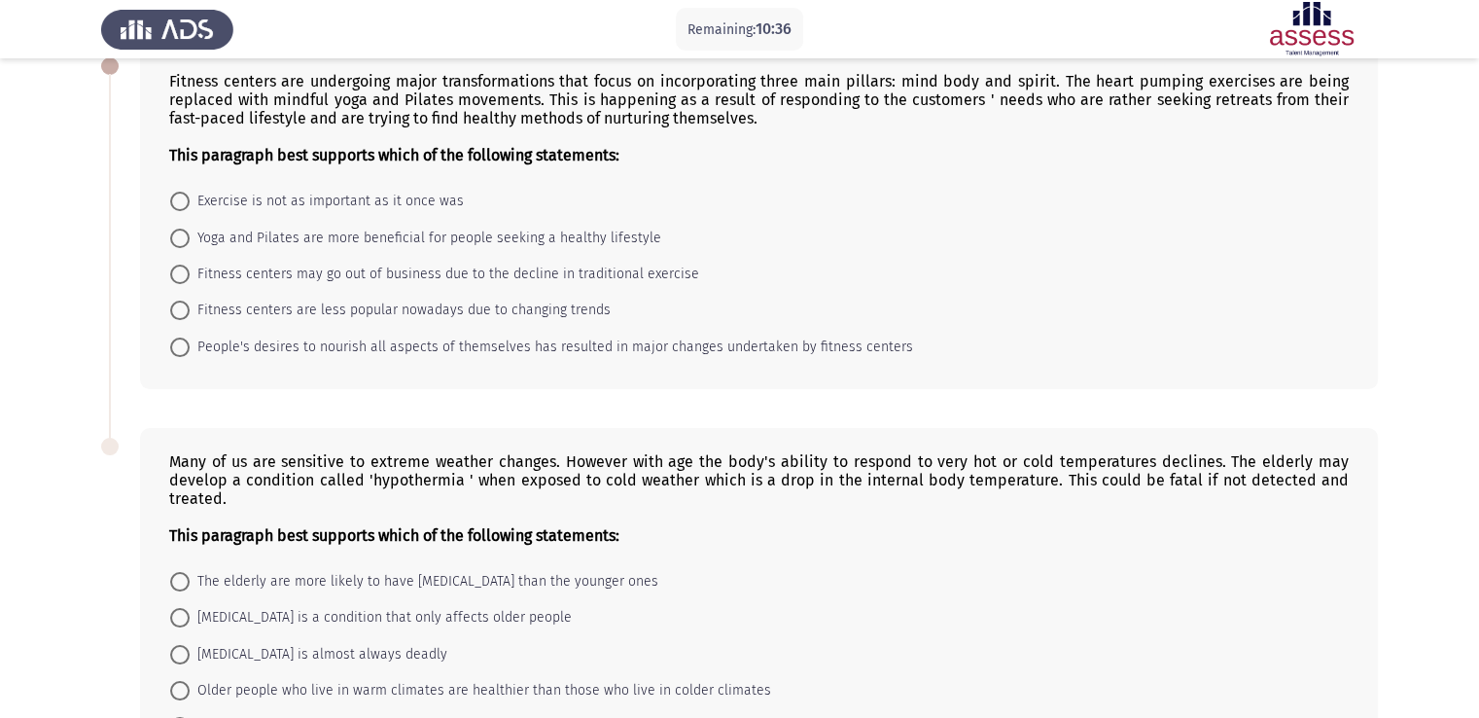
scroll to position [117, 0]
click at [705, 343] on span "People's desires to nourish all aspects of themselves has resulted in major cha…" at bounding box center [552, 346] width 724 height 23
click at [190, 343] on input "People's desires to nourish all aspects of themselves has resulted in major cha…" at bounding box center [179, 346] width 19 height 19
radio input "true"
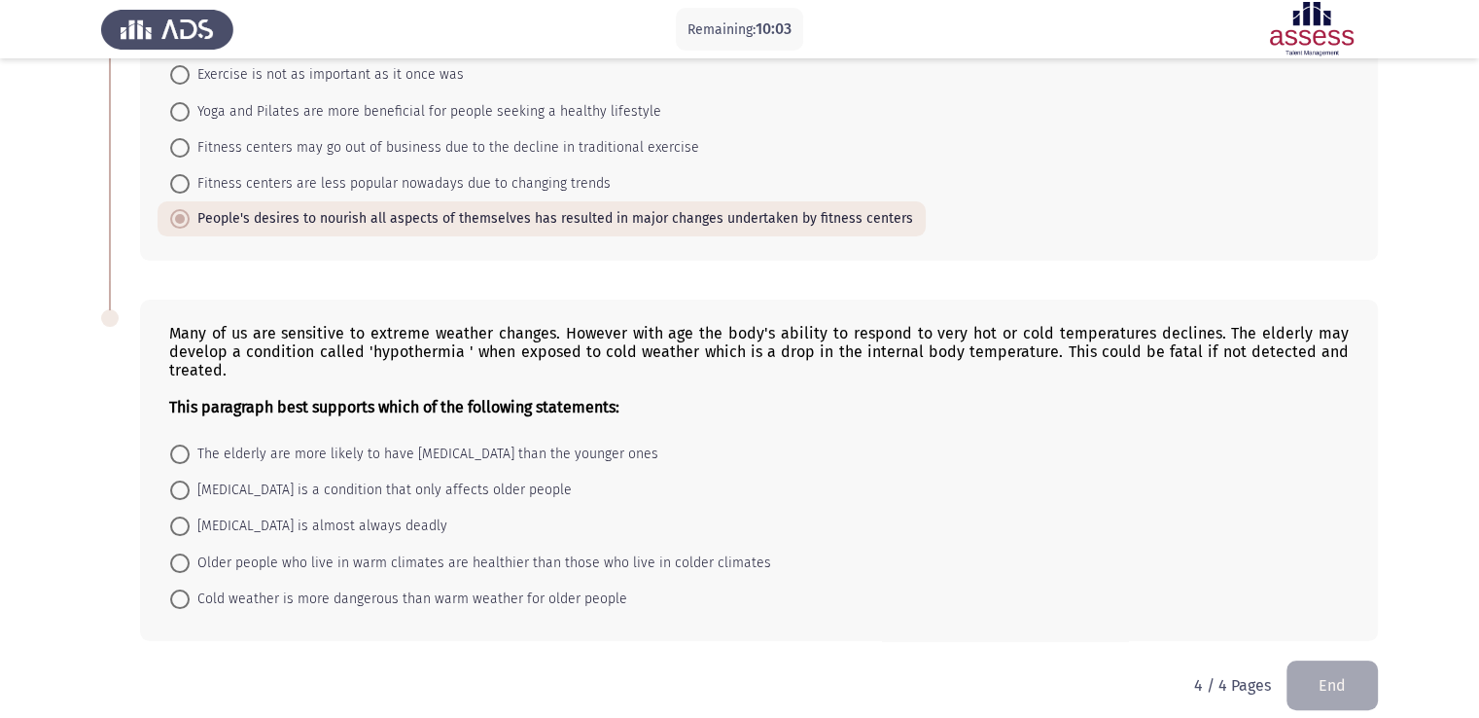
scroll to position [264, 0]
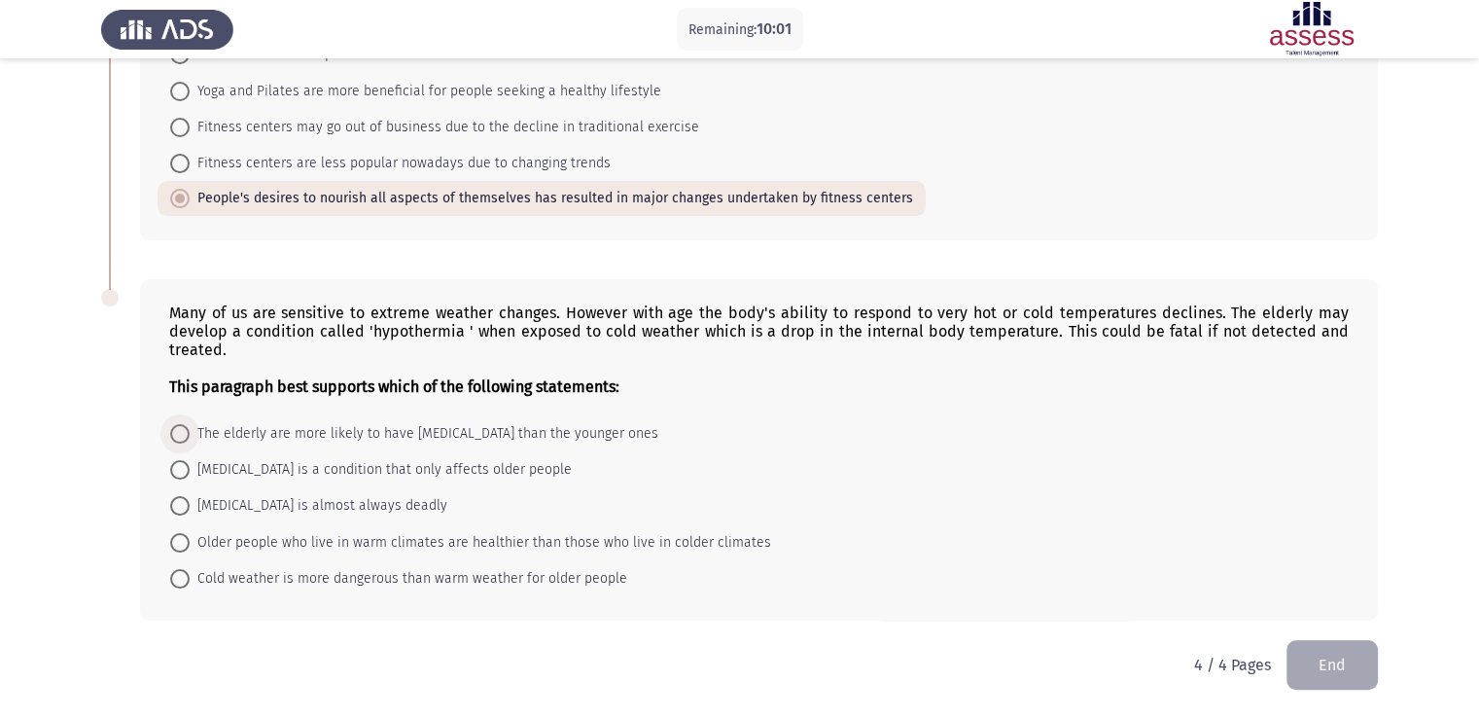
click at [555, 434] on span "The elderly are more likely to have hypothermia than the younger ones" at bounding box center [424, 433] width 469 height 23
click at [190, 434] on input "The elderly are more likely to have hypothermia than the younger ones" at bounding box center [179, 433] width 19 height 19
radio input "true"
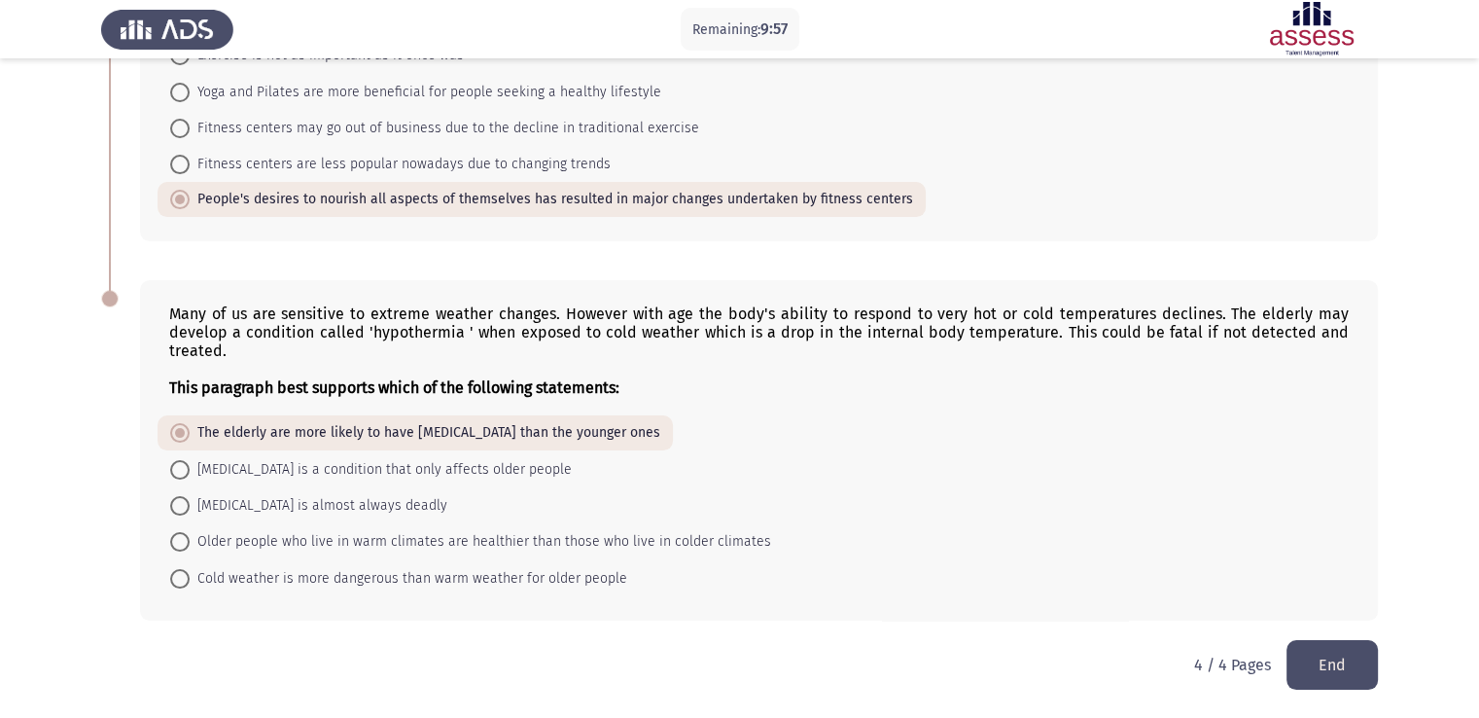
click at [1346, 662] on button "End" at bounding box center [1332, 665] width 91 height 50
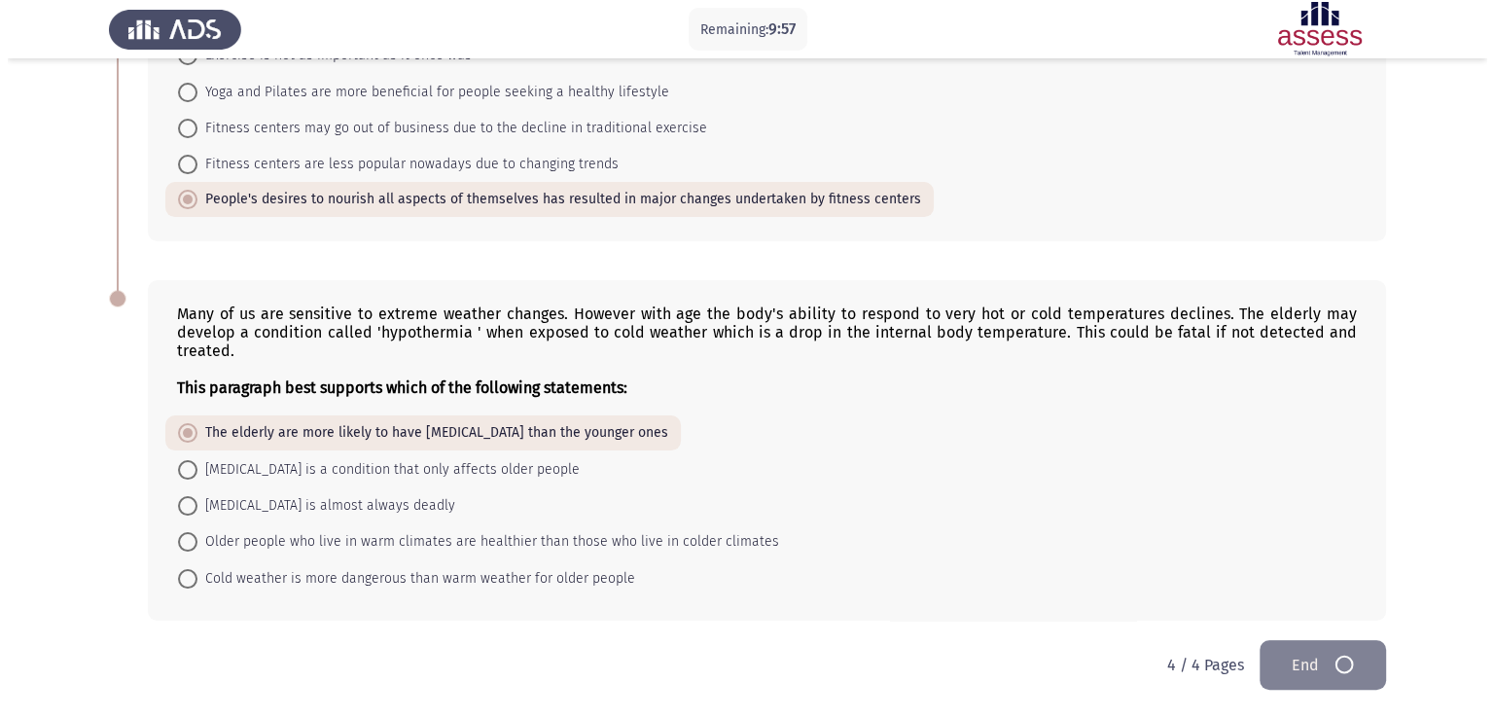
scroll to position [0, 0]
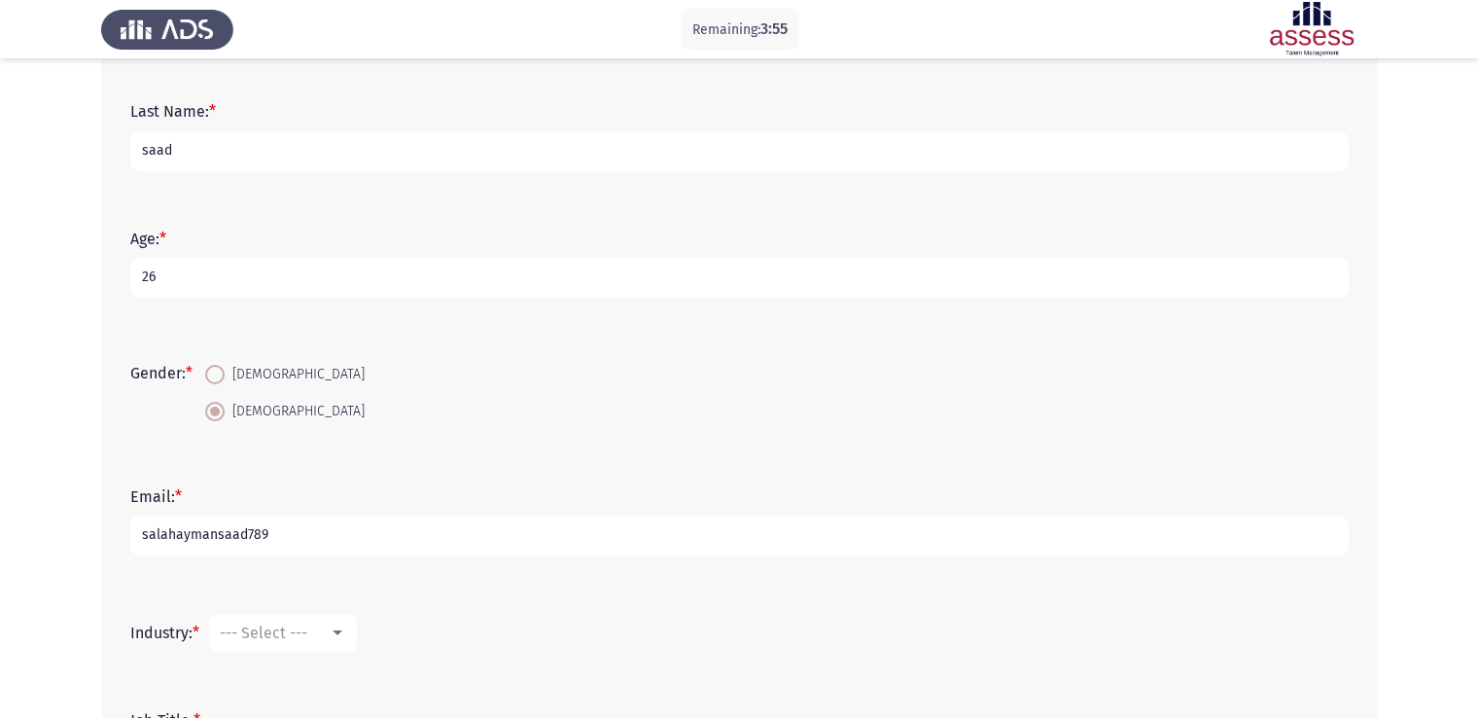
scroll to position [224, 0]
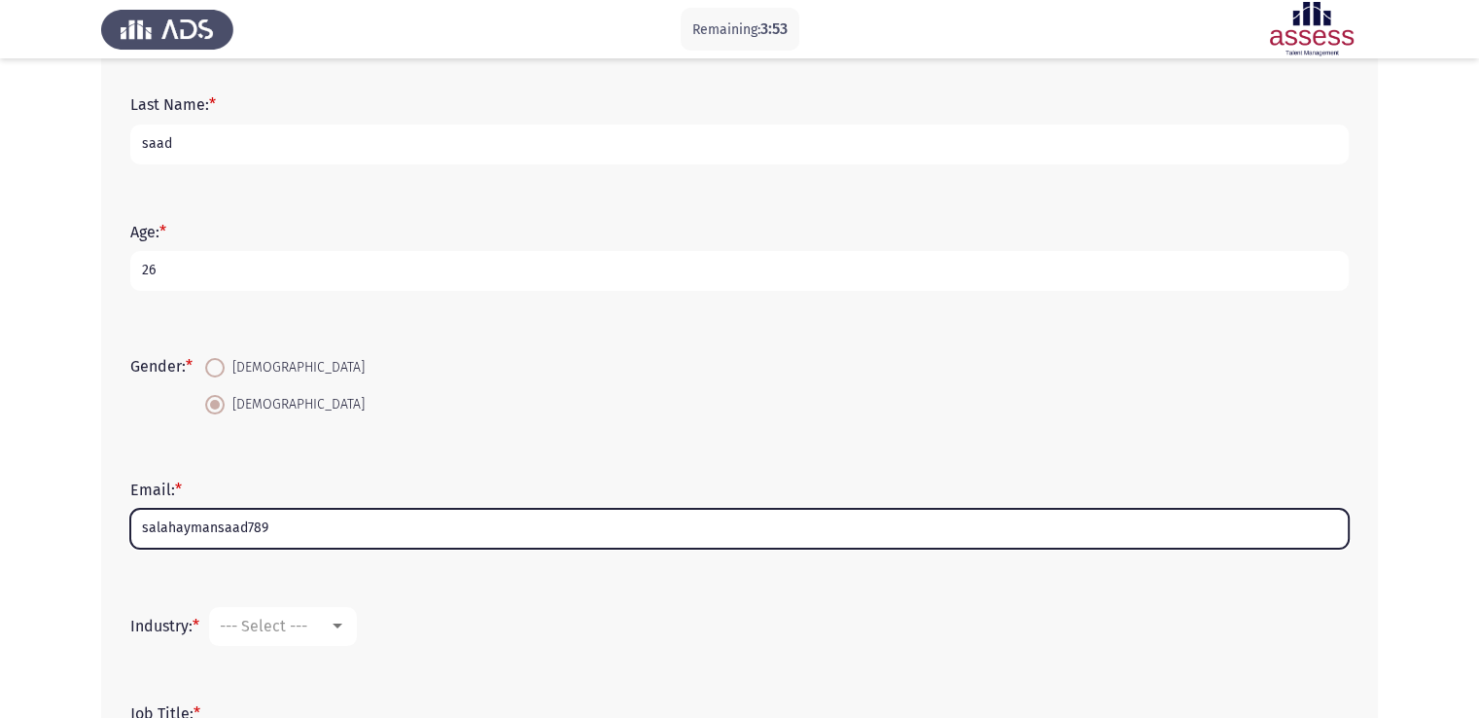
click at [334, 527] on input "salahaymansaad789" at bounding box center [739, 529] width 1219 height 40
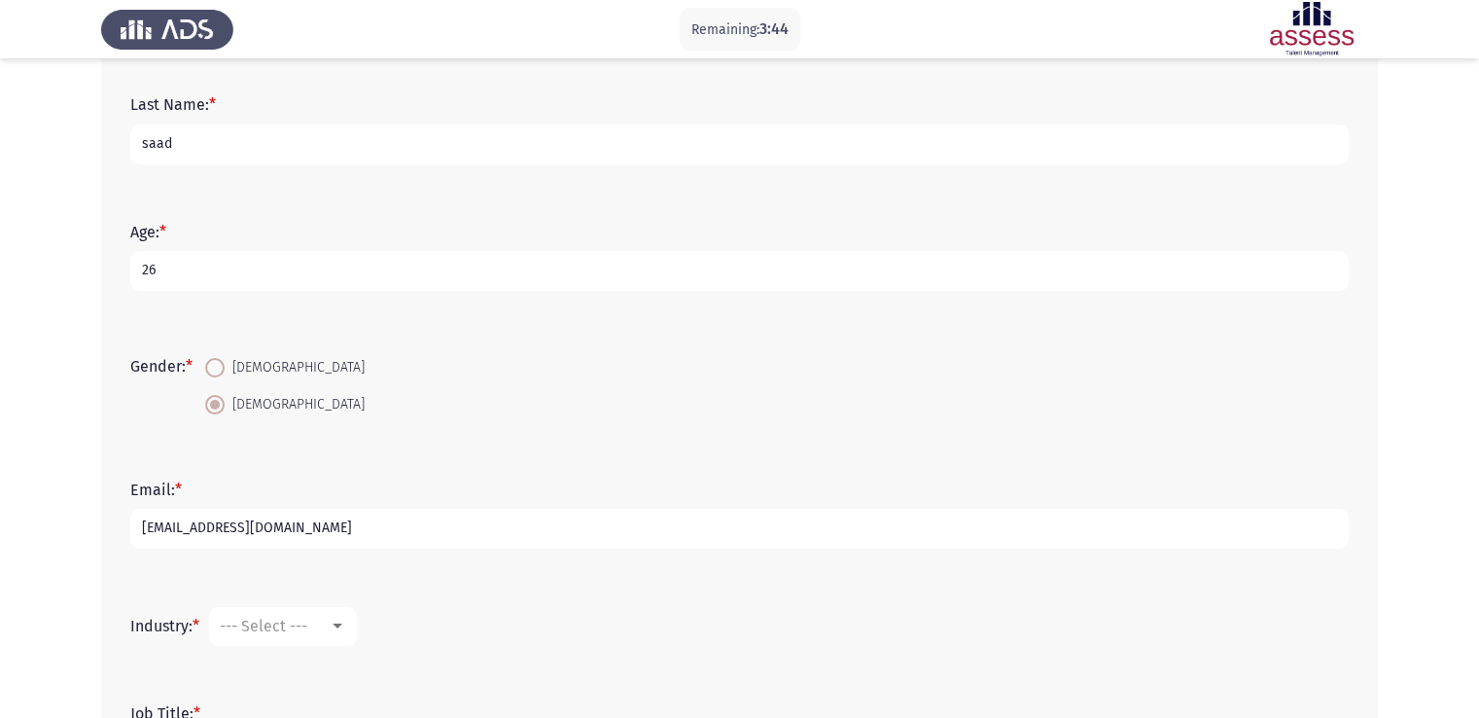
type input "salahaymansaad789@gmail.com"
click at [280, 621] on span "--- Select ---" at bounding box center [264, 626] width 88 height 18
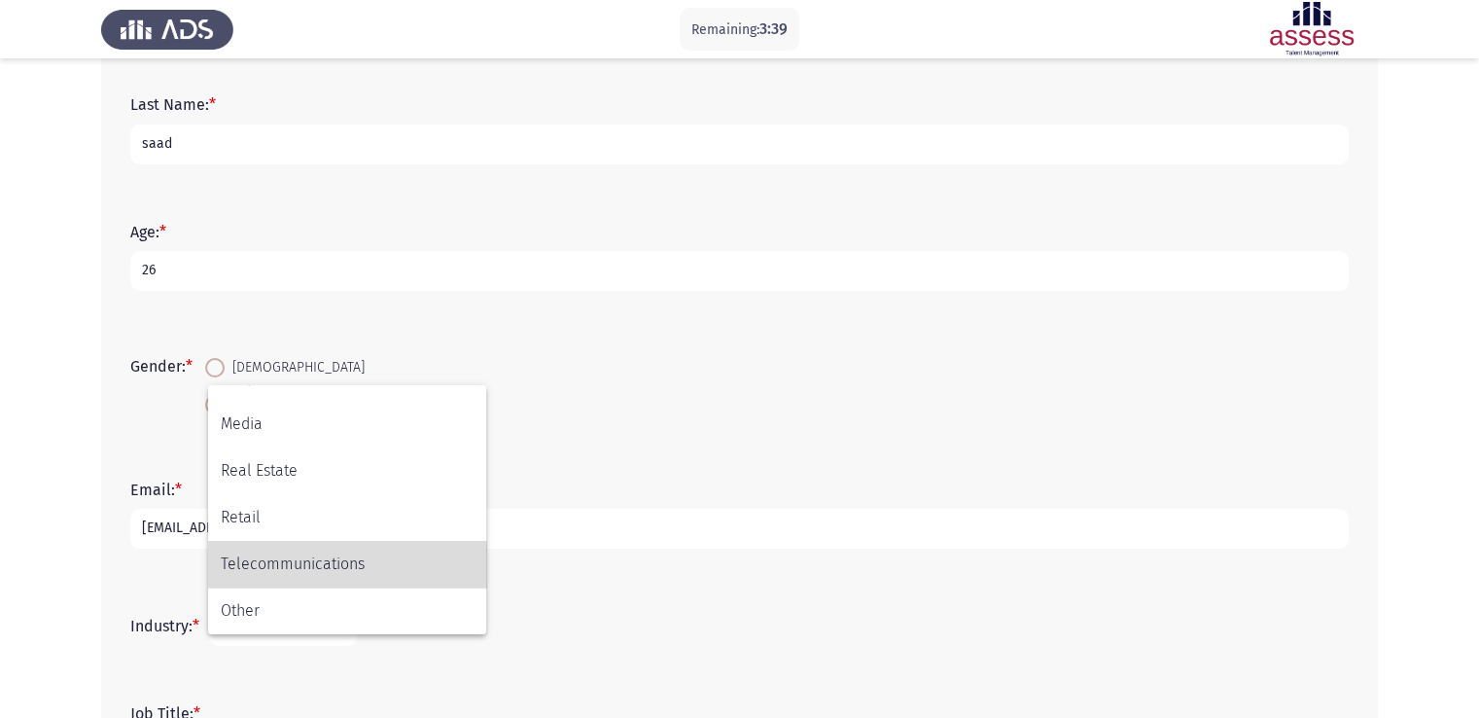
click at [275, 578] on span "Telecommunications" at bounding box center [347, 564] width 253 height 47
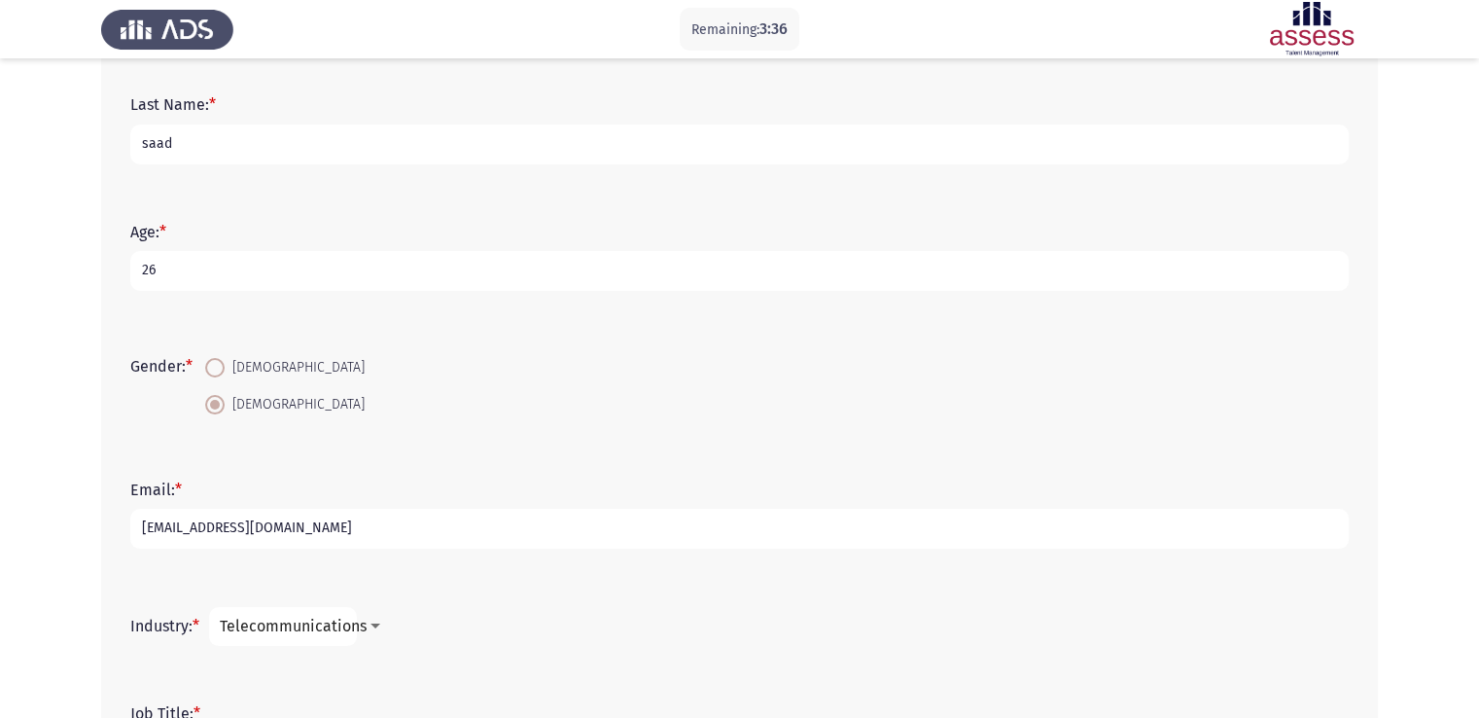
scroll to position [405, 0]
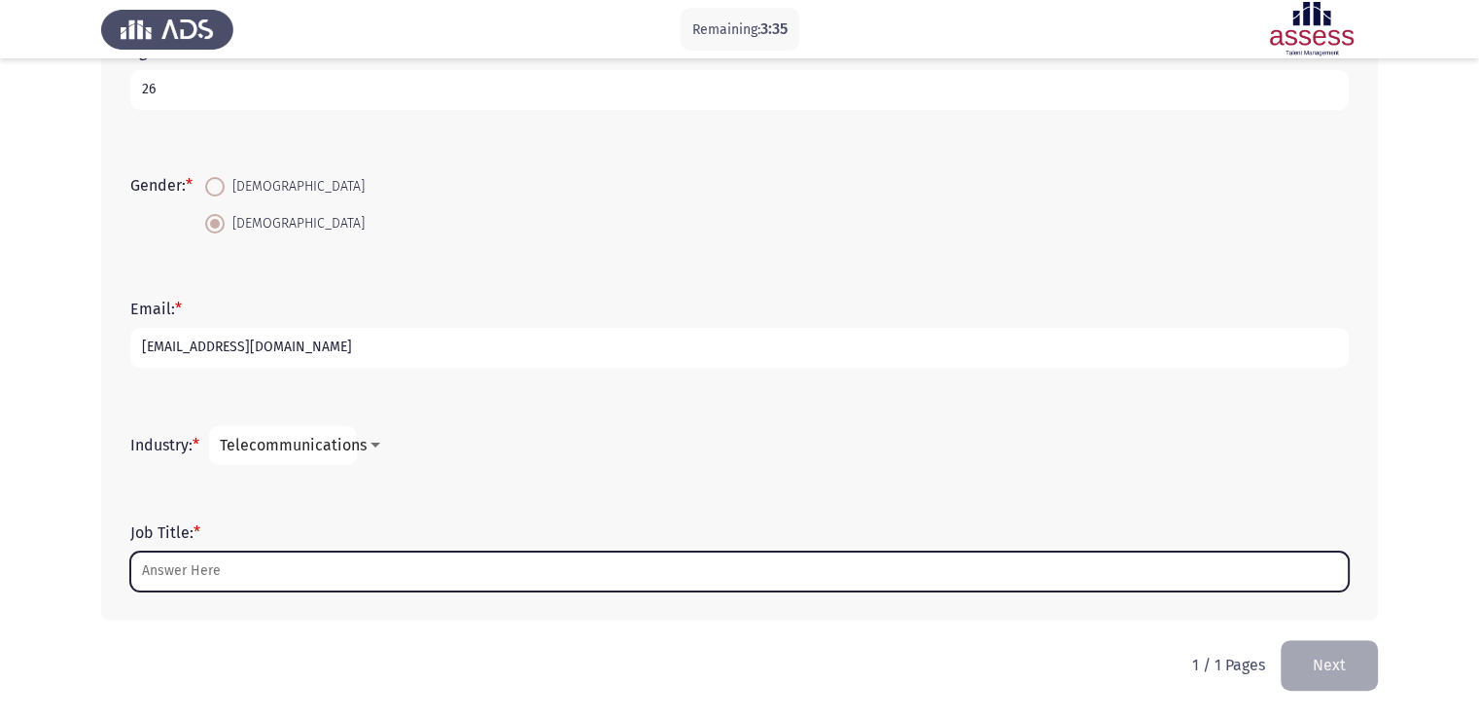
click at [230, 573] on input "Job Title: *" at bounding box center [739, 572] width 1219 height 40
click at [230, 571] on input "Job Title: *" at bounding box center [739, 572] width 1219 height 40
click at [249, 570] on input "Job Title: *" at bounding box center [739, 572] width 1219 height 40
click at [498, 581] on input "Job Title: *" at bounding box center [739, 572] width 1219 height 40
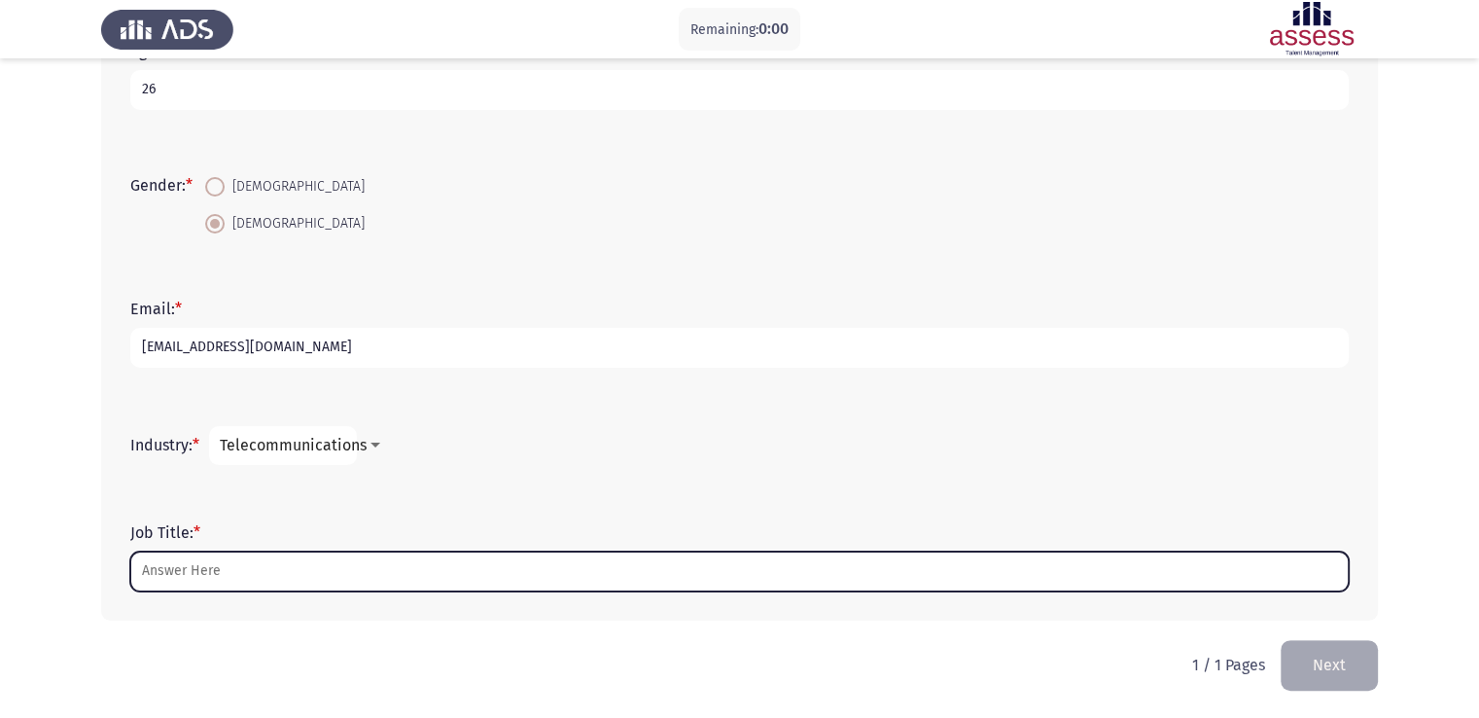
click at [392, 574] on input "Job Title: *" at bounding box center [739, 572] width 1219 height 40
paste input "Planning and implementation"
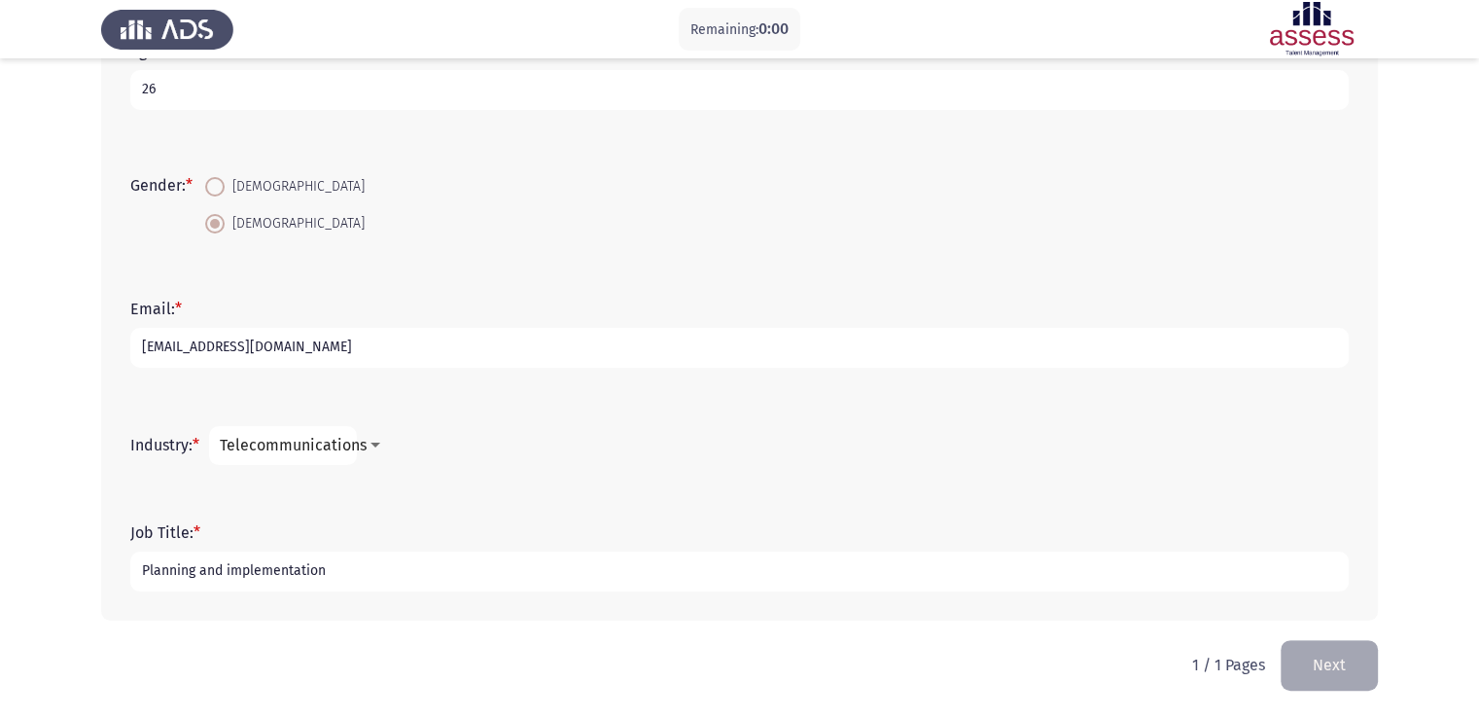
type input "Planning and implementation"
click at [374, 440] on div at bounding box center [376, 446] width 18 height 16
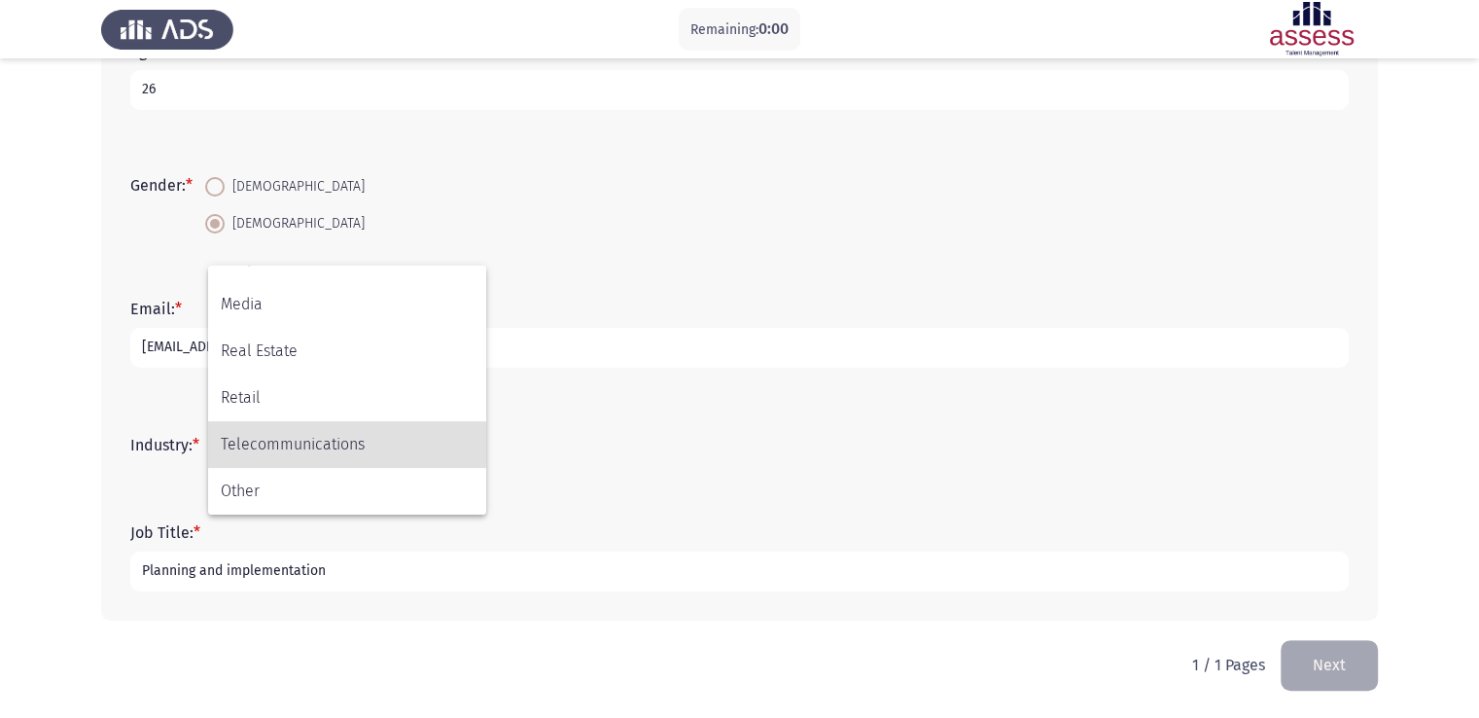
click at [590, 456] on div at bounding box center [739, 359] width 1479 height 718
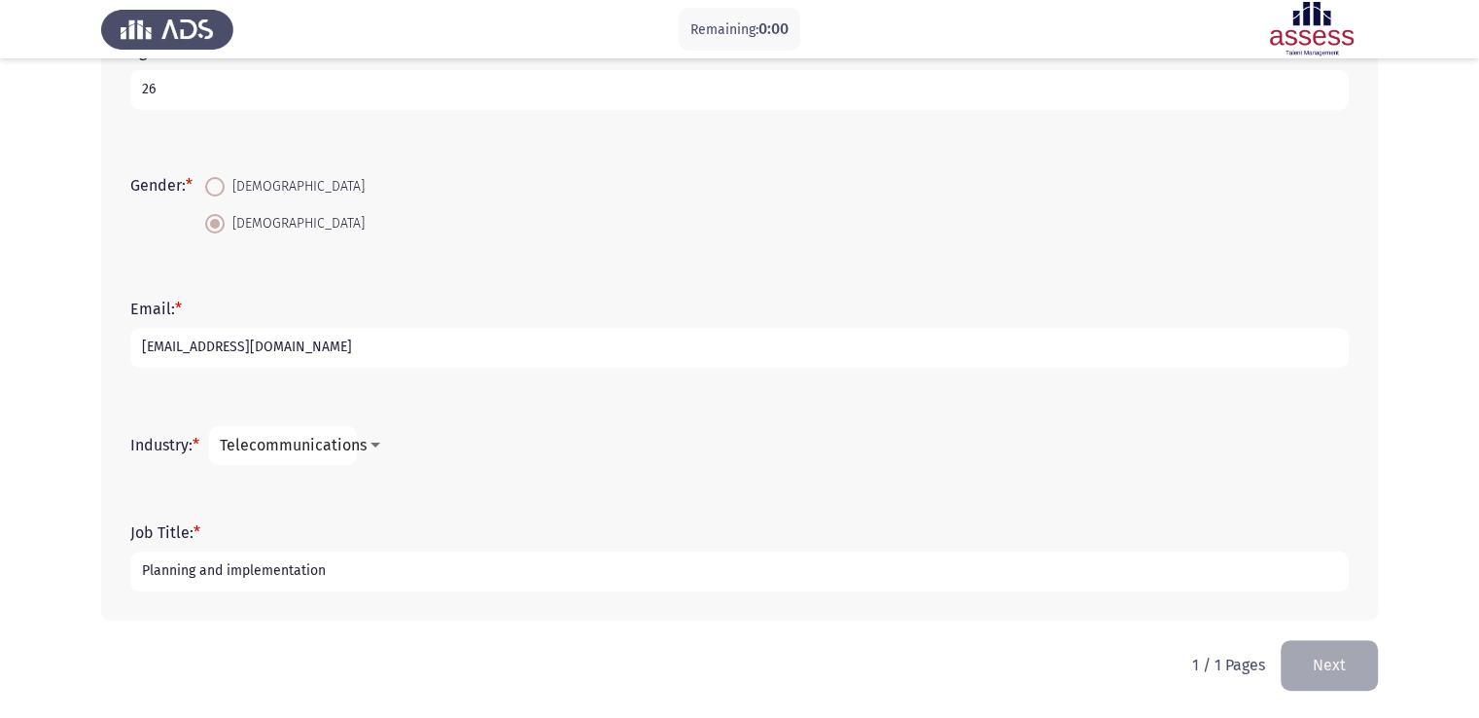
click at [1314, 658] on button "Next" at bounding box center [1329, 665] width 97 height 50
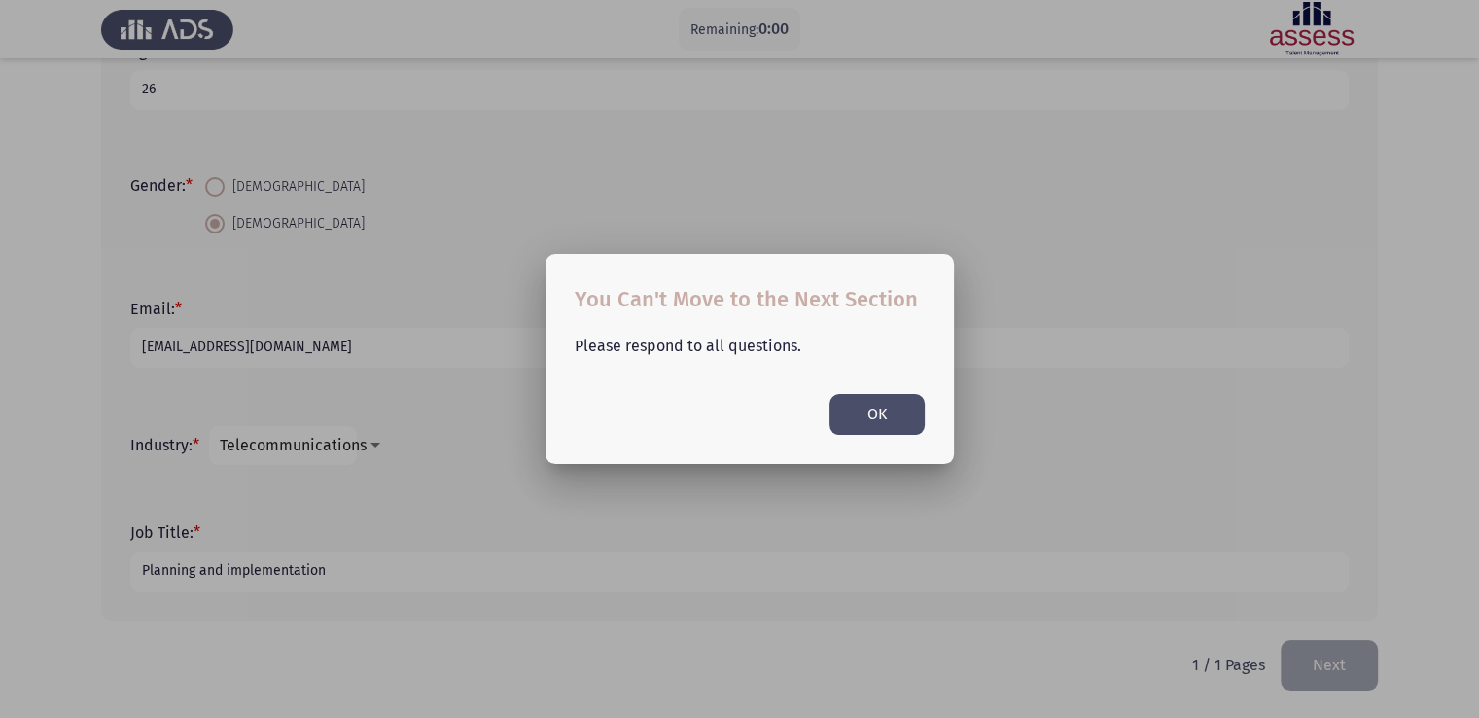
scroll to position [0, 0]
click at [891, 427] on button "OK" at bounding box center [877, 414] width 95 height 40
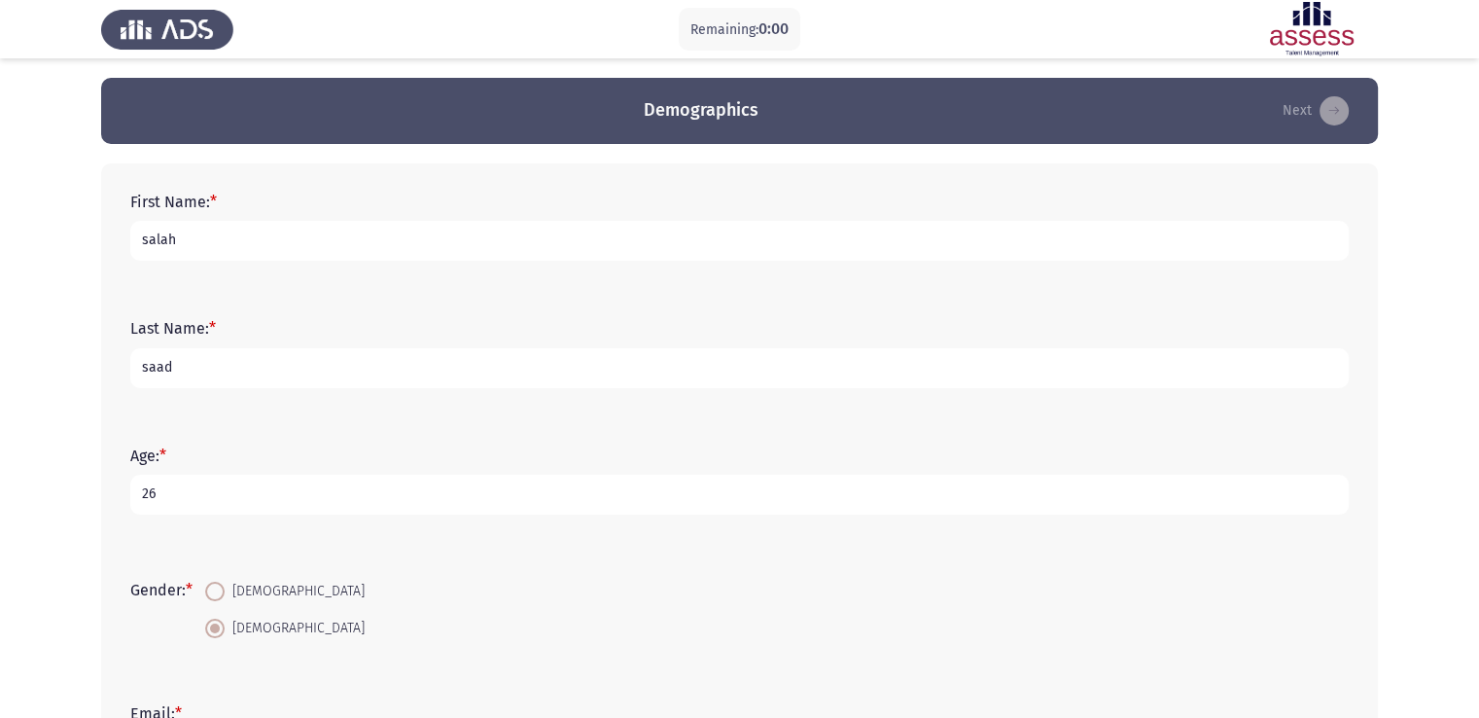
scroll to position [405, 0]
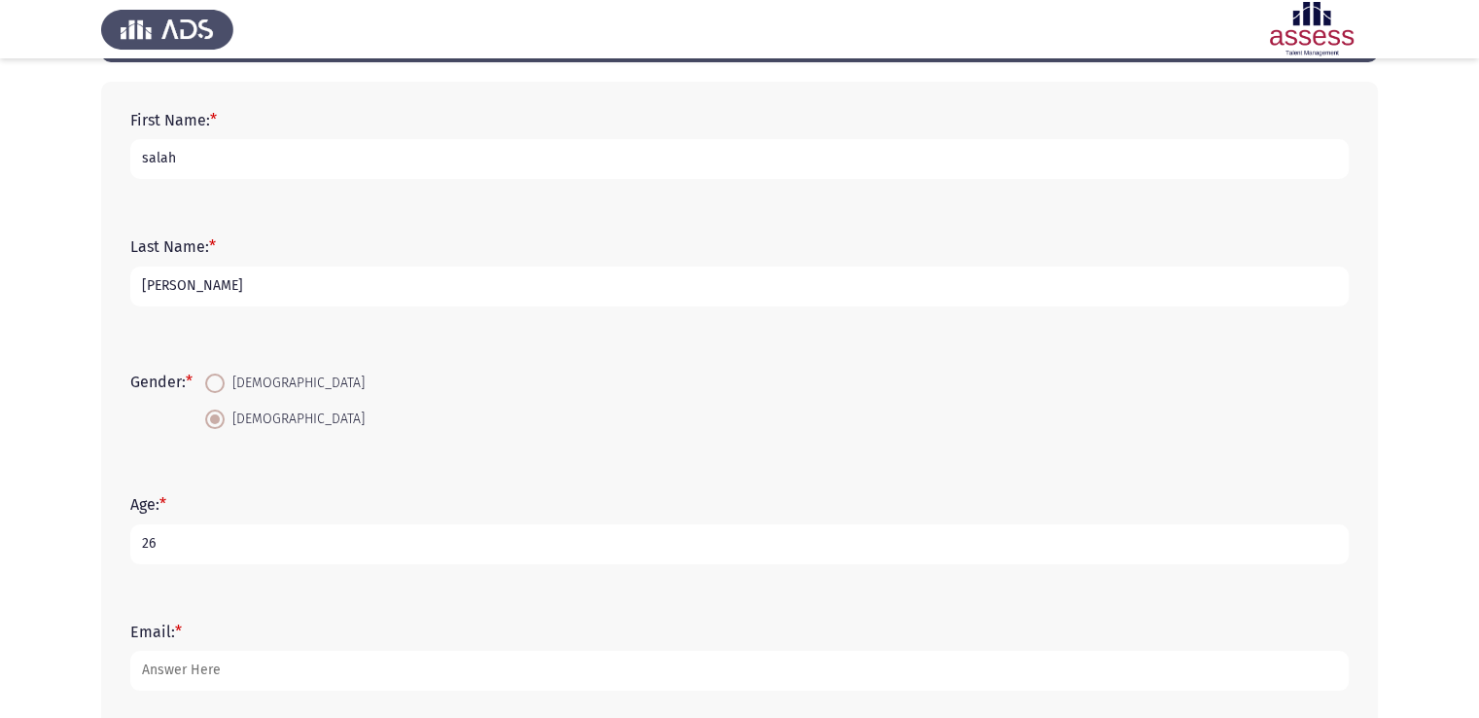
scroll to position [81, 0]
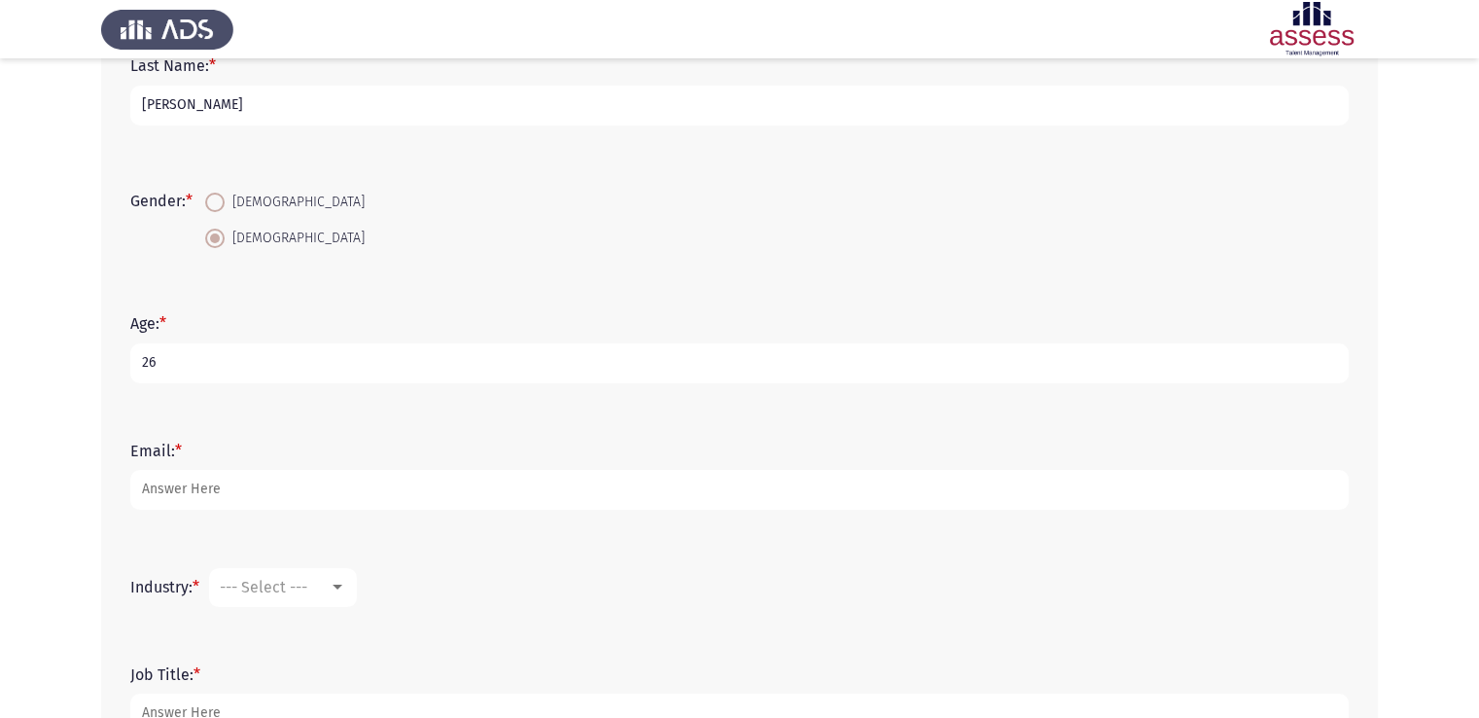
scroll to position [278, 0]
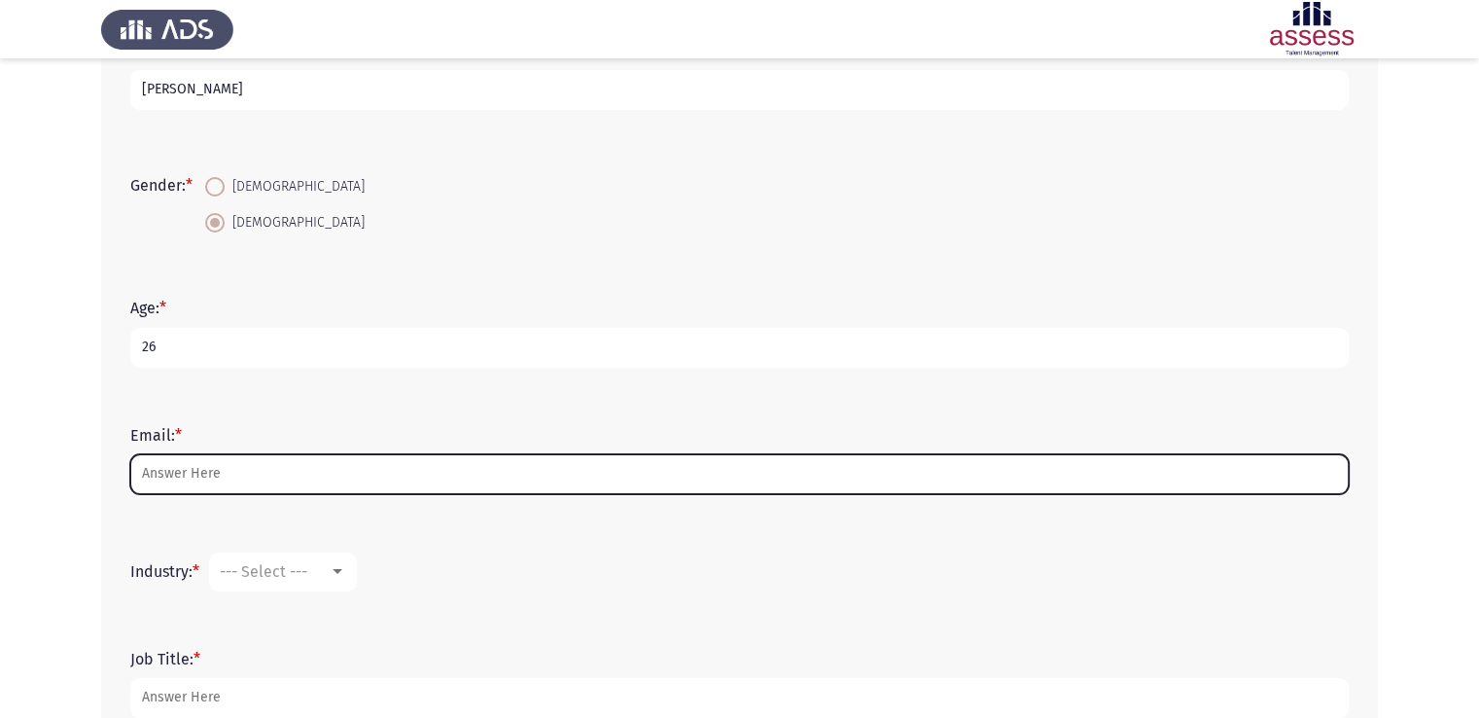
click at [211, 476] on input "Email: *" at bounding box center [739, 474] width 1219 height 40
type input "s"
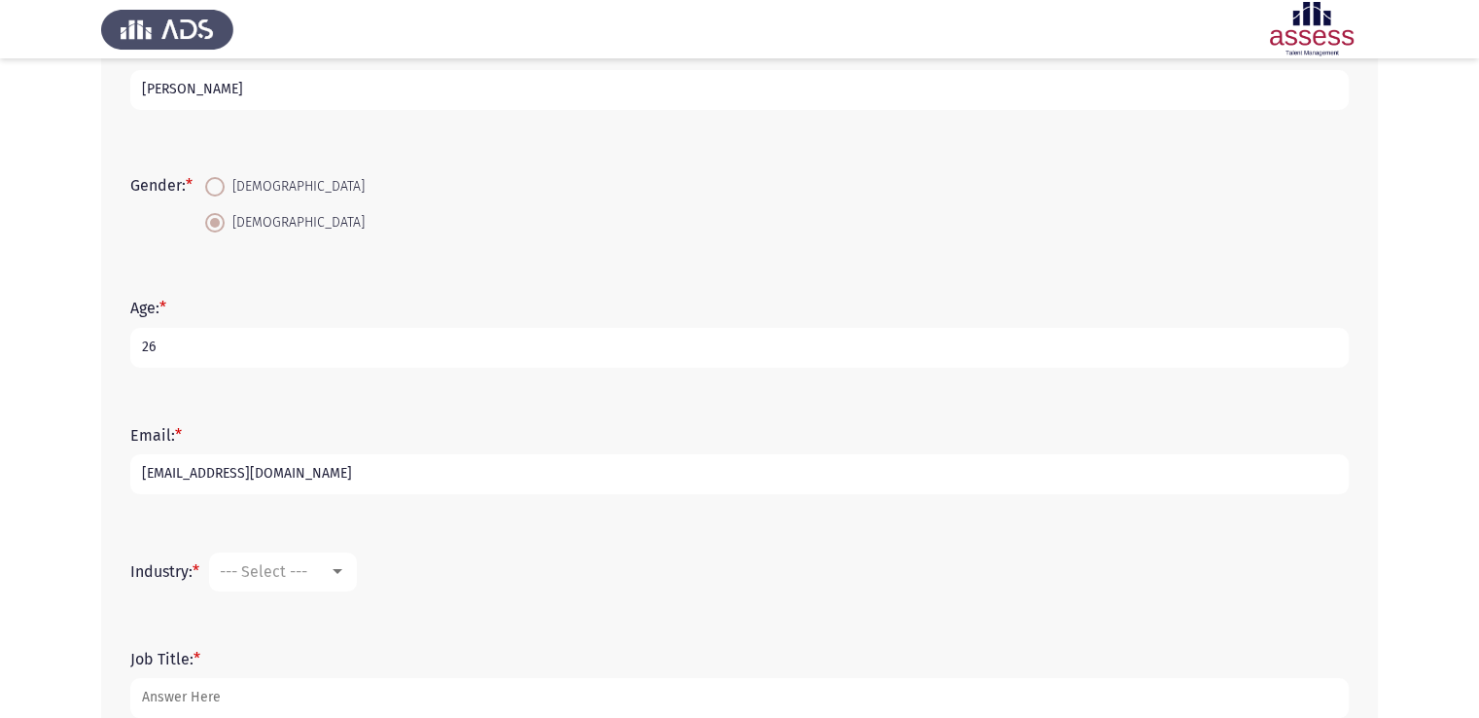
type input "[EMAIL_ADDRESS][DOMAIN_NAME]"
click at [253, 568] on span "--- Select ---" at bounding box center [264, 571] width 88 height 18
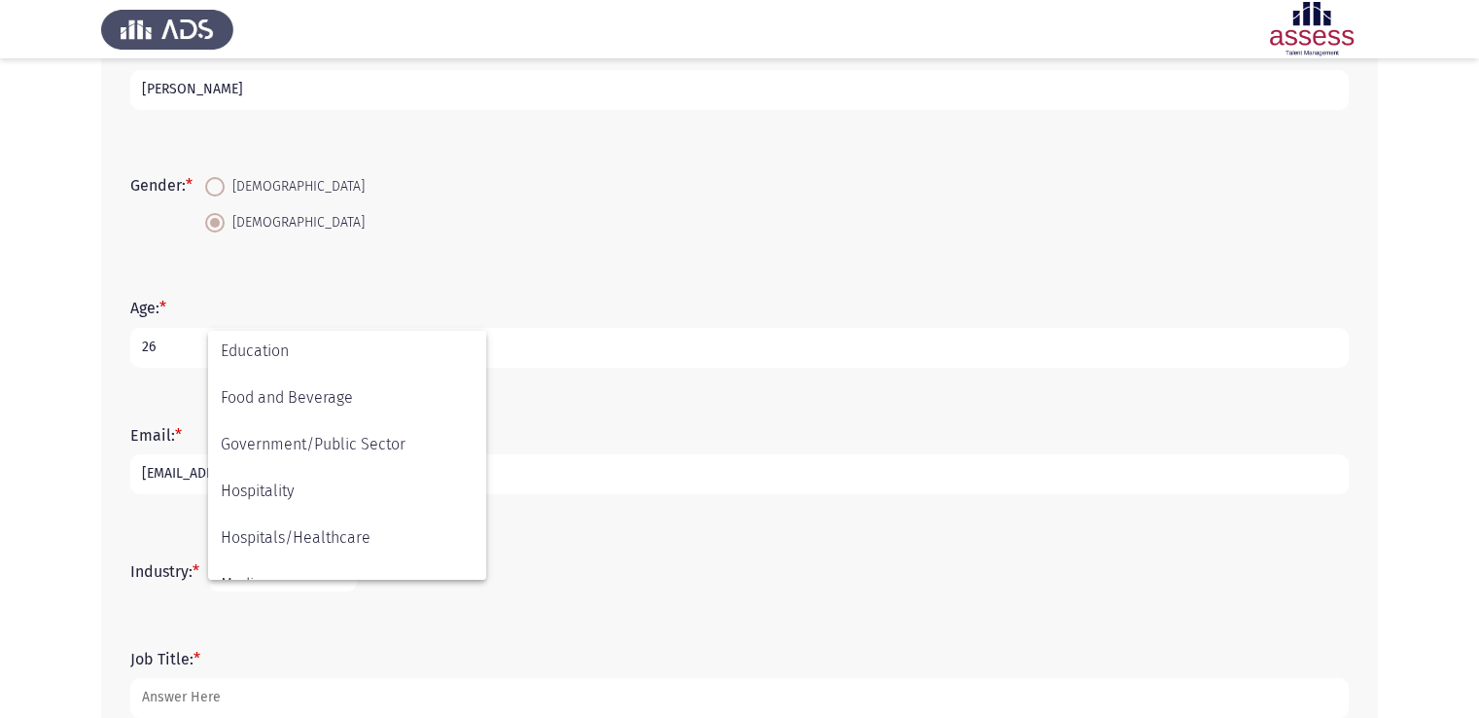
scroll to position [638, 0]
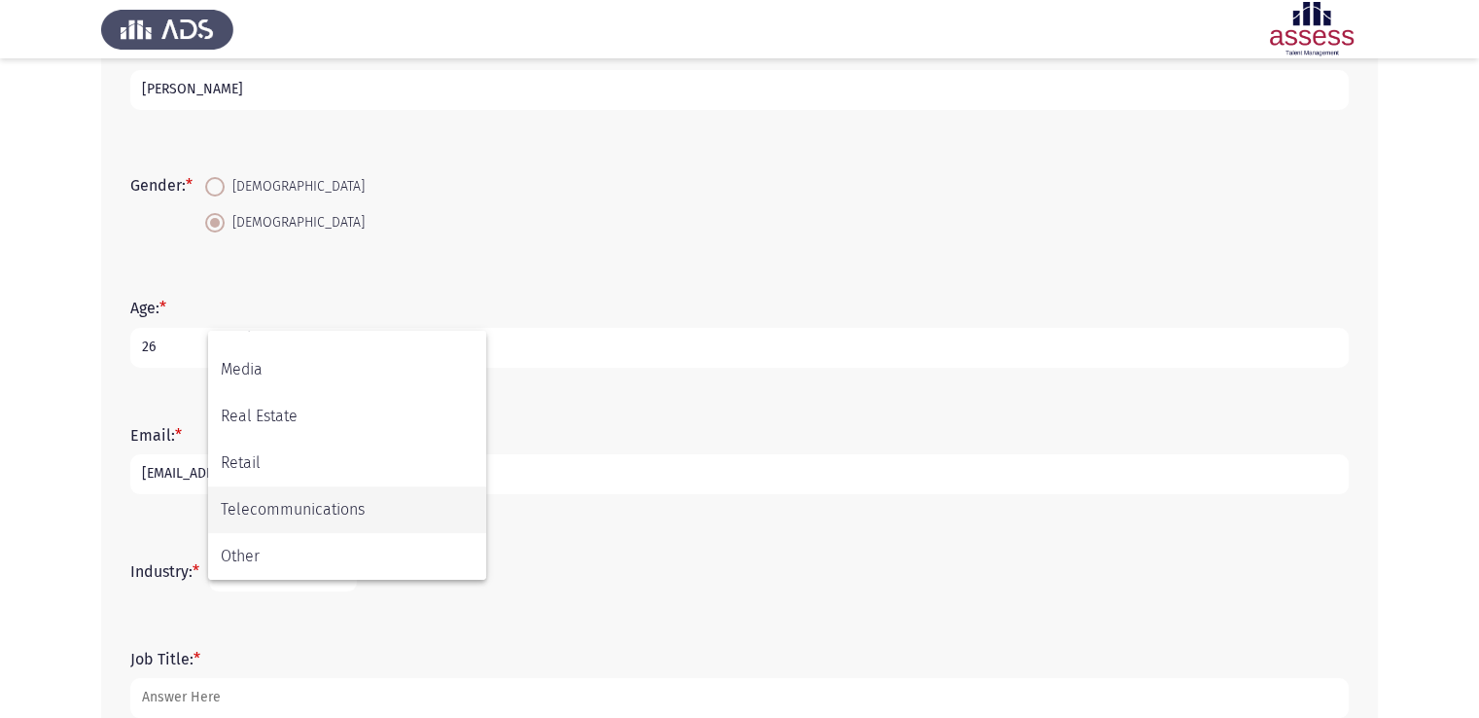
click at [312, 522] on span "Telecommunications" at bounding box center [347, 509] width 253 height 47
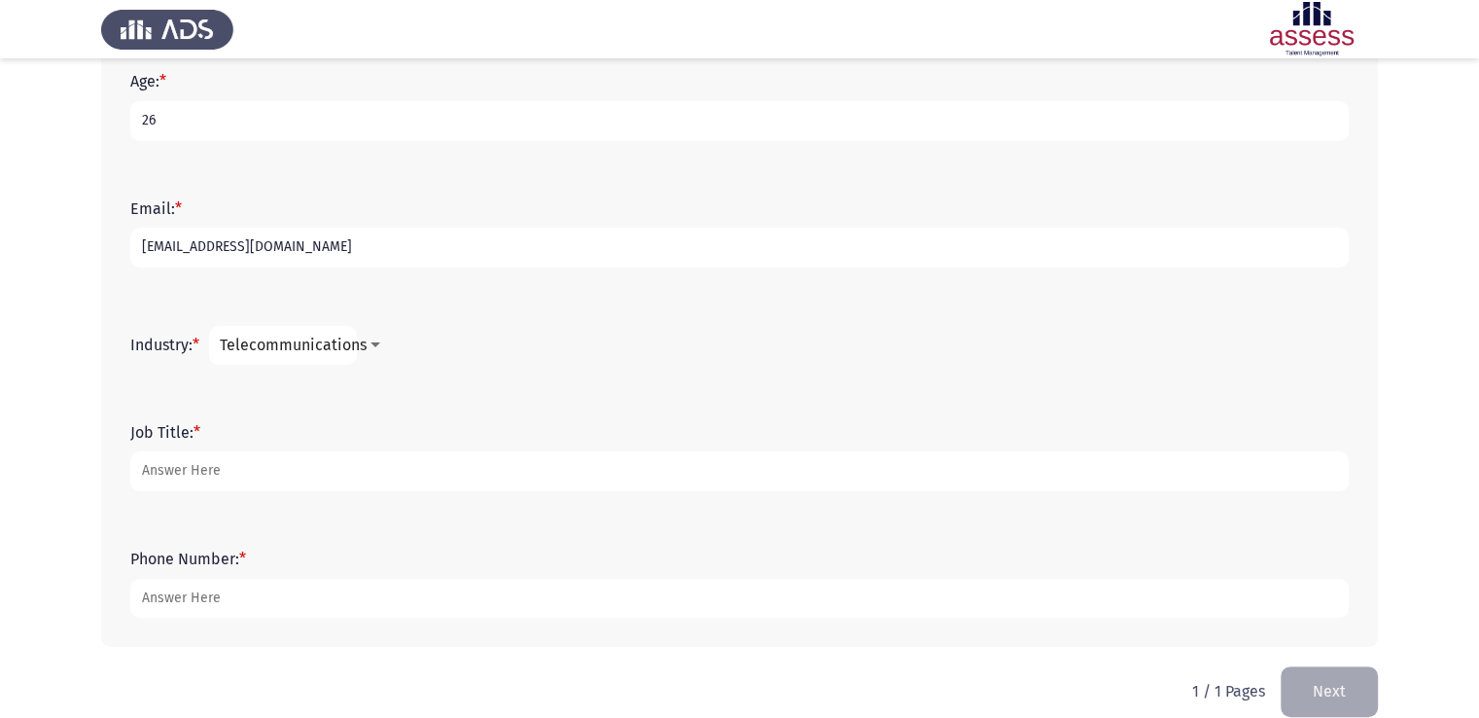
scroll to position [529, 0]
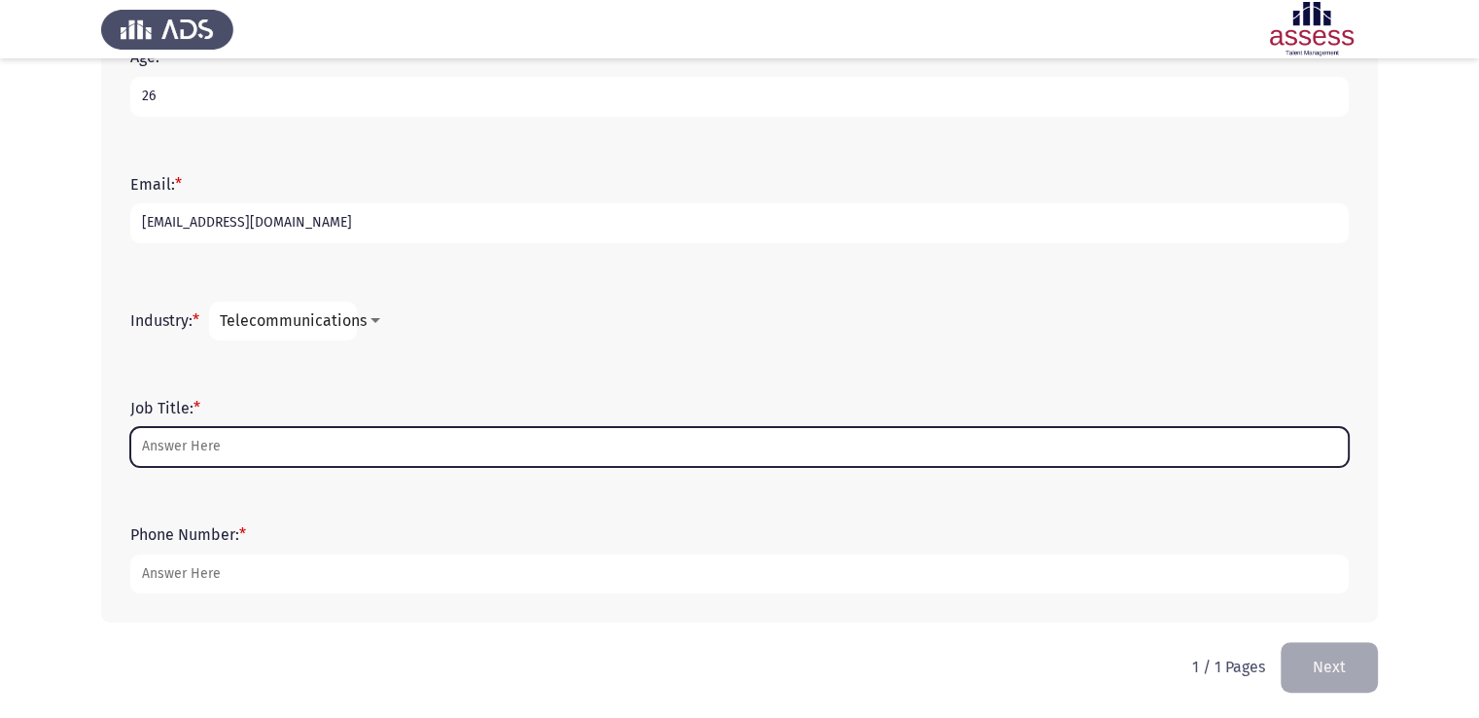
click at [327, 444] on input "Job Title: *" at bounding box center [739, 447] width 1219 height 40
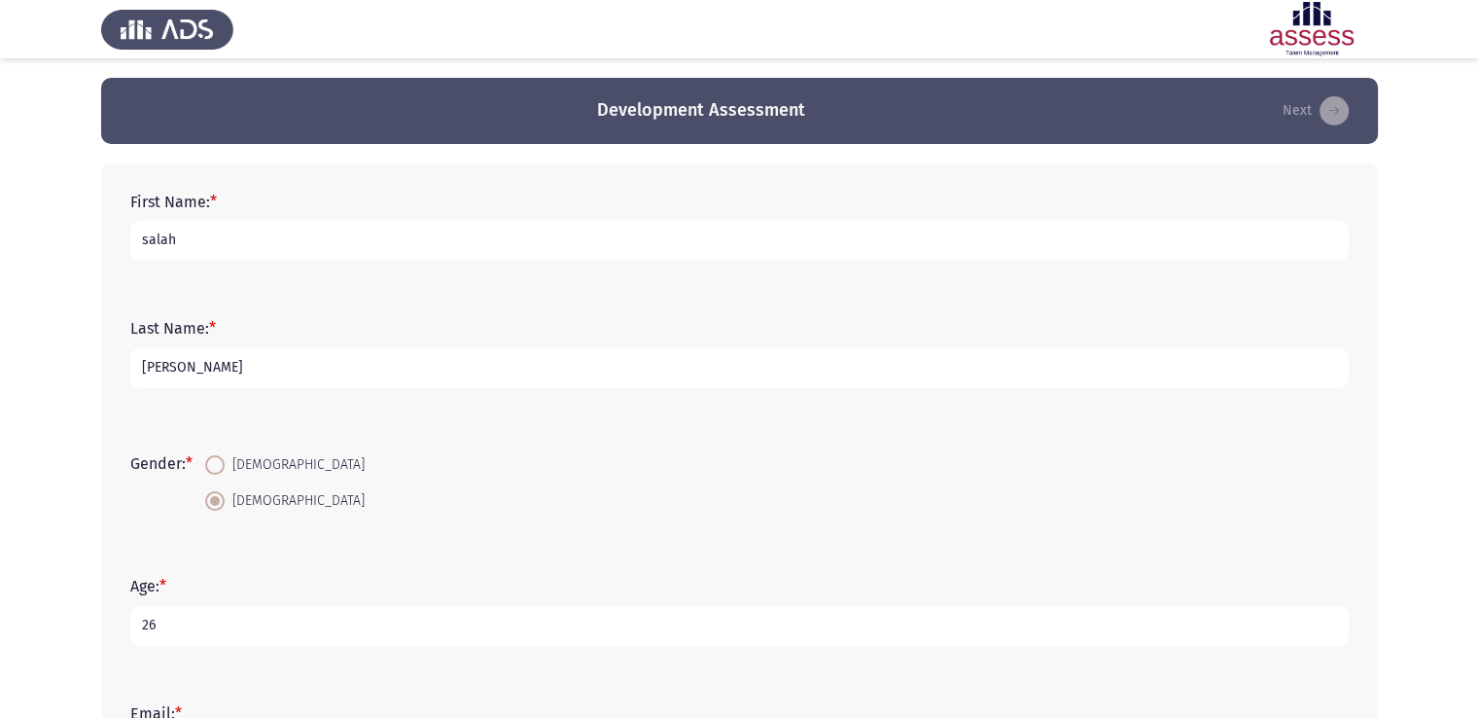
click at [1478, 233] on app-assessment-container "Development Assessment Next First Name: * salah Last Name: * ayman Gender: * Fe…" at bounding box center [739, 624] width 1479 height 1093
